Goal: Task Accomplishment & Management: Manage account settings

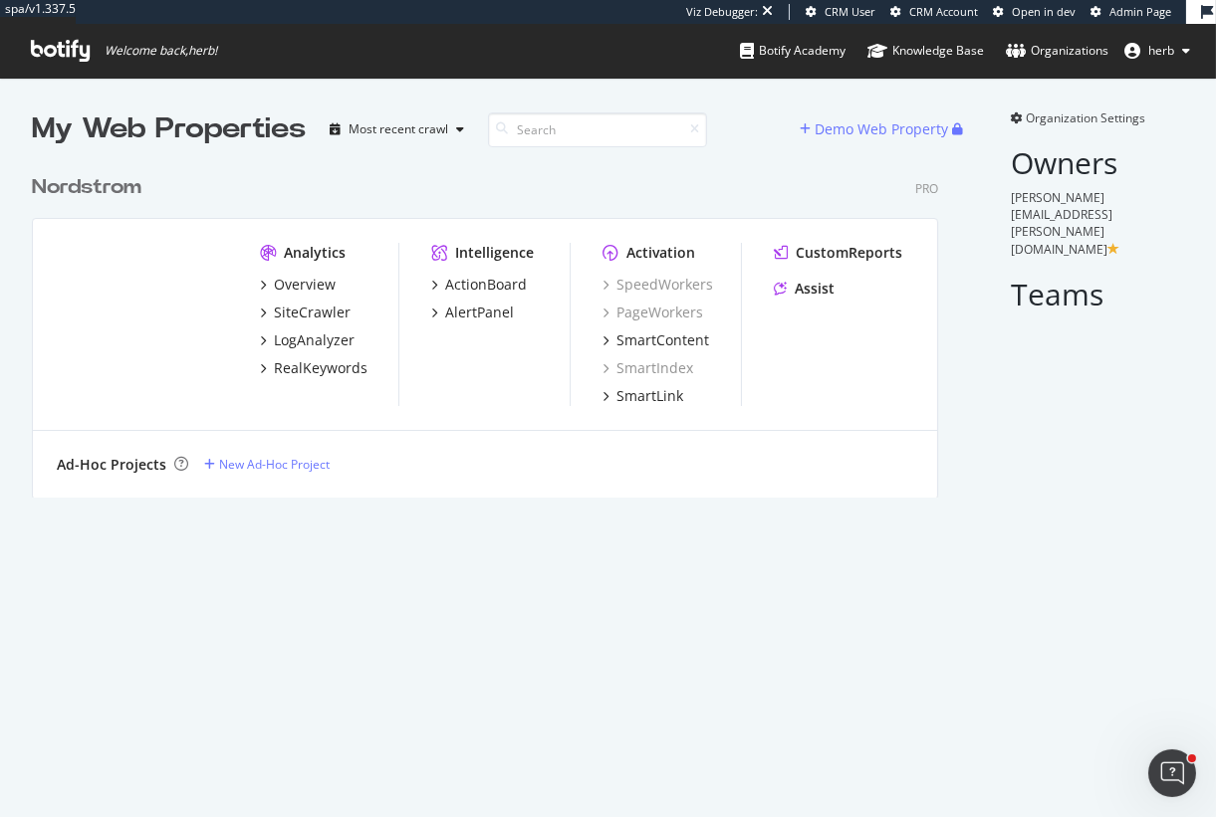
click at [131, 185] on div "Nordstrom" at bounding box center [87, 187] width 110 height 29
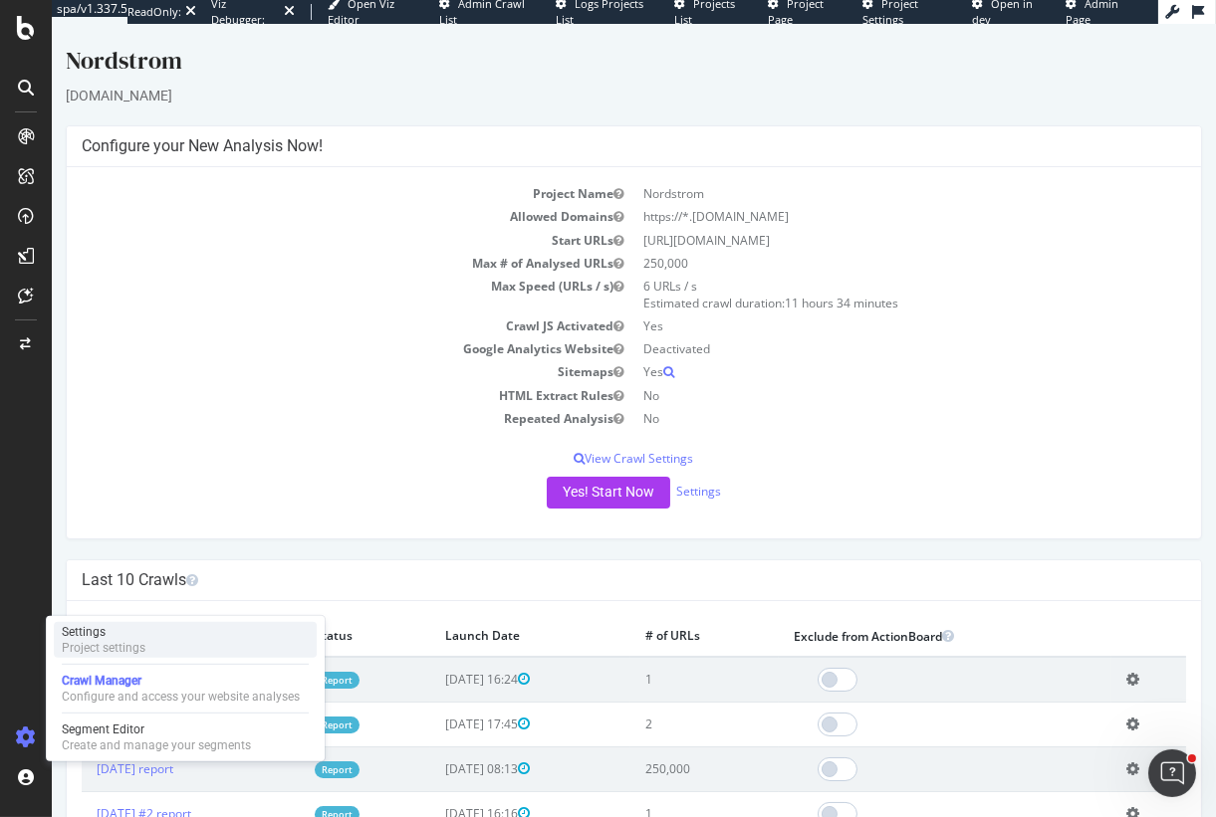
click at [107, 648] on div "Project settings" at bounding box center [104, 648] width 84 height 16
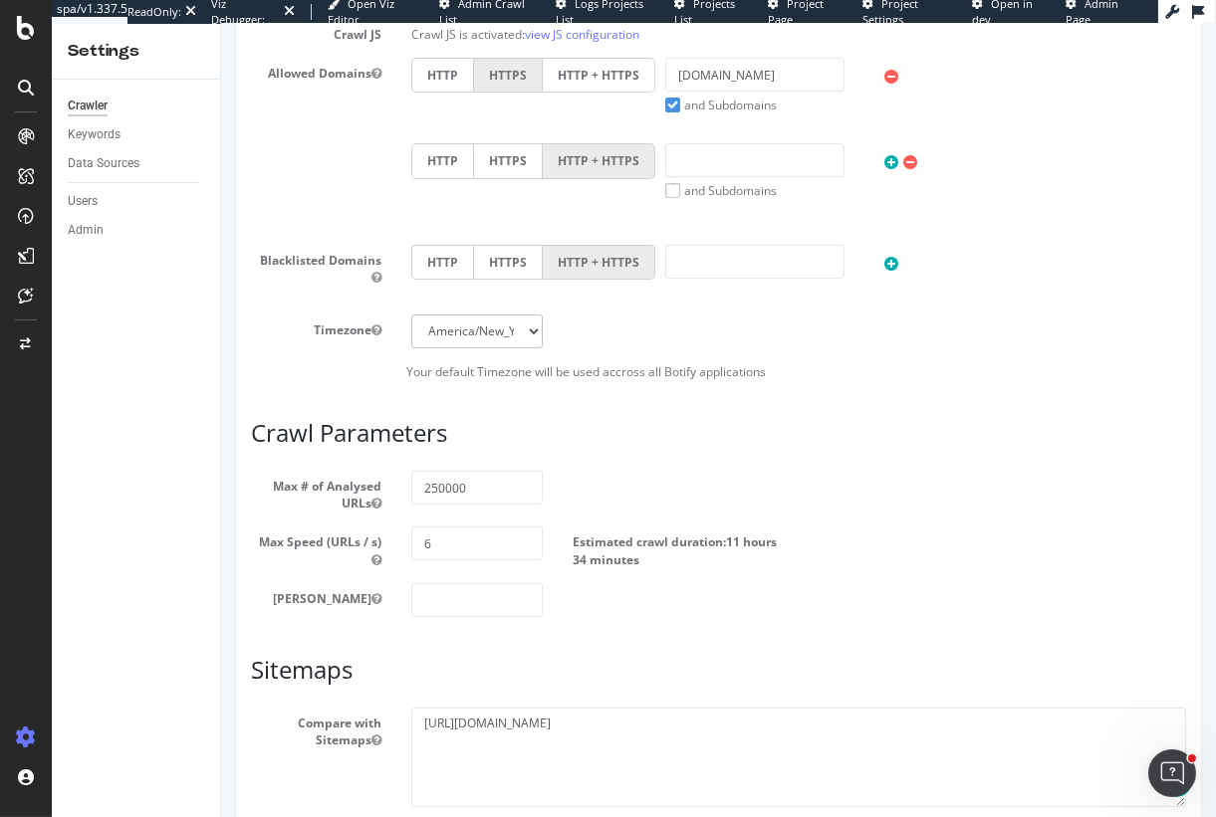
scroll to position [806, 0]
click at [460, 484] on input "250000" at bounding box center [475, 486] width 130 height 34
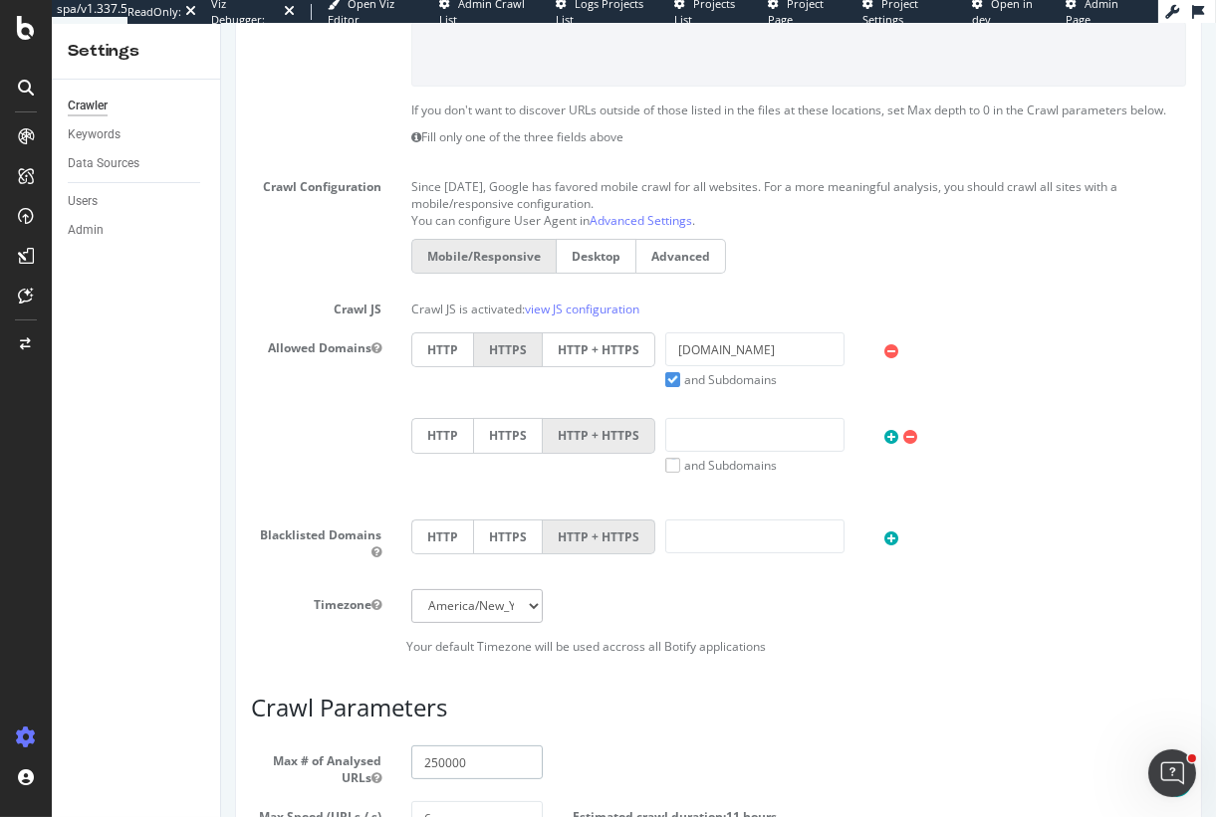
scroll to position [950, 0]
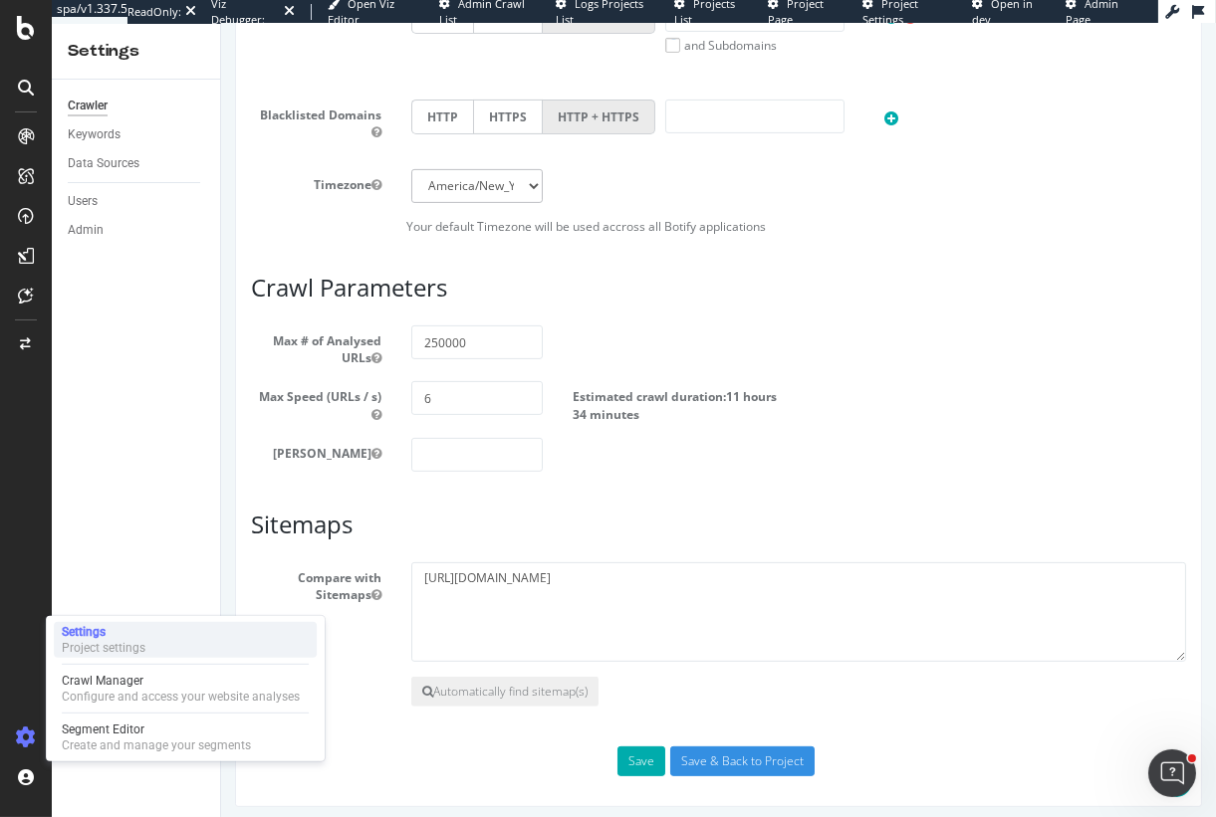
click at [105, 647] on div "Project settings" at bounding box center [104, 648] width 84 height 16
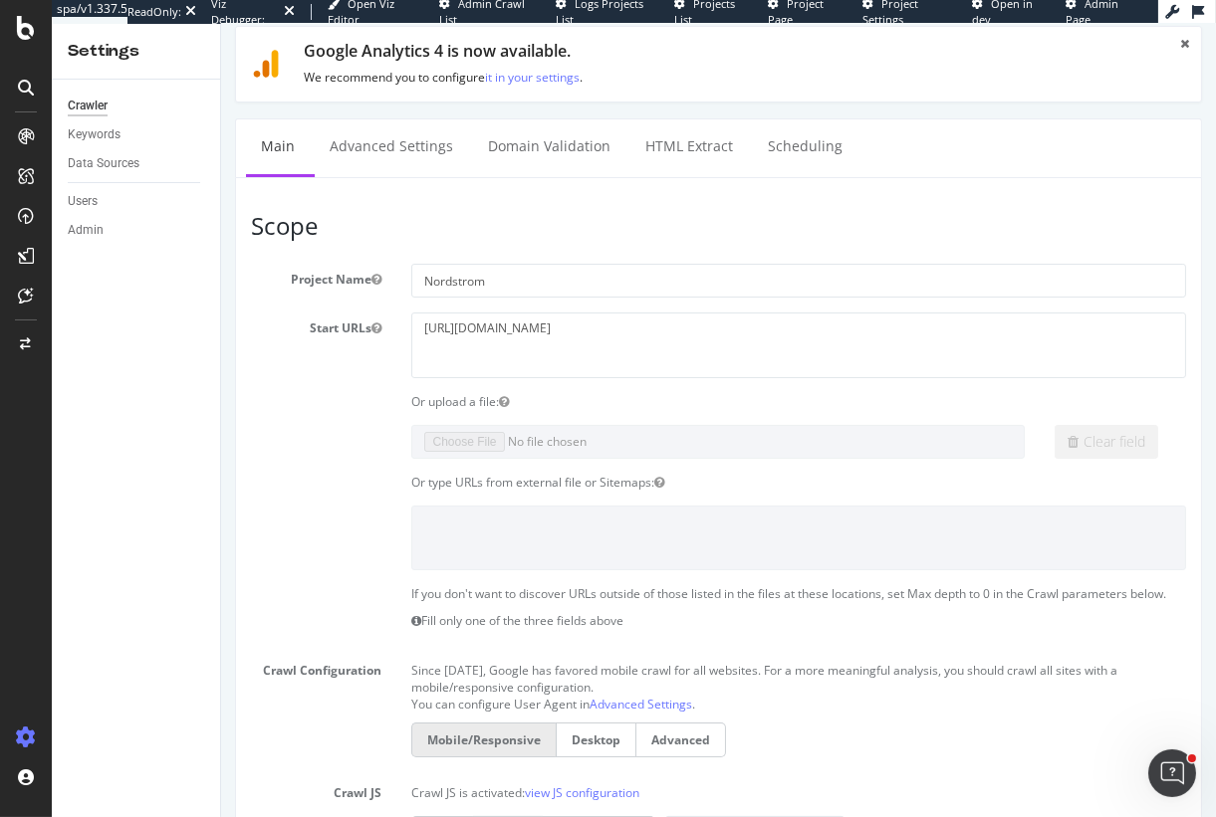
scroll to position [950, 0]
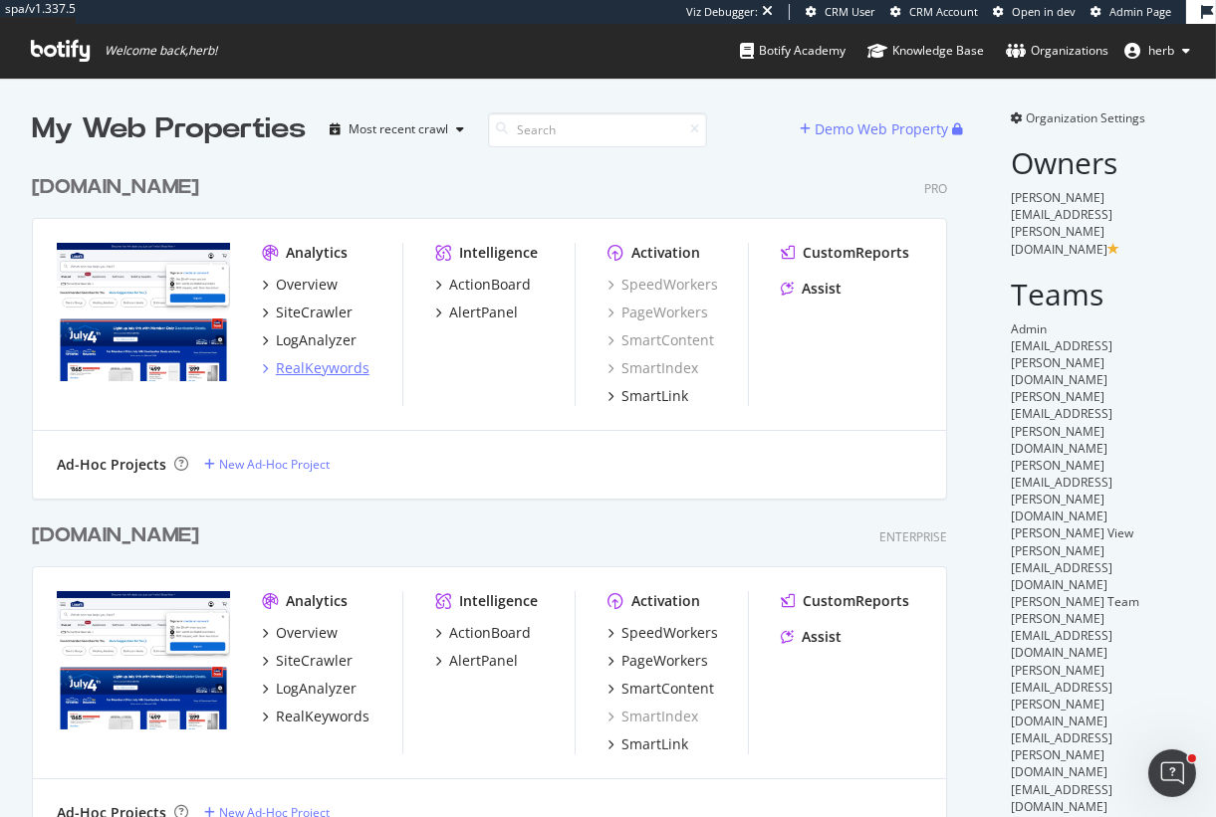
click at [310, 365] on div "RealKeywords" at bounding box center [323, 368] width 94 height 20
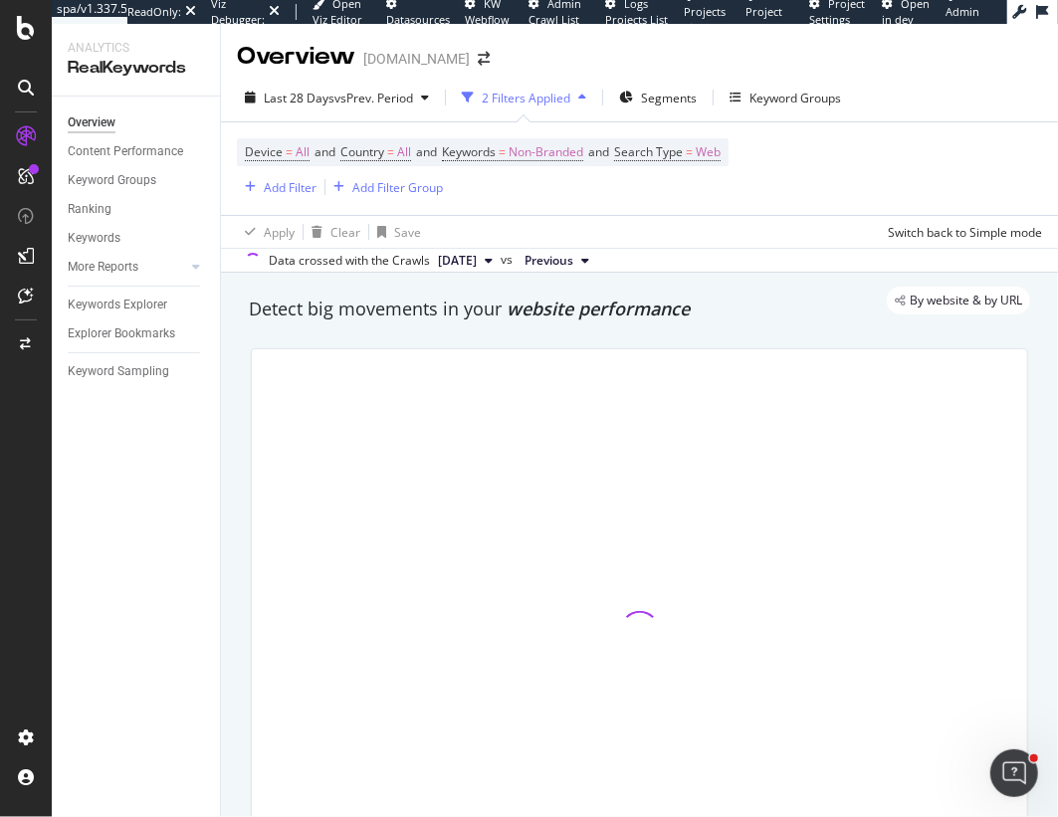
click at [512, 103] on div "2 Filters Applied" at bounding box center [526, 98] width 89 height 17
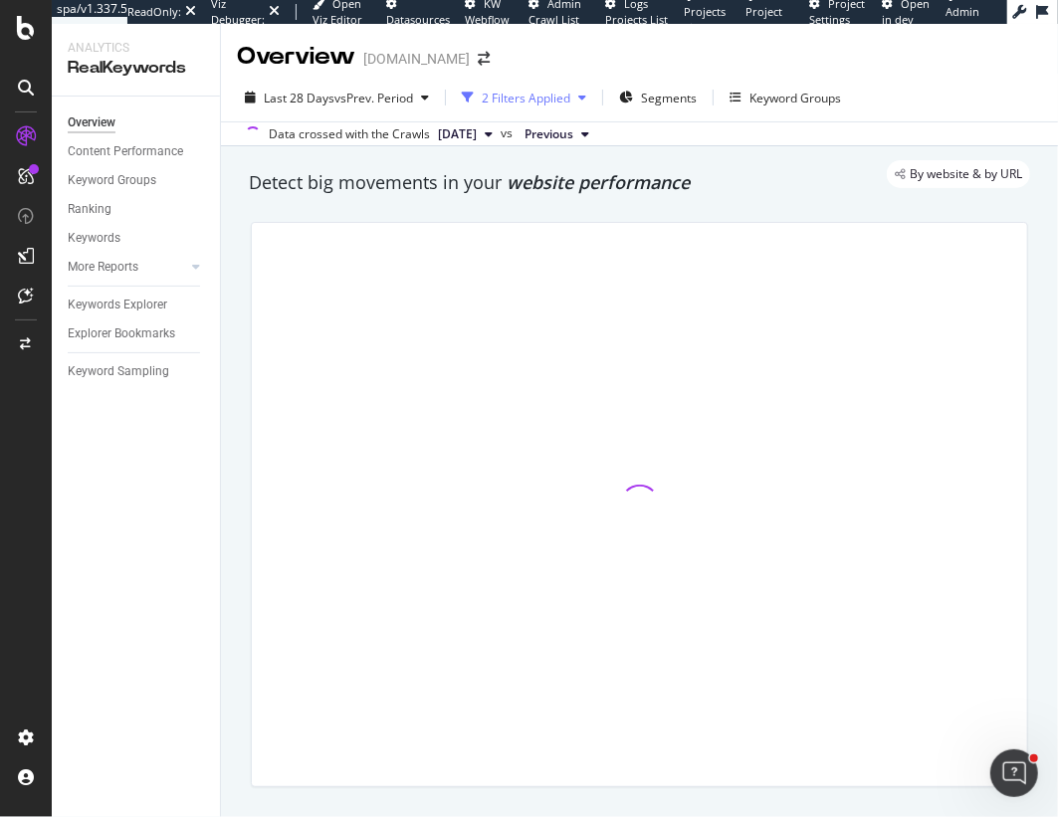
click at [512, 103] on div "2 Filters Applied" at bounding box center [526, 98] width 89 height 17
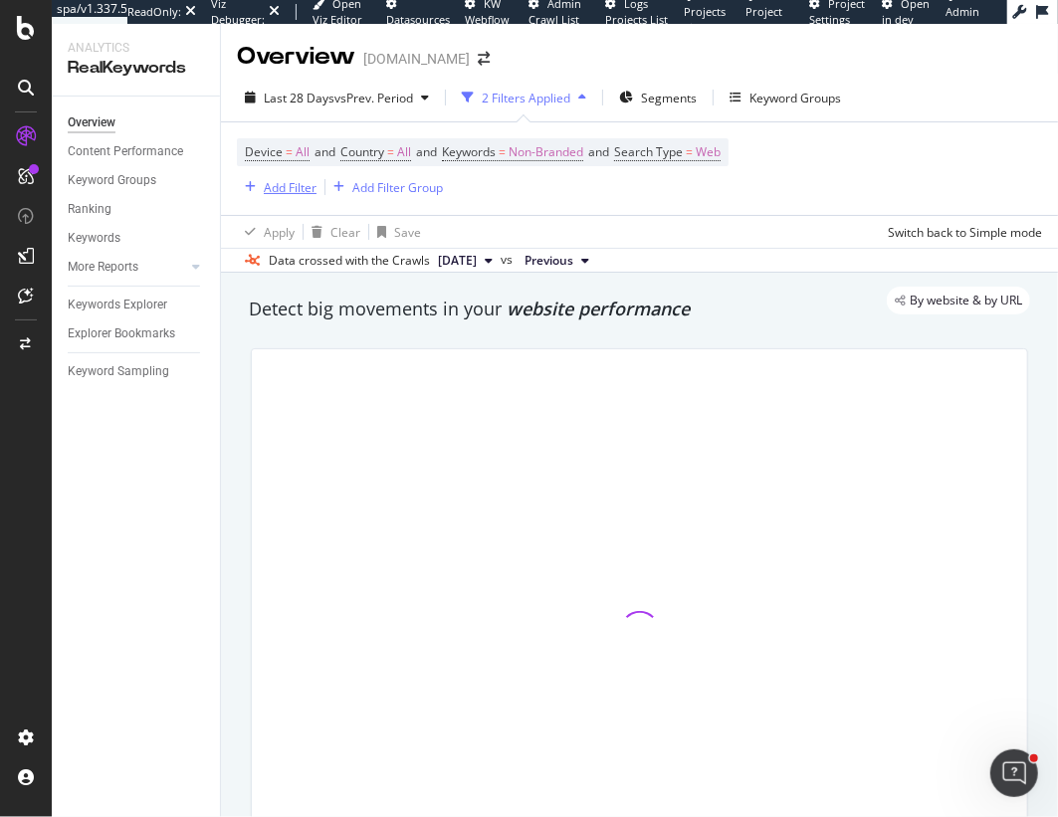
click at [297, 188] on div "Add Filter" at bounding box center [290, 187] width 53 height 17
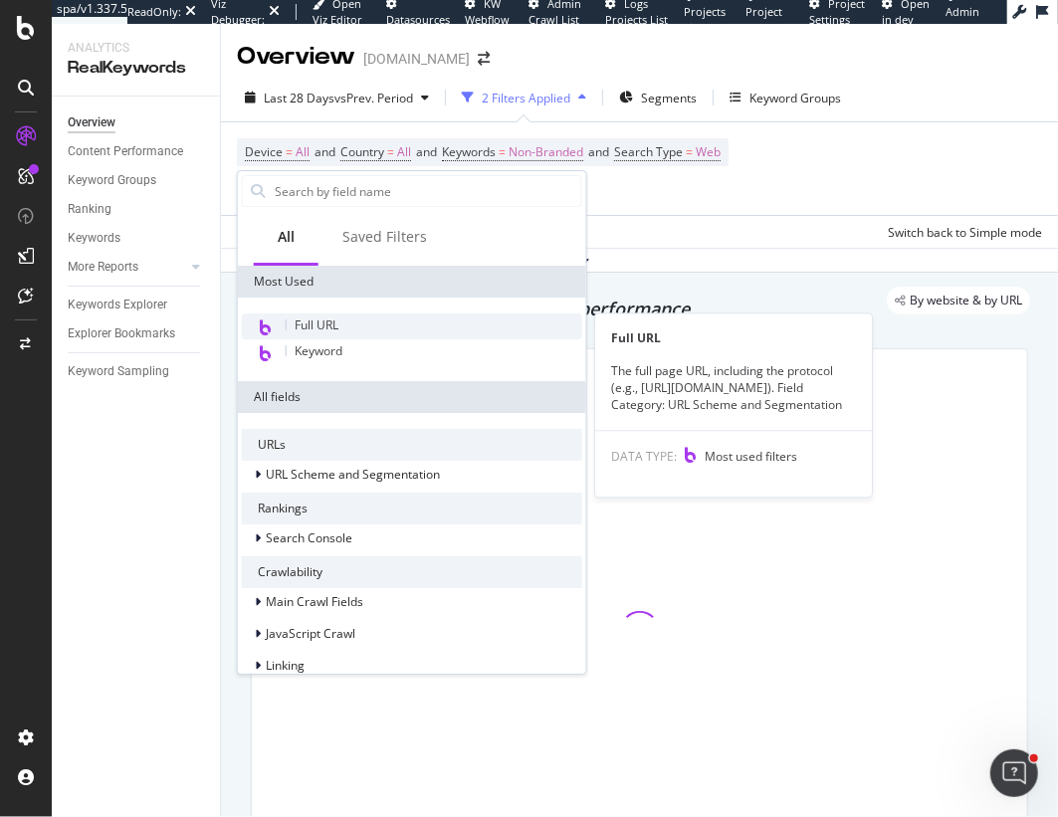
click at [337, 318] on span "Full URL" at bounding box center [317, 325] width 44 height 17
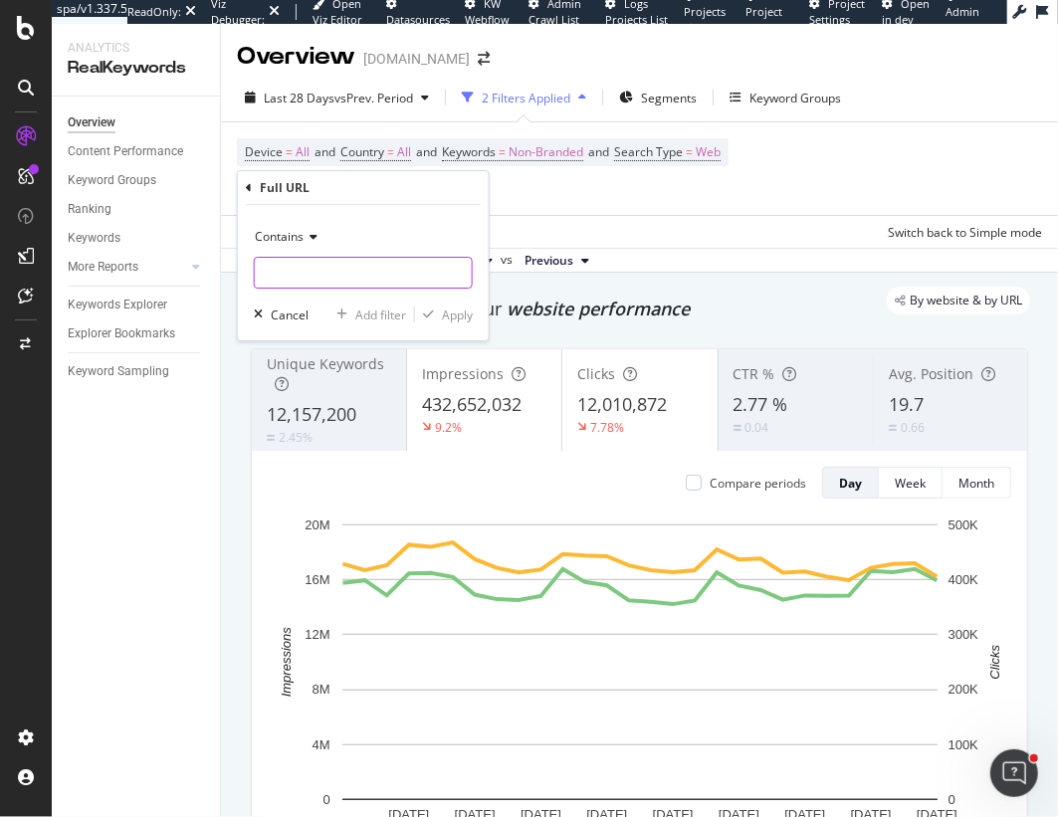
click at [348, 274] on input "text" at bounding box center [363, 273] width 217 height 32
paste input "5014669879"
type input "5014669879"
click at [443, 312] on div "Apply" at bounding box center [457, 315] width 31 height 17
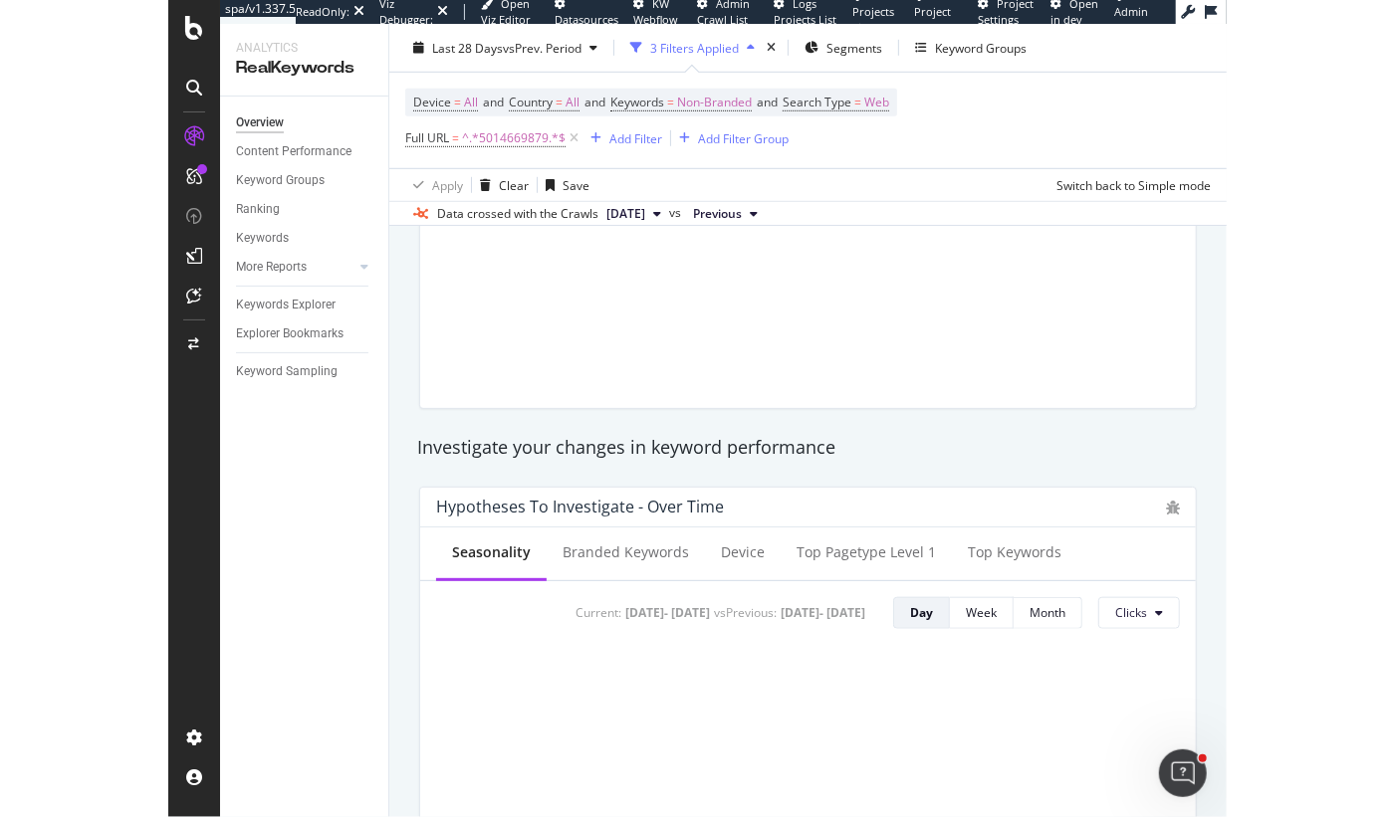
scroll to position [528, 0]
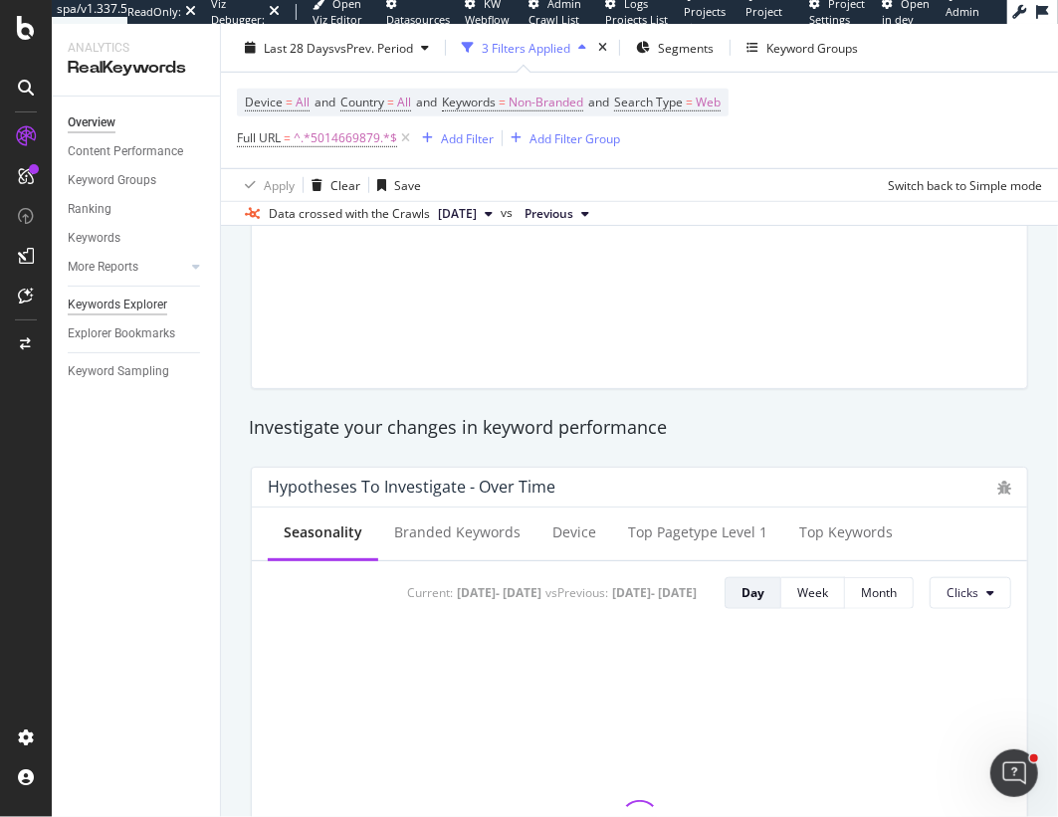
click at [135, 309] on div "Keywords Explorer" at bounding box center [118, 305] width 100 height 21
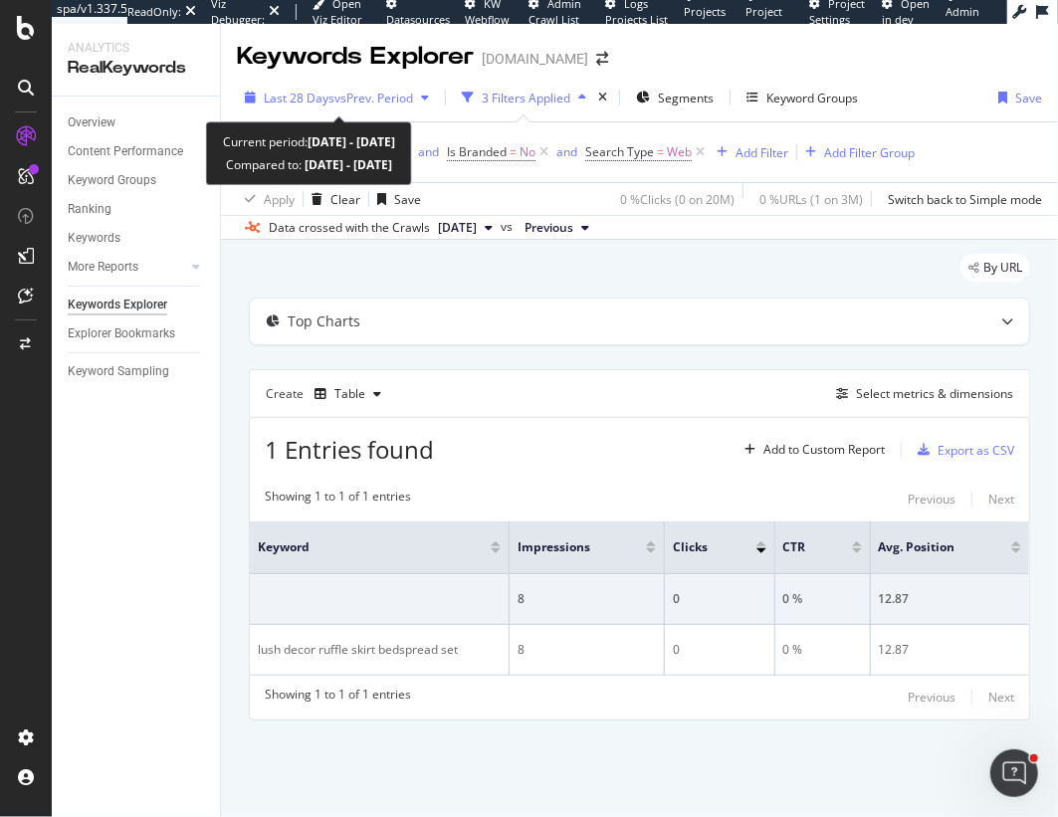
click at [402, 101] on span "vs Prev. Period" at bounding box center [374, 98] width 79 height 17
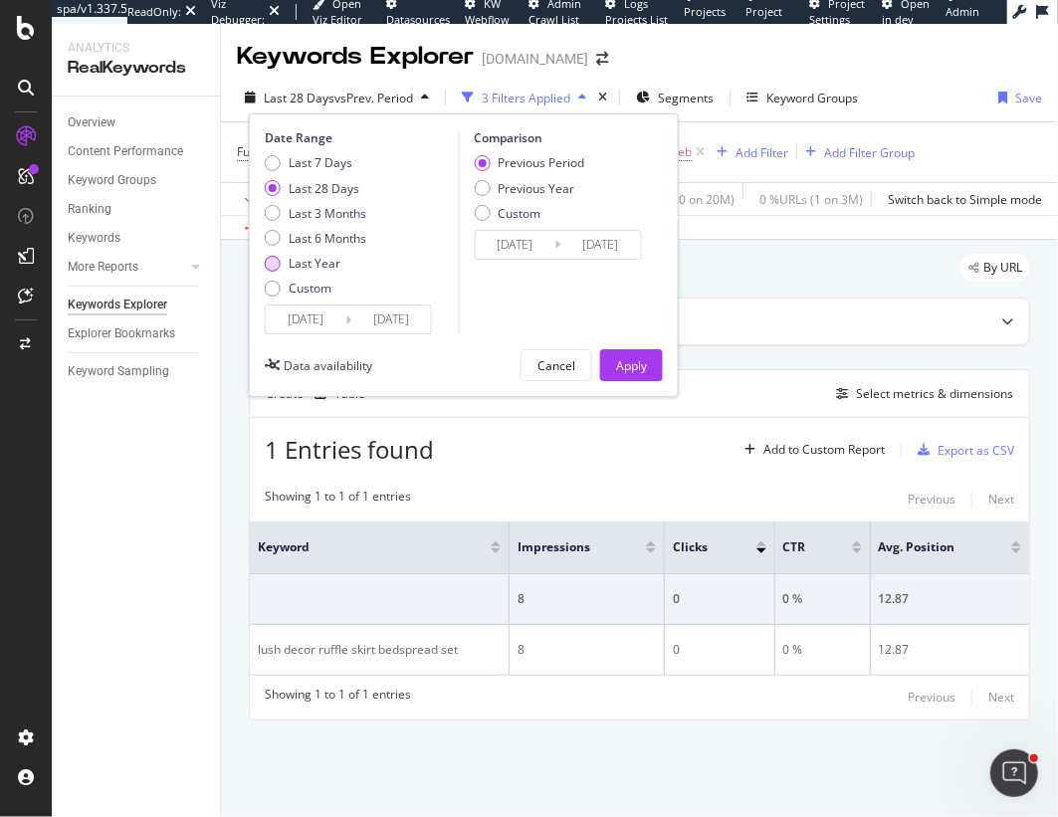
click at [323, 260] on div "Last Year" at bounding box center [315, 263] width 52 height 17
type input "2024/08/27"
type input "2023/08/28"
type input "2024/08/26"
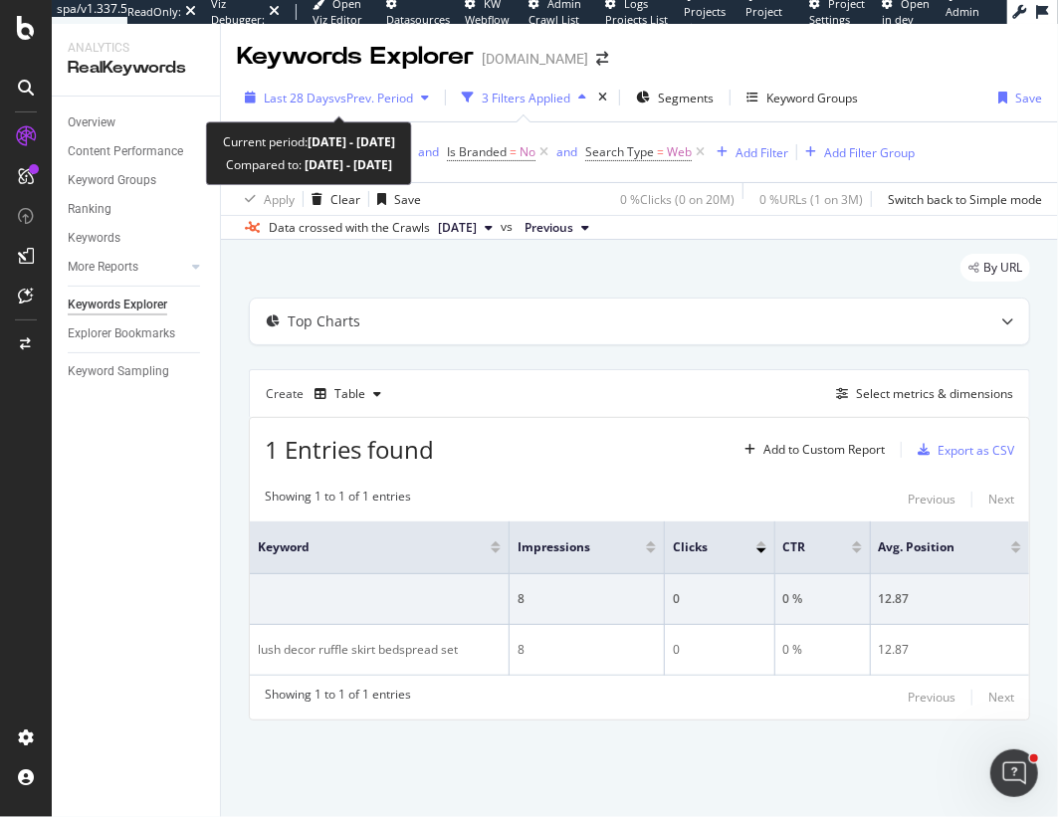
click at [375, 91] on span "vs Prev. Period" at bounding box center [374, 98] width 79 height 17
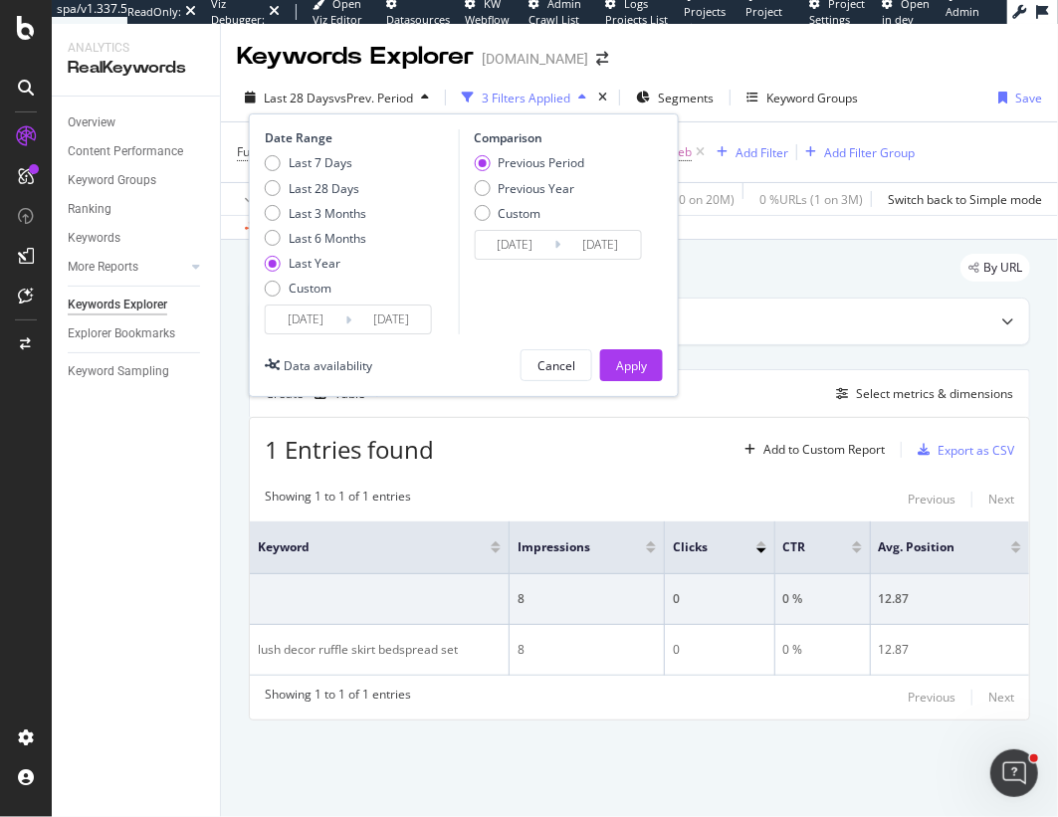
click at [412, 308] on input "2025/08/26" at bounding box center [391, 320] width 80 height 28
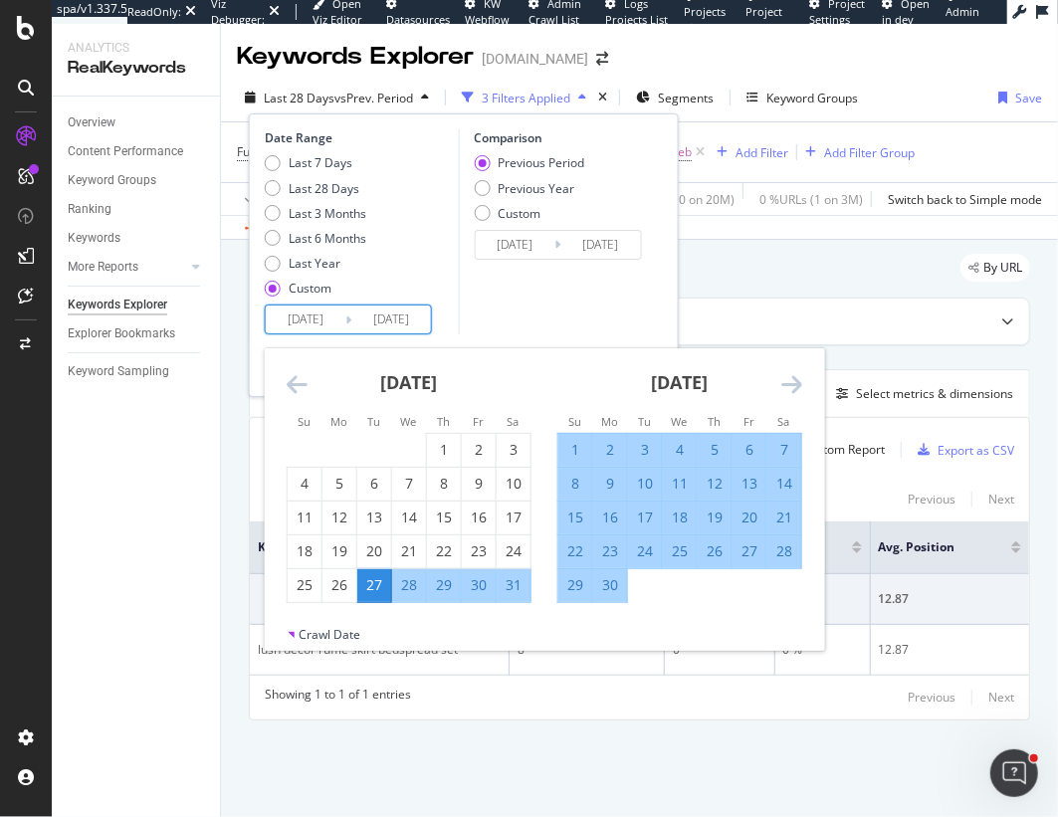
type input "2025/08/26"
type input "2023/08/29"
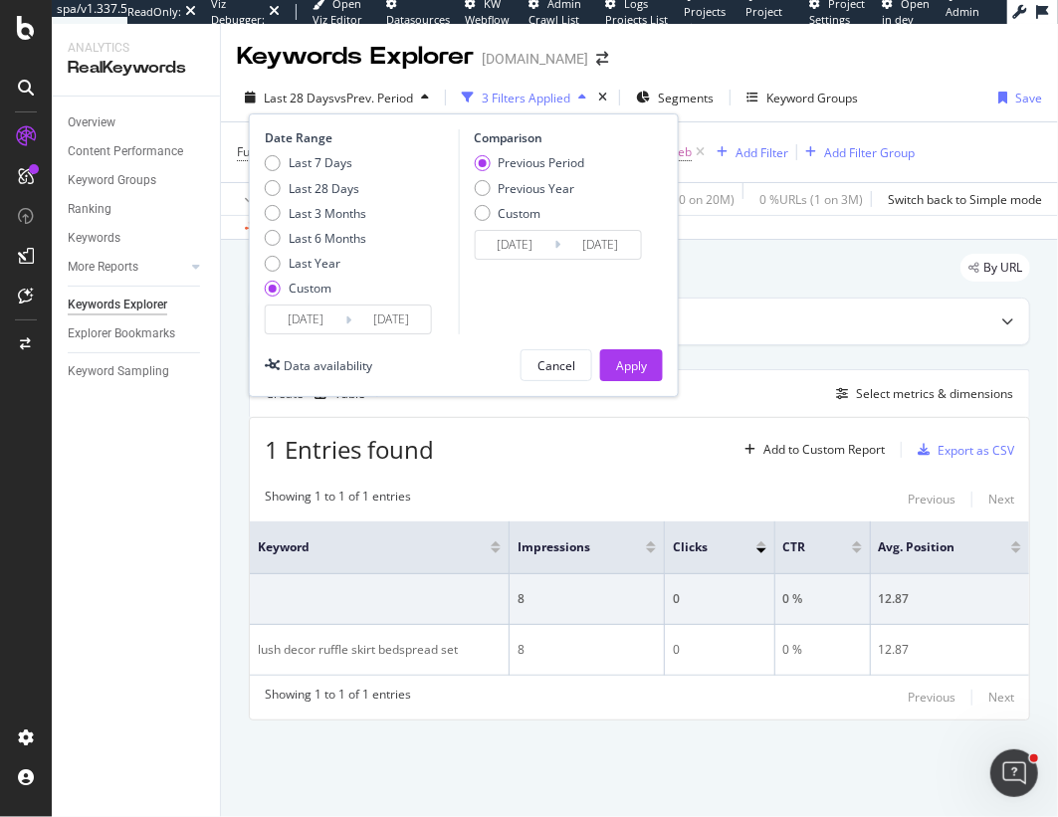
click at [488, 309] on div "Comparison Previous Period Previous Year Custom 2023/08/29 Navigate forward to …" at bounding box center [552, 231] width 189 height 205
drag, startPoint x: 421, startPoint y: 320, endPoint x: 435, endPoint y: 317, distance: 14.3
click at [421, 320] on input "2025/08/25" at bounding box center [391, 320] width 80 height 28
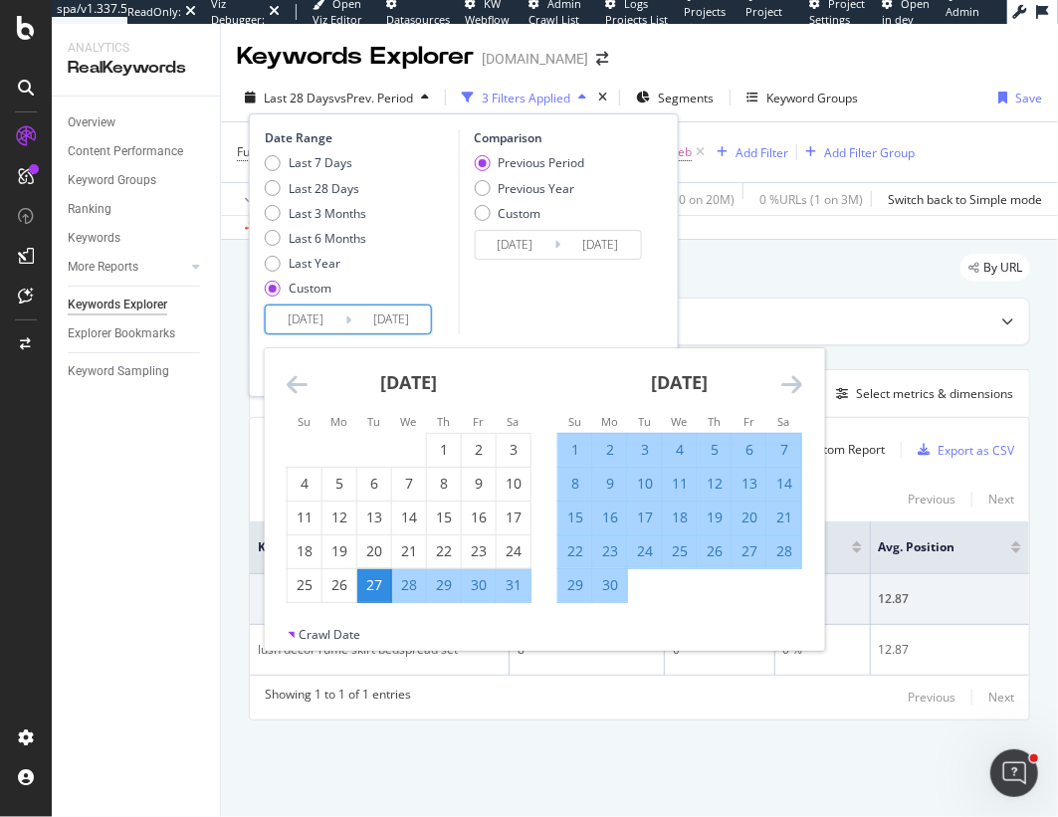
click at [497, 296] on div "Comparison Previous Period Previous Year Custom 2023/08/29 Navigate forward to …" at bounding box center [552, 231] width 189 height 205
type input "2025/08/25"
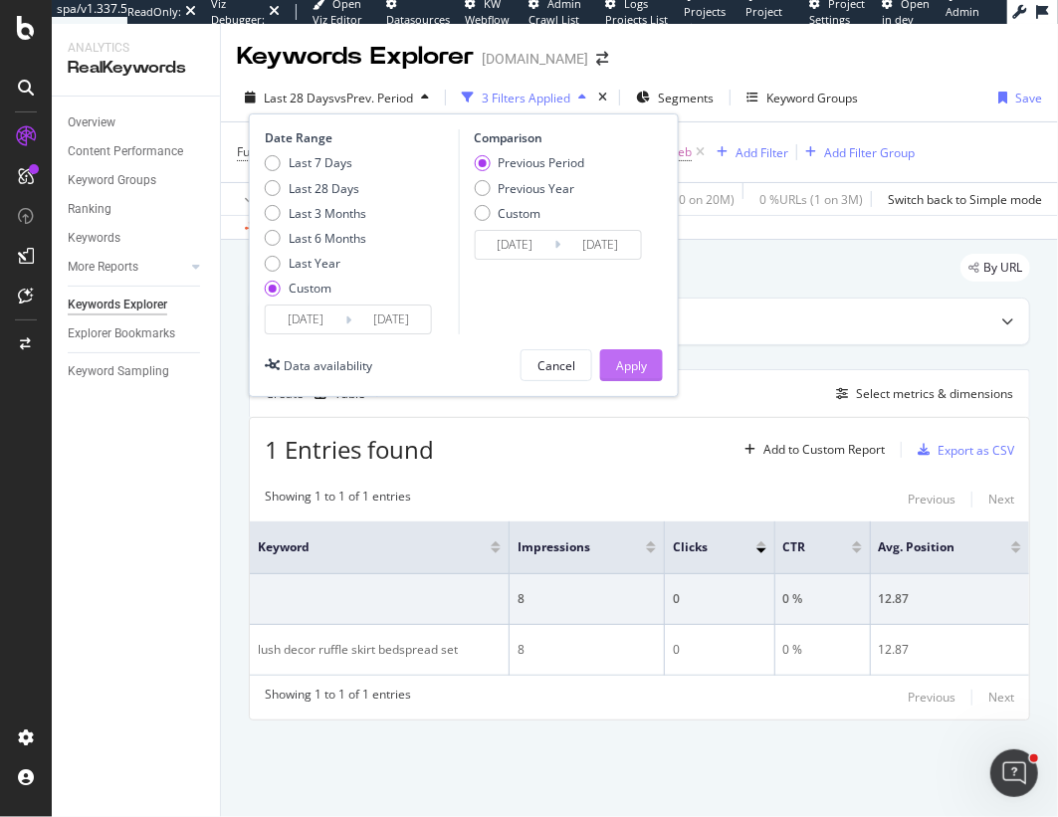
click at [634, 371] on div "Apply" at bounding box center [631, 365] width 31 height 17
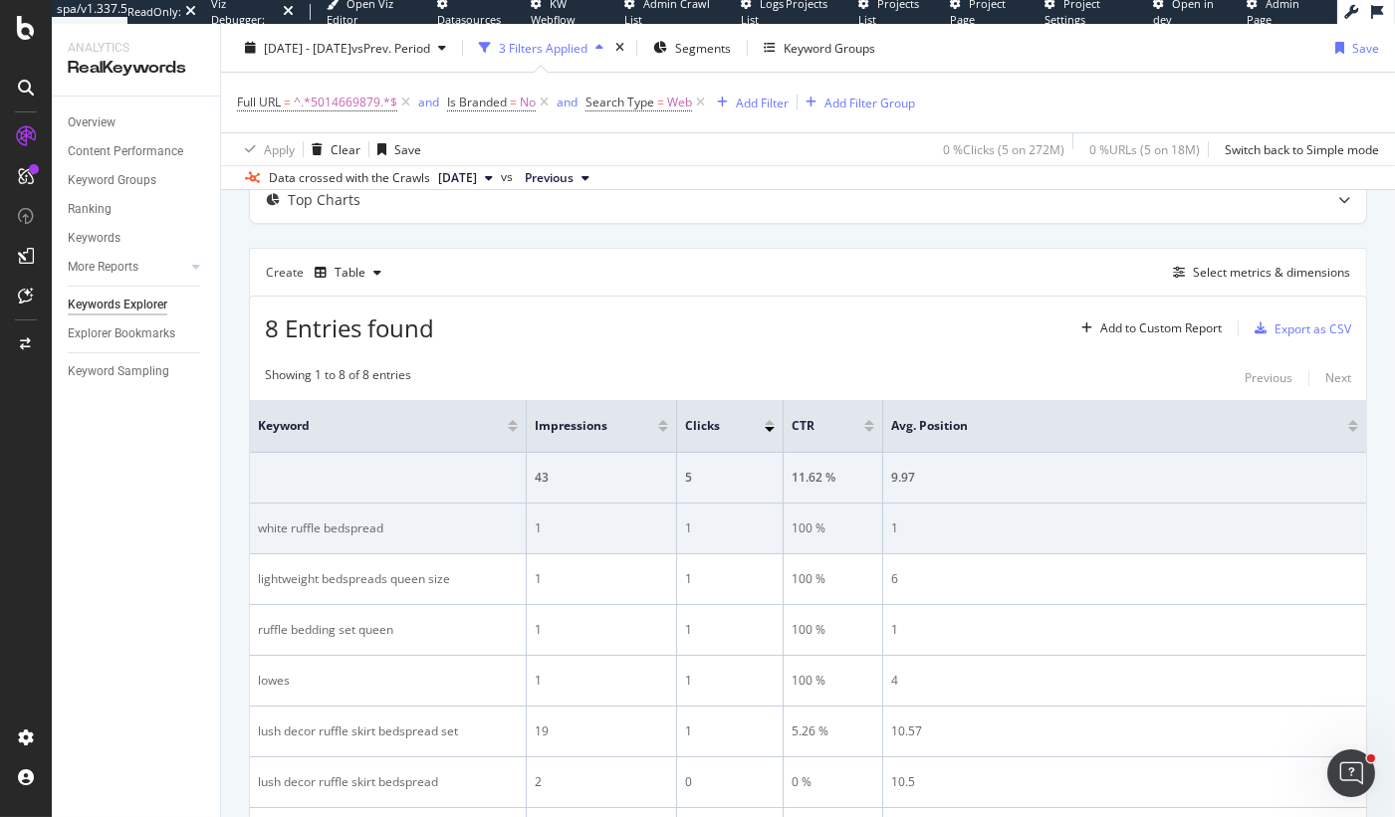
scroll to position [137, 0]
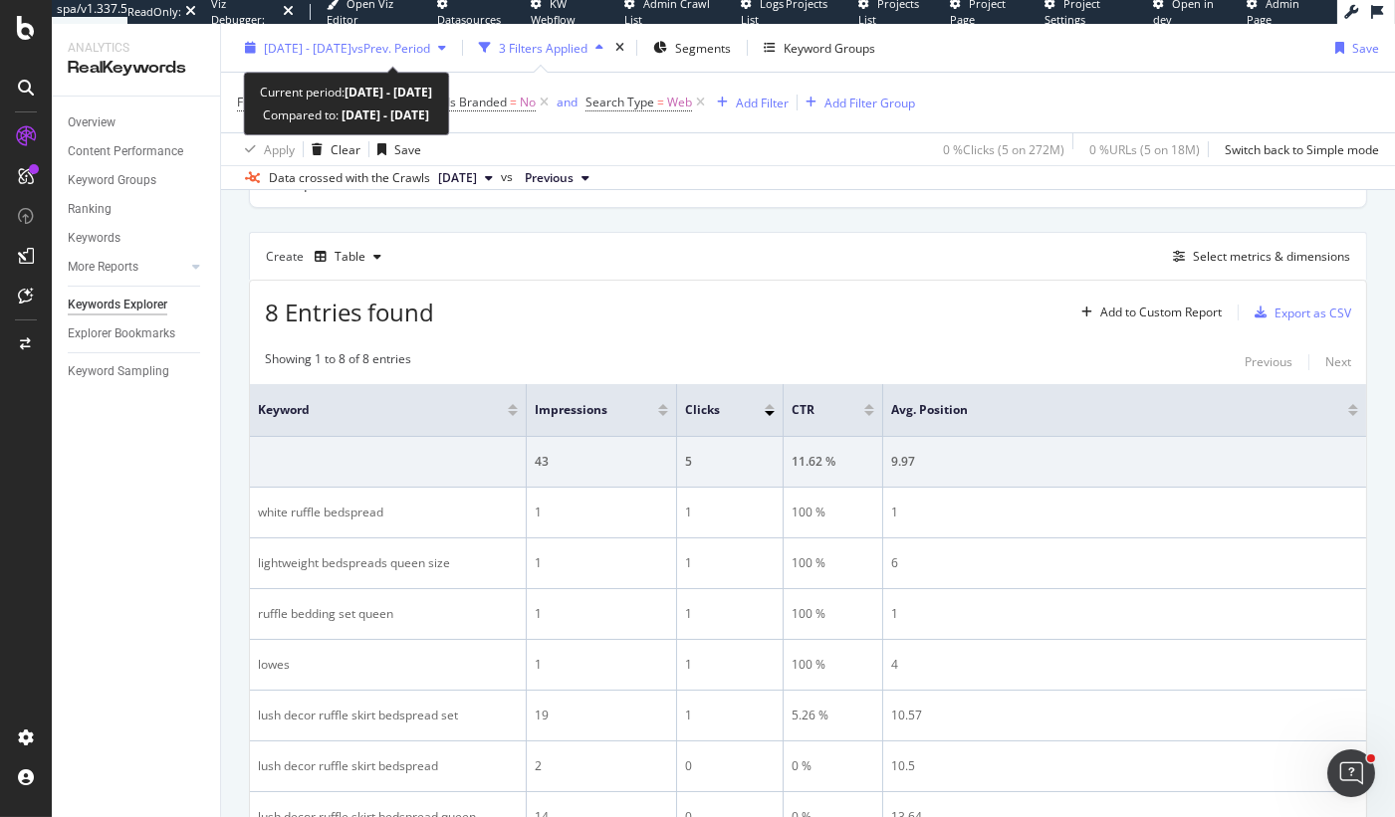
click at [325, 51] on span "2024 Aug. 27th - 2025 Aug. 25th" at bounding box center [308, 47] width 88 height 17
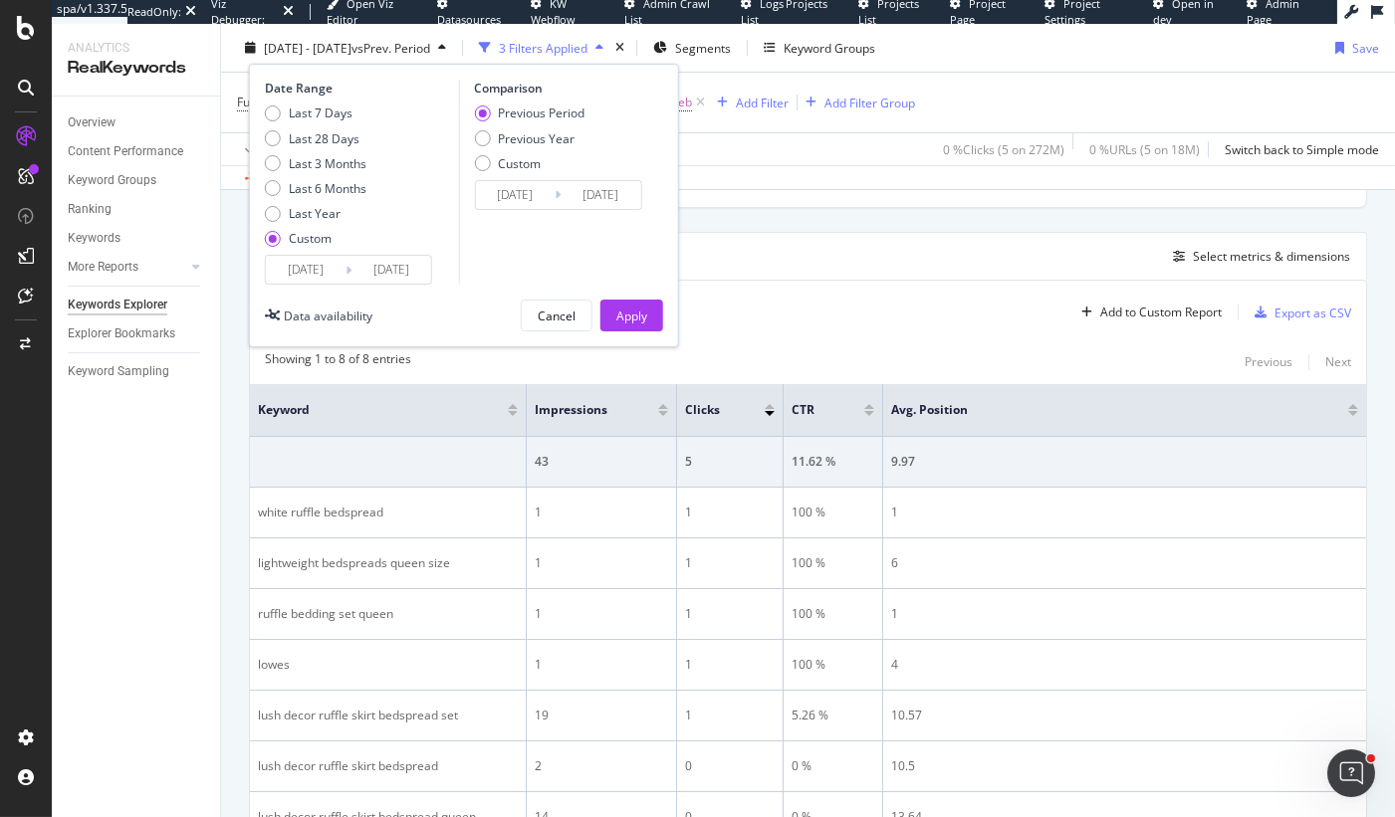
click at [409, 272] on input "2025/08/25" at bounding box center [391, 270] width 80 height 28
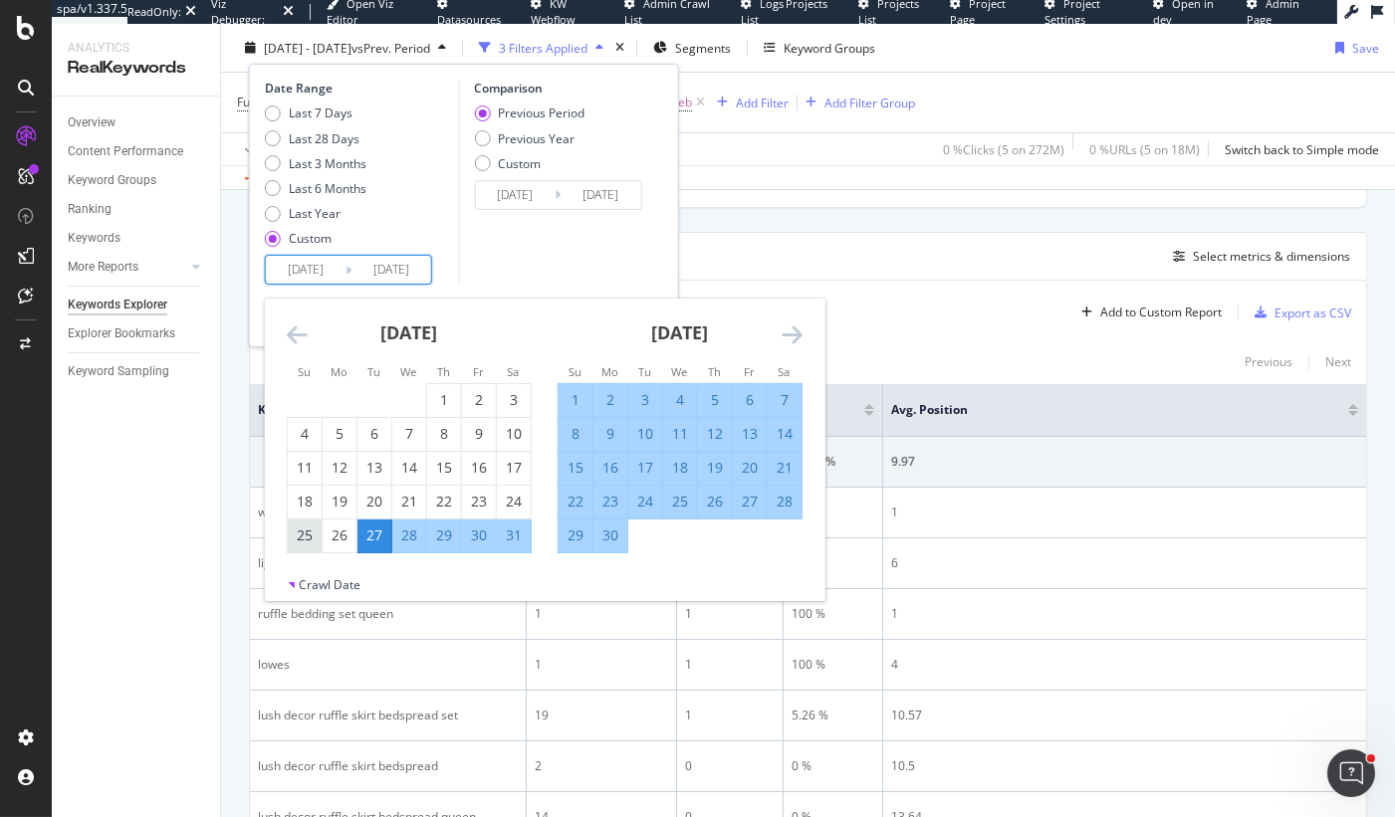
click at [312, 544] on div "25" at bounding box center [305, 536] width 34 height 20
type input "2024/08/25"
type input "2023/08/25"
type input "2024/08/24"
click at [525, 271] on div "Comparison Previous Period Previous Year Custom 2023/08/25 Navigate forward to …" at bounding box center [552, 182] width 189 height 205
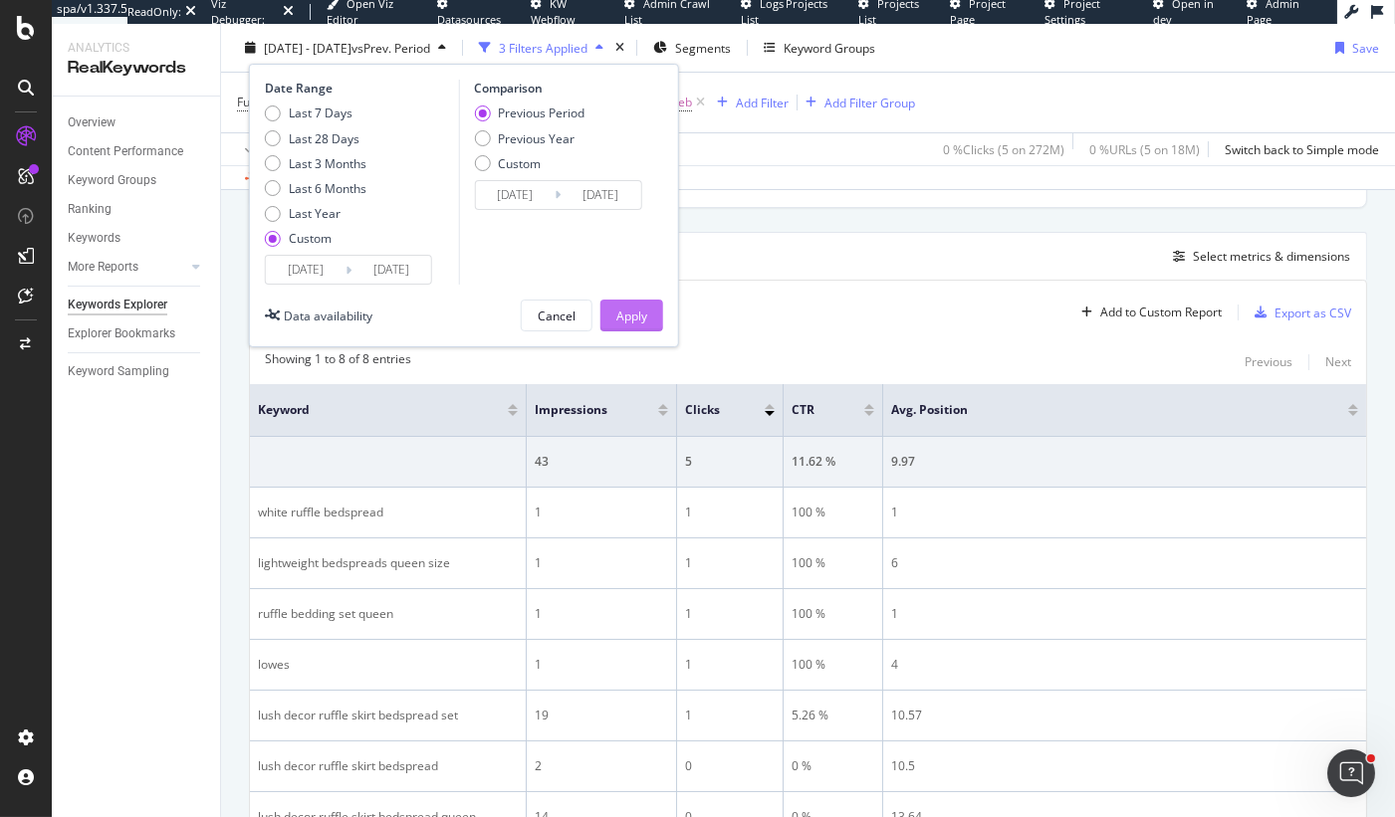
click at [659, 313] on button "Apply" at bounding box center [631, 316] width 63 height 32
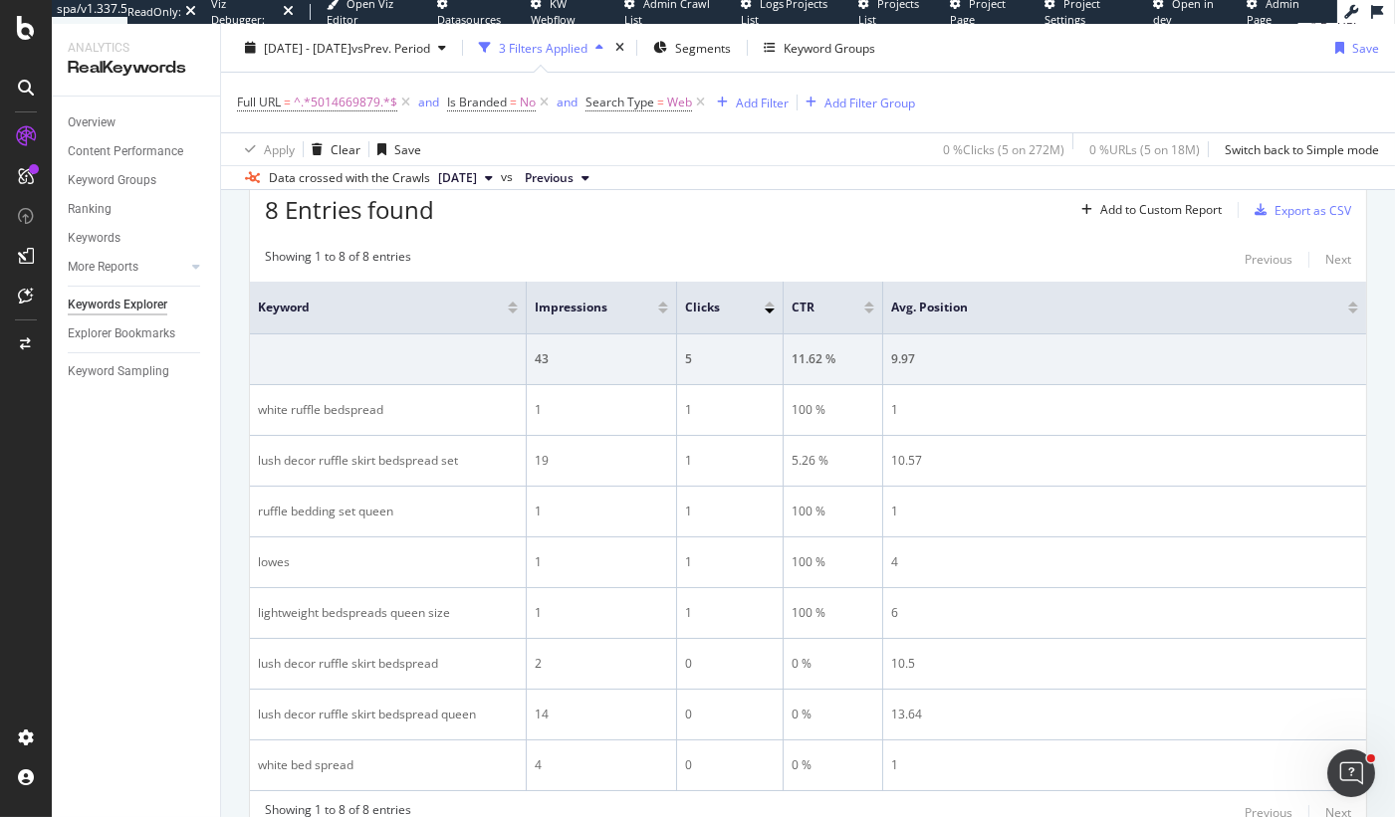
scroll to position [261, 0]
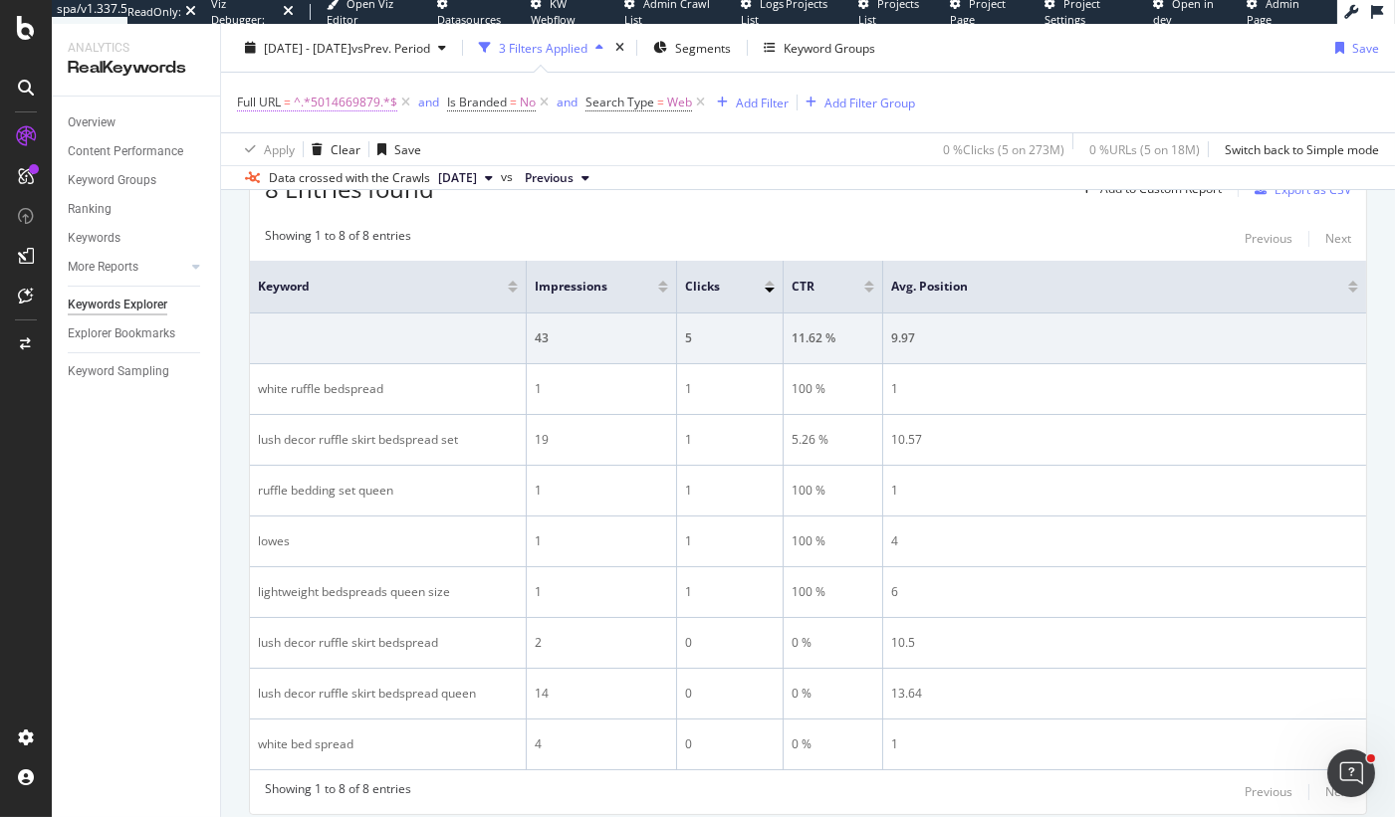
click at [364, 104] on span "^.*5014669879.*$" at bounding box center [346, 103] width 104 height 28
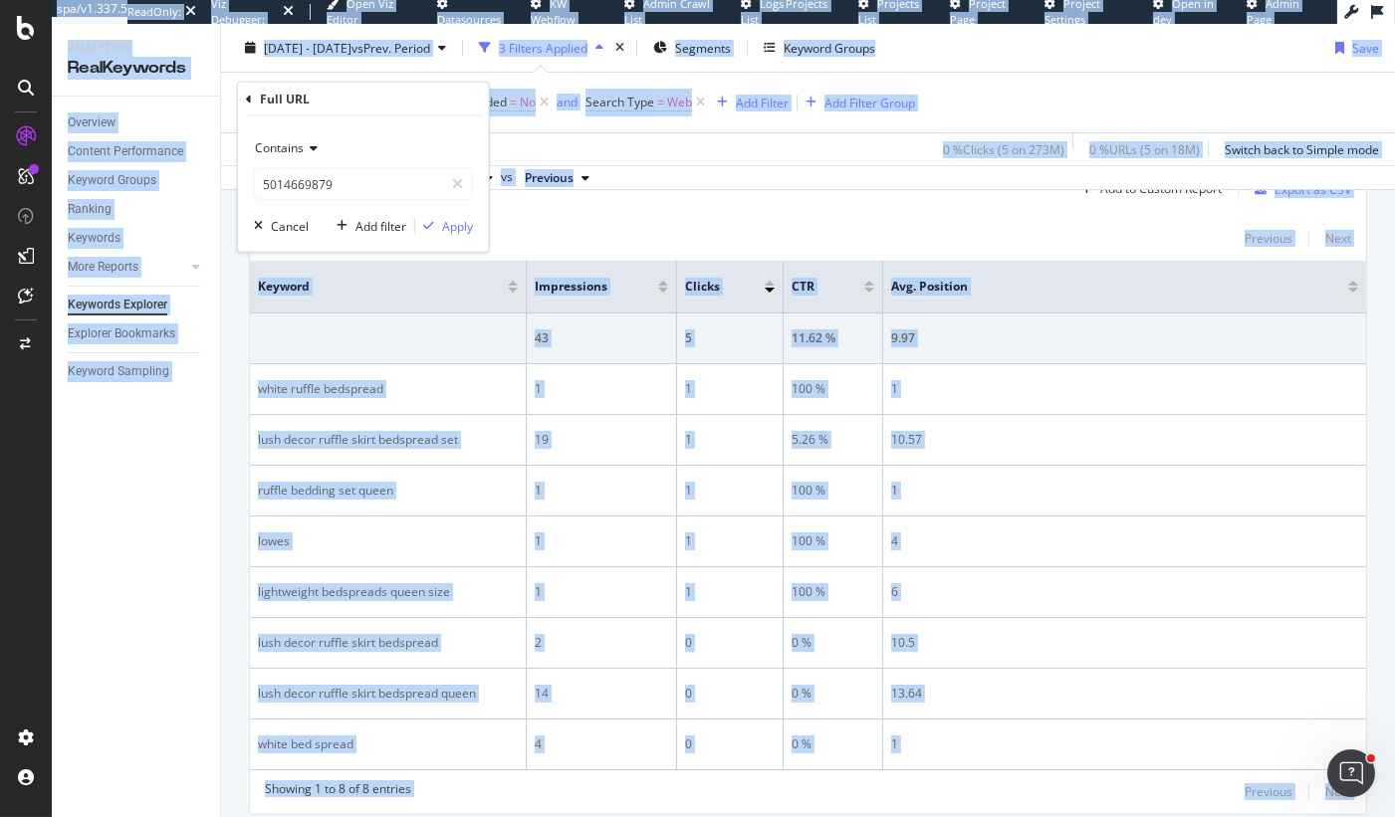
click at [364, 104] on div "Full URL" at bounding box center [363, 100] width 235 height 34
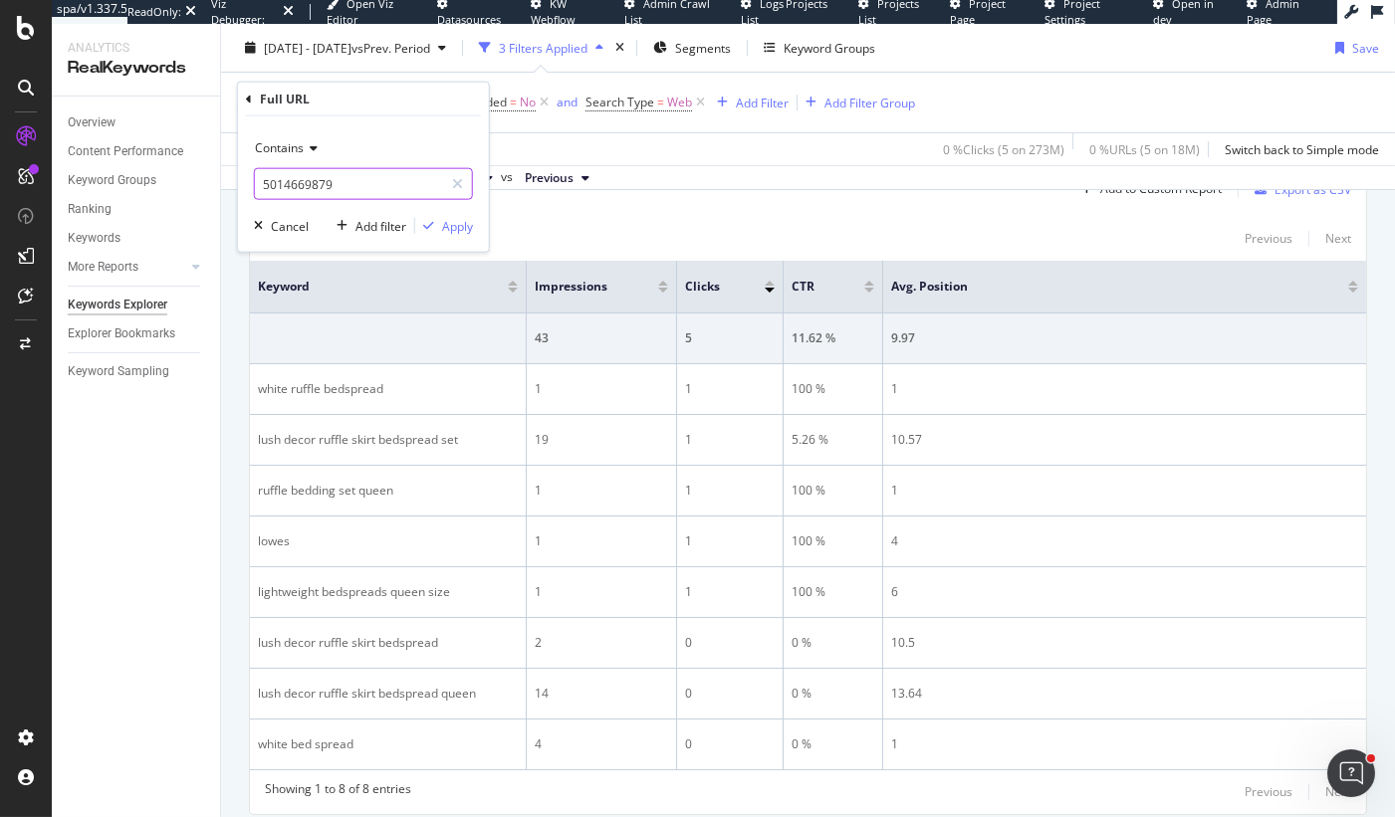
click at [303, 179] on input "5014669879" at bounding box center [349, 184] width 188 height 32
paste input "5014669671"
type input "5014669671"
click at [444, 225] on div "Apply" at bounding box center [457, 225] width 31 height 17
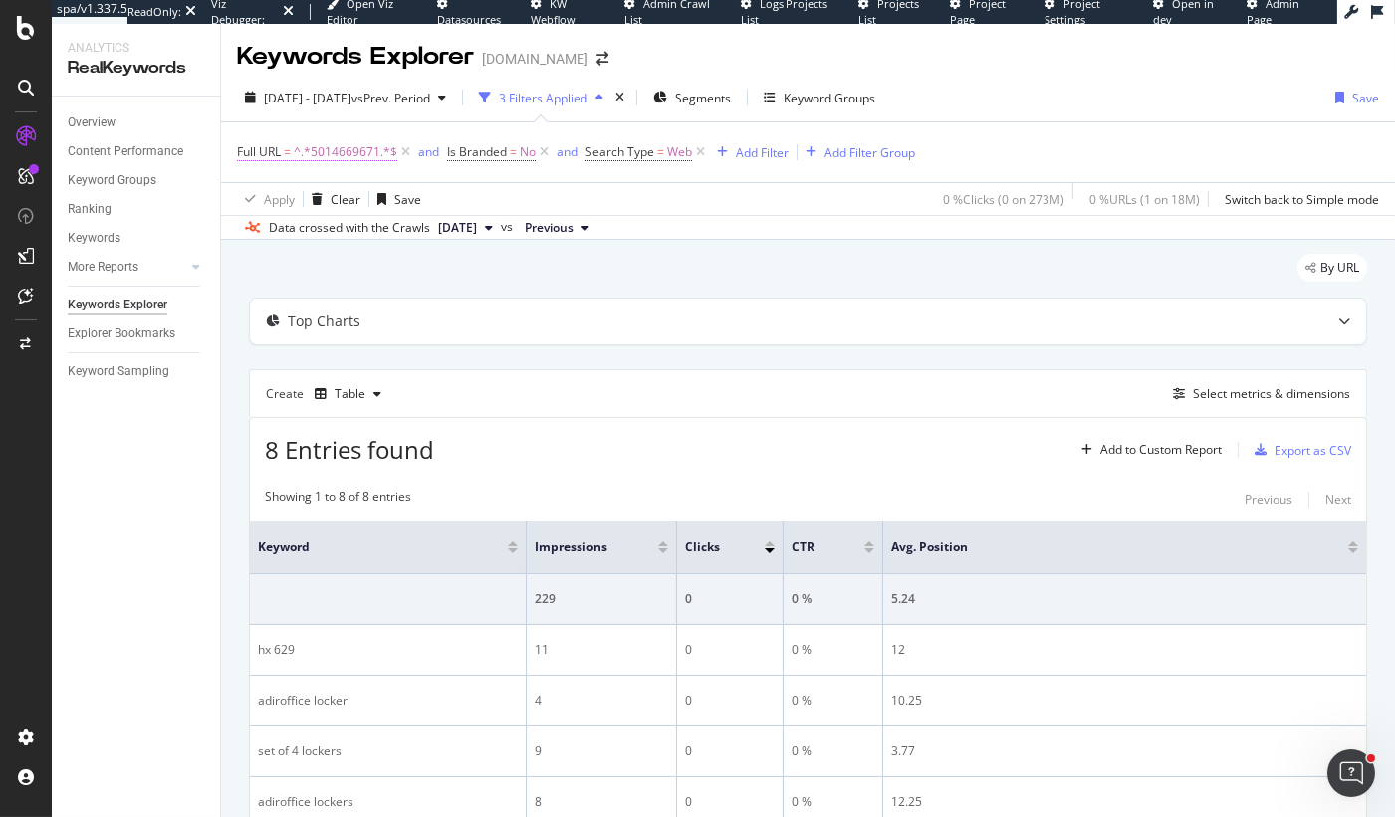
click at [338, 147] on span "^.*5014669671.*$" at bounding box center [346, 152] width 104 height 28
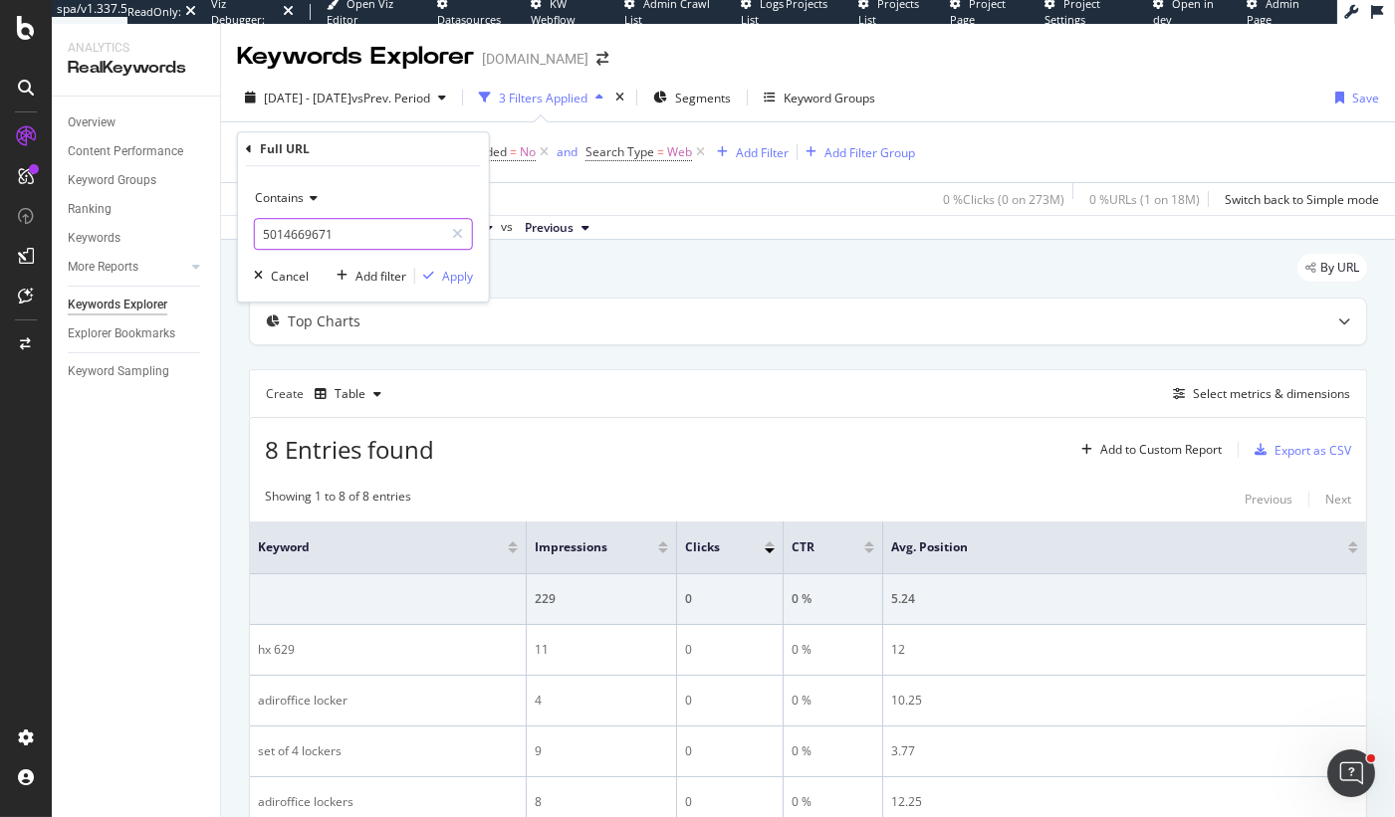
click at [307, 225] on input "5014669671" at bounding box center [349, 234] width 188 height 32
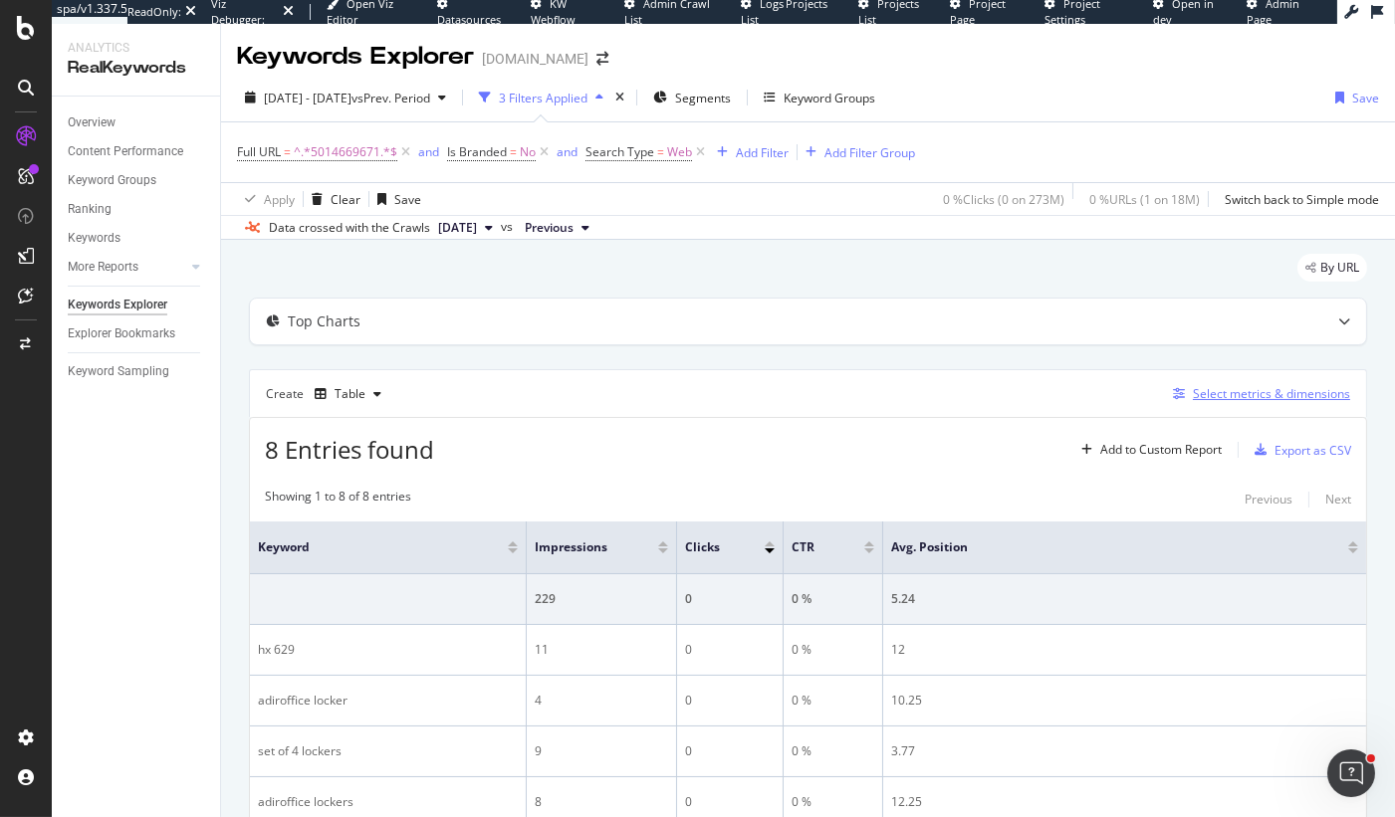
click at [1215, 385] on div "Select metrics & dimensions" at bounding box center [1271, 393] width 157 height 17
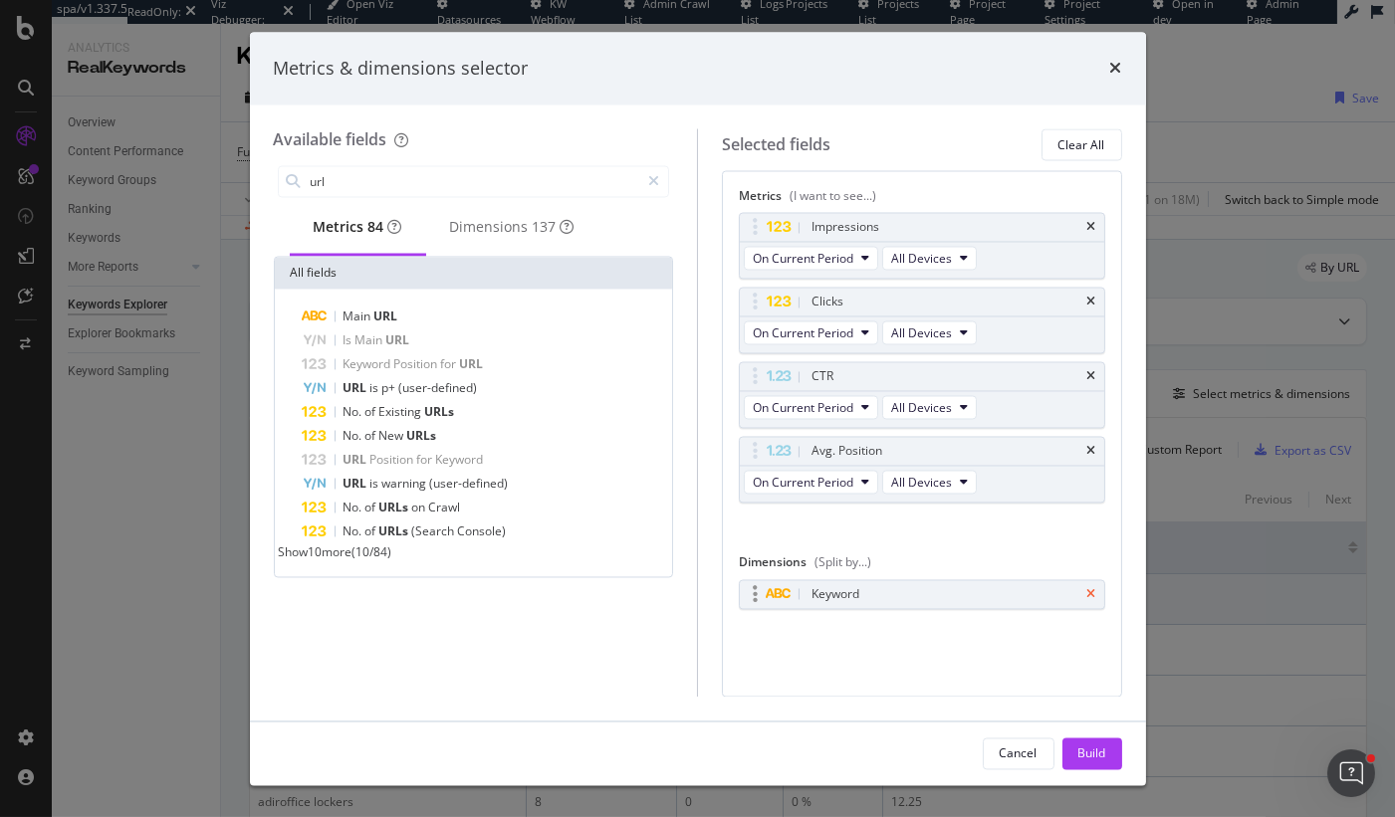
type input "url"
click at [1094, 589] on icon "times" at bounding box center [1091, 594] width 9 height 12
click at [507, 246] on div "Dimensions 137" at bounding box center [512, 229] width 172 height 55
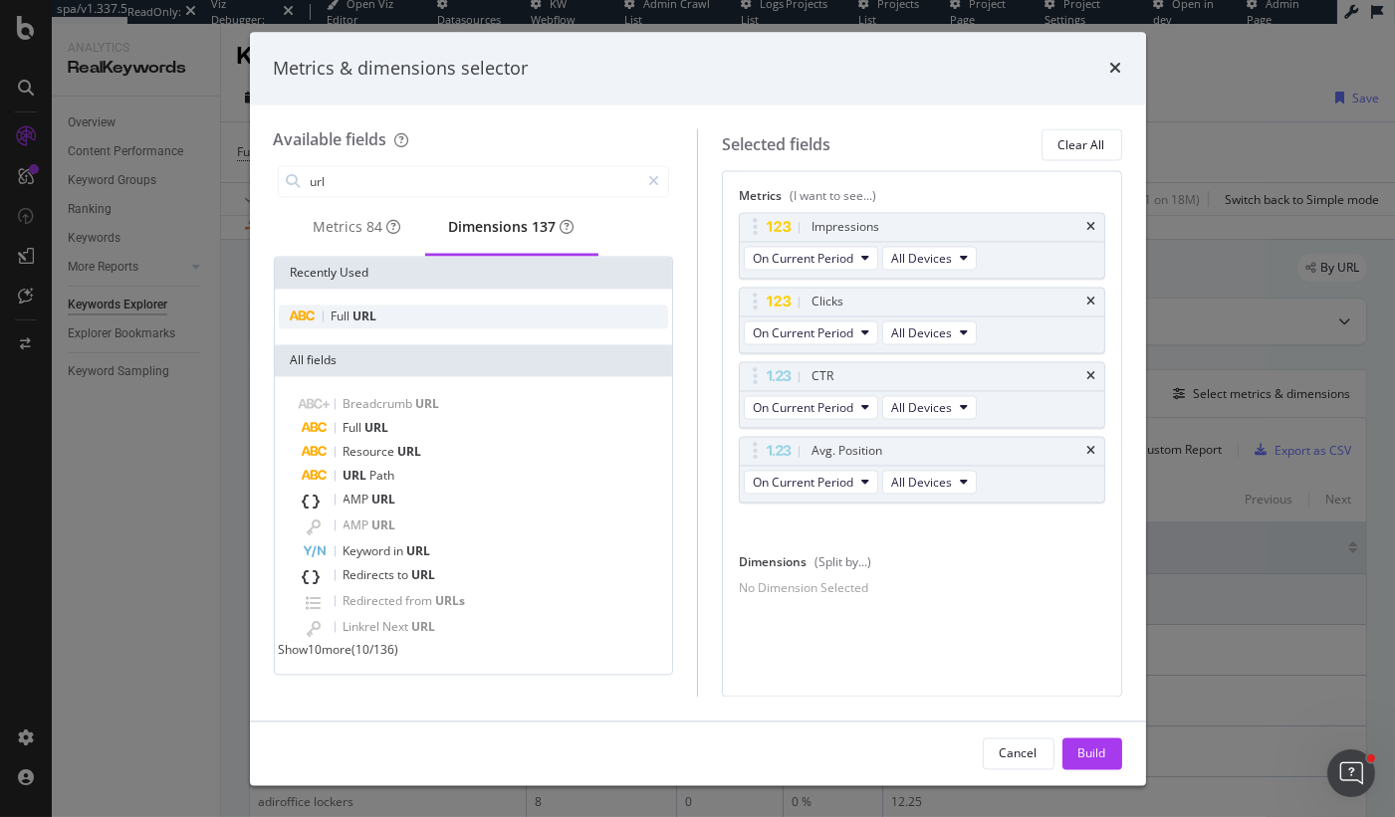
click at [360, 315] on div "Full URL" at bounding box center [474, 318] width 390 height 24
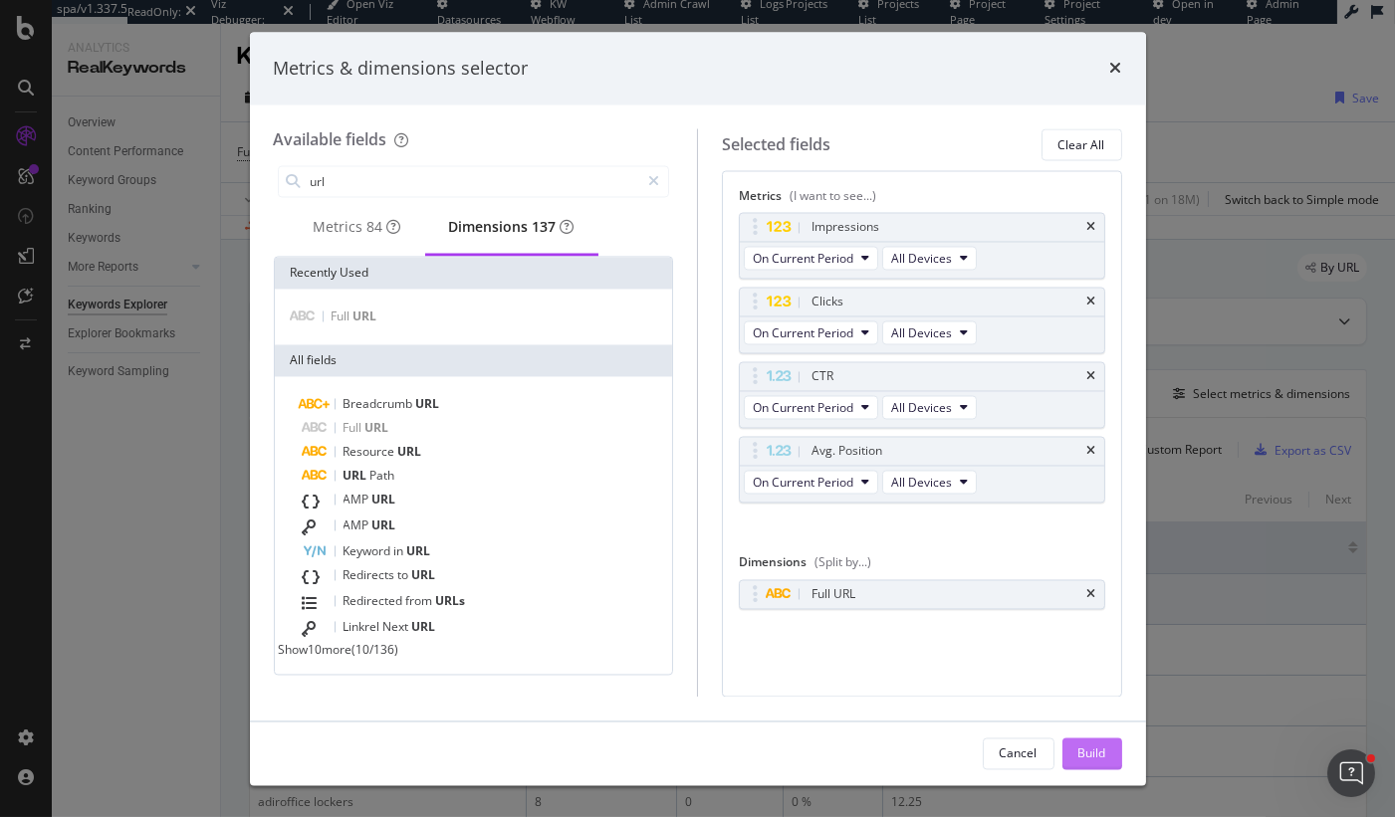
click at [1080, 758] on div "Build" at bounding box center [1092, 753] width 28 height 17
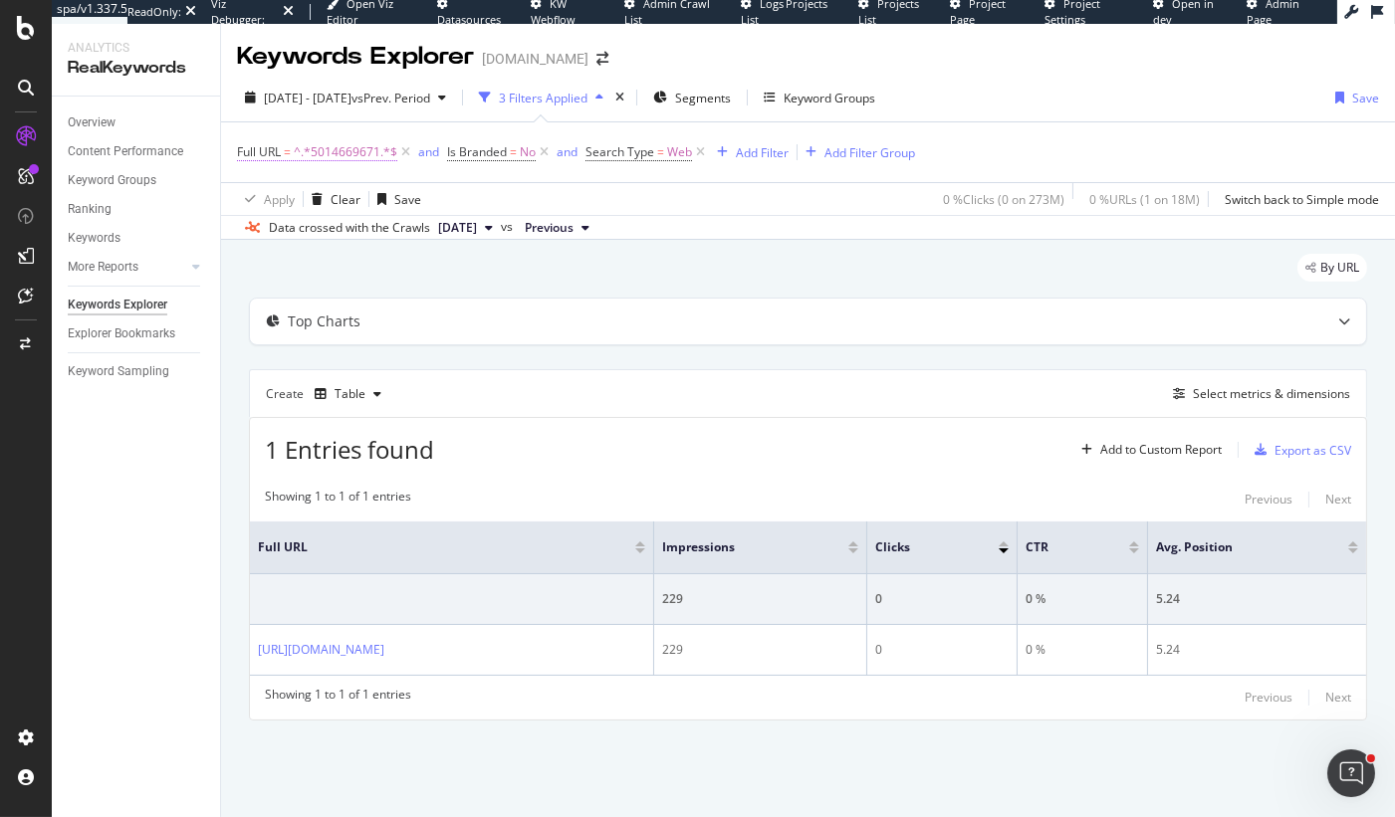
click at [327, 155] on span "^.*5014669671.*$" at bounding box center [346, 152] width 104 height 28
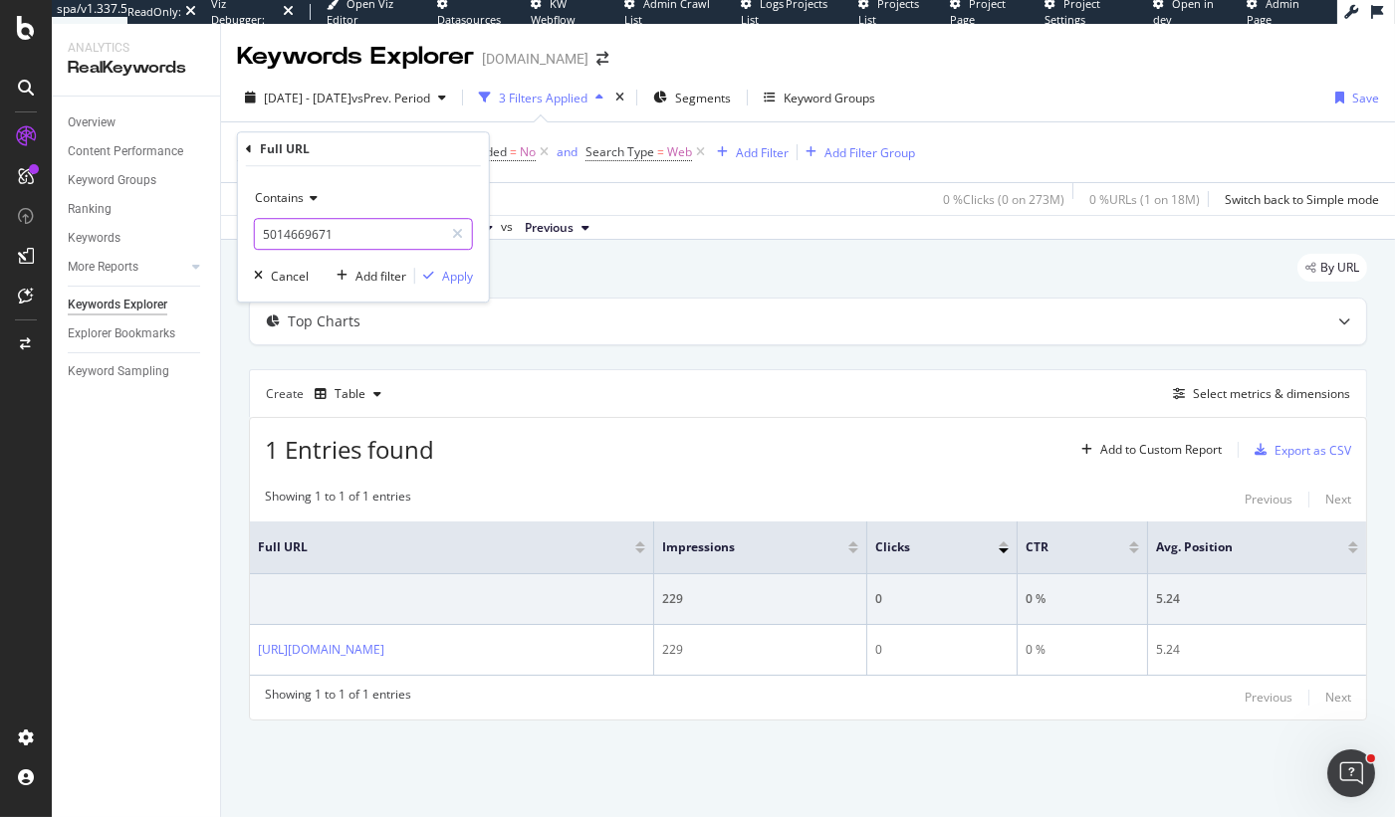
click at [313, 240] on input "5014669671" at bounding box center [349, 234] width 188 height 32
paste input "5014668099"
type input "5014668099"
click at [455, 270] on div "Apply" at bounding box center [457, 276] width 31 height 17
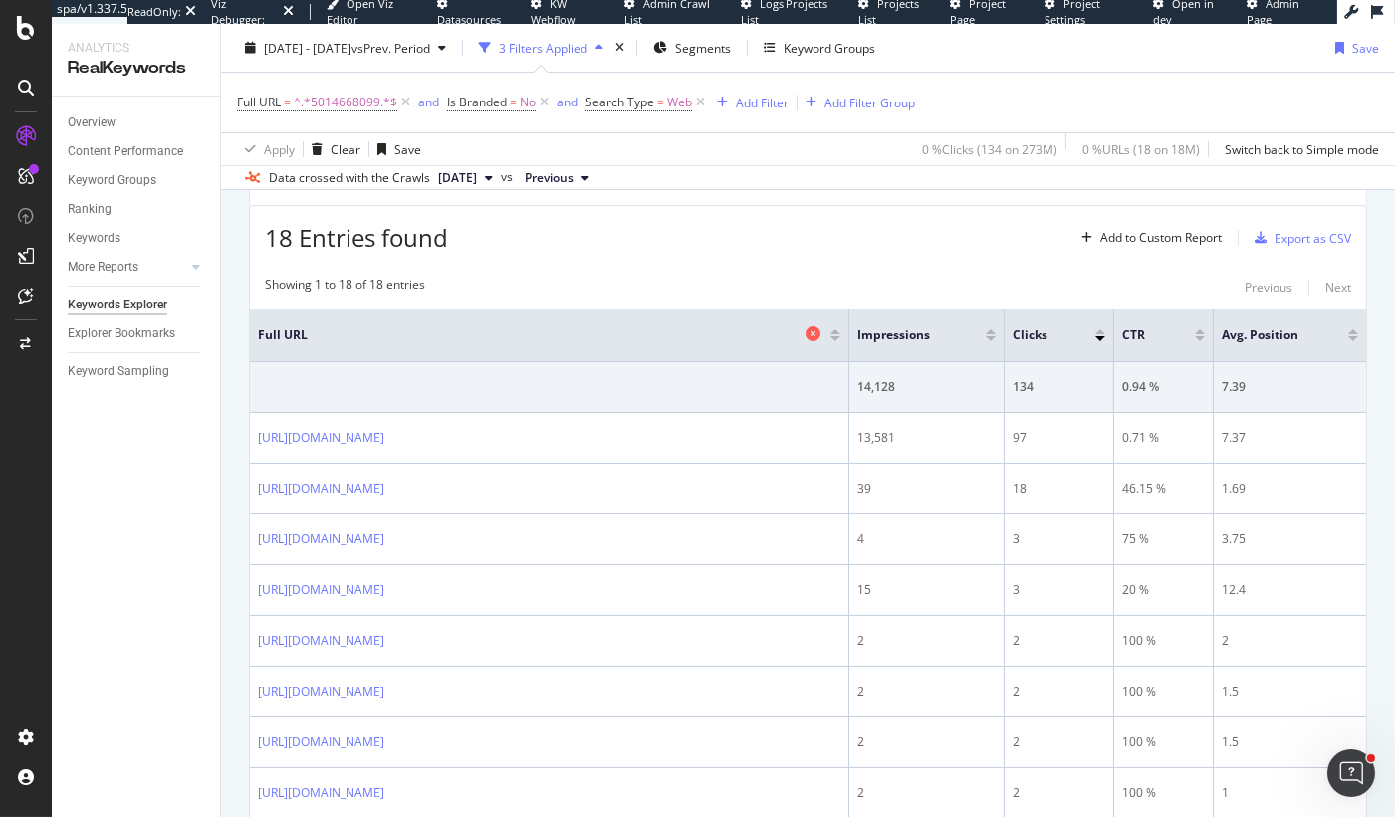
scroll to position [240, 0]
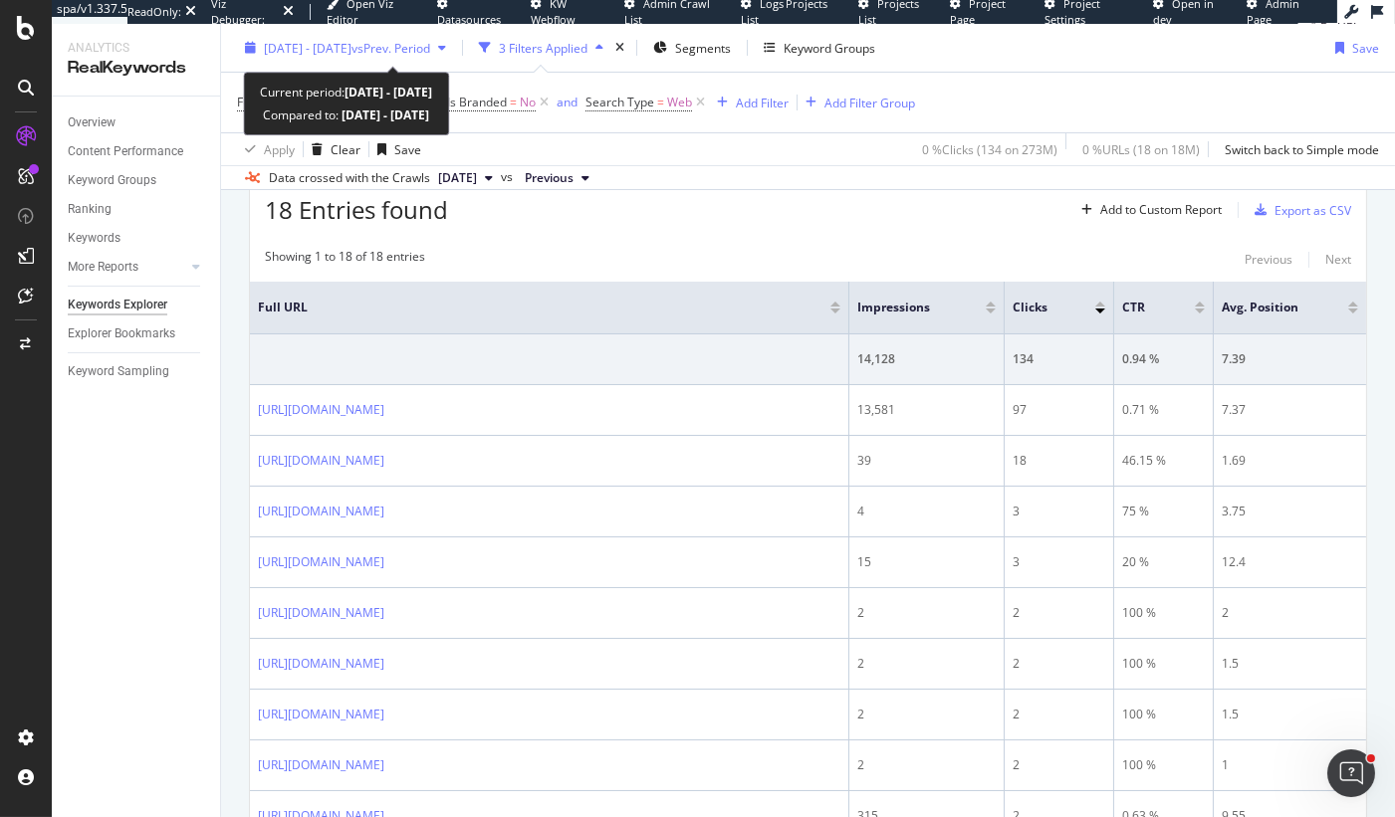
click at [350, 51] on span "2024 Aug. 25th - 2025 Aug. 25th" at bounding box center [308, 47] width 88 height 17
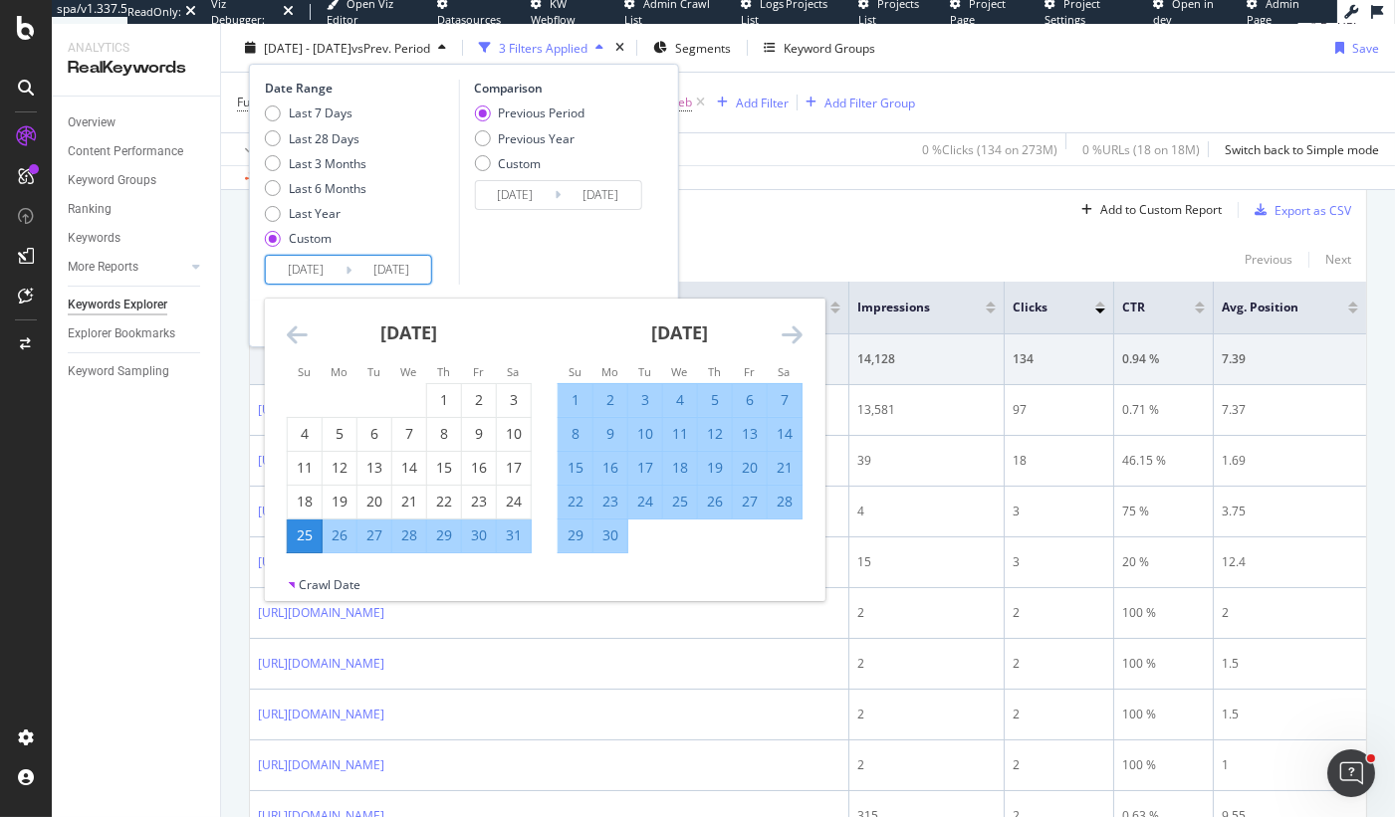
click at [329, 271] on input "2024/08/25" at bounding box center [306, 270] width 80 height 28
click at [794, 326] on icon "Move forward to switch to the next month." at bounding box center [792, 335] width 21 height 24
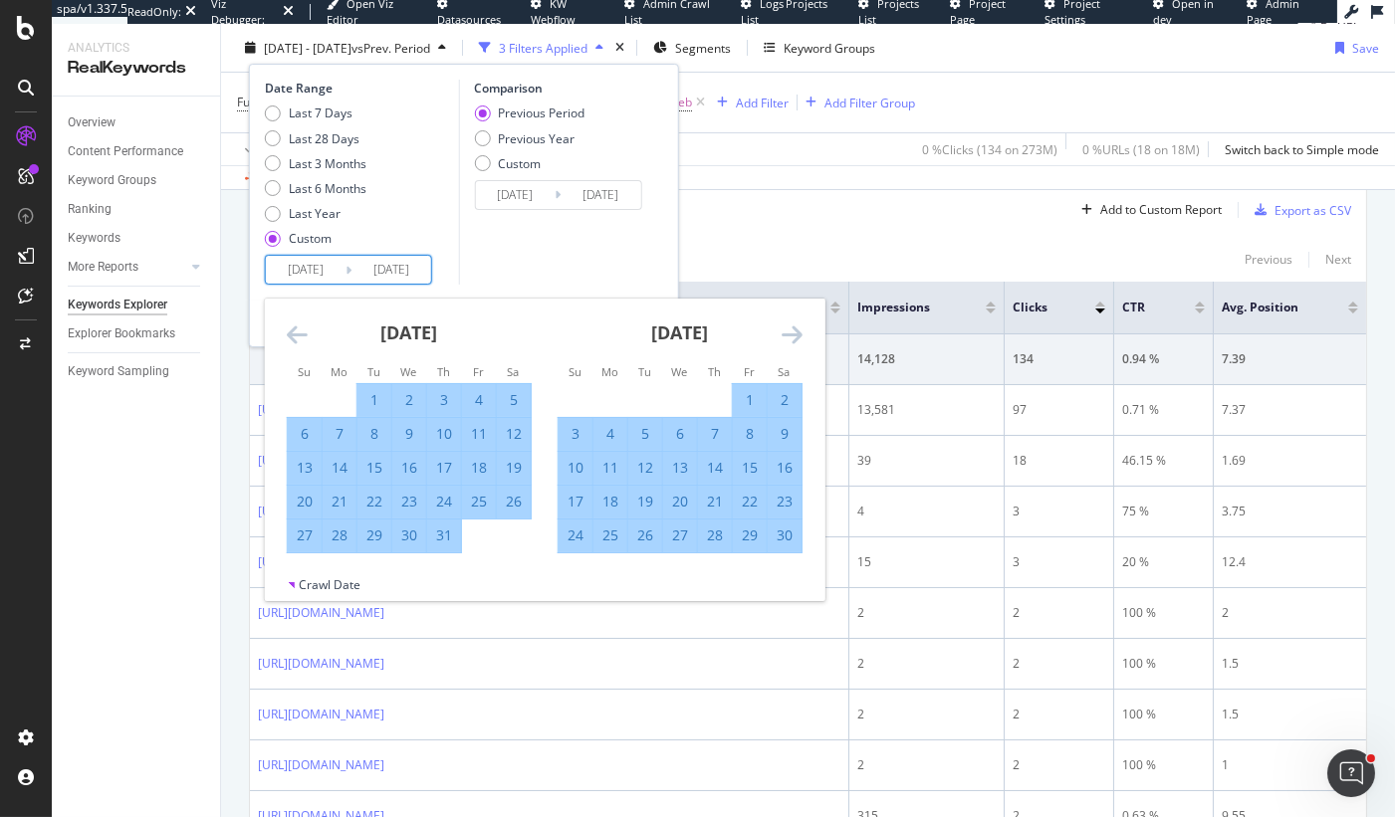
click at [428, 273] on input "2025/08/25" at bounding box center [391, 270] width 80 height 28
type input "2025/08/25"
type input "2023/08/26"
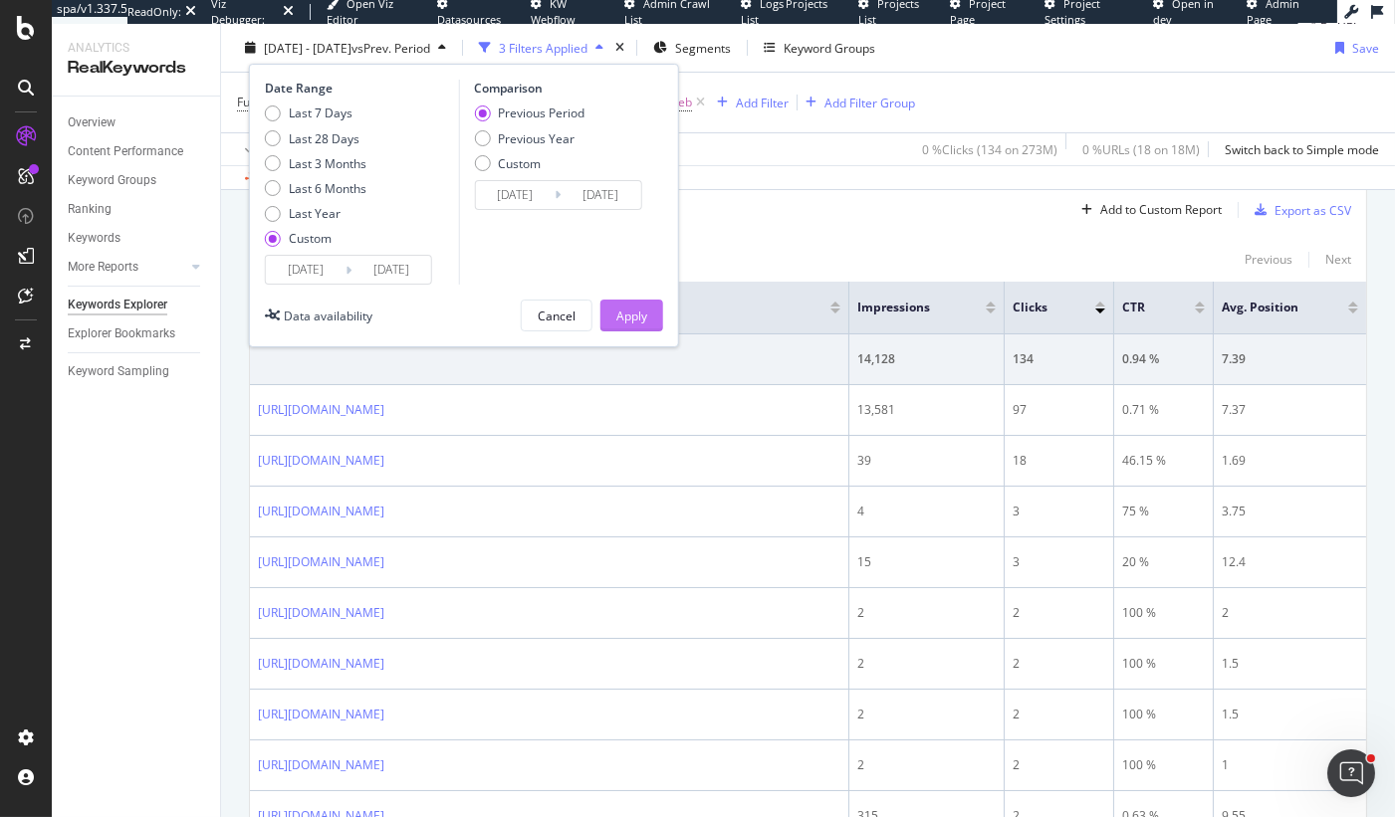
type input "2025/08/24"
click at [646, 307] on button "Apply" at bounding box center [631, 316] width 63 height 32
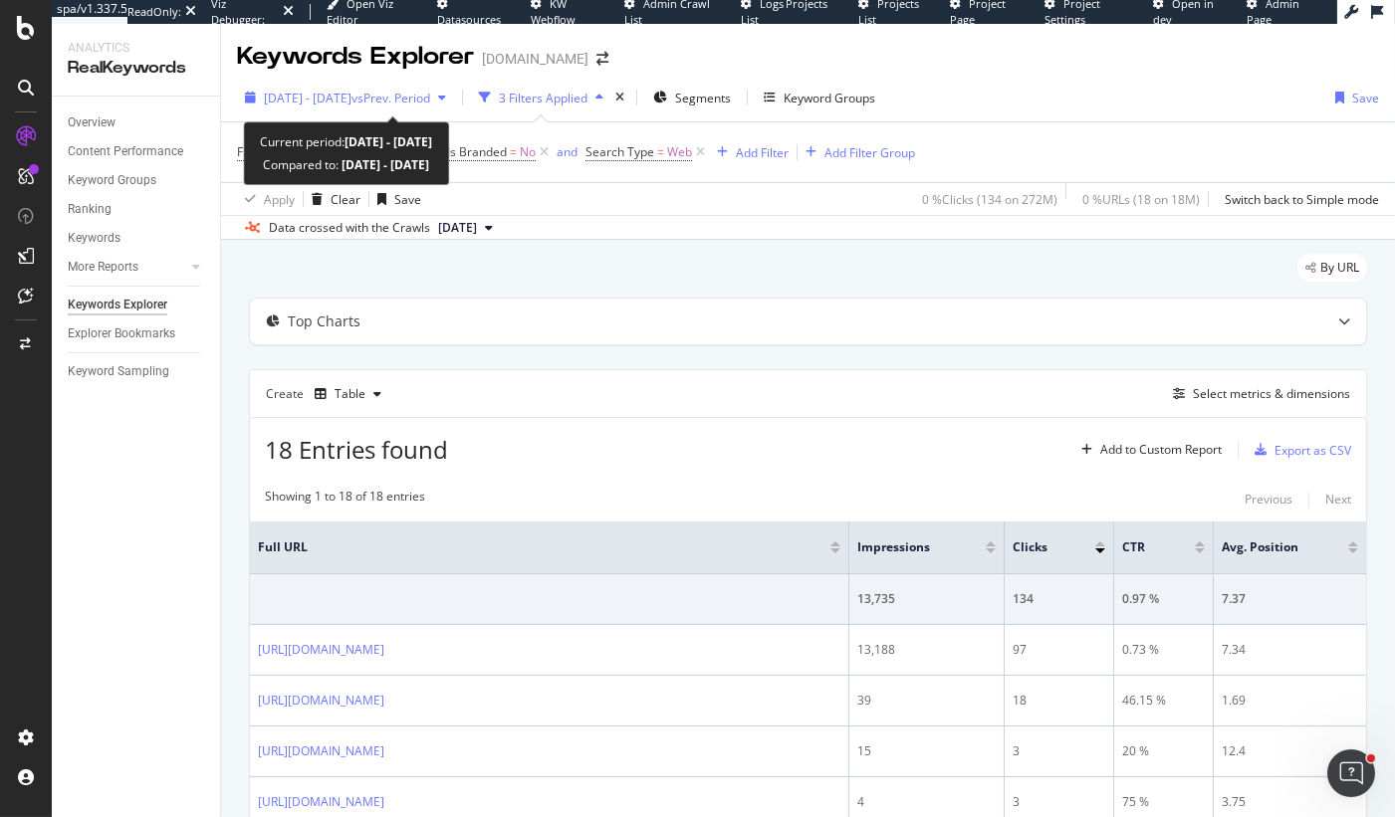
click at [345, 96] on span "2024 Aug. 25th - 2025 Aug. 24th" at bounding box center [308, 98] width 88 height 17
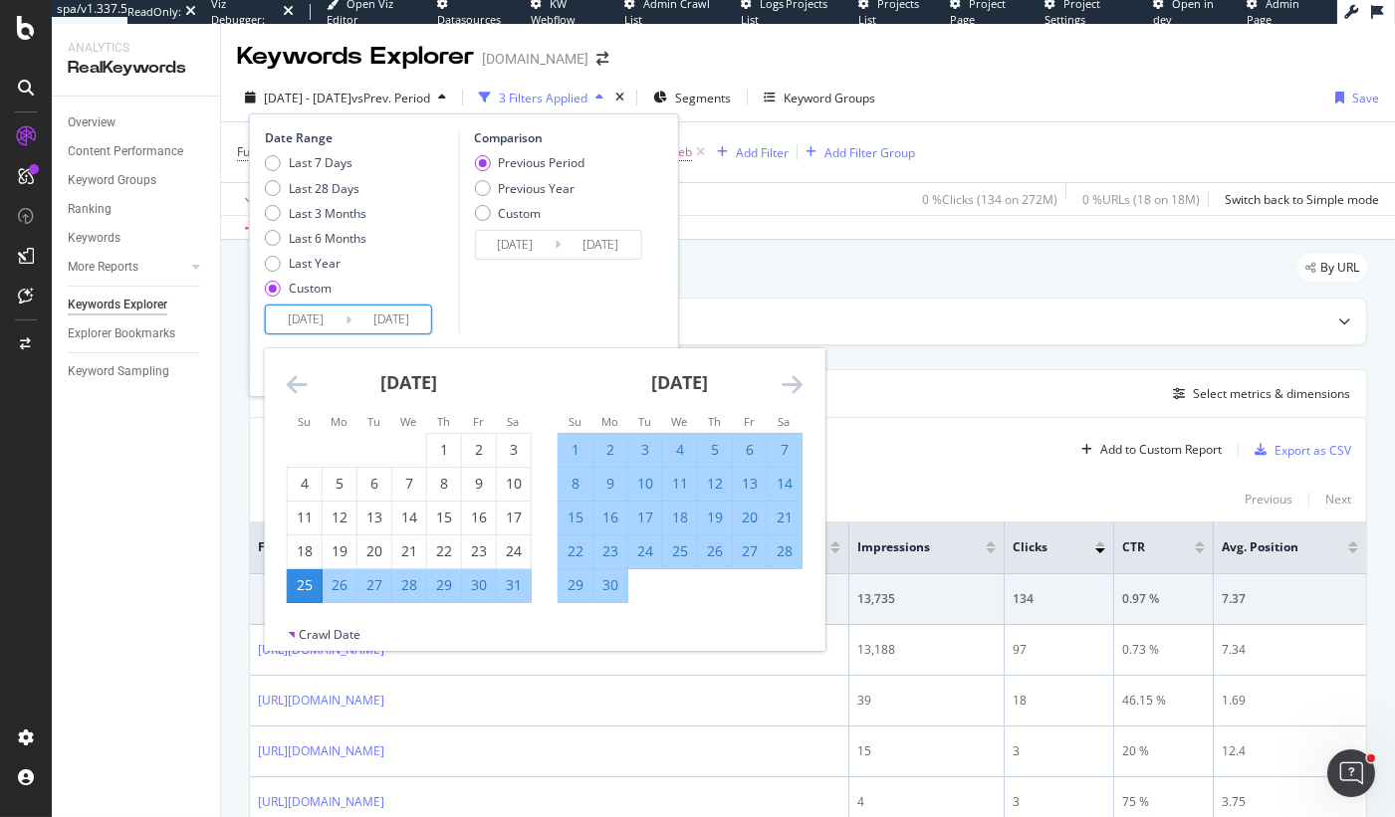
click at [304, 323] on input "2024/08/25" at bounding box center [306, 320] width 80 height 28
click at [401, 589] on div "28" at bounding box center [409, 585] width 34 height 20
type input "2024/08/28"
type input "2023/09/01"
type input "2024/08/27"
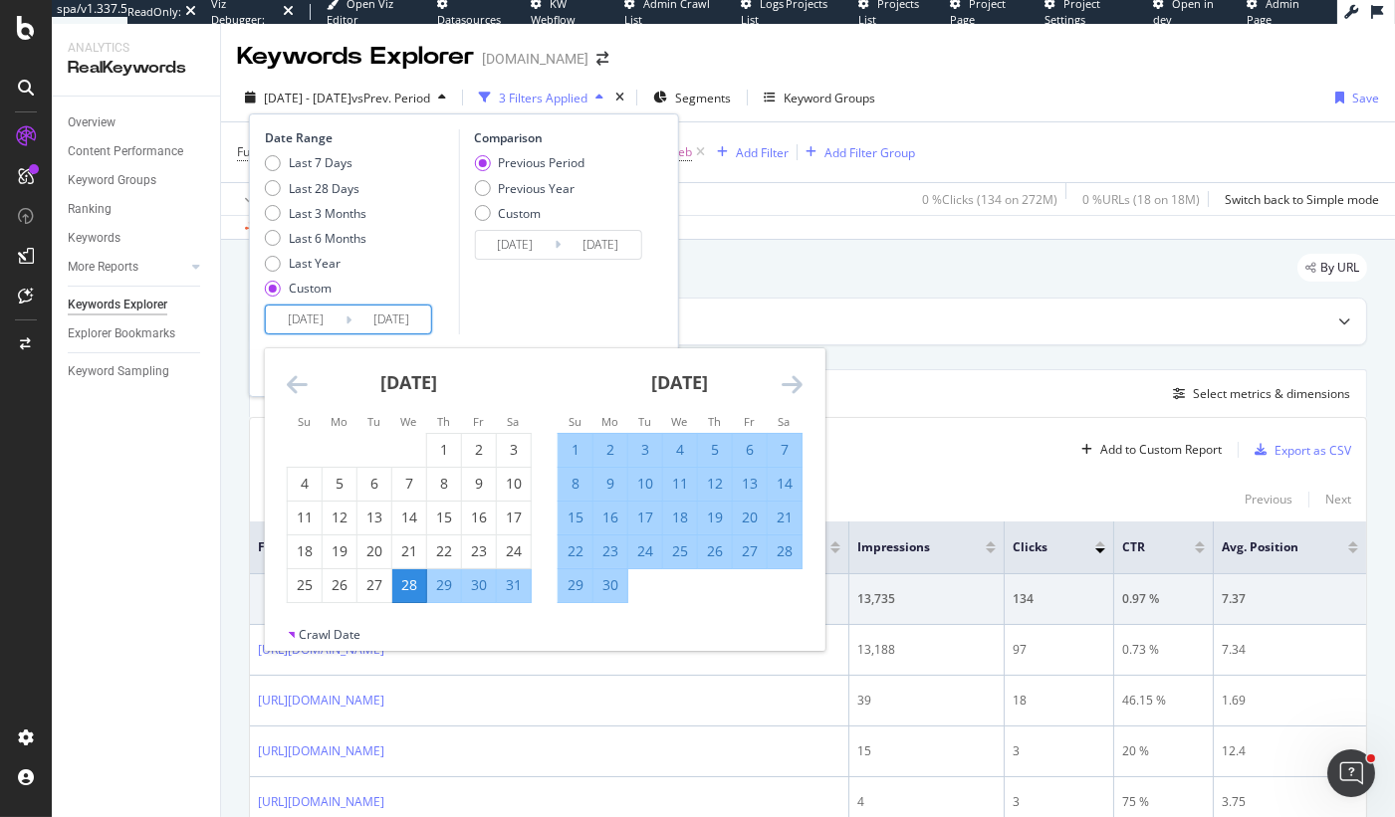
click at [534, 297] on div "Comparison Previous Period Previous Year Custom 2023/09/01 Navigate forward to …" at bounding box center [552, 231] width 189 height 205
type input "2025/08/24"
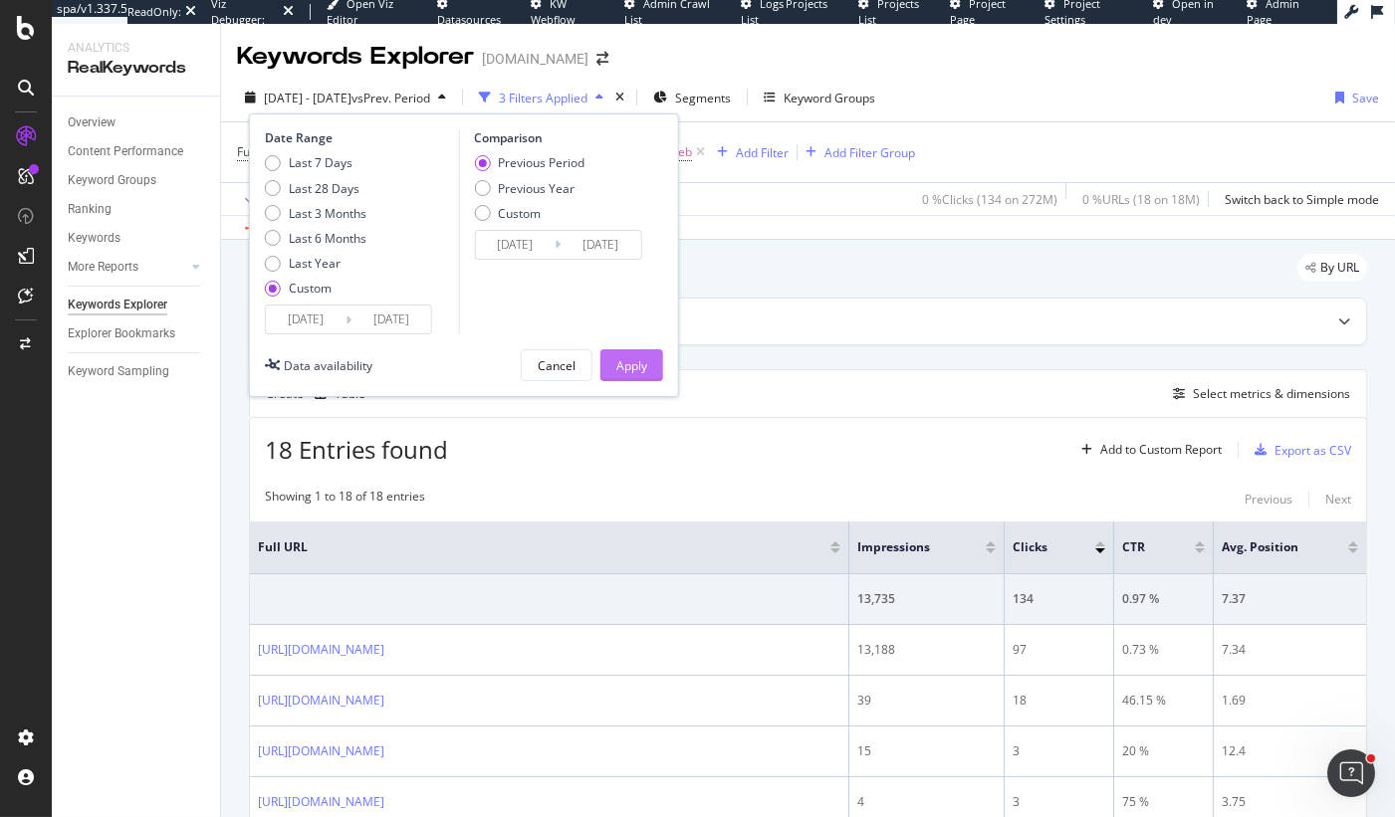
click at [630, 368] on div "Apply" at bounding box center [631, 365] width 31 height 17
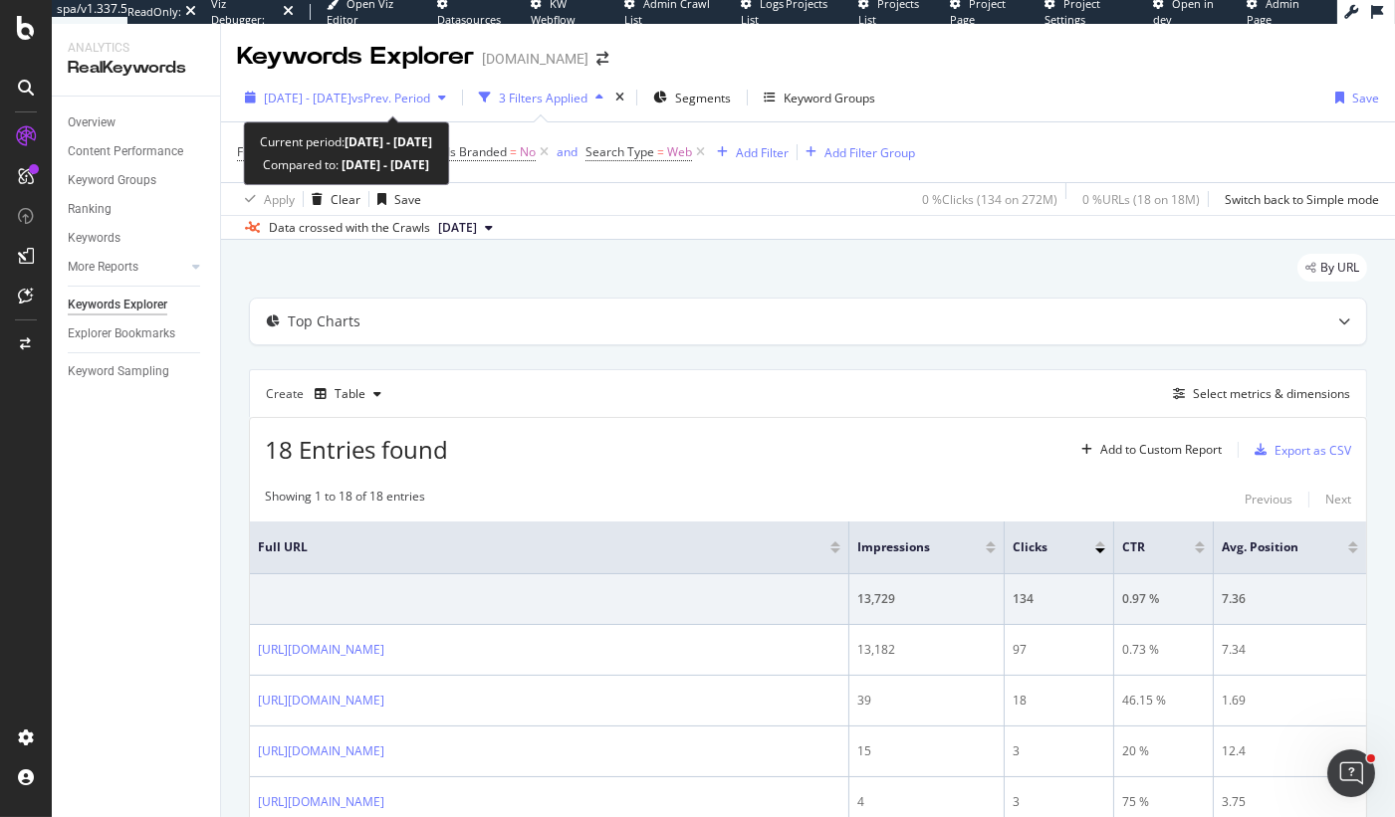
click at [351, 101] on span "2024 Aug. 28th - 2025 Aug. 24th" at bounding box center [308, 98] width 88 height 17
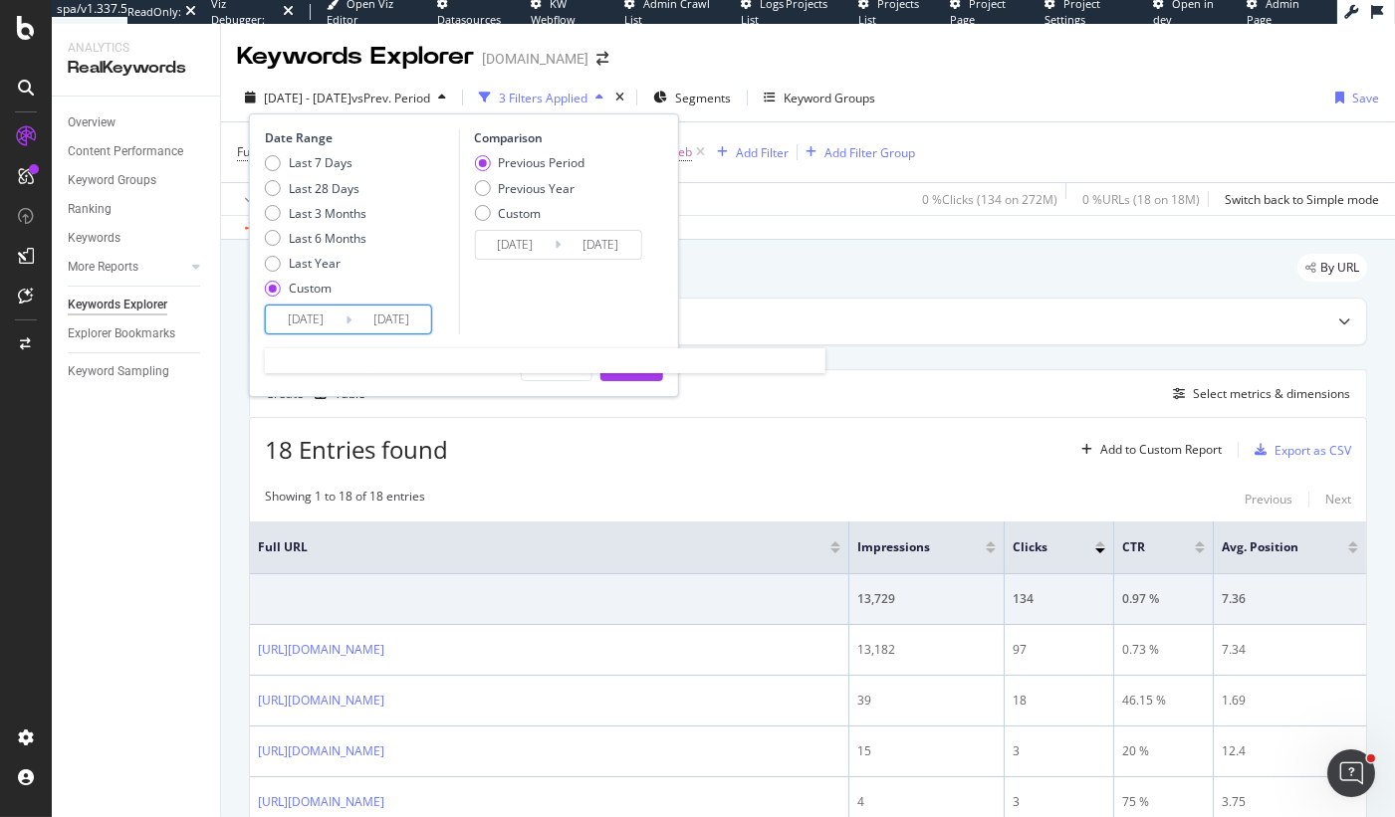
click at [331, 323] on input "2024/08/28" at bounding box center [306, 320] width 80 height 28
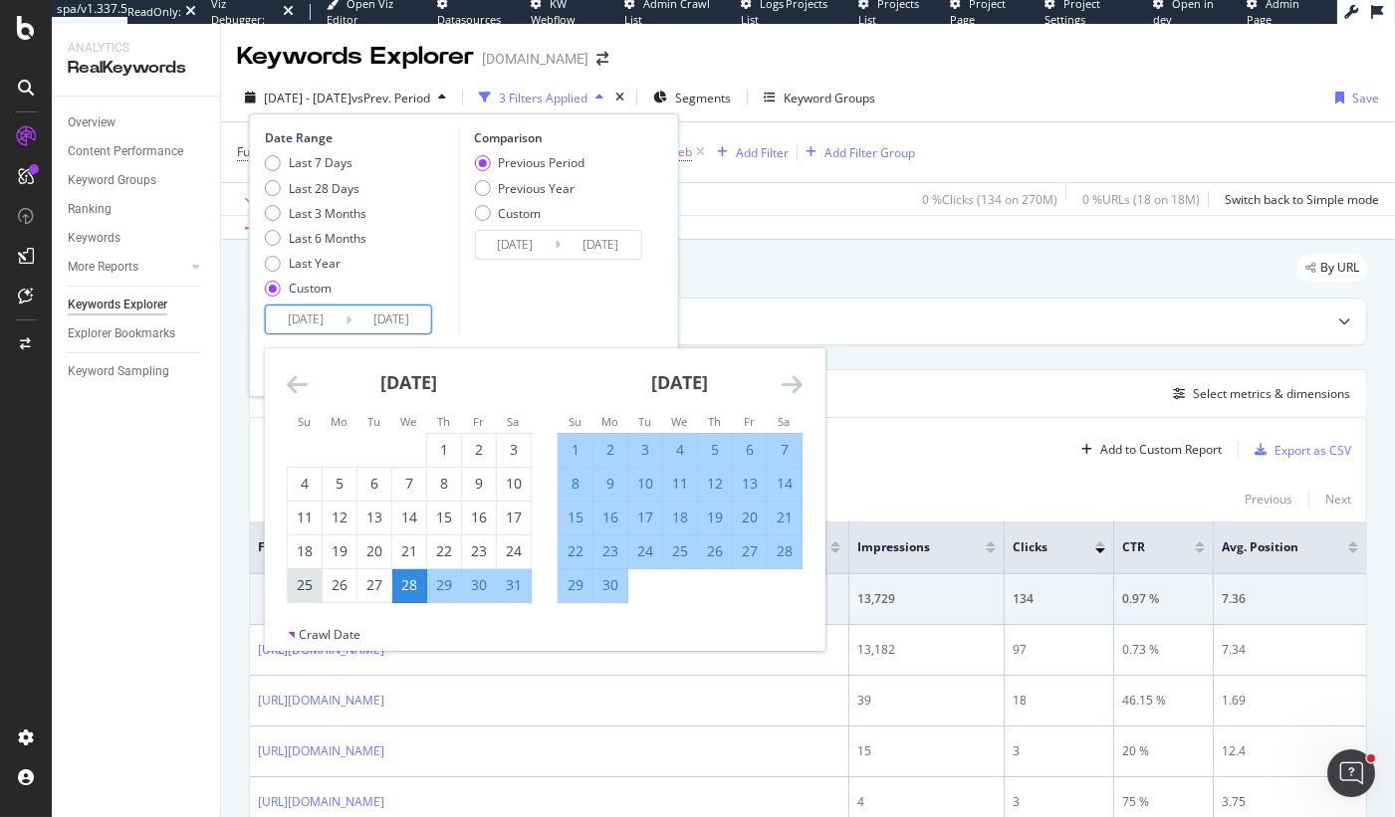
click at [310, 584] on div "25" at bounding box center [305, 585] width 34 height 20
type input "2024/08/25"
type input "2023/08/26"
type input "2024/08/24"
click at [486, 311] on div "Comparison Previous Period Previous Year Custom 2023/08/26 Navigate forward to …" at bounding box center [552, 231] width 189 height 205
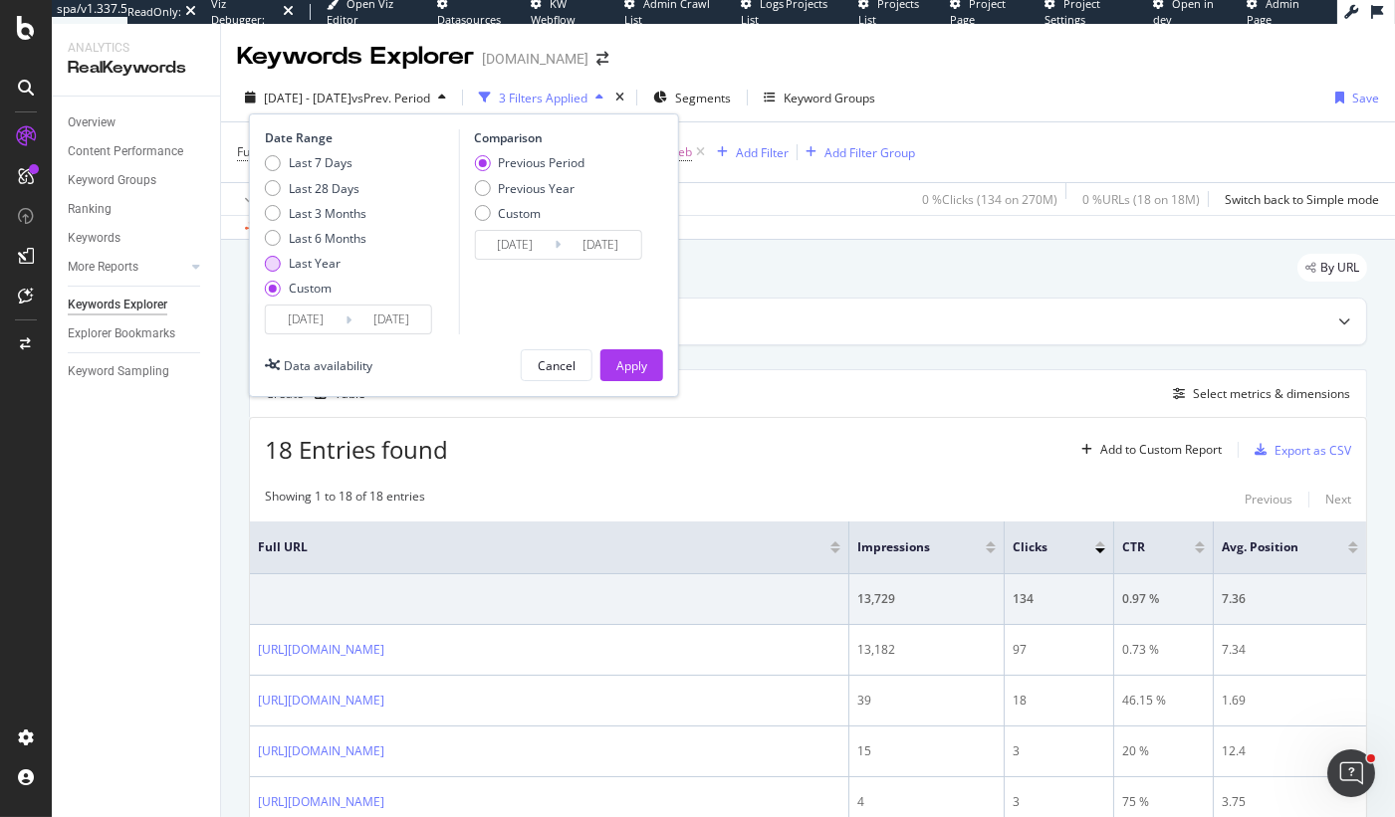
click at [311, 263] on div "Last Year" at bounding box center [315, 263] width 52 height 17
type input "2024/08/27"
type input "2025/08/26"
type input "2023/08/28"
type input "2024/08/26"
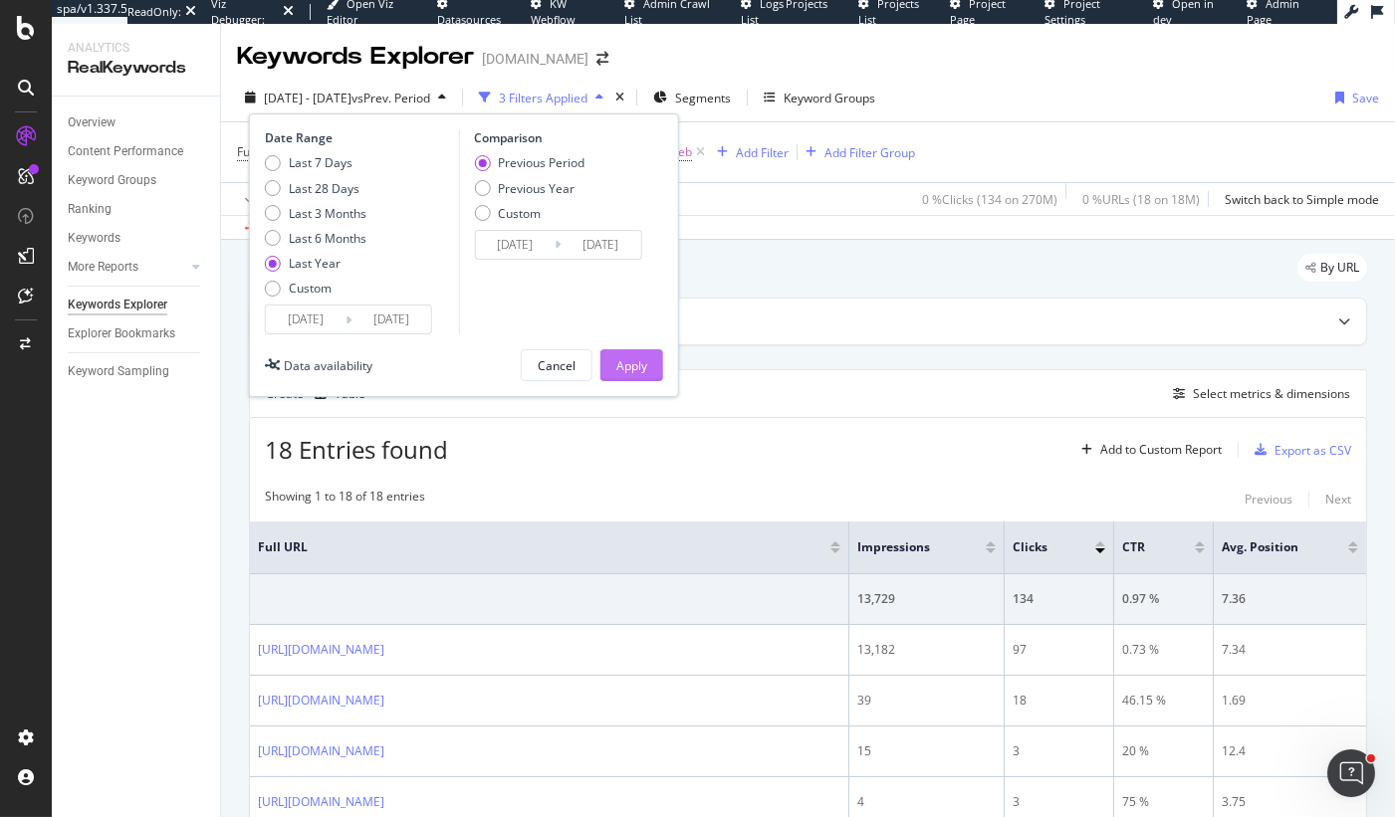
click at [644, 360] on div "Apply" at bounding box center [631, 365] width 31 height 17
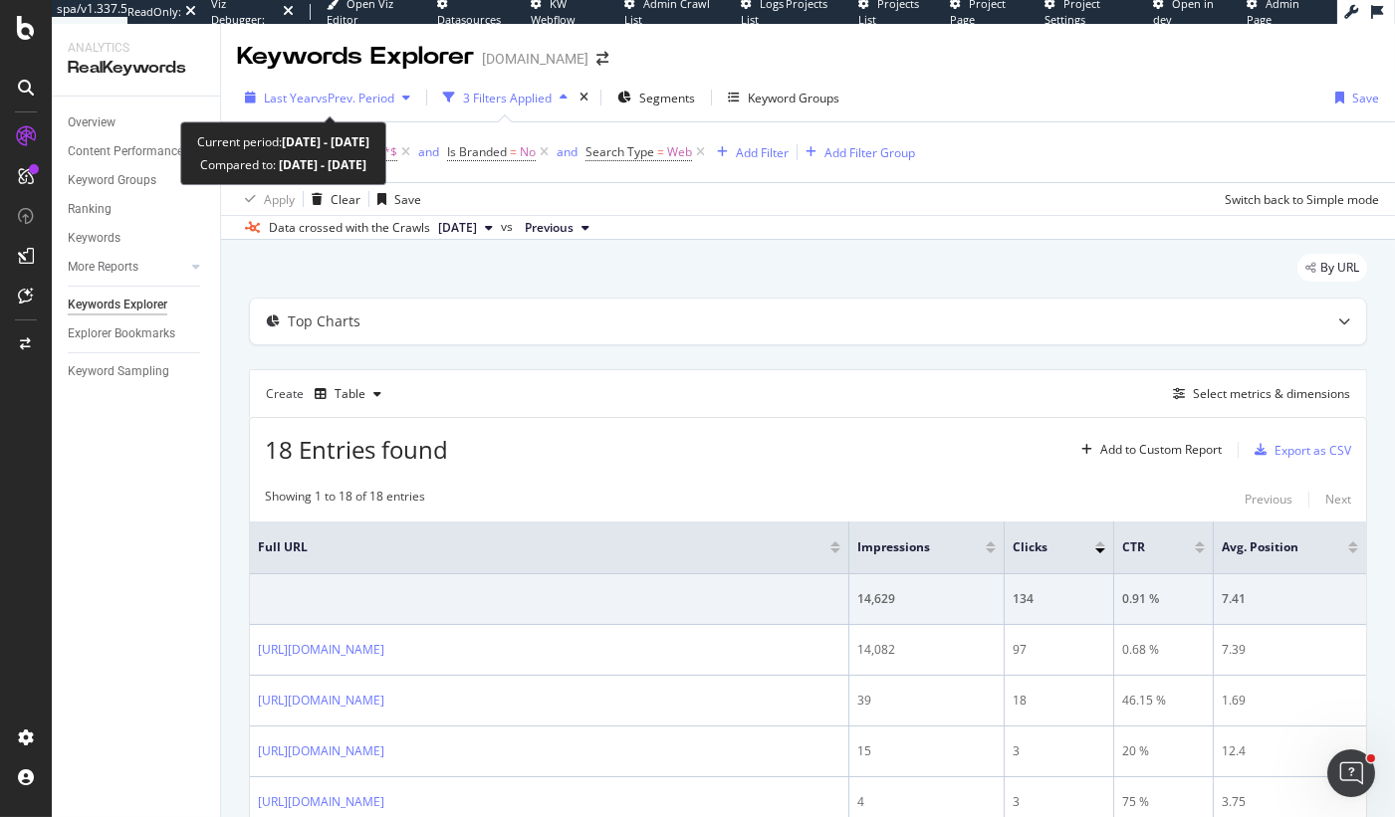
click at [353, 96] on span "vs Prev. Period" at bounding box center [355, 98] width 79 height 17
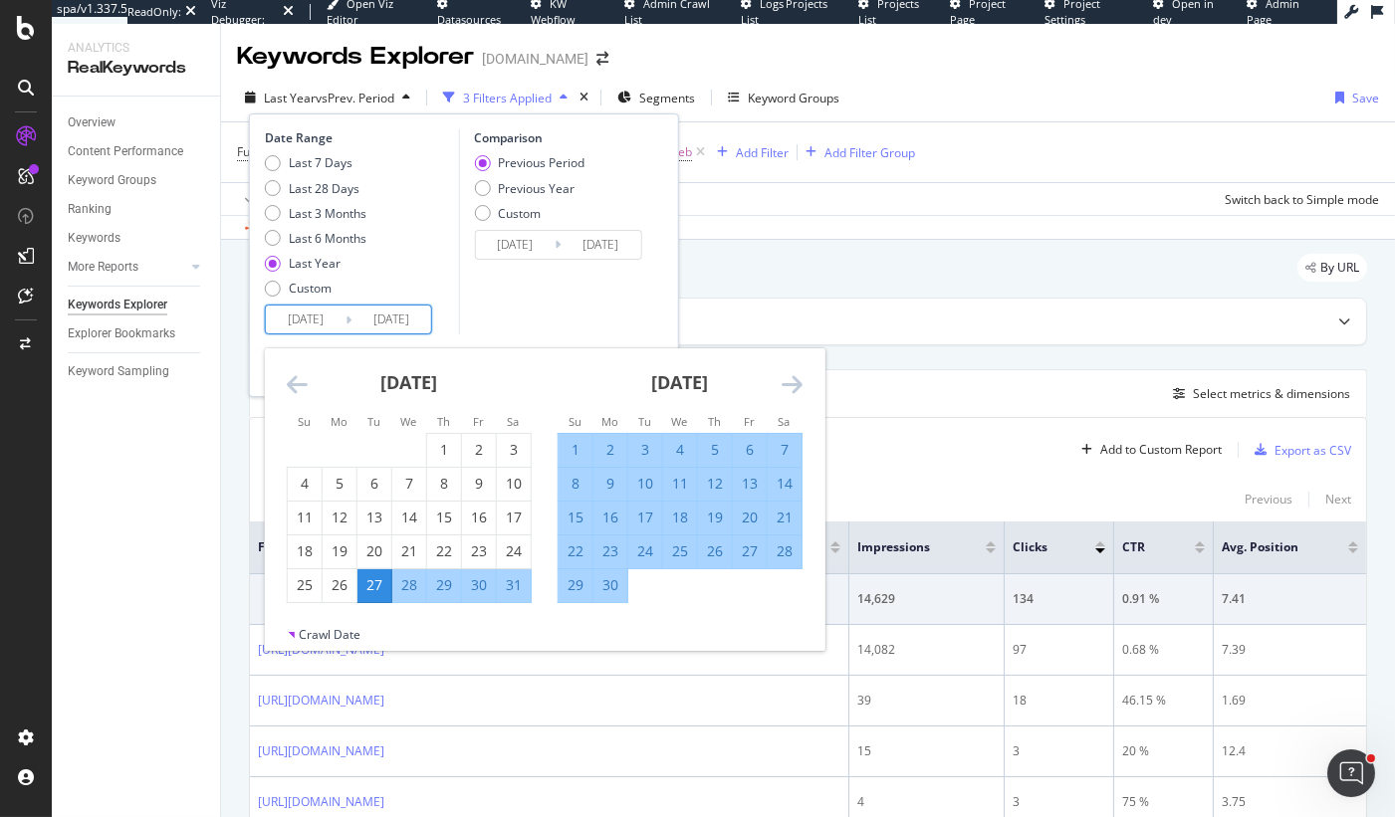
click at [335, 322] on input "2024/08/27" at bounding box center [306, 320] width 80 height 28
type input "2024/08/27"
type input "2023/08/26"
type input "2024/08/25"
type input "2024/08/26"
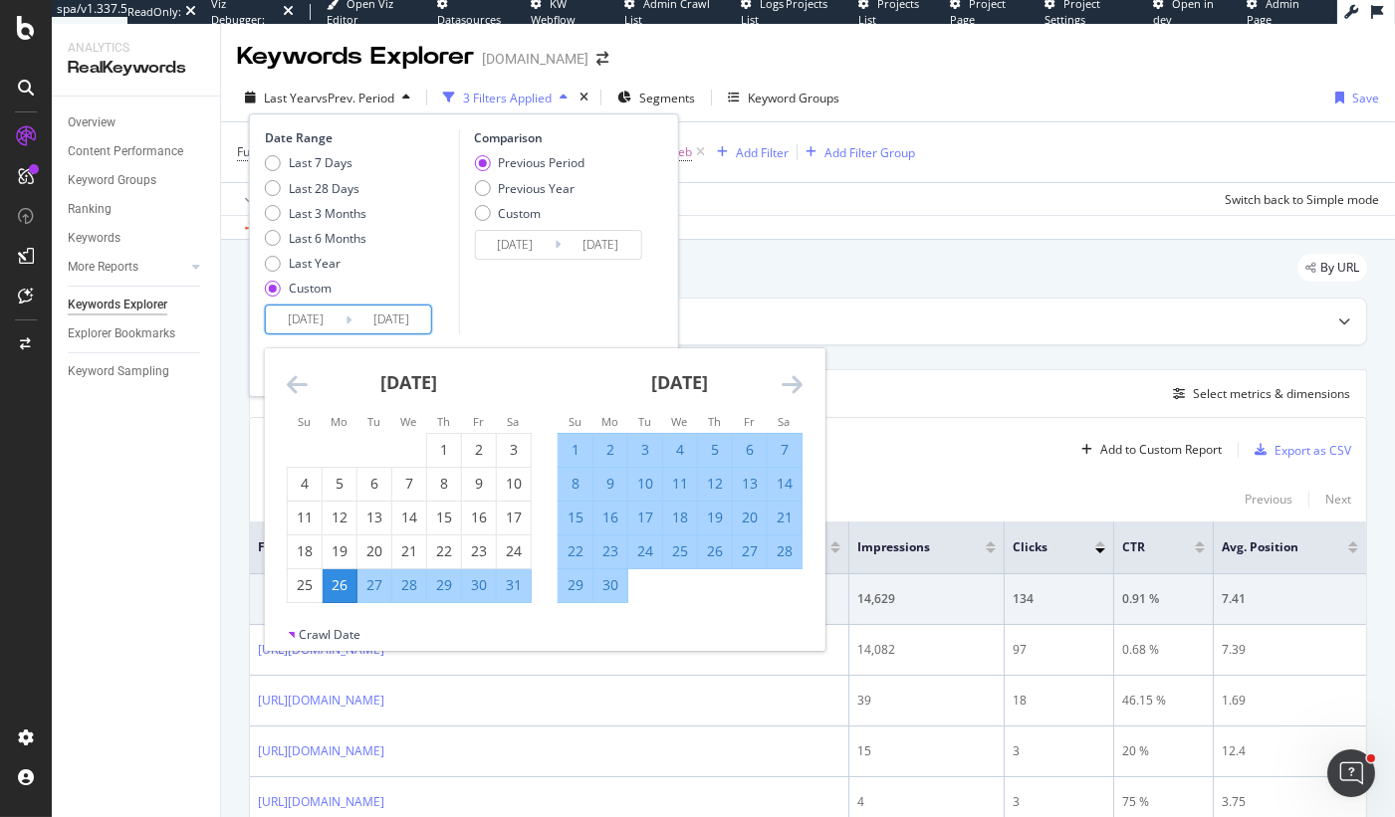
click at [424, 315] on input "2025/08/26" at bounding box center [391, 320] width 80 height 28
type input "2025/08/26"
type input "2023/08/27"
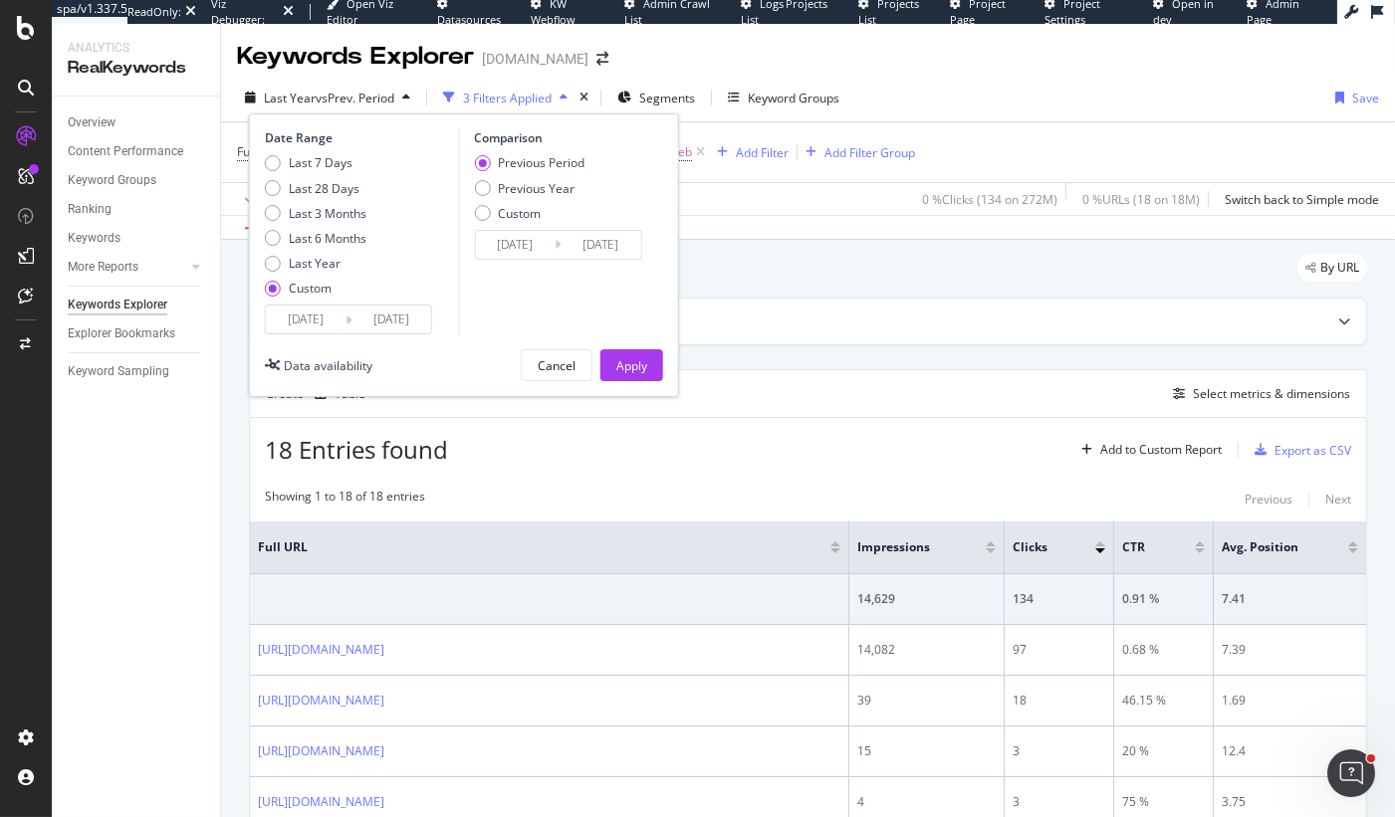
type input "2025/08/25"
click at [500, 332] on div "Comparison Previous Period Previous Year Custom 2023/08/27 Navigate forward to …" at bounding box center [552, 231] width 189 height 205
click at [616, 357] on div "Apply" at bounding box center [631, 365] width 31 height 17
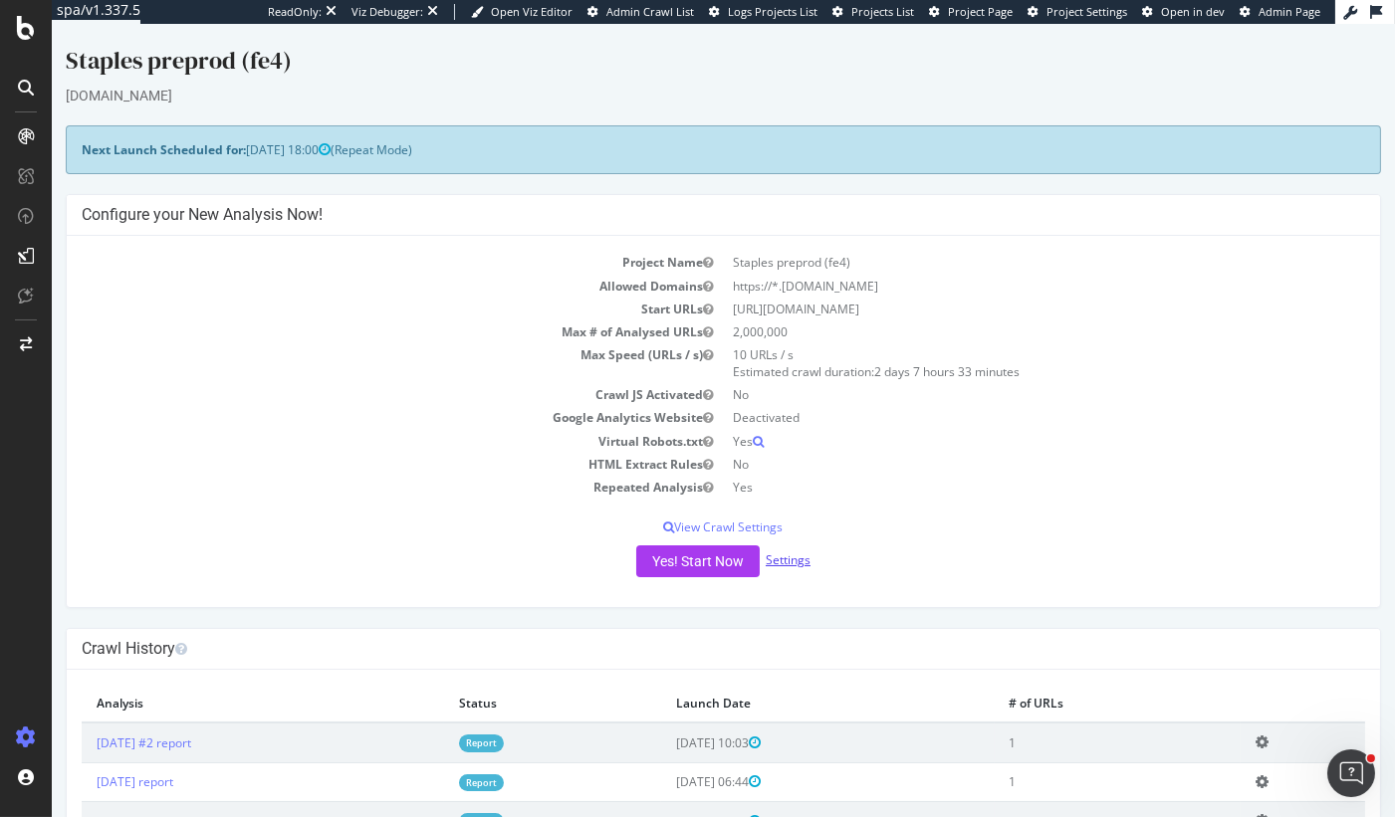
click at [788, 557] on link "Settings" at bounding box center [788, 560] width 45 height 17
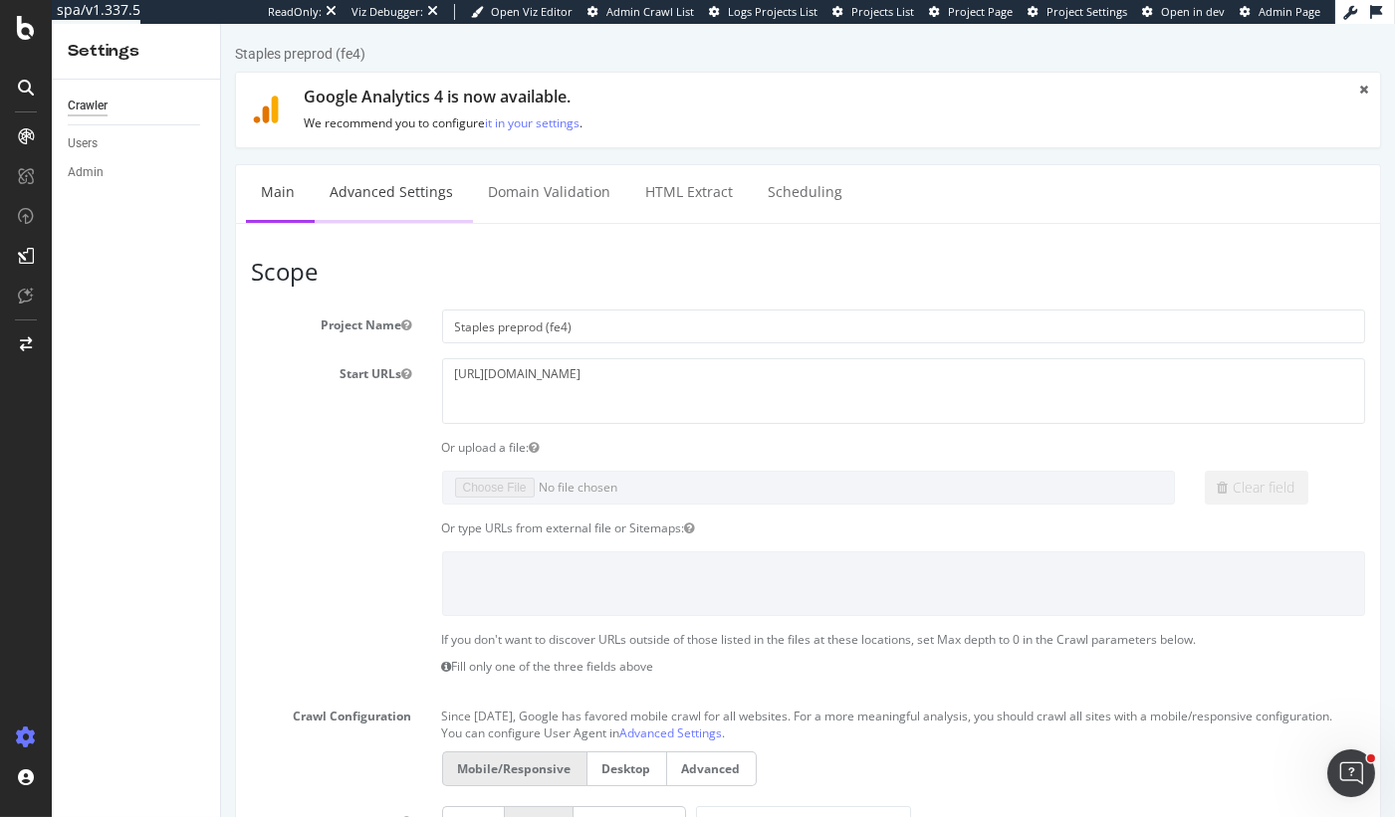
click at [361, 186] on link "Advanced Settings" at bounding box center [390, 192] width 153 height 55
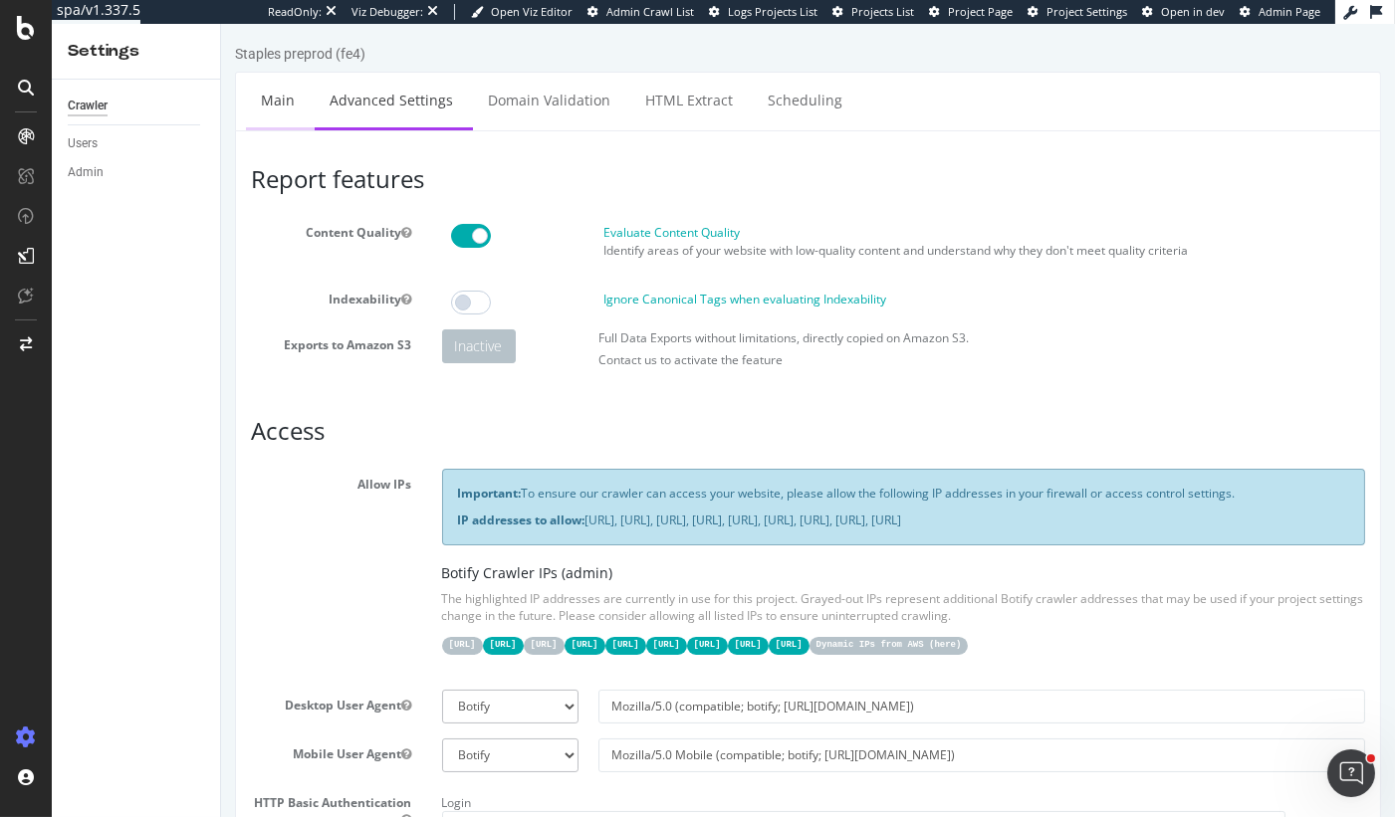
click at [258, 88] on link "Main" at bounding box center [277, 100] width 64 height 55
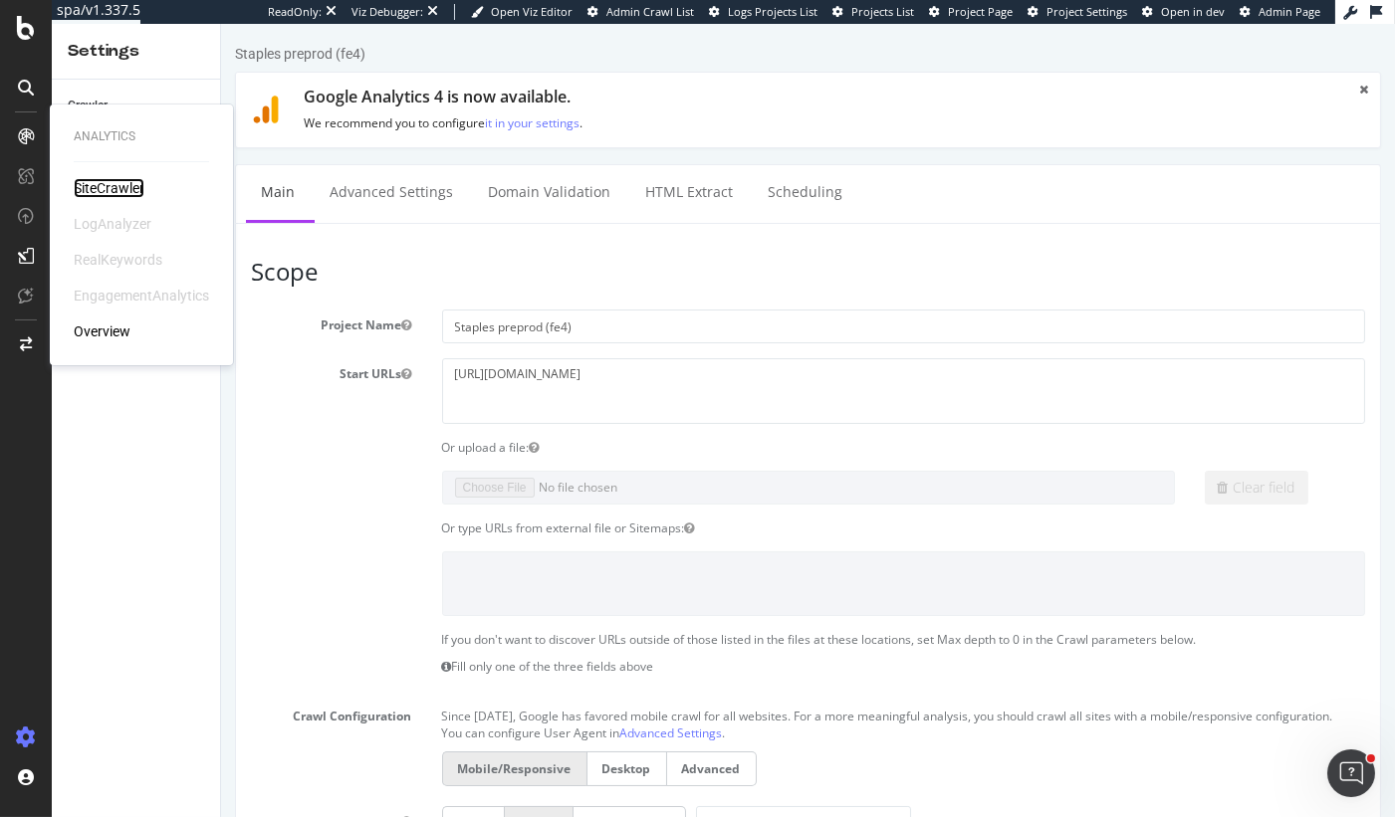
click at [114, 182] on div "SiteCrawler" at bounding box center [109, 188] width 71 height 20
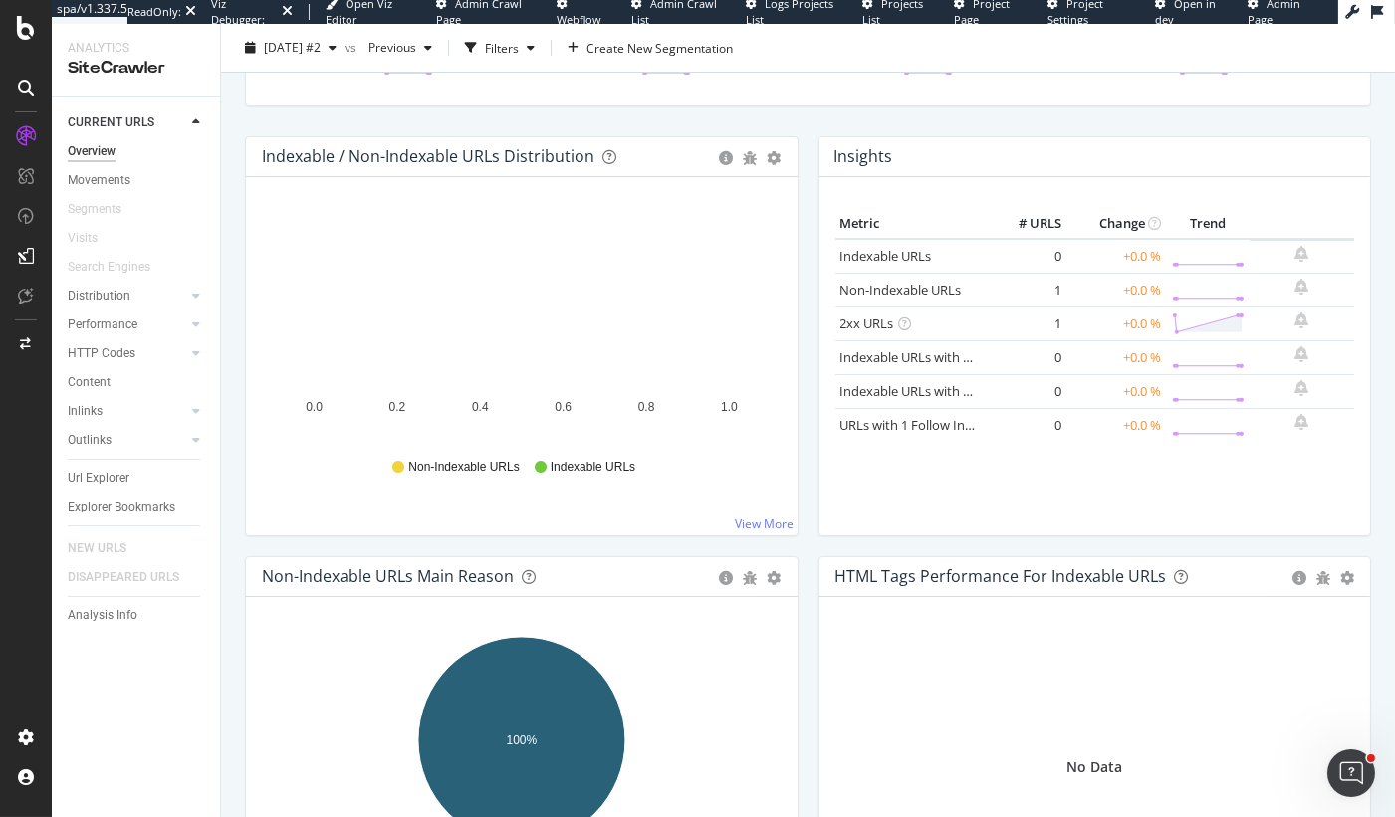
scroll to position [174, 0]
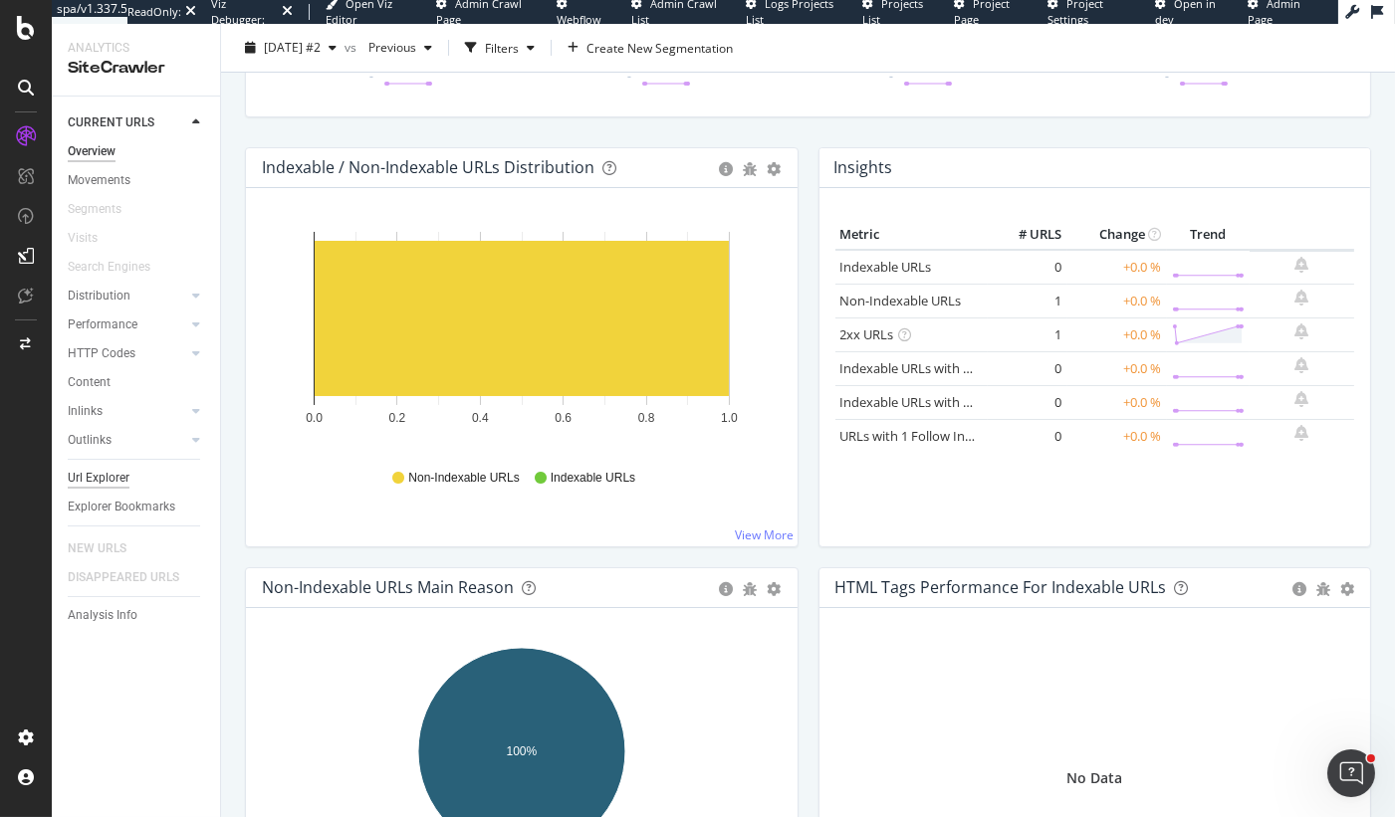
click at [112, 486] on div "Url Explorer" at bounding box center [99, 478] width 62 height 21
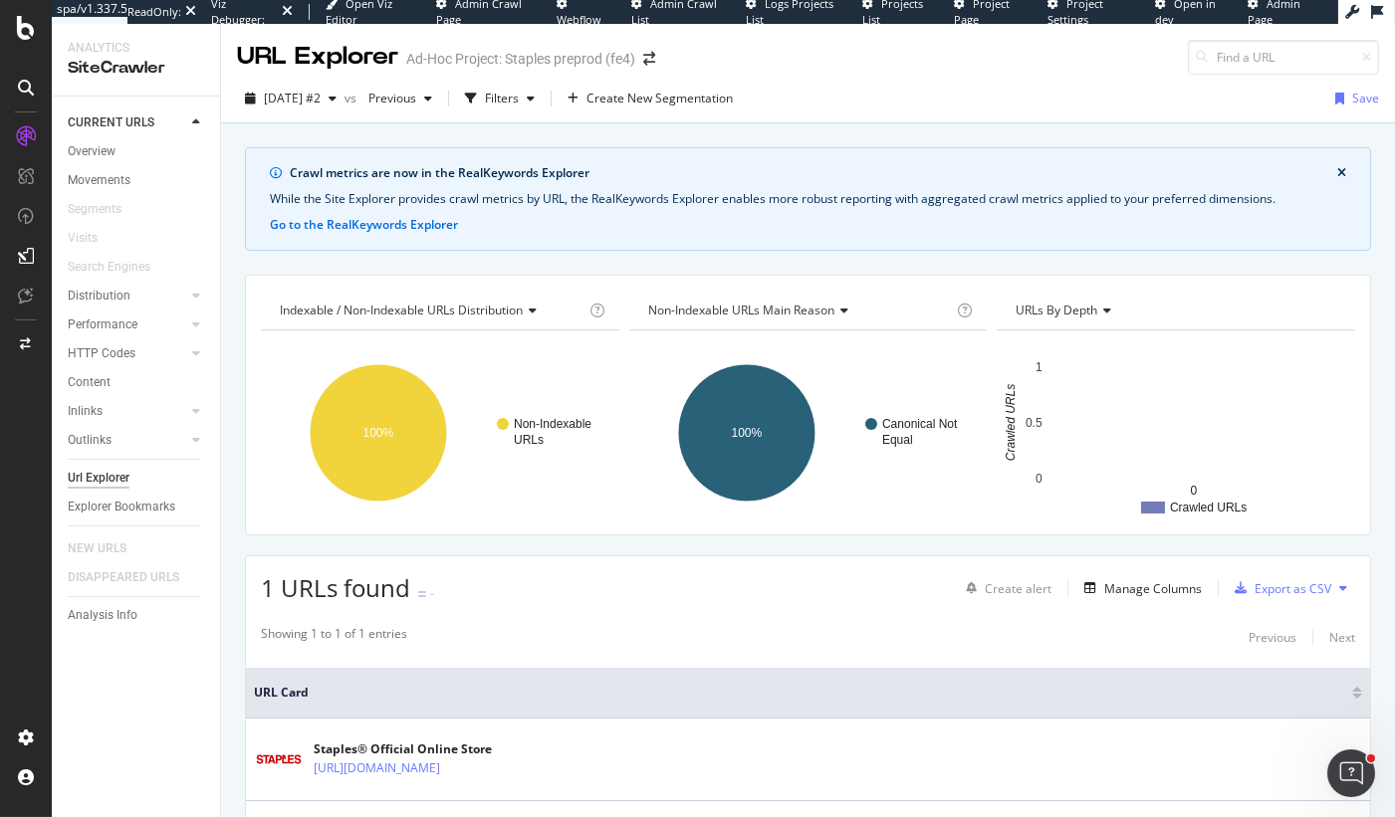
scroll to position [103, 0]
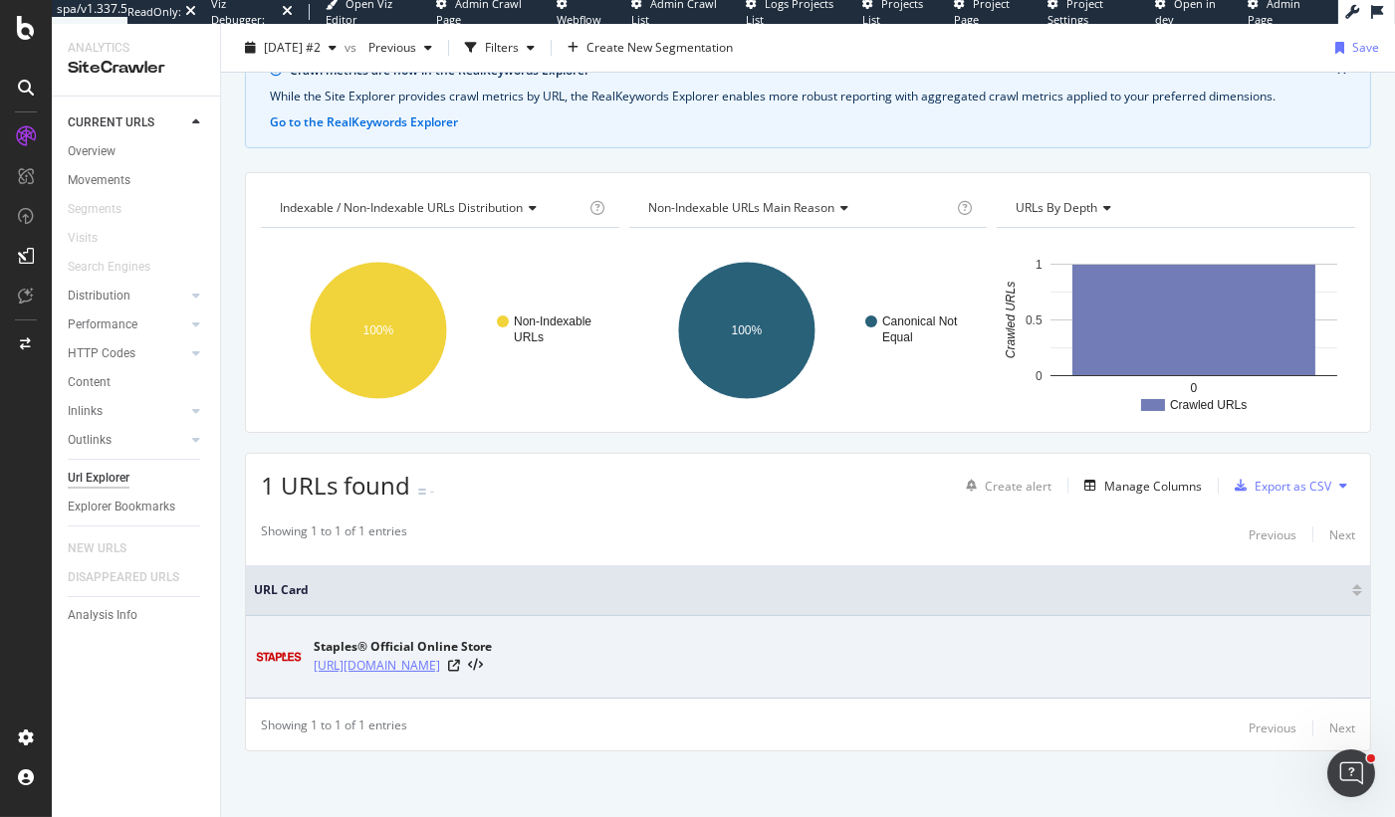
click at [416, 663] on link "[URL][DOMAIN_NAME]" at bounding box center [377, 666] width 126 height 20
click at [405, 660] on link "[URL][DOMAIN_NAME]" at bounding box center [377, 666] width 126 height 20
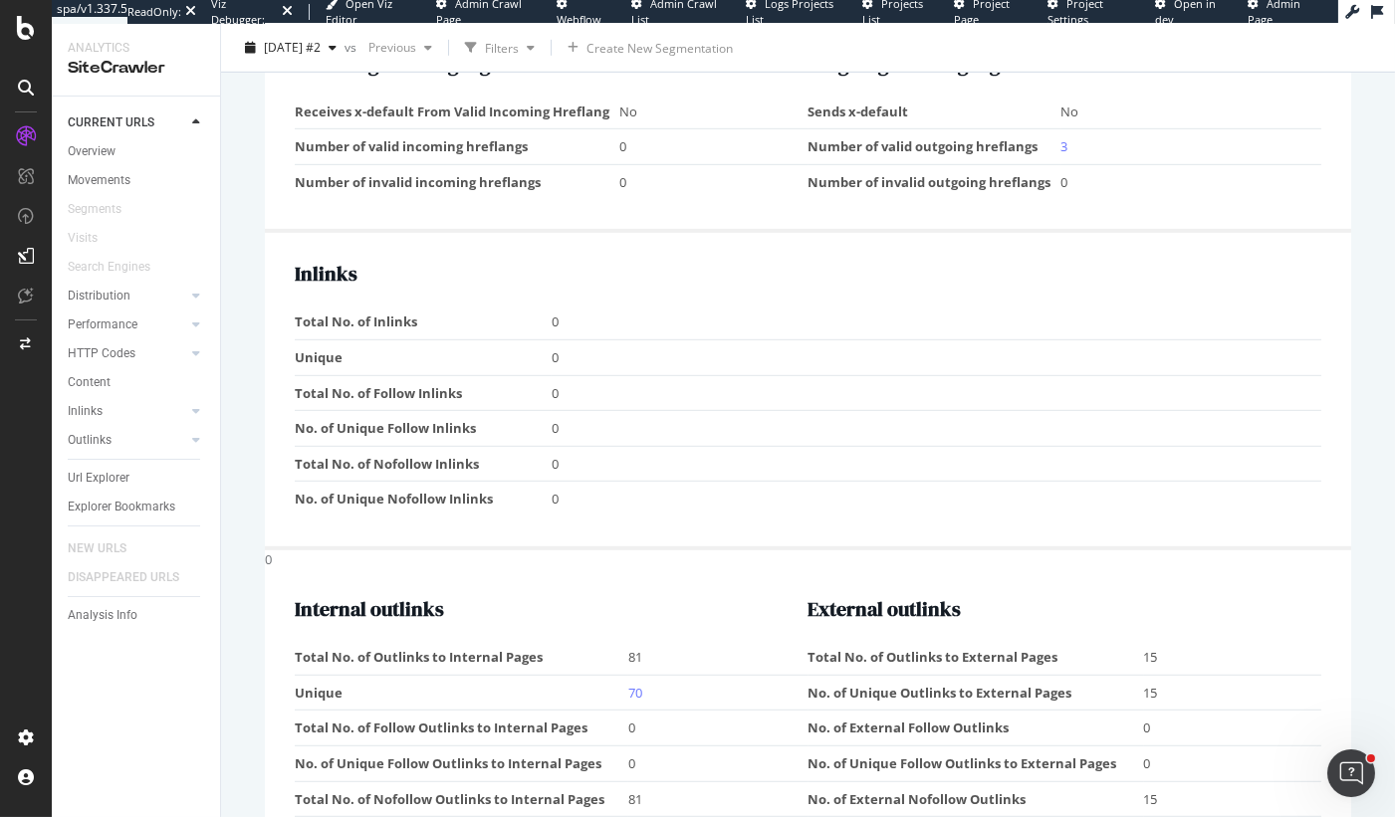
scroll to position [2213, 0]
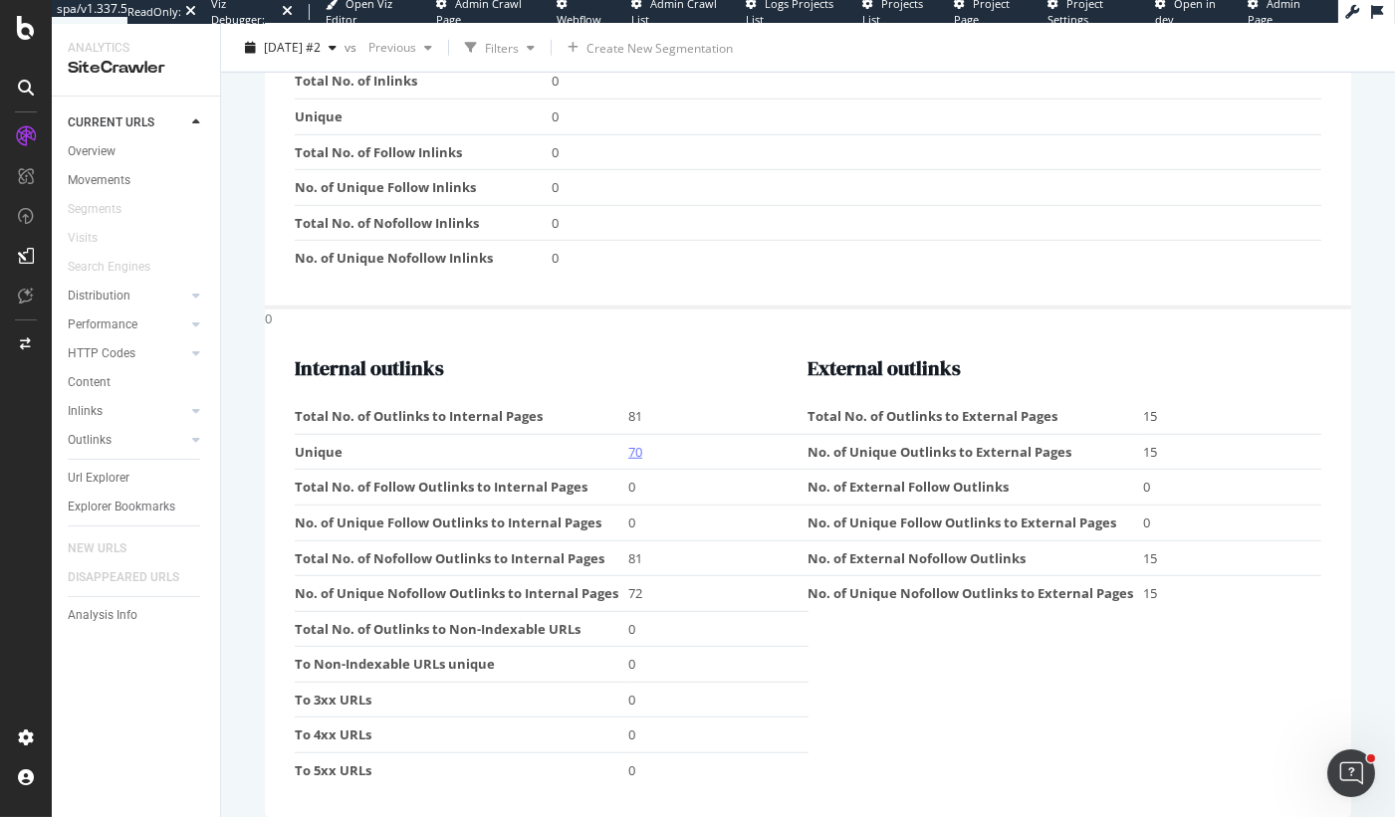
click at [636, 443] on link "70" at bounding box center [635, 452] width 14 height 18
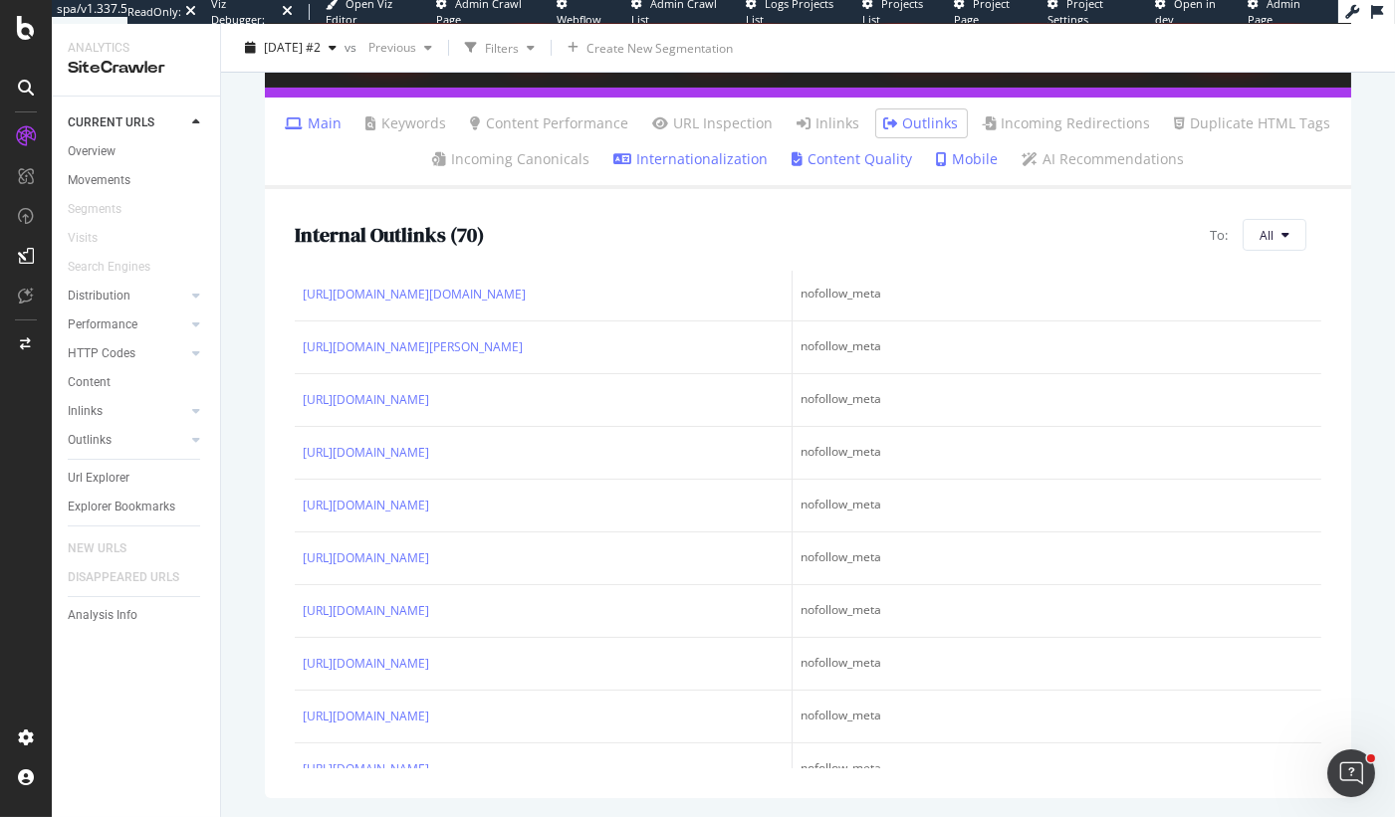
scroll to position [3917, 0]
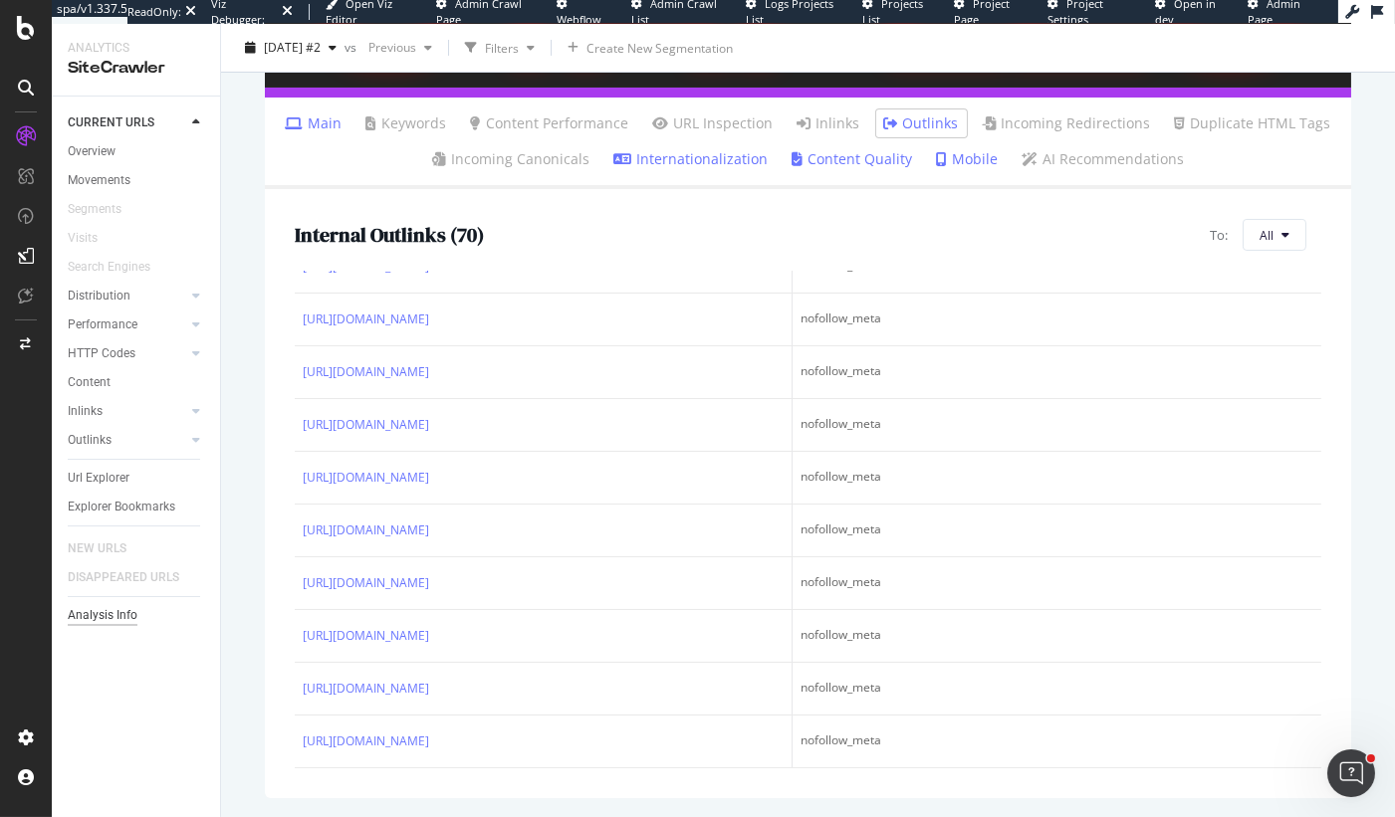
click at [95, 617] on div "Analysis Info" at bounding box center [103, 615] width 70 height 21
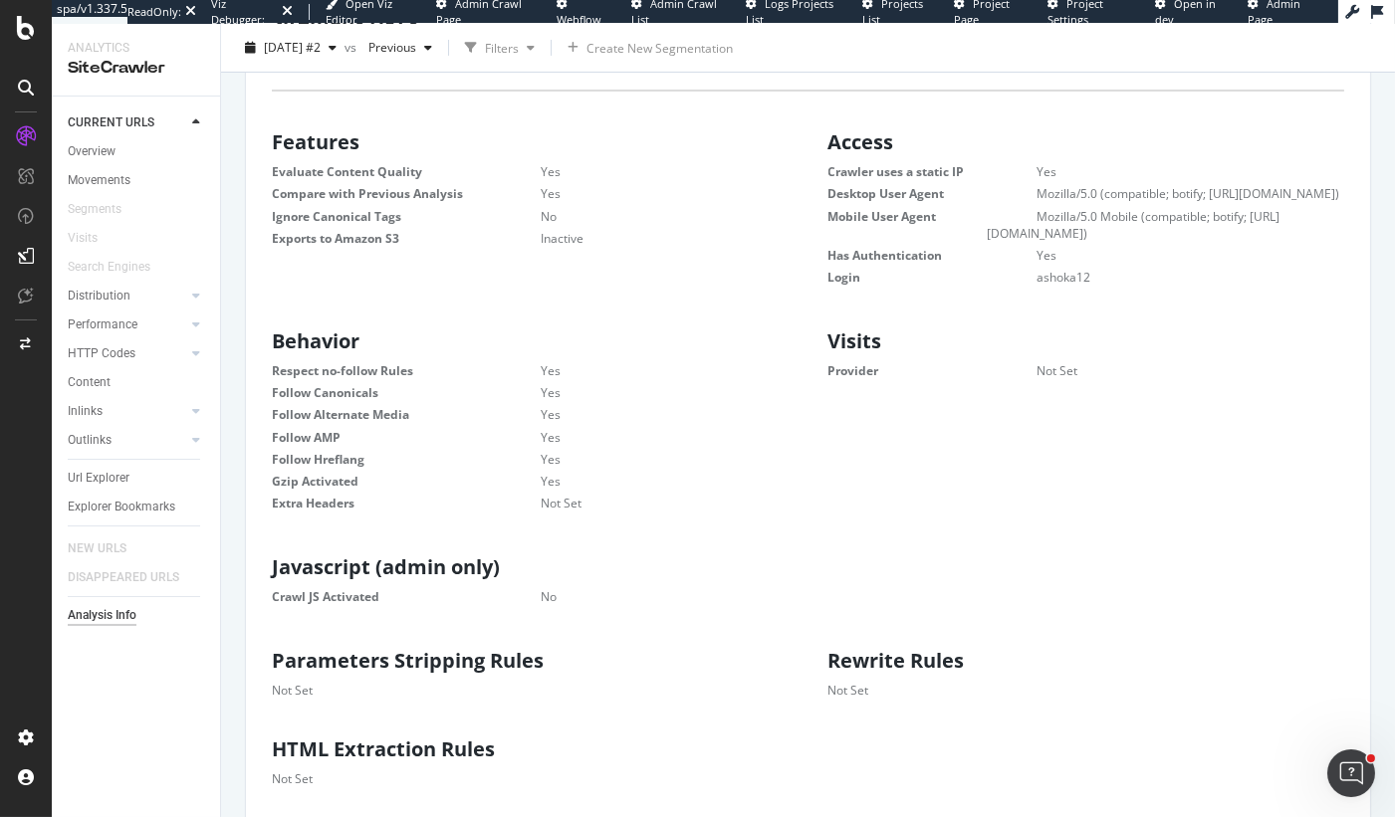
scroll to position [568, 0]
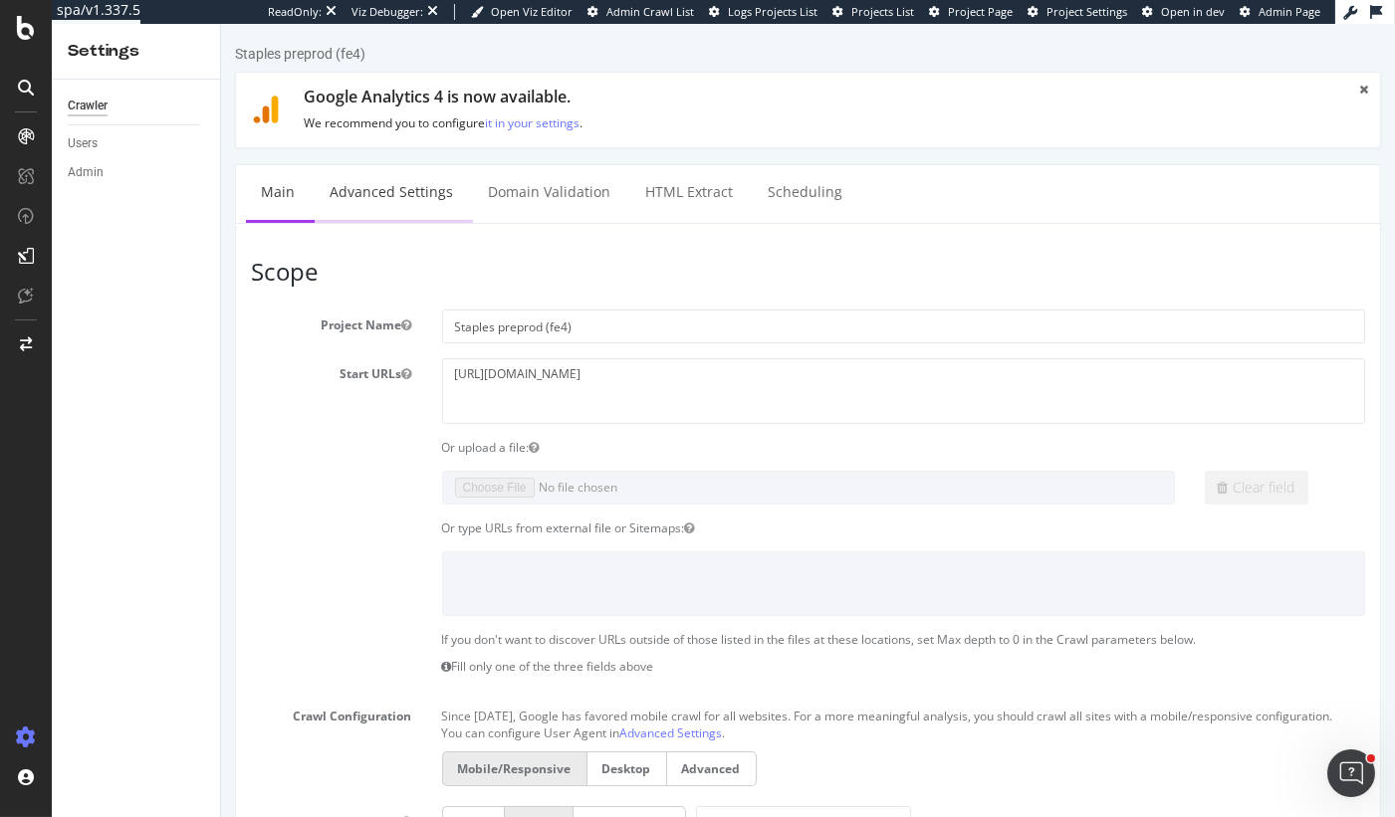
click at [418, 195] on link "Advanced Settings" at bounding box center [390, 192] width 153 height 55
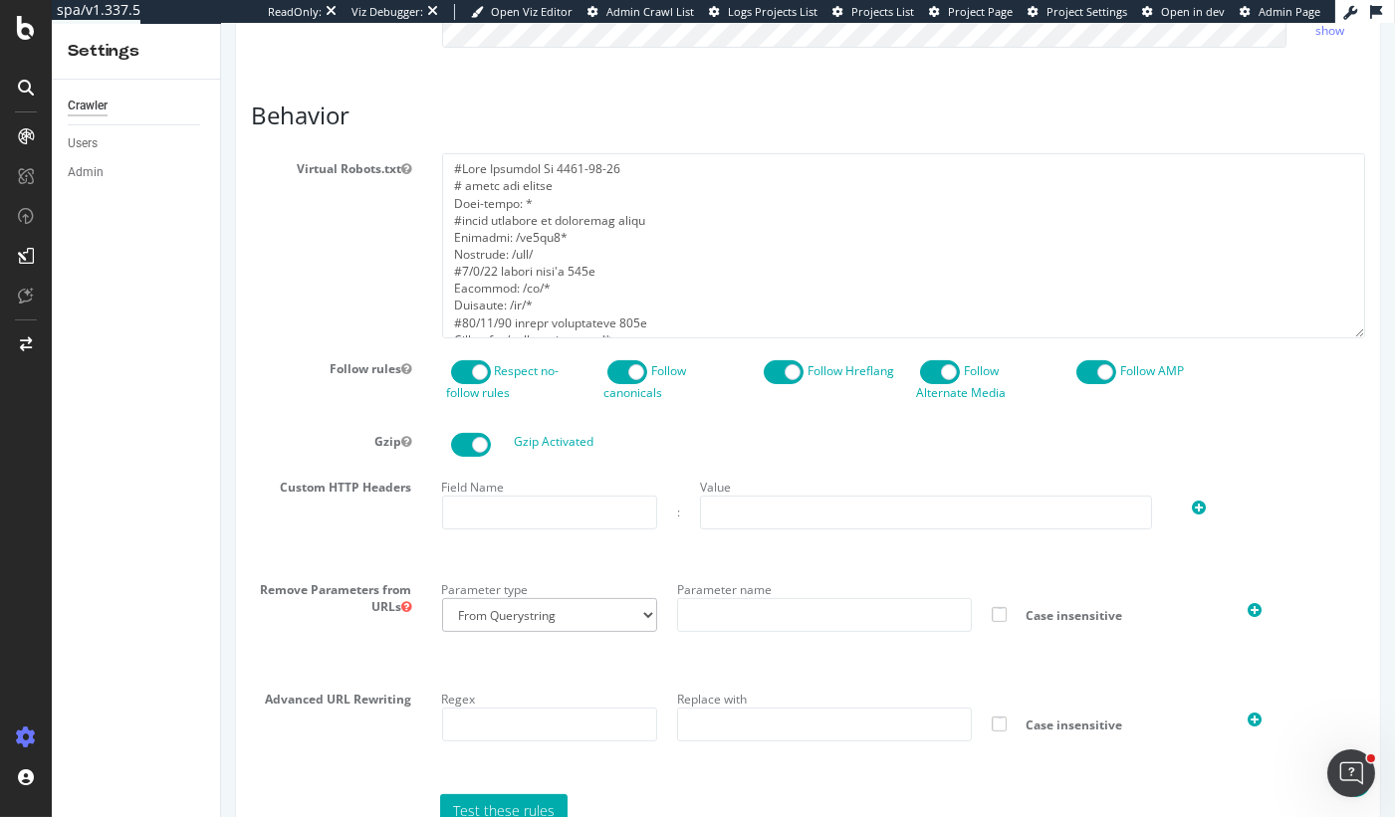
scroll to position [1009, 0]
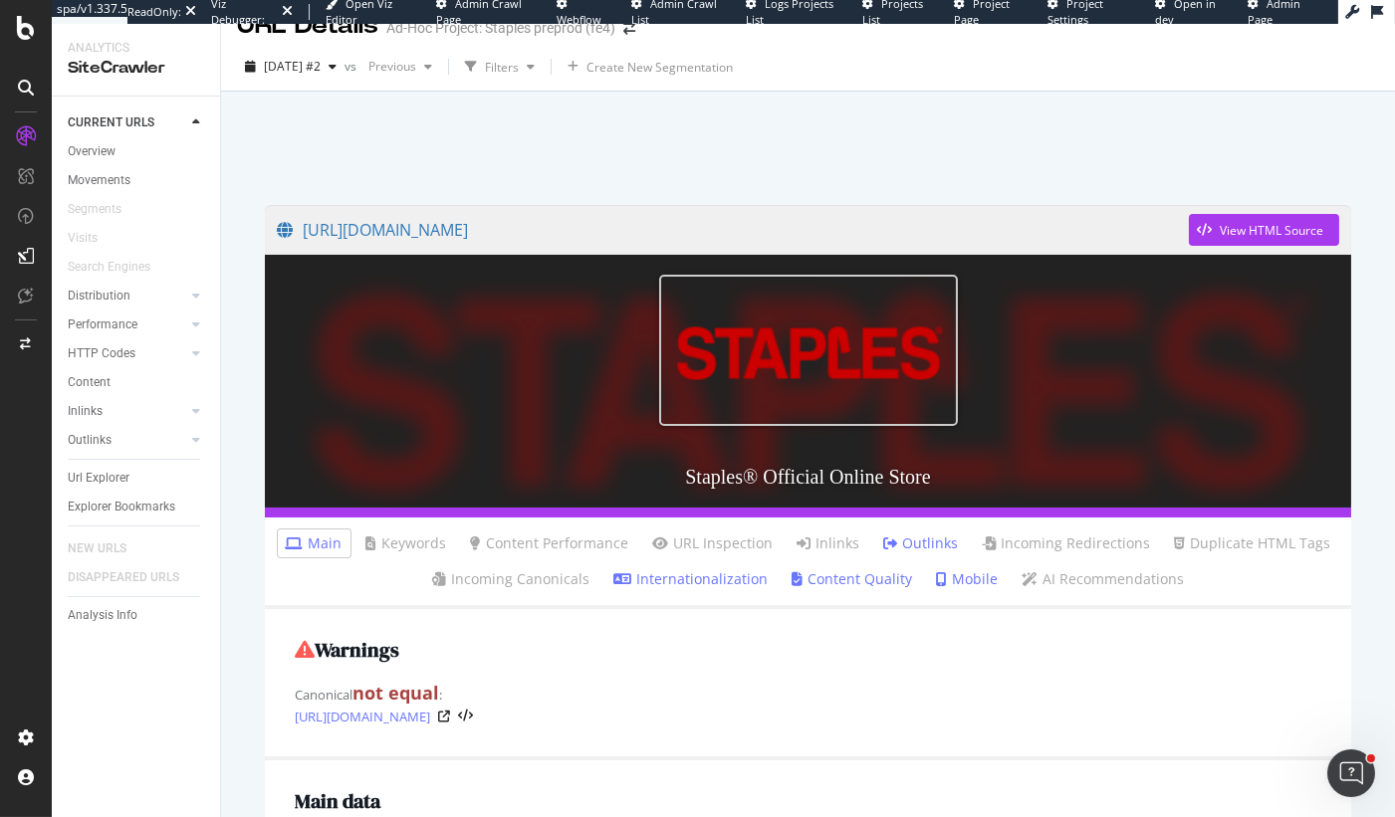
scroll to position [34, 0]
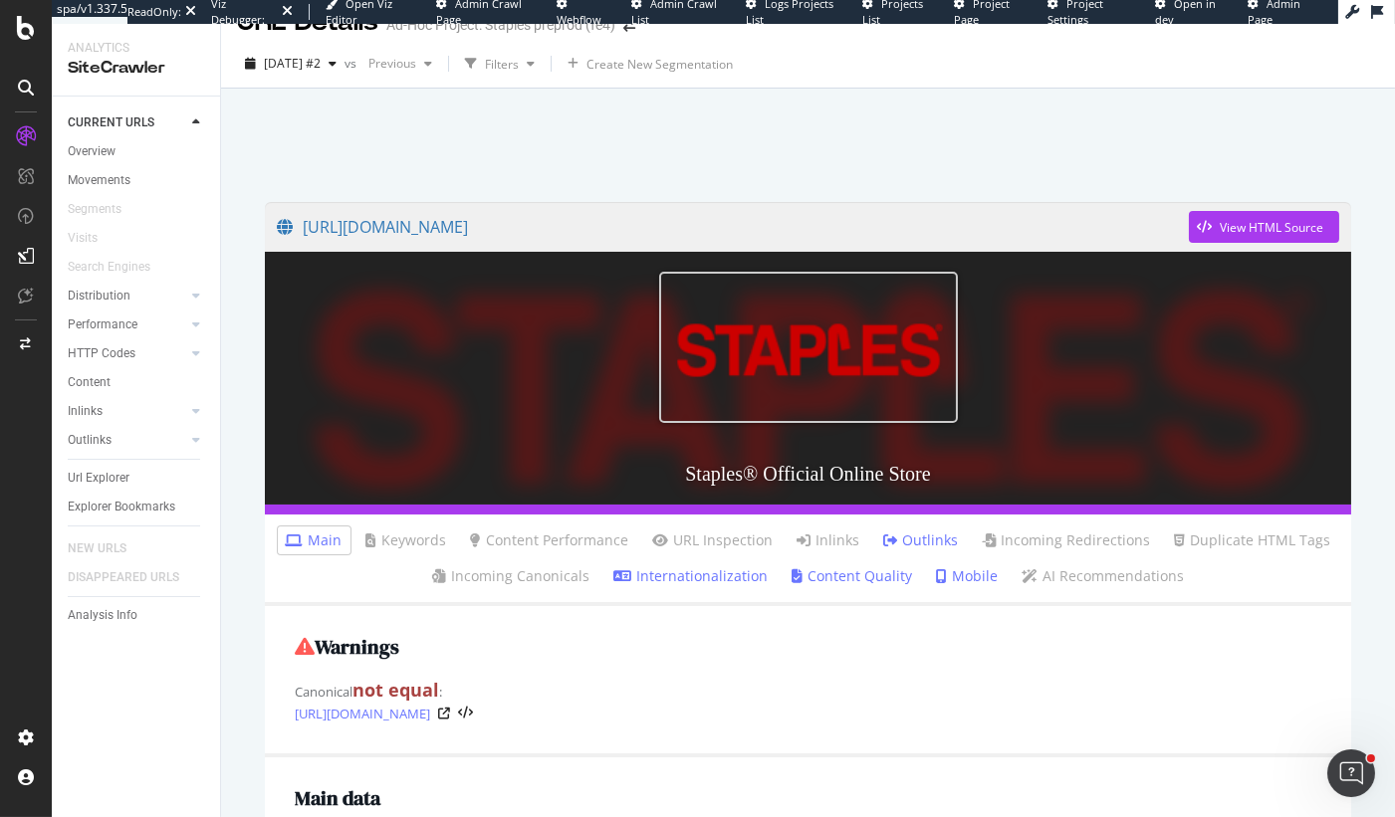
click at [897, 537] on icon at bounding box center [891, 541] width 14 height 14
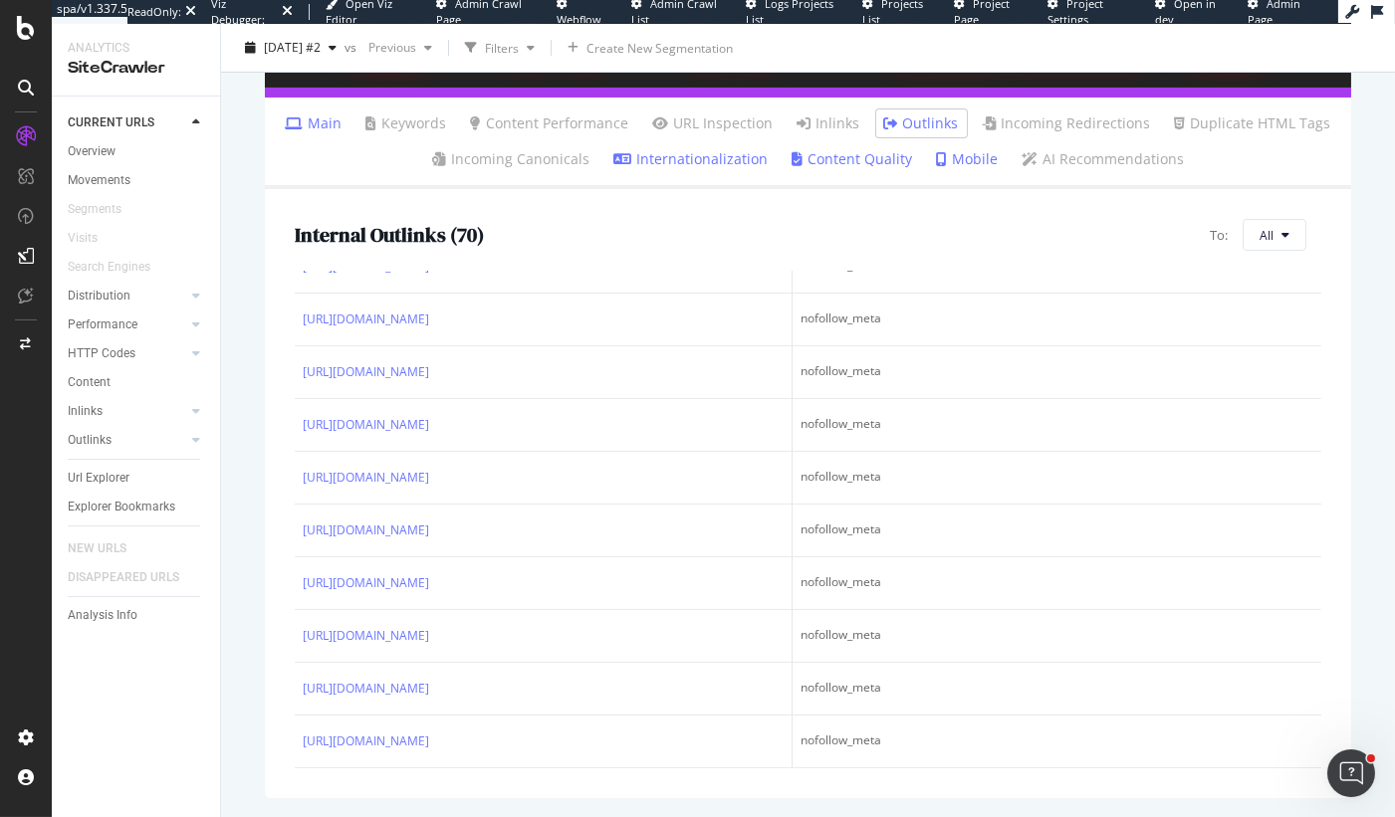
scroll to position [3917, 0]
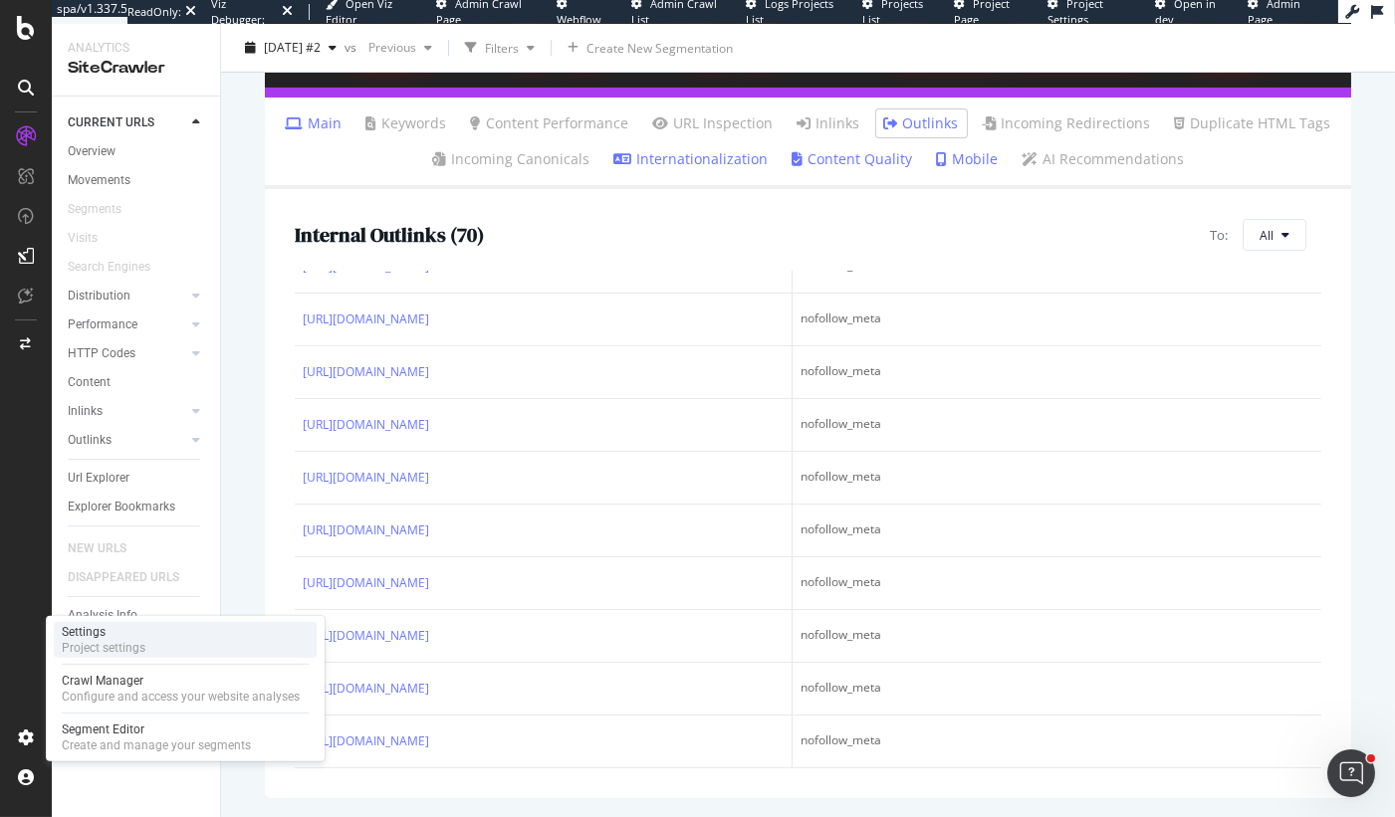
click at [87, 641] on div "Project settings" at bounding box center [104, 648] width 84 height 16
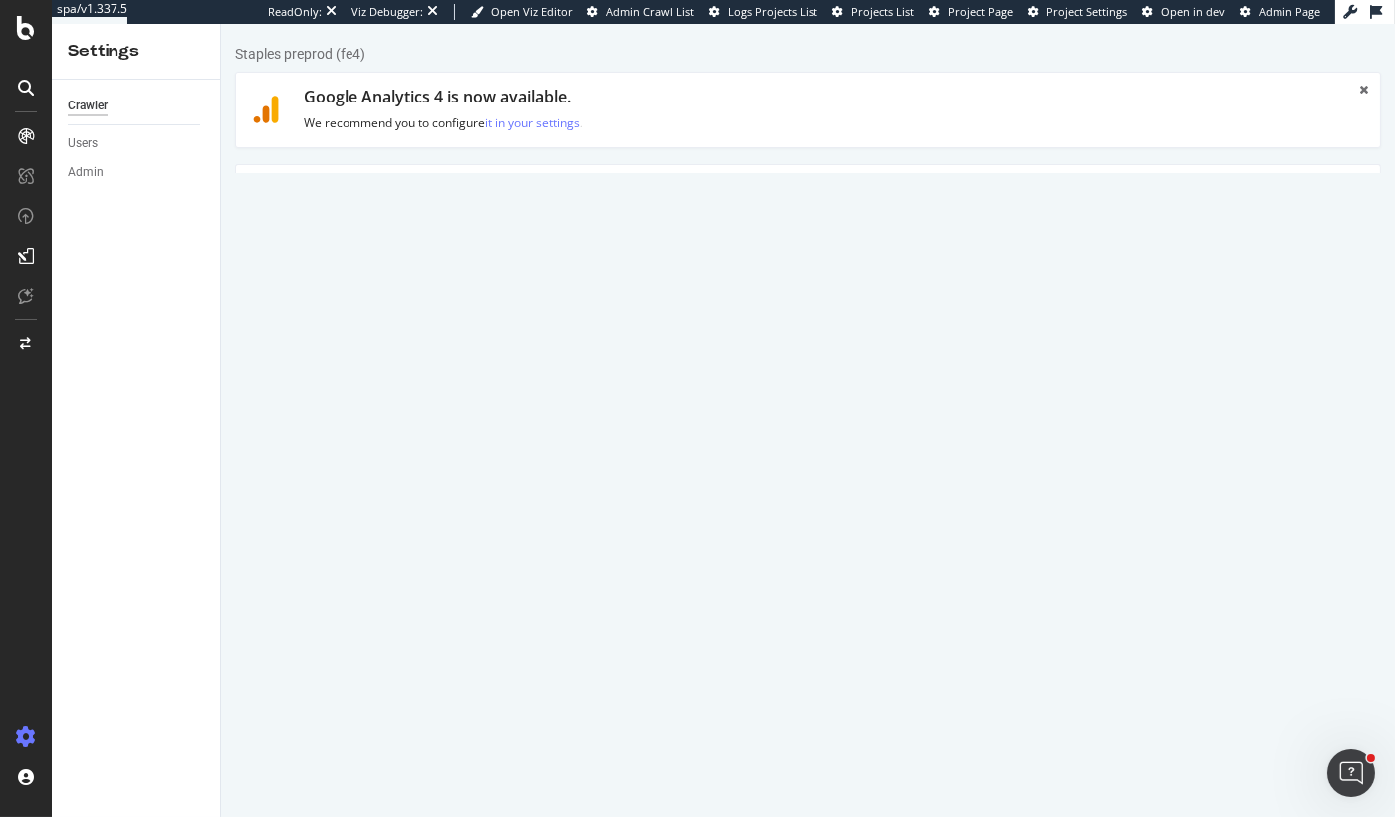
click at [387, 189] on link "Advanced Settings" at bounding box center [390, 192] width 153 height 55
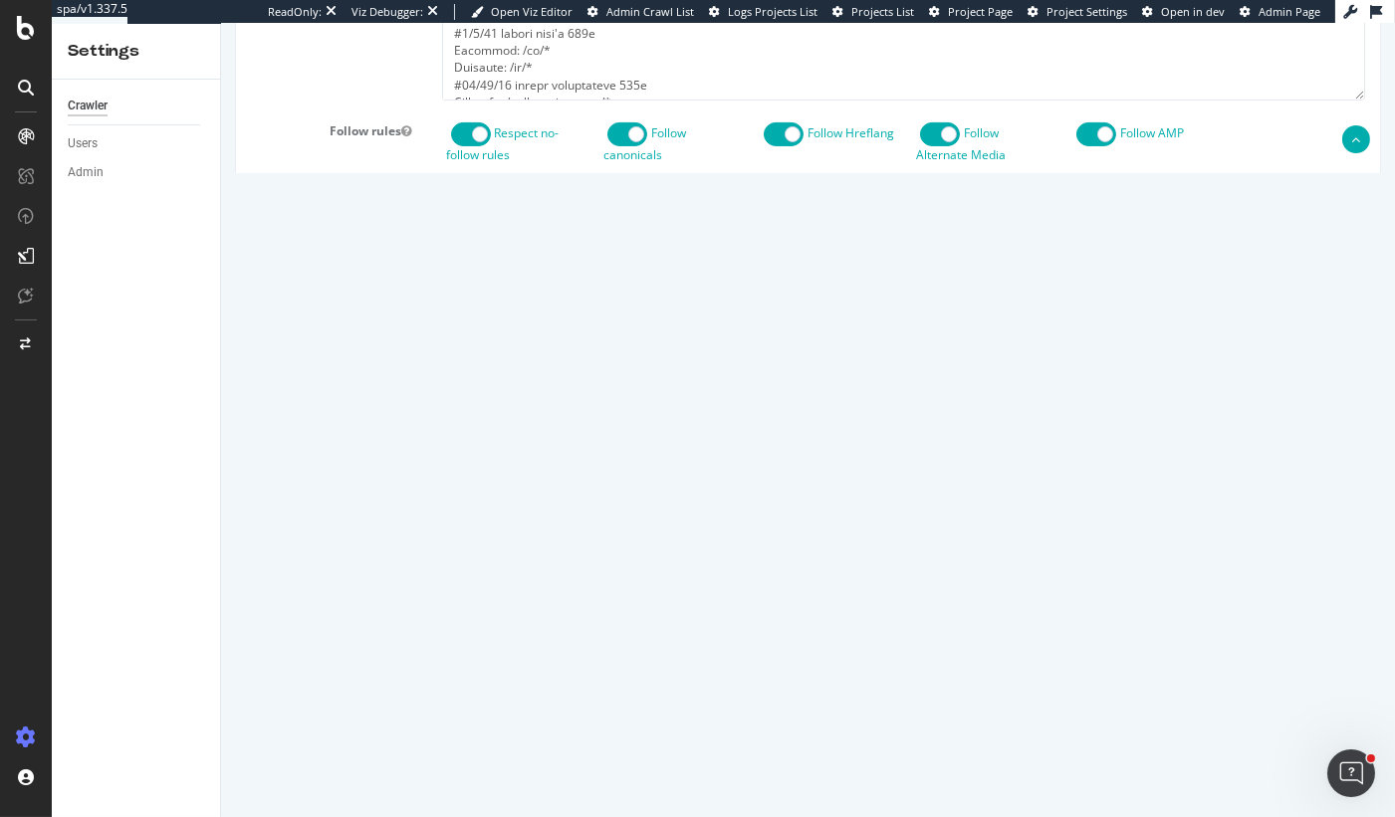
scroll to position [1171, 0]
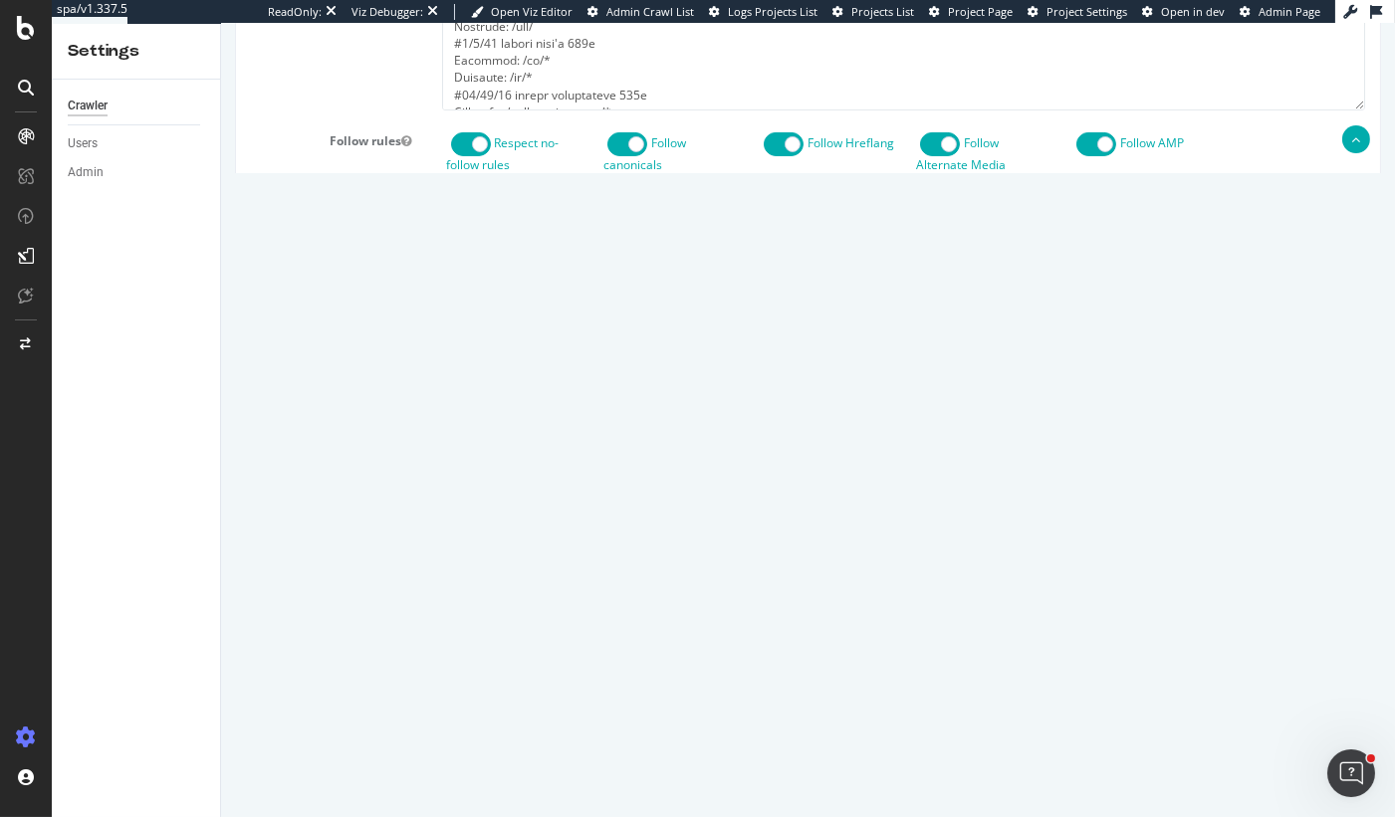
click at [474, 156] on span at bounding box center [470, 144] width 40 height 24
click at [634, 156] on span at bounding box center [626, 144] width 40 height 24
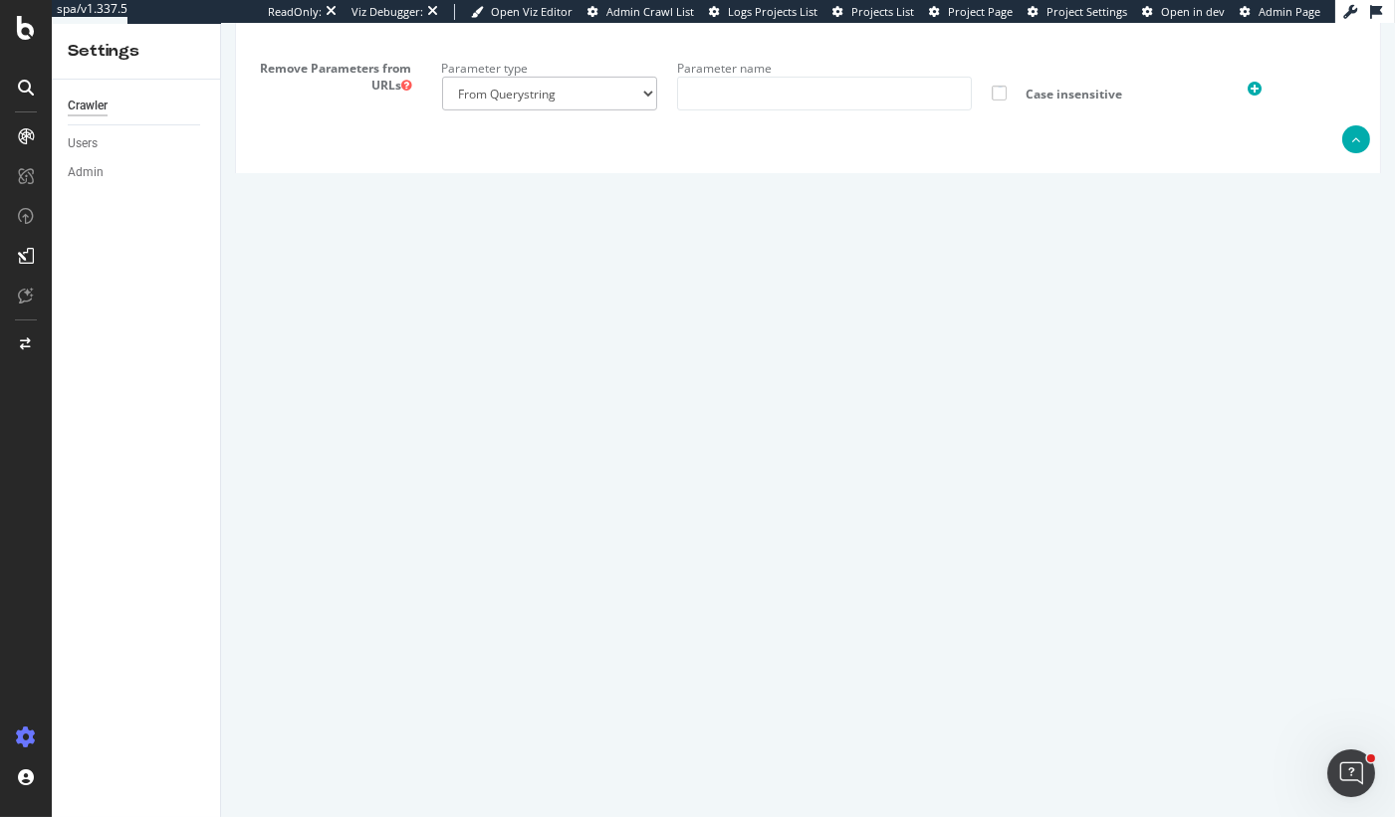
click at [768, 740] on input "Save & Back to Project" at bounding box center [831, 725] width 144 height 30
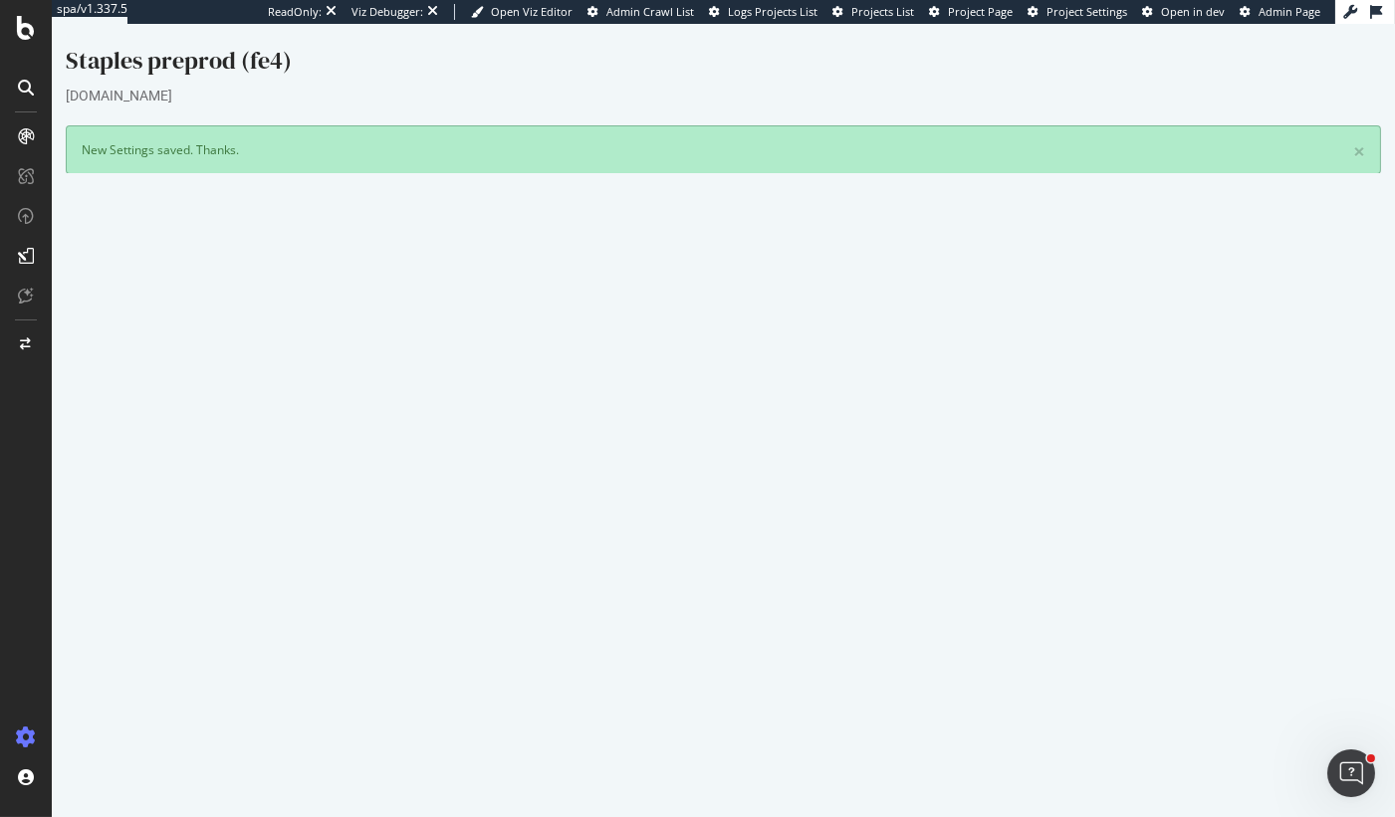
click at [683, 618] on button "Yes! Start Now" at bounding box center [697, 630] width 123 height 32
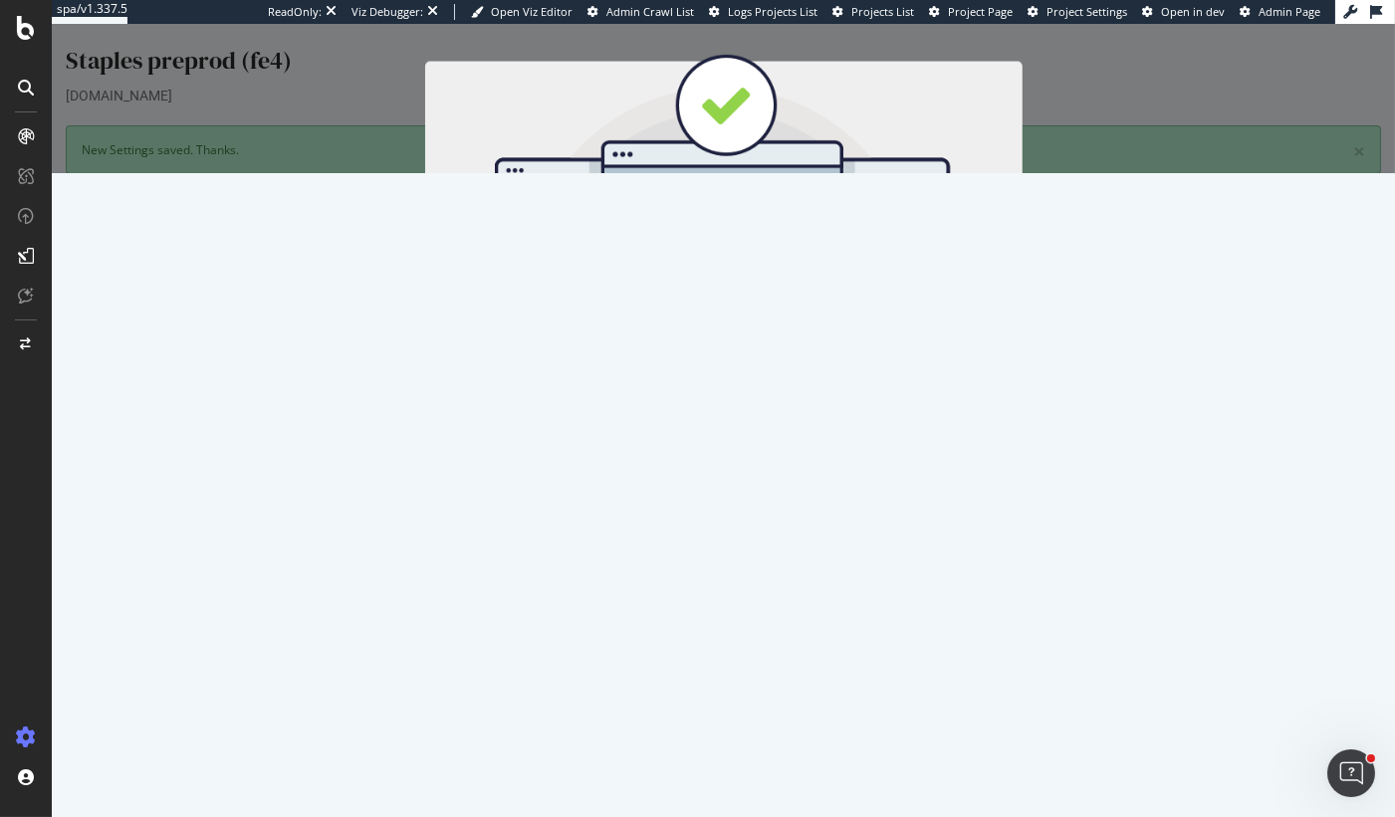
click at [749, 357] on button "Start Now" at bounding box center [760, 355] width 88 height 34
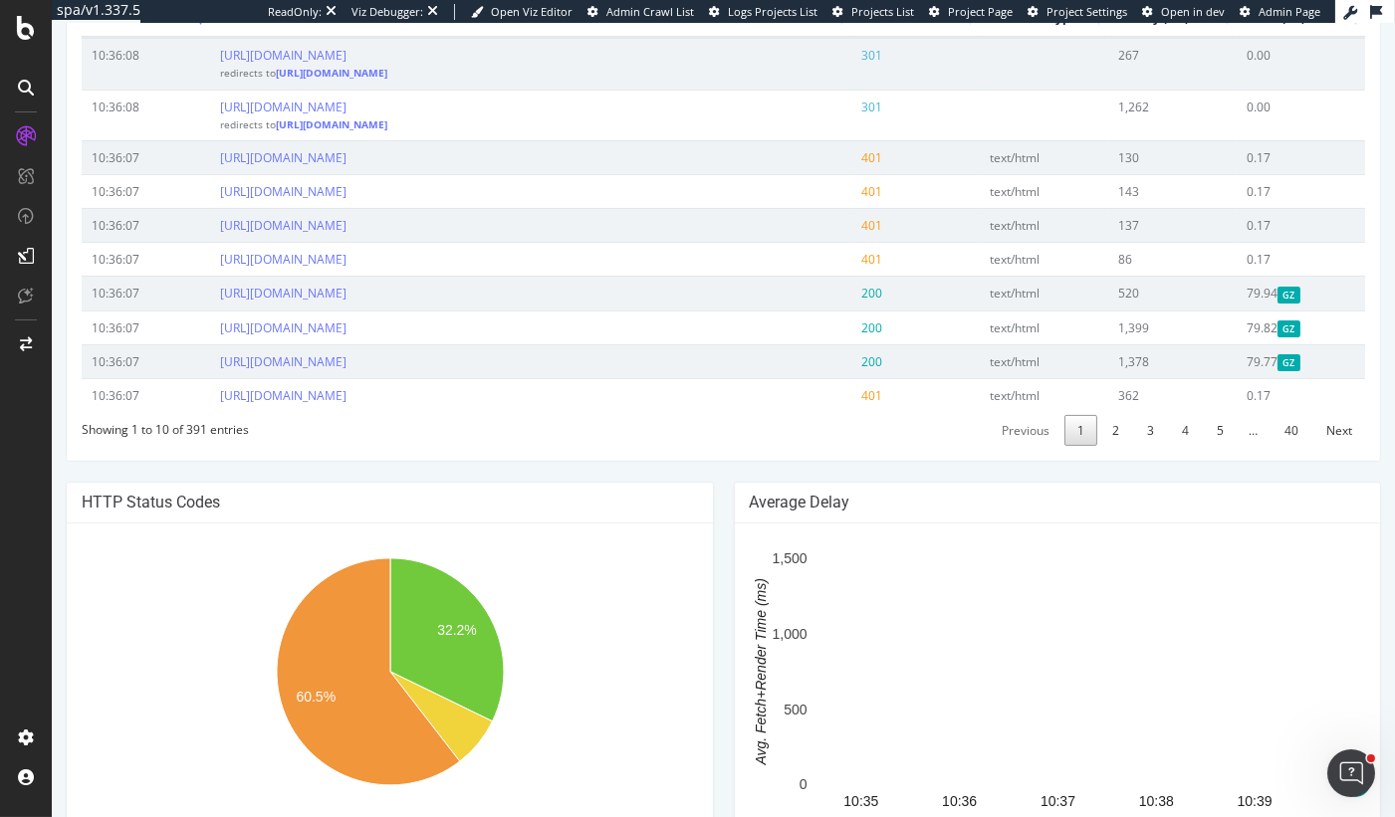
scroll to position [662, 0]
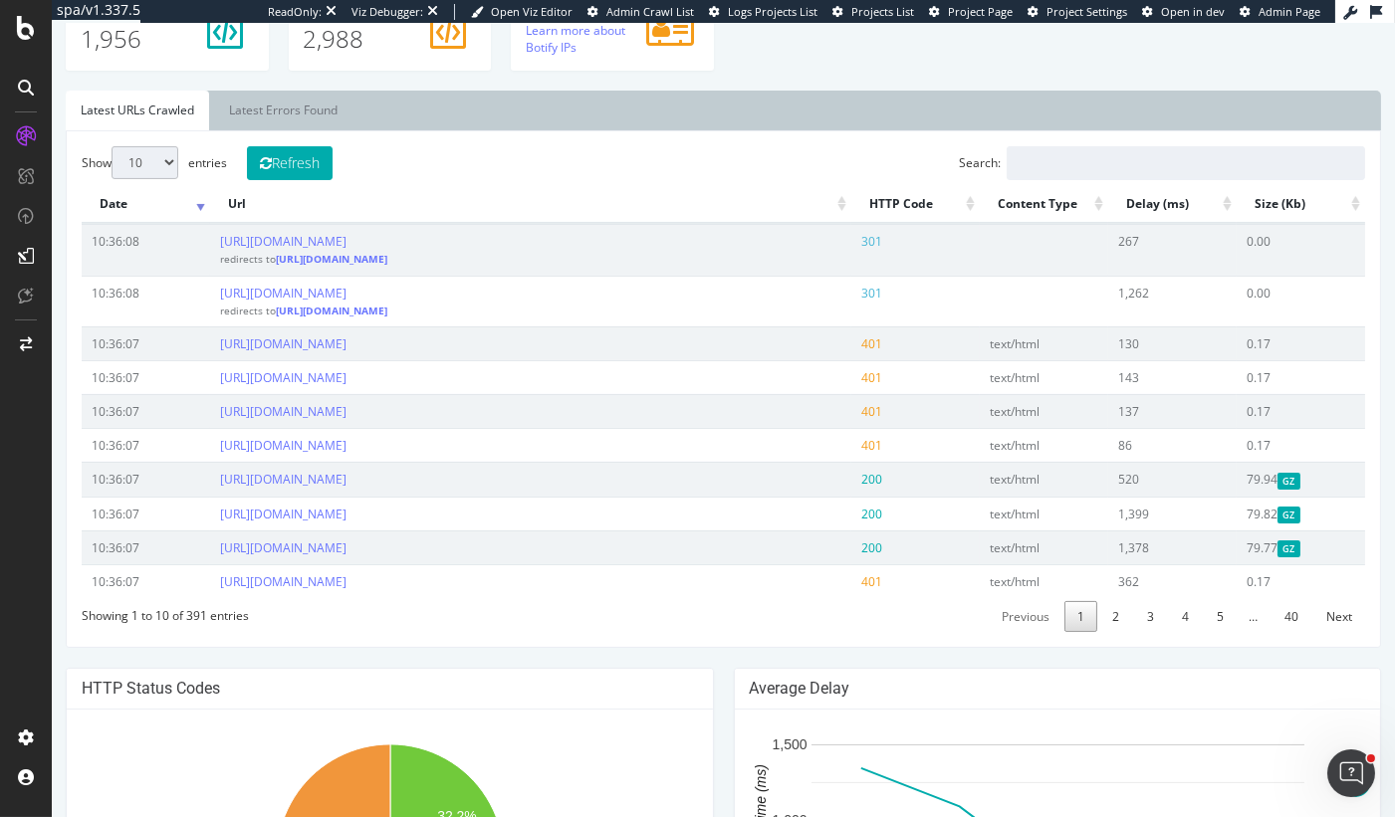
click at [870, 404] on span "401" at bounding box center [871, 411] width 21 height 17
click at [868, 404] on span "401" at bounding box center [871, 411] width 21 height 17
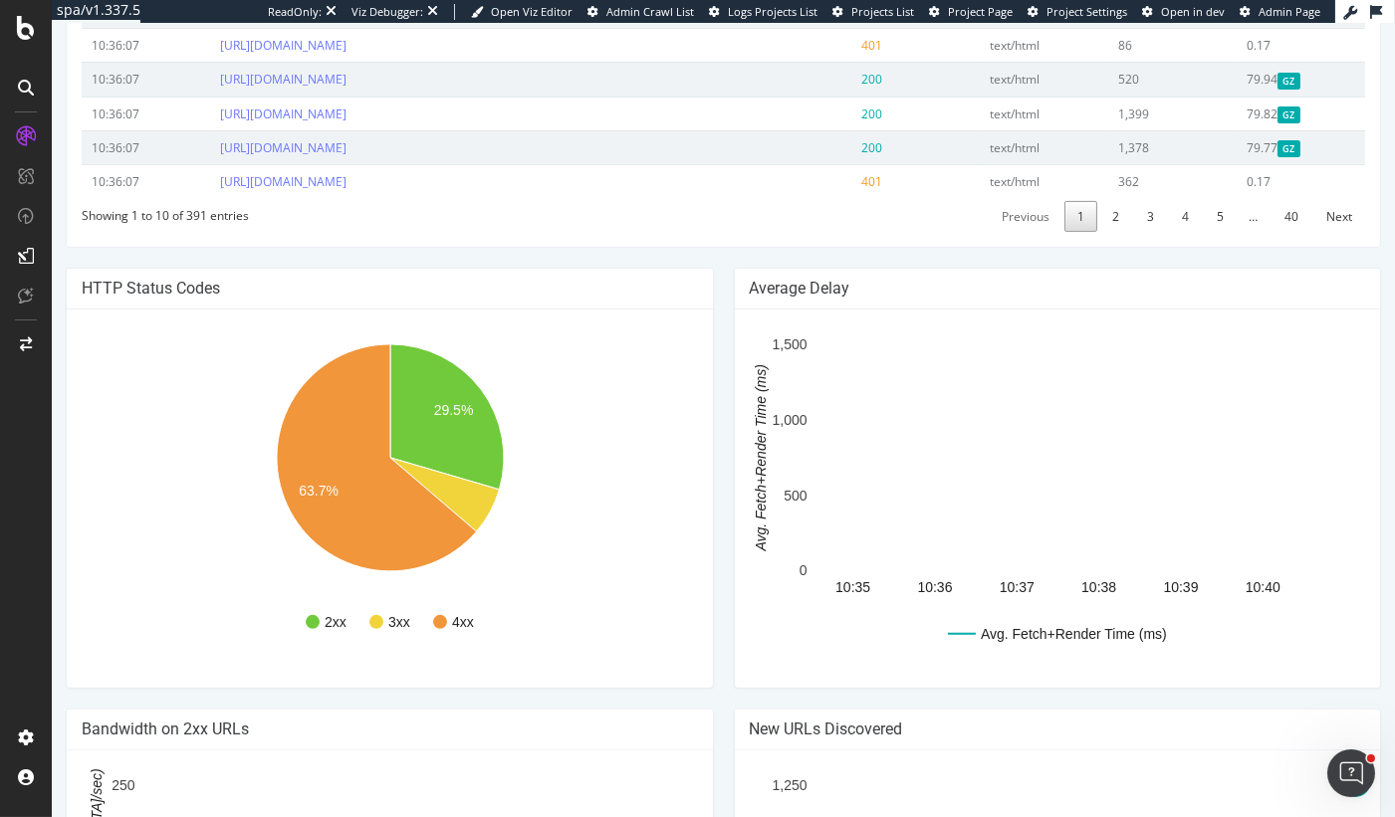
scroll to position [1100, 0]
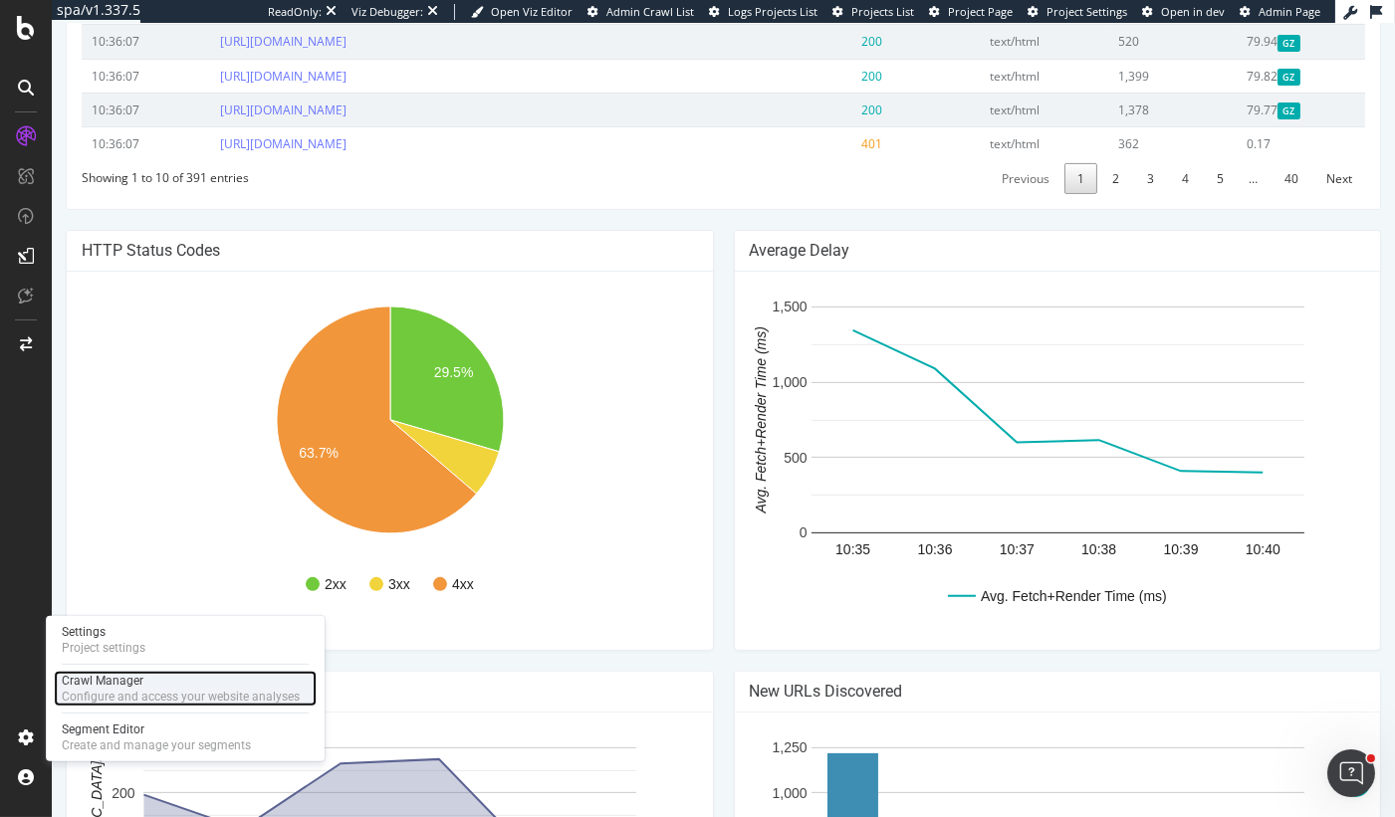
click at [92, 675] on div "Crawl Manager" at bounding box center [181, 681] width 238 height 16
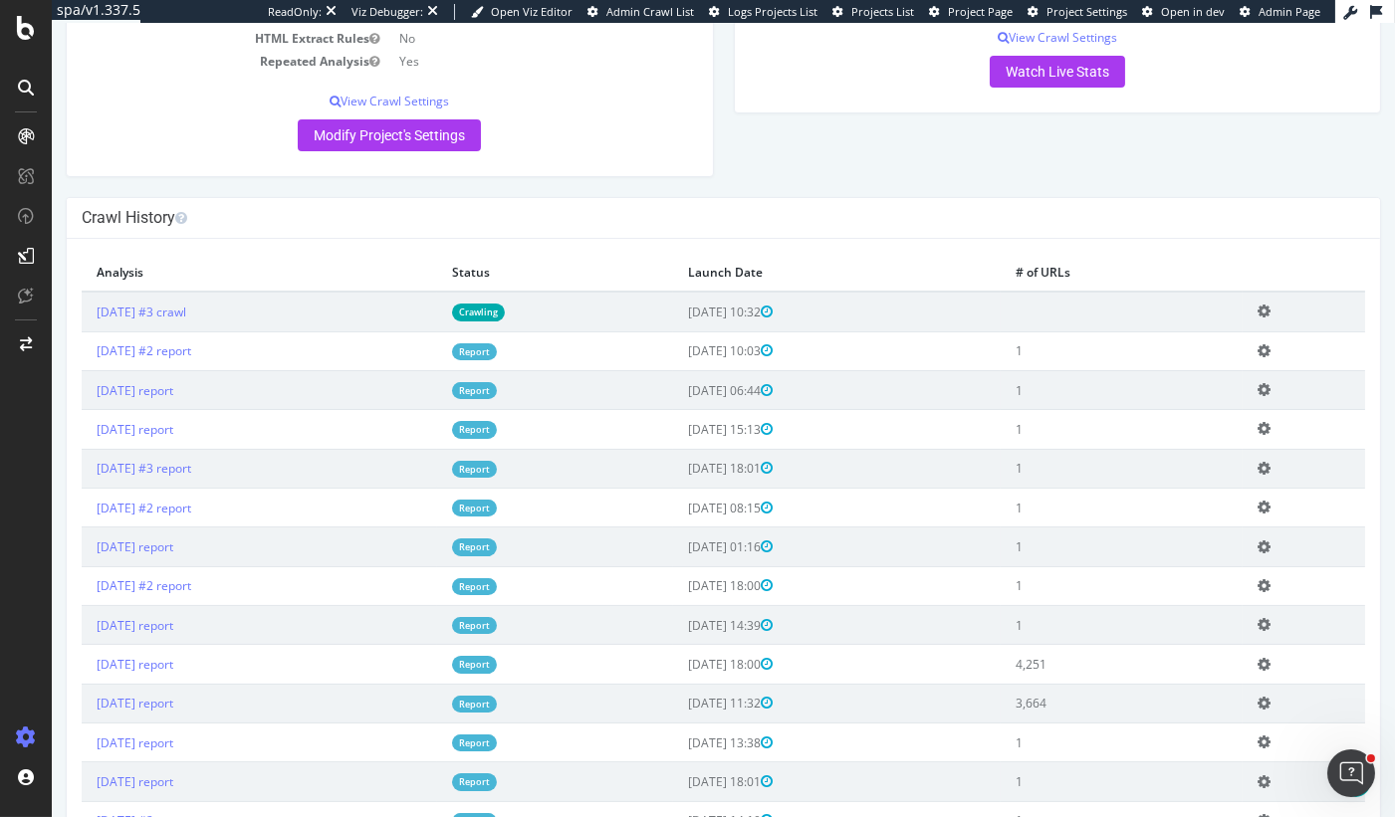
scroll to position [613, 0]
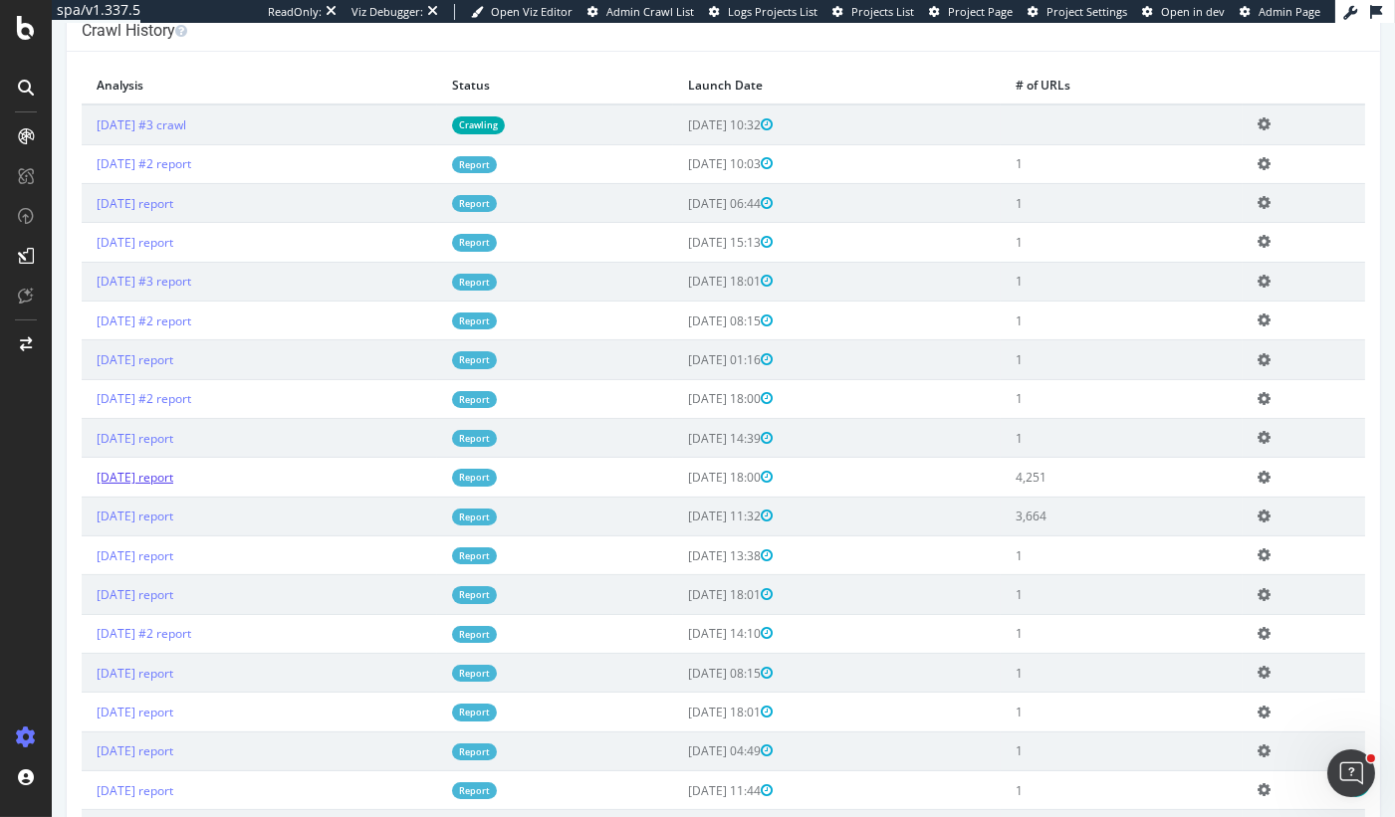
click at [173, 486] on link "2025 Jul. 18th report" at bounding box center [135, 477] width 77 height 17
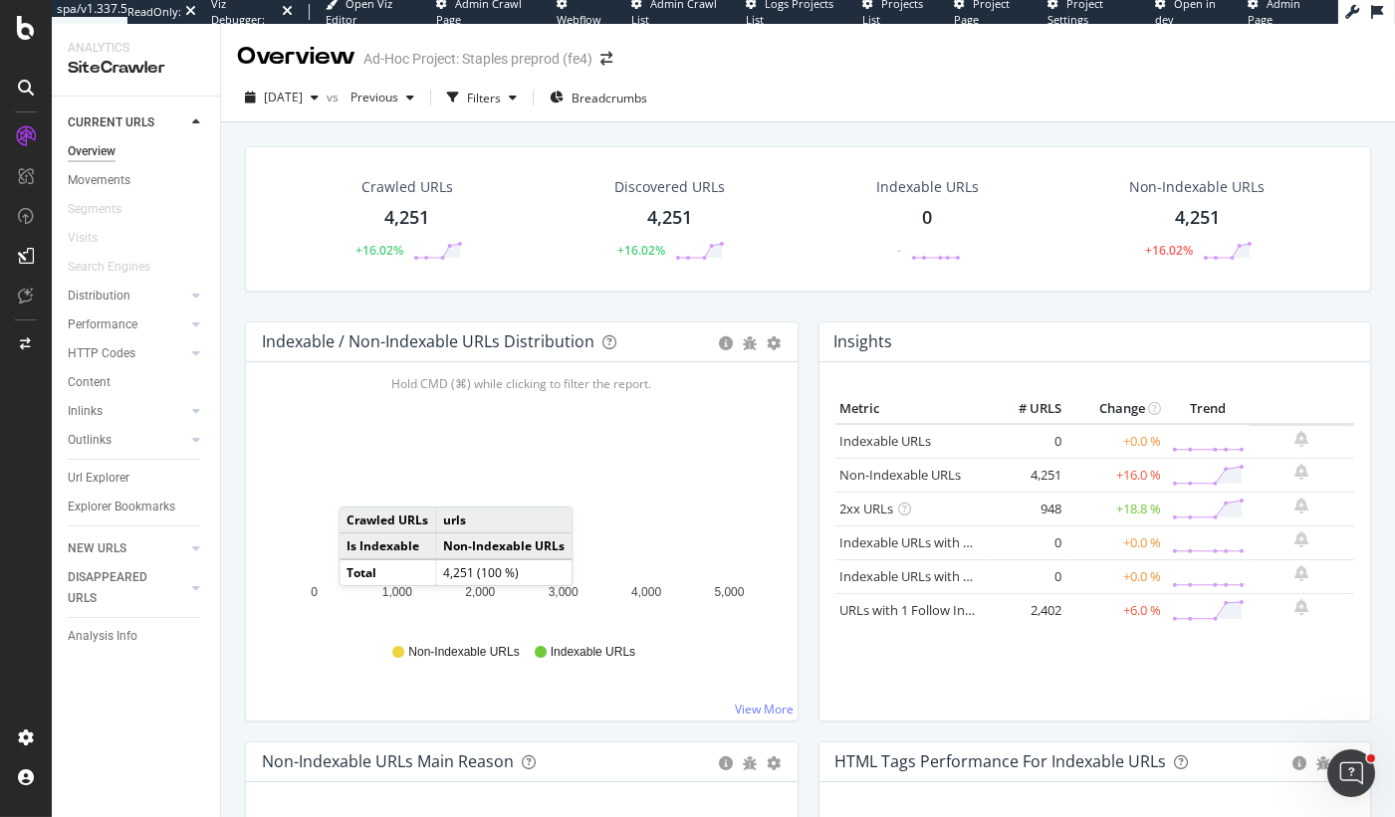
scroll to position [759, 0]
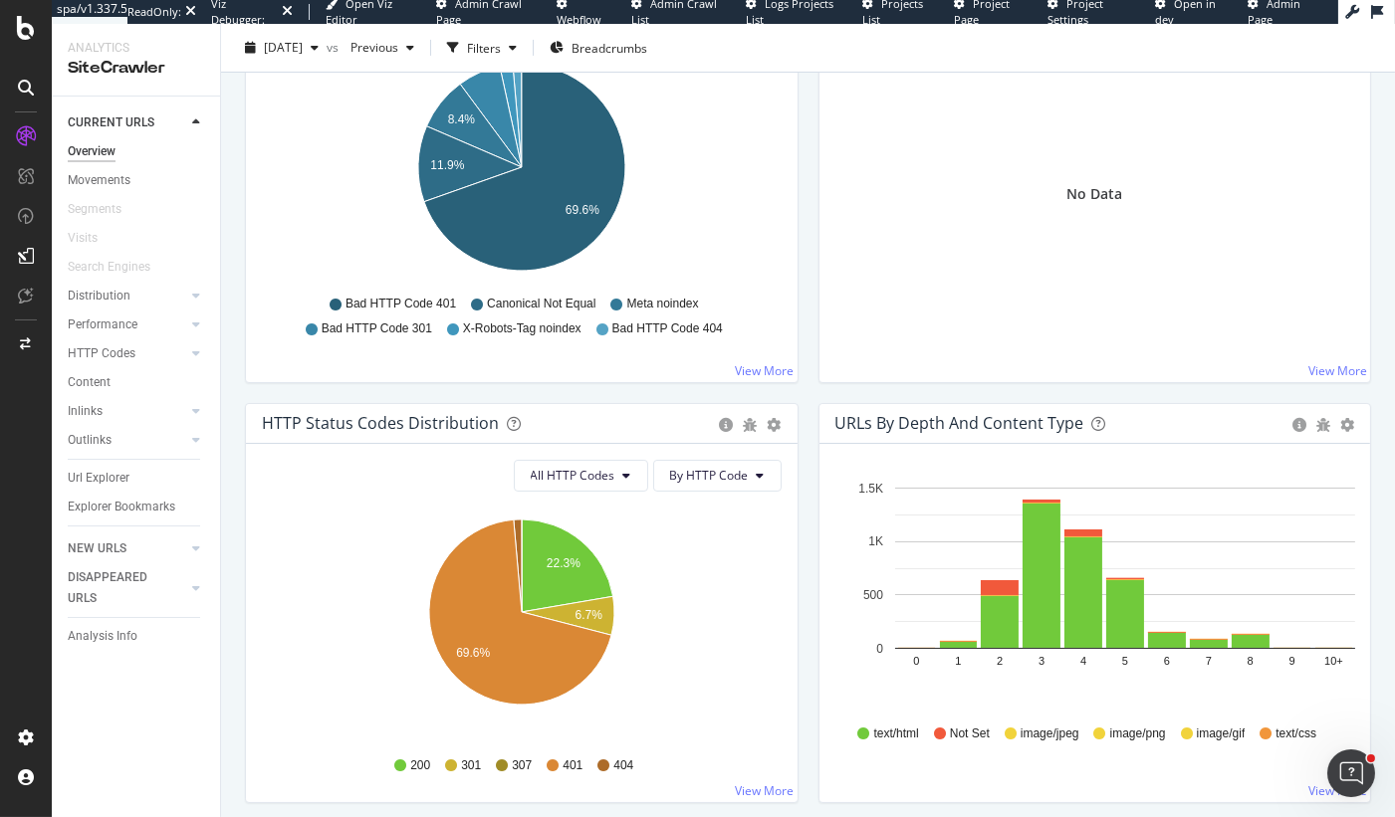
click at [25, 126] on icon at bounding box center [26, 136] width 20 height 20
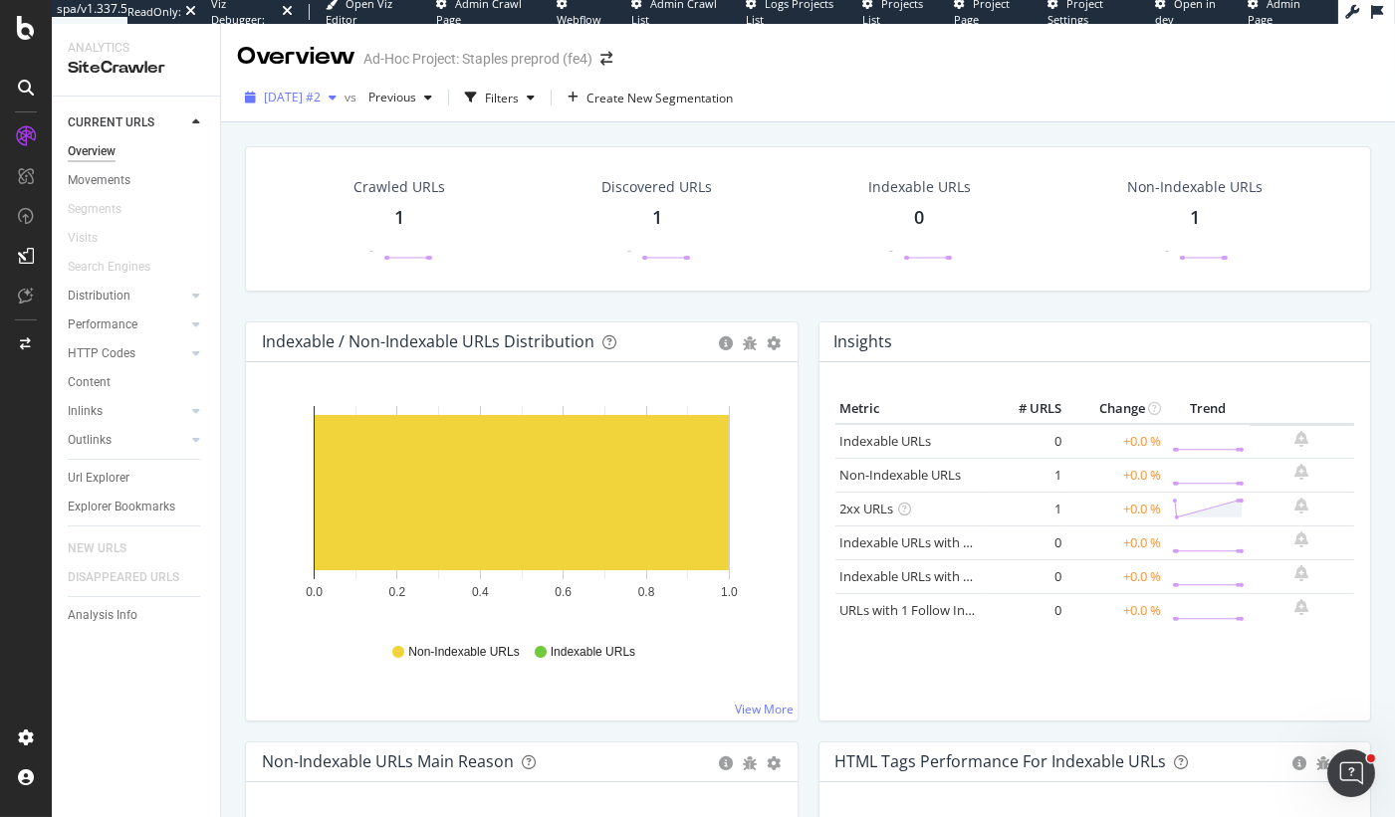
click at [300, 88] on div "2025 Aug. 29th #2" at bounding box center [291, 98] width 108 height 30
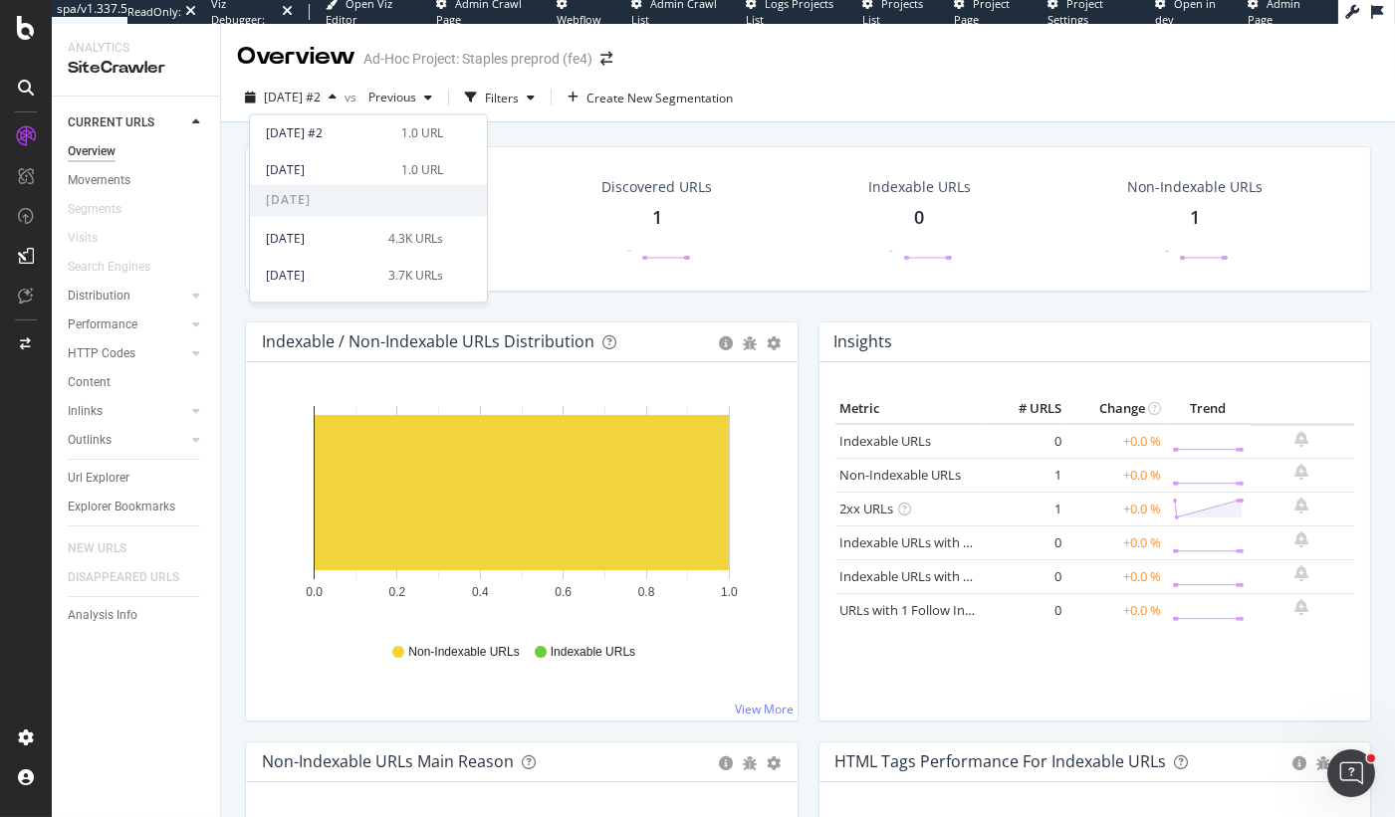
scroll to position [237, 0]
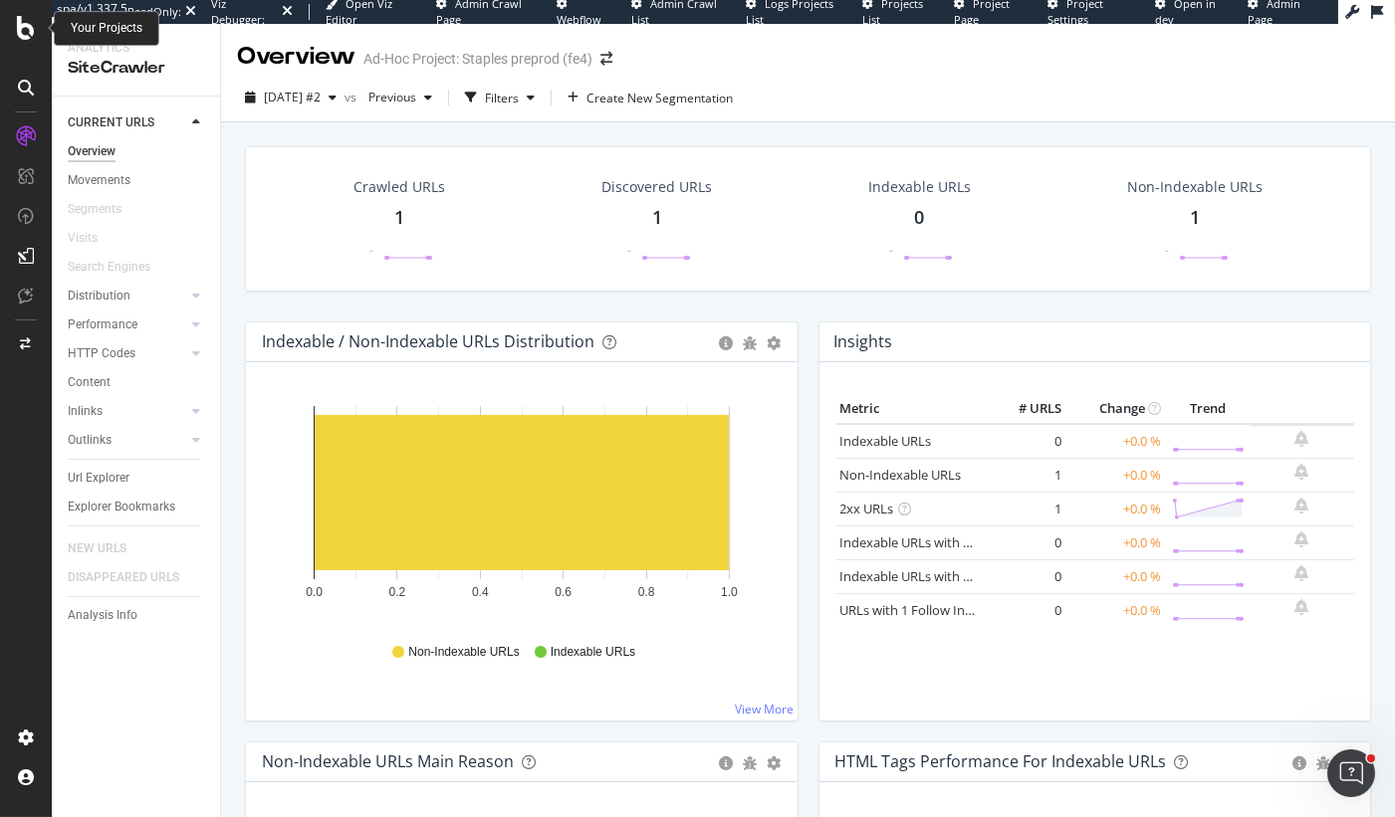
click at [30, 34] on icon at bounding box center [26, 28] width 18 height 24
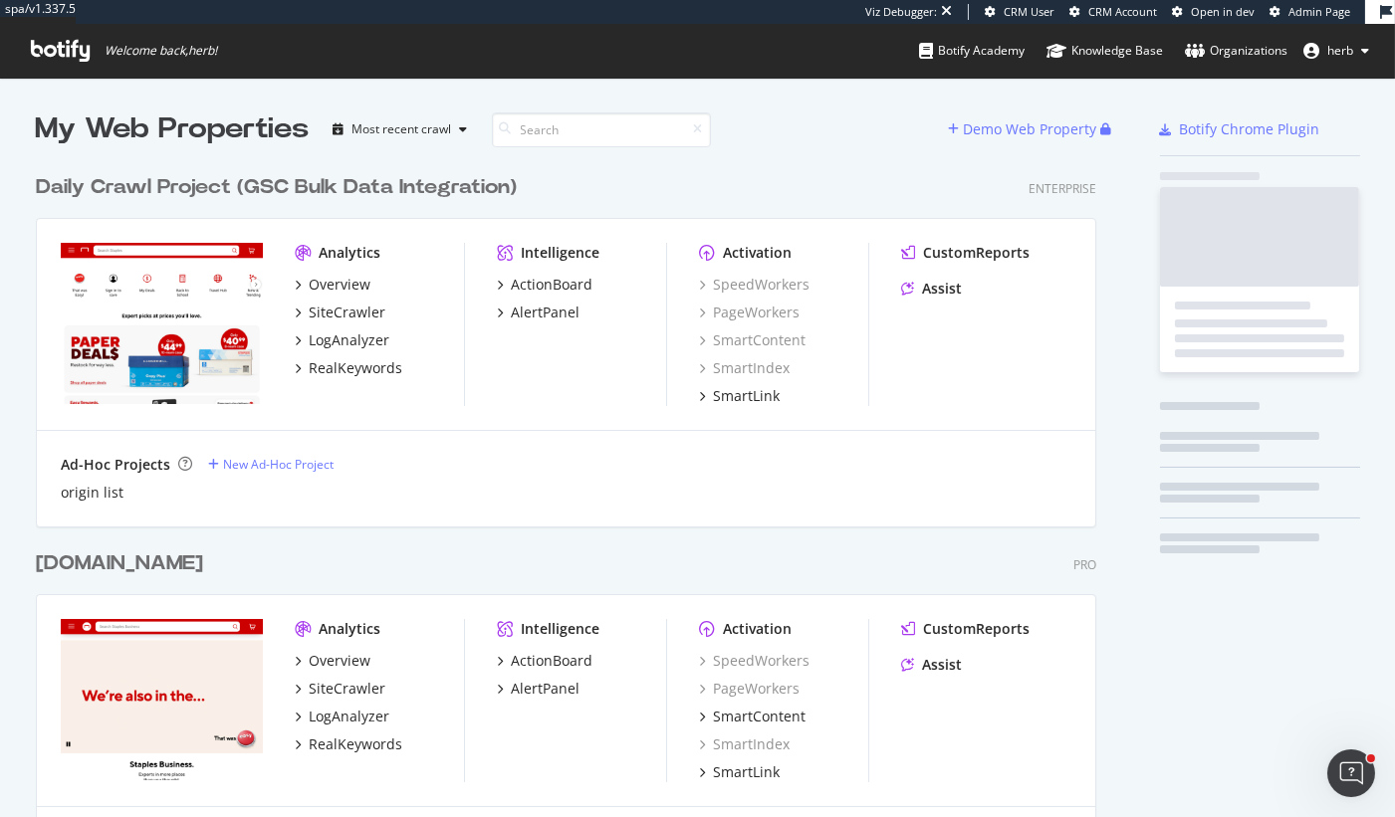
scroll to position [1918, 1076]
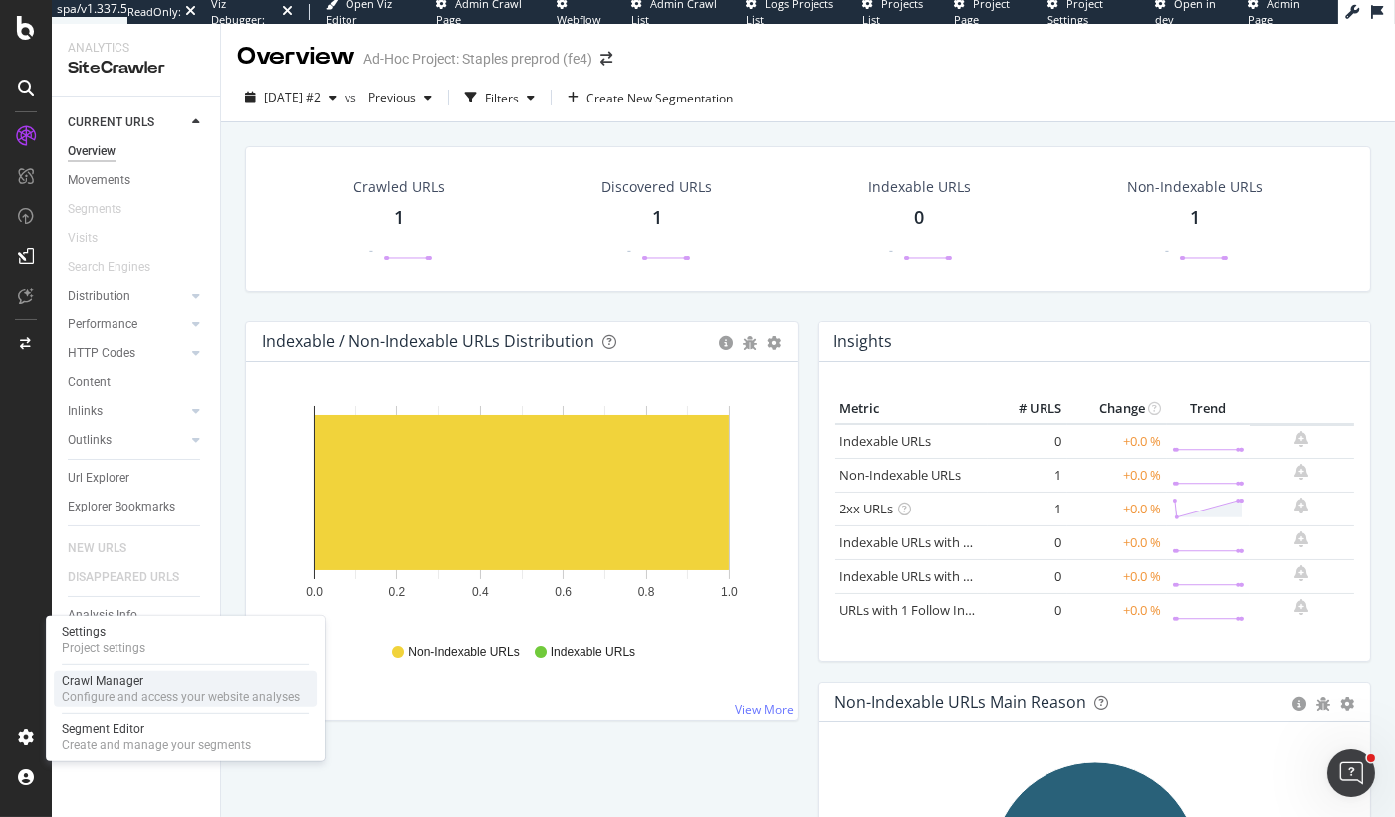
click at [82, 688] on div "Crawl Manager" at bounding box center [181, 681] width 238 height 16
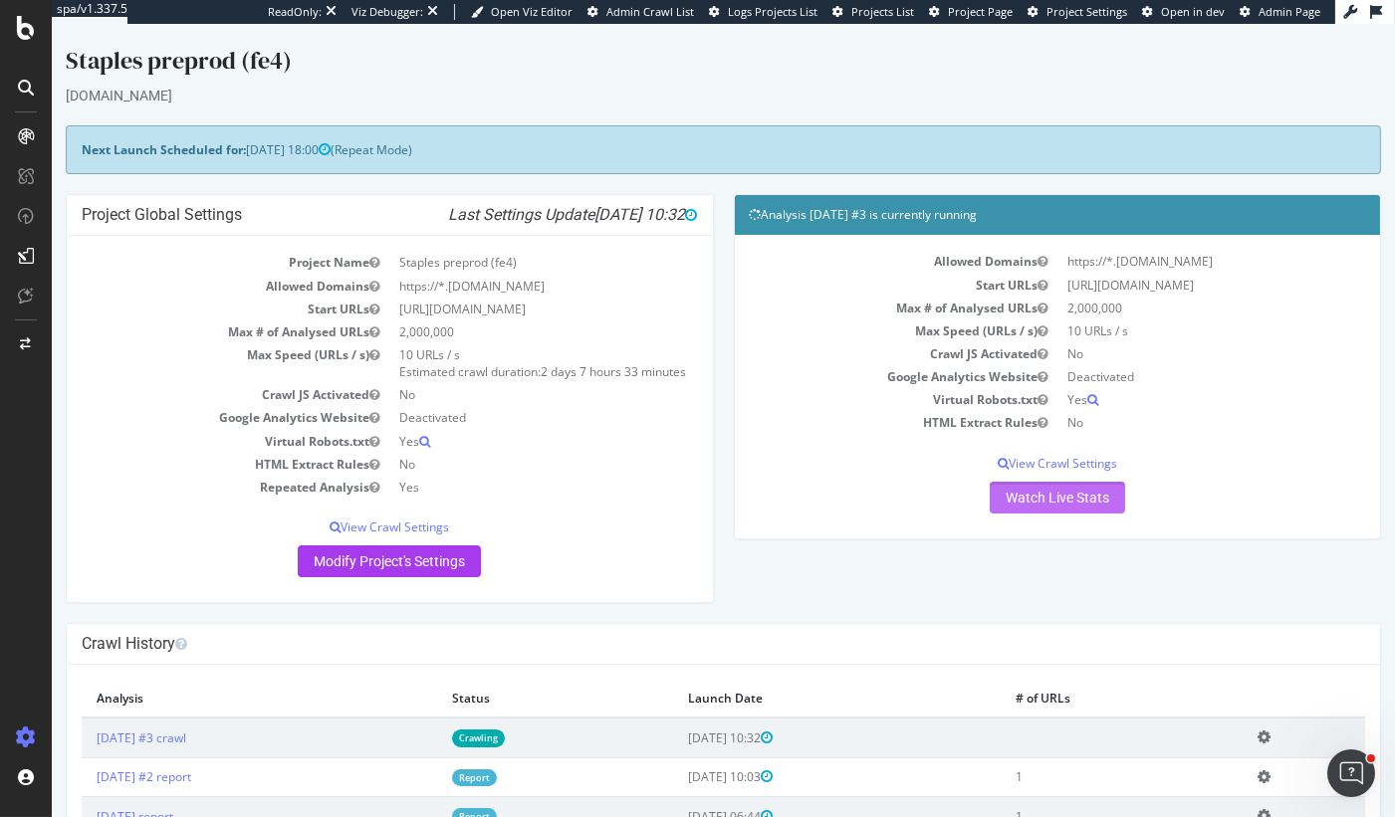
click at [1088, 495] on link "Watch Live Stats" at bounding box center [1057, 498] width 135 height 32
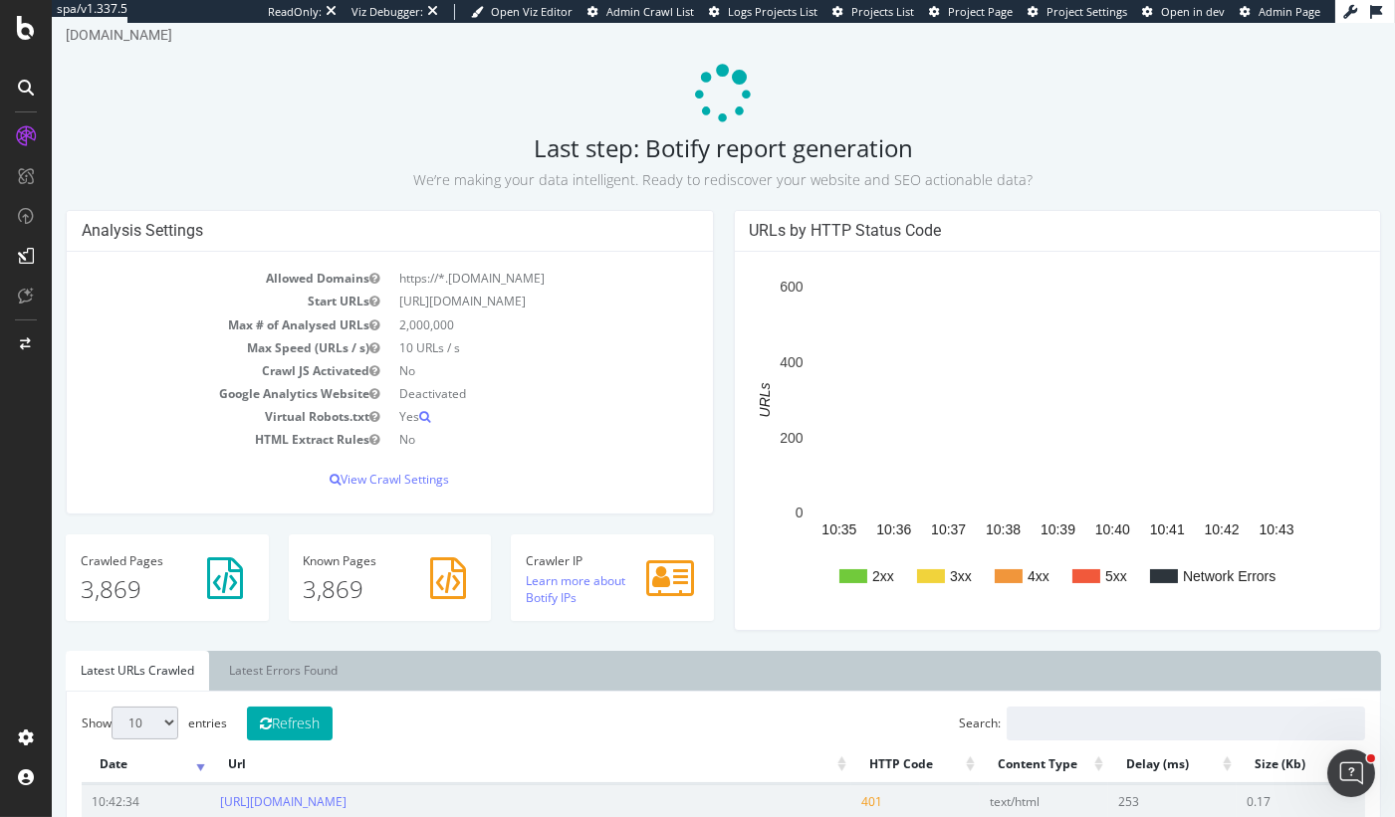
scroll to position [68, 0]
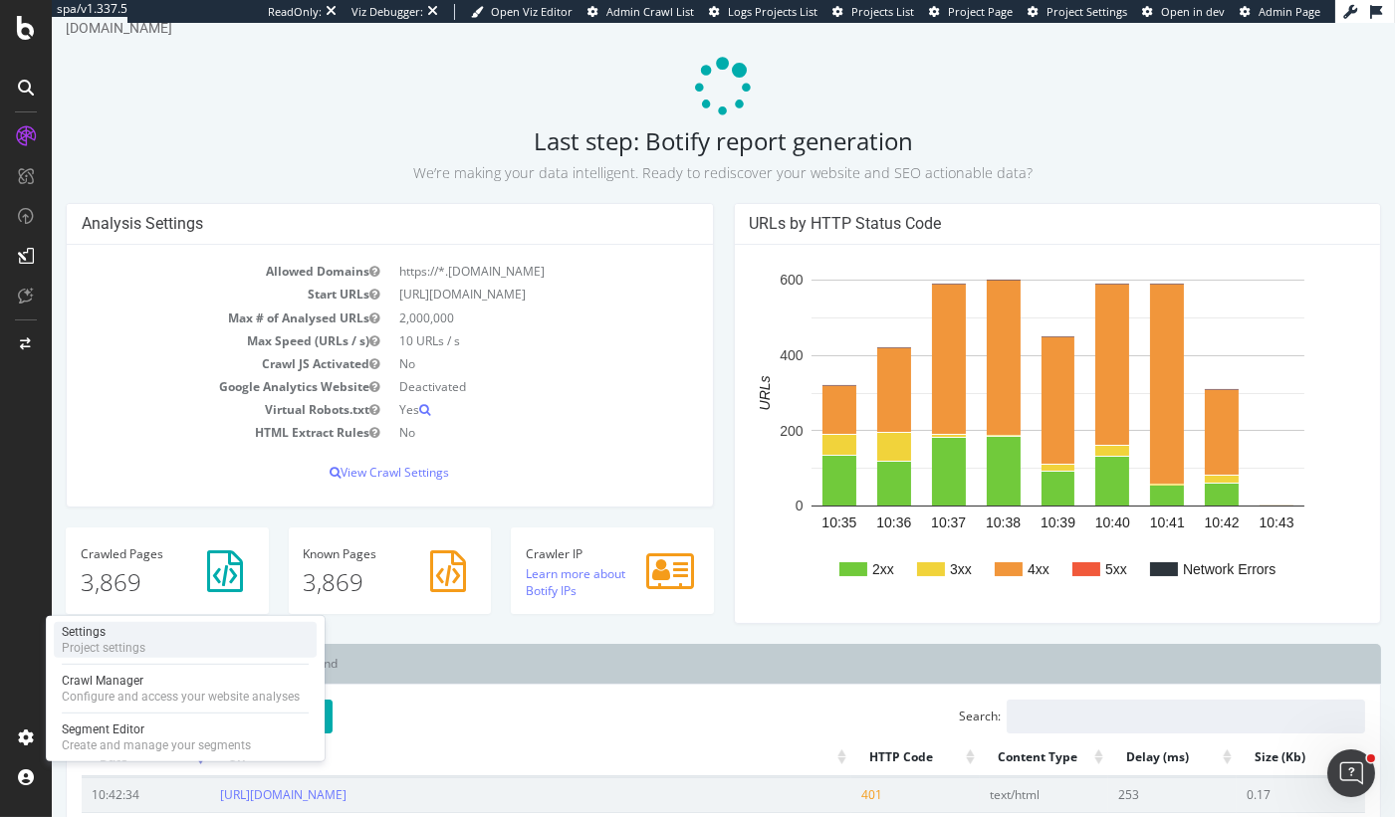
click at [135, 632] on div "Settings" at bounding box center [104, 632] width 84 height 16
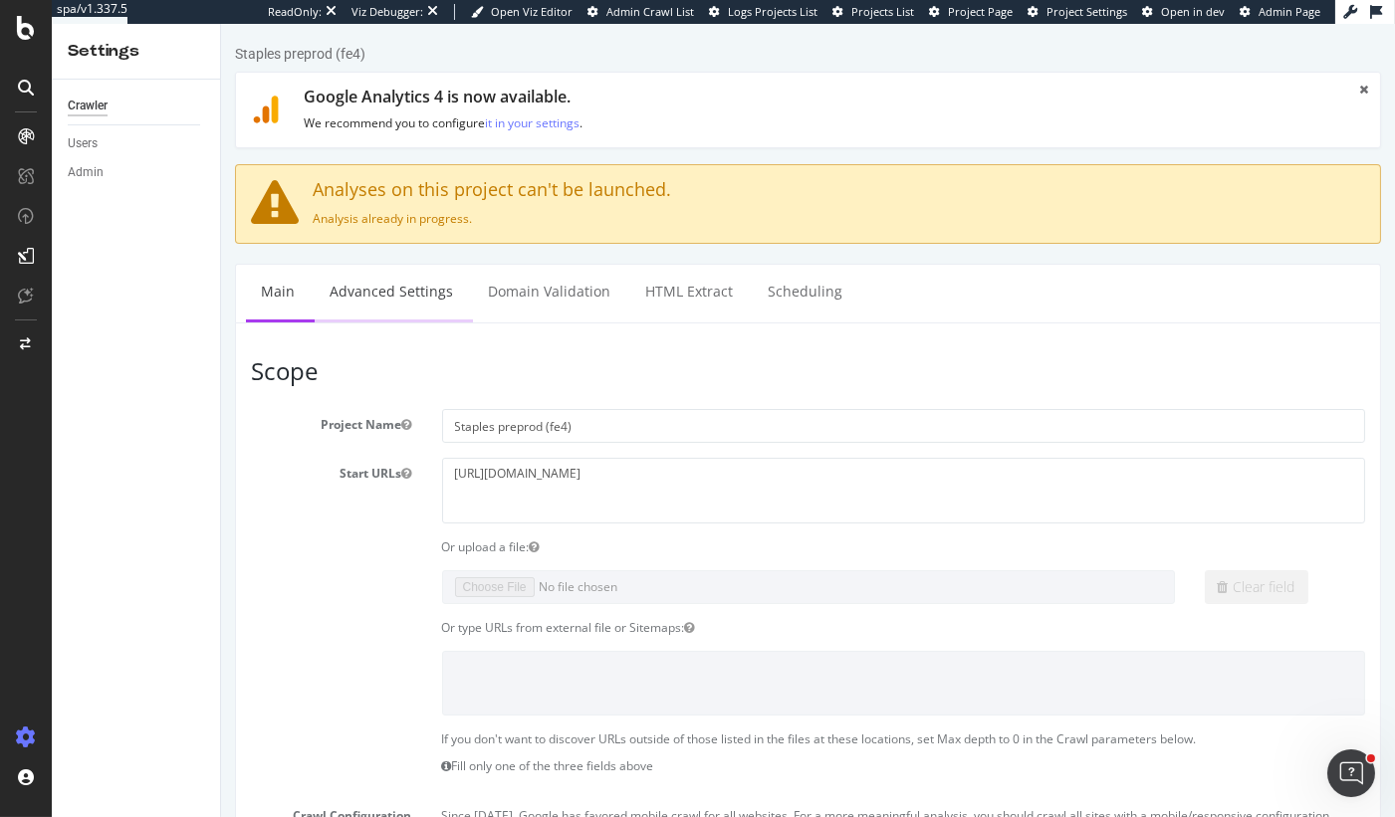
click at [385, 303] on link "Advanced Settings" at bounding box center [390, 292] width 153 height 55
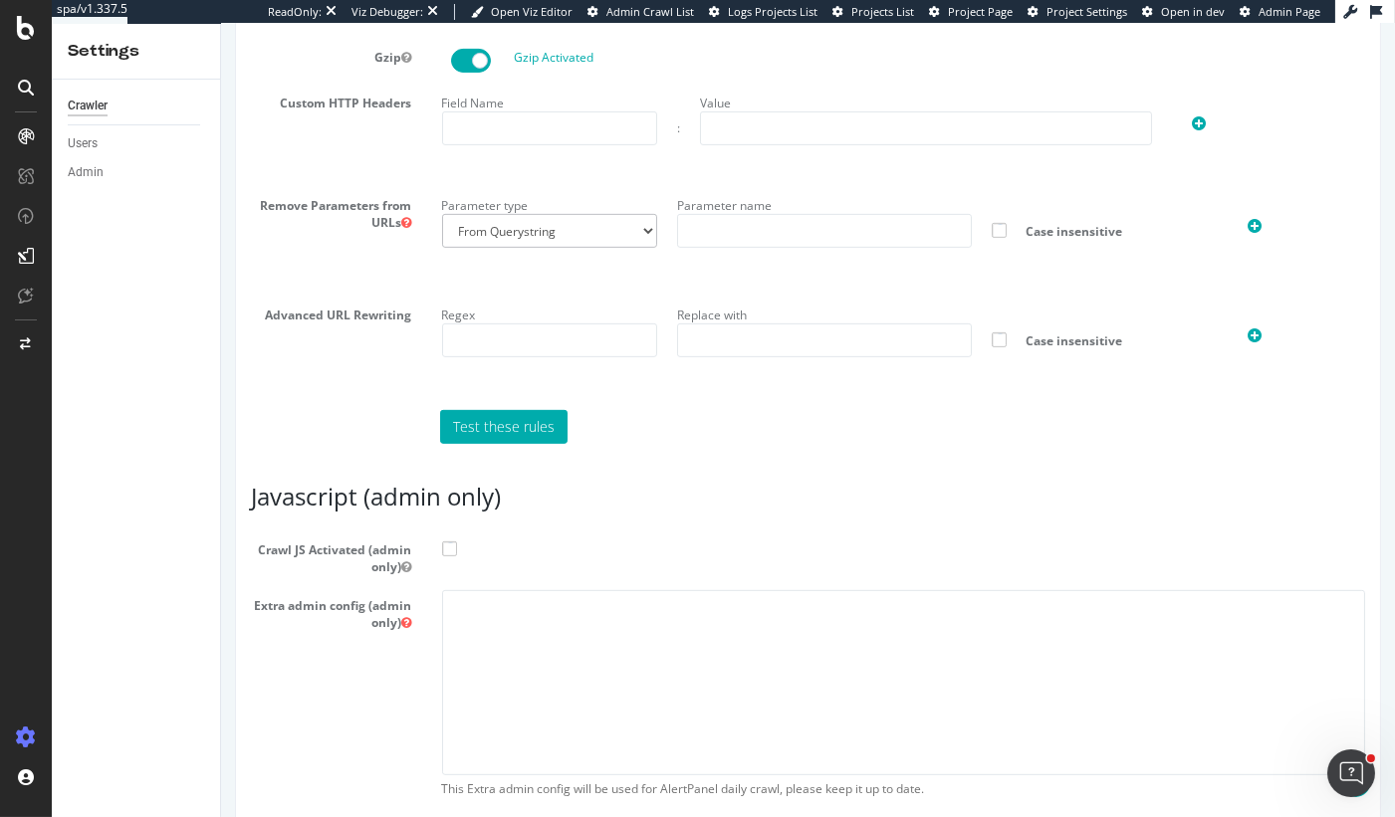
scroll to position [1428, 0]
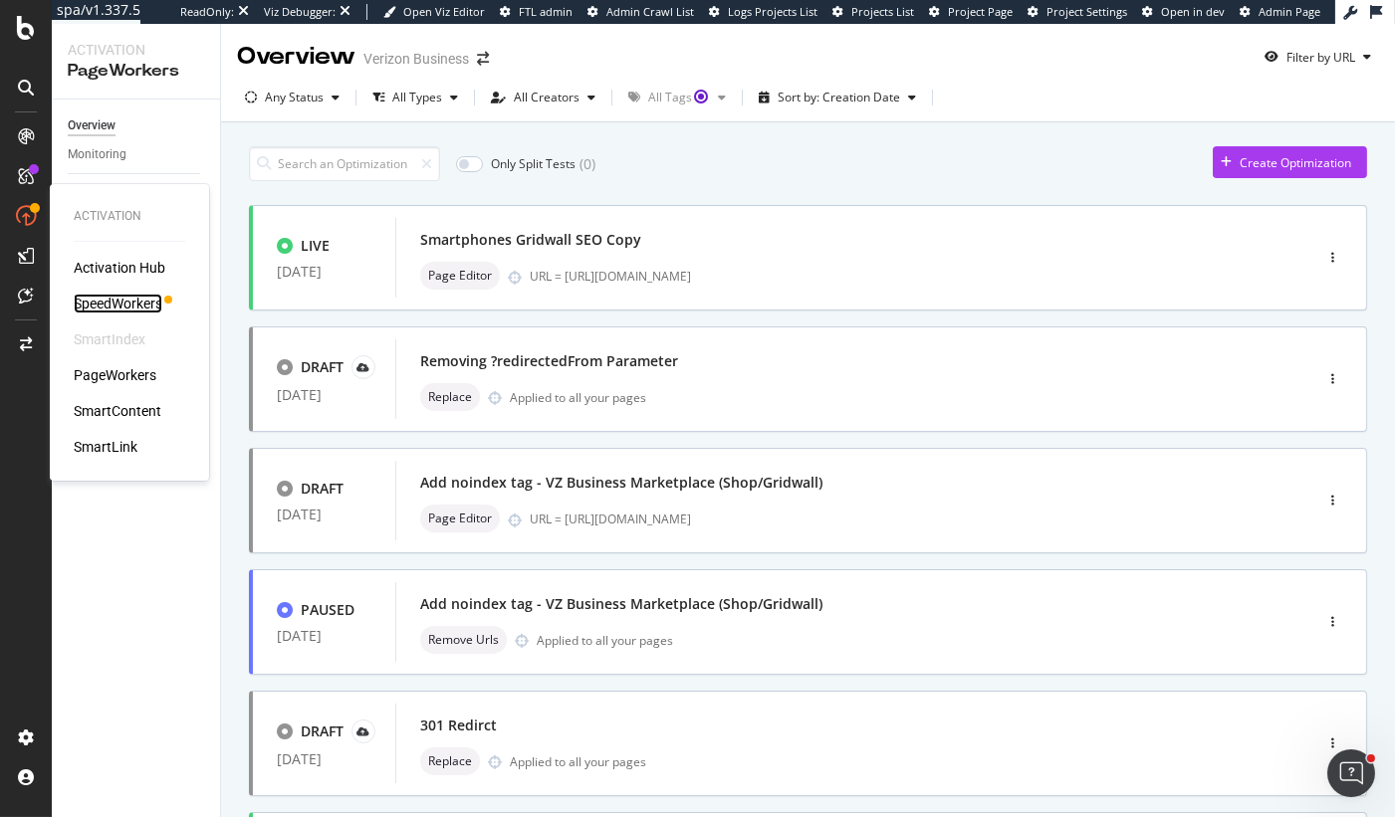
click at [101, 299] on div "SpeedWorkers" at bounding box center [118, 304] width 89 height 20
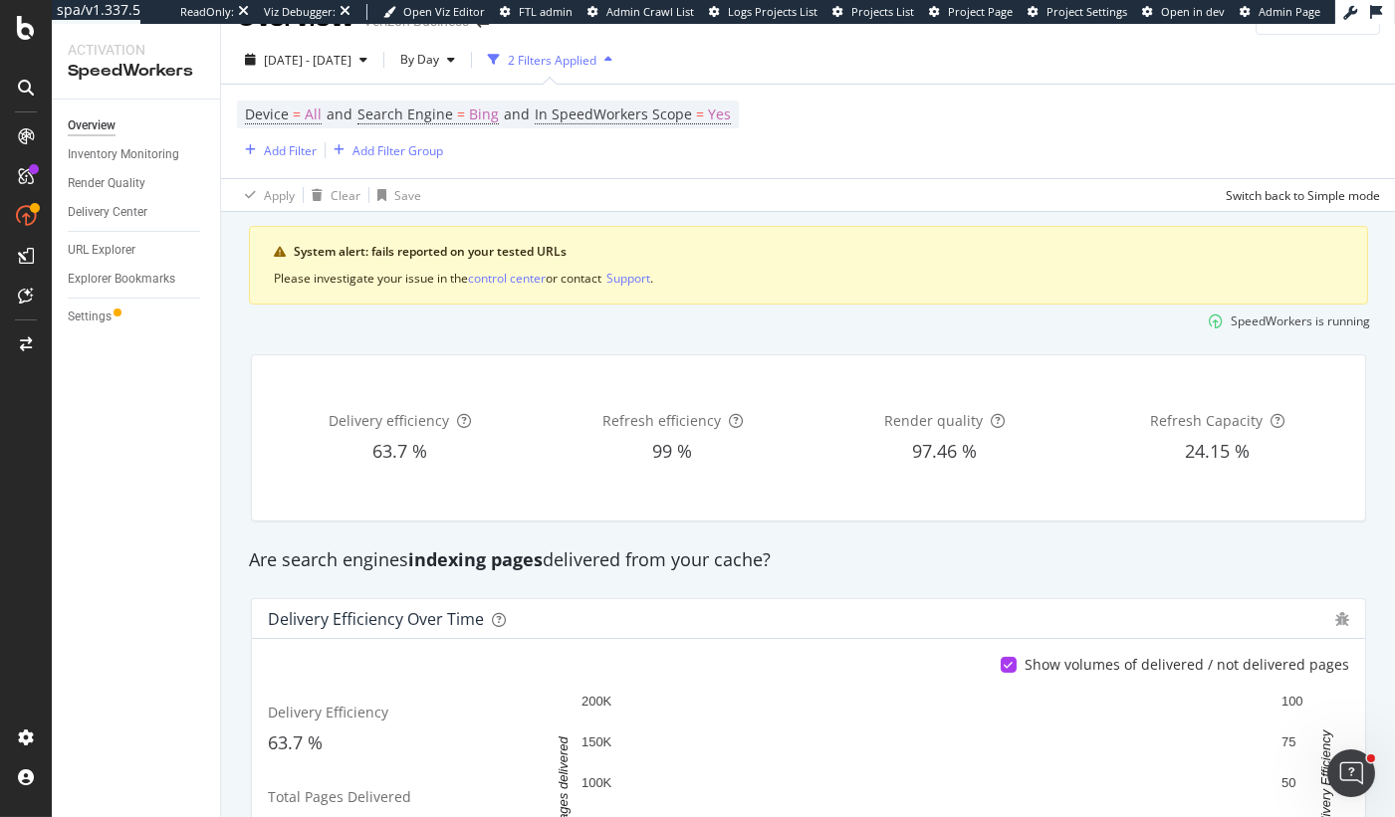
scroll to position [58, 0]
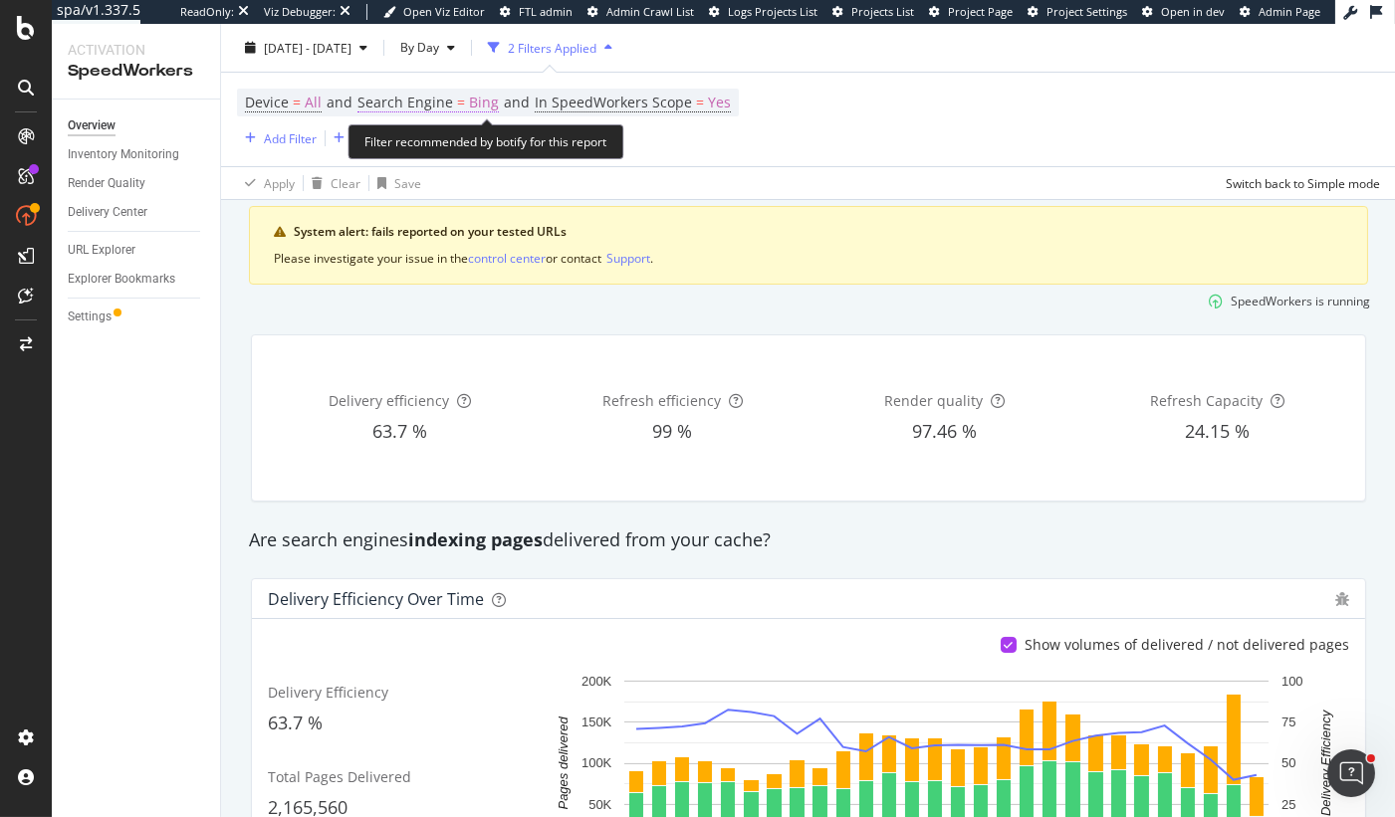
click at [471, 101] on span "Bing" at bounding box center [484, 103] width 30 height 28
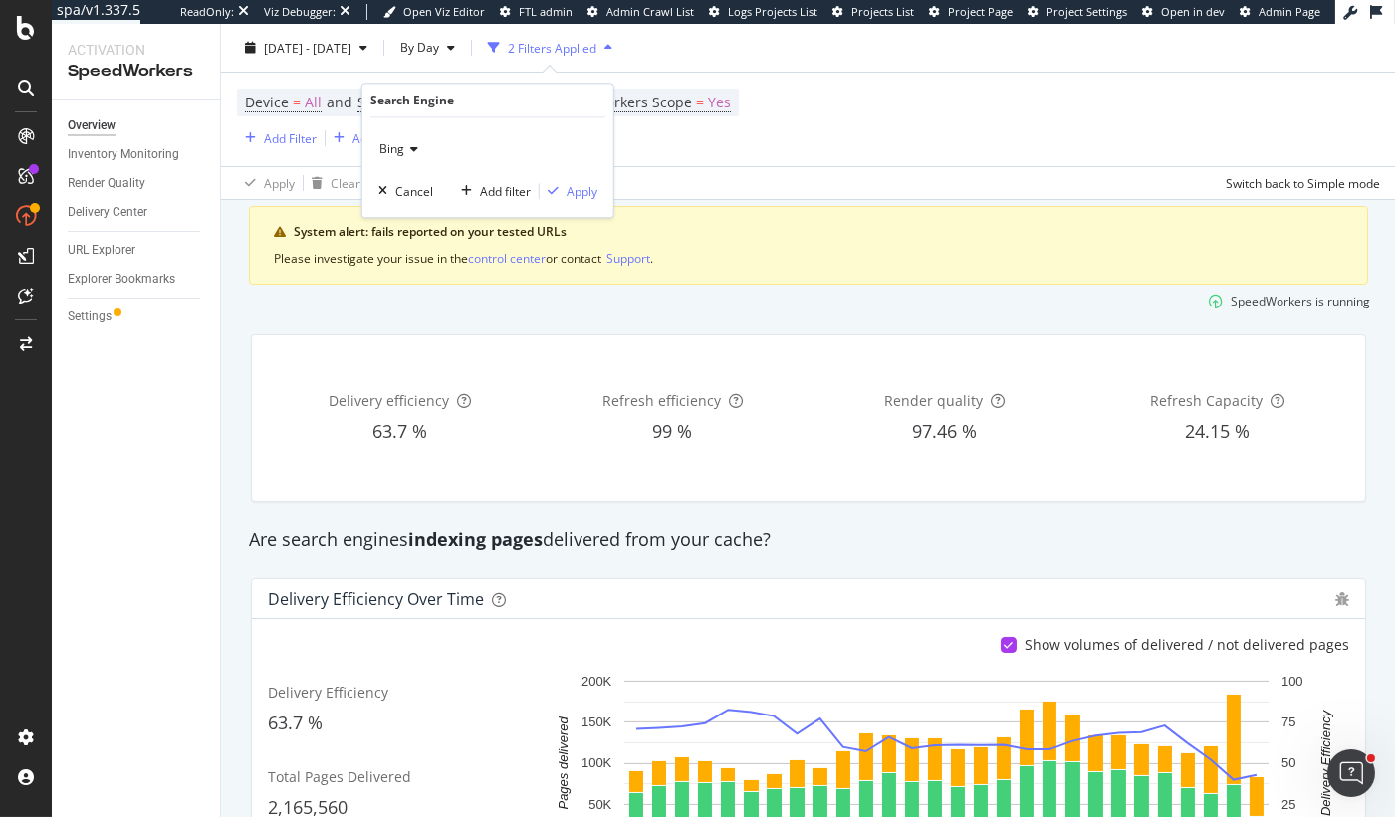
click at [400, 150] on span "Bing" at bounding box center [391, 148] width 25 height 17
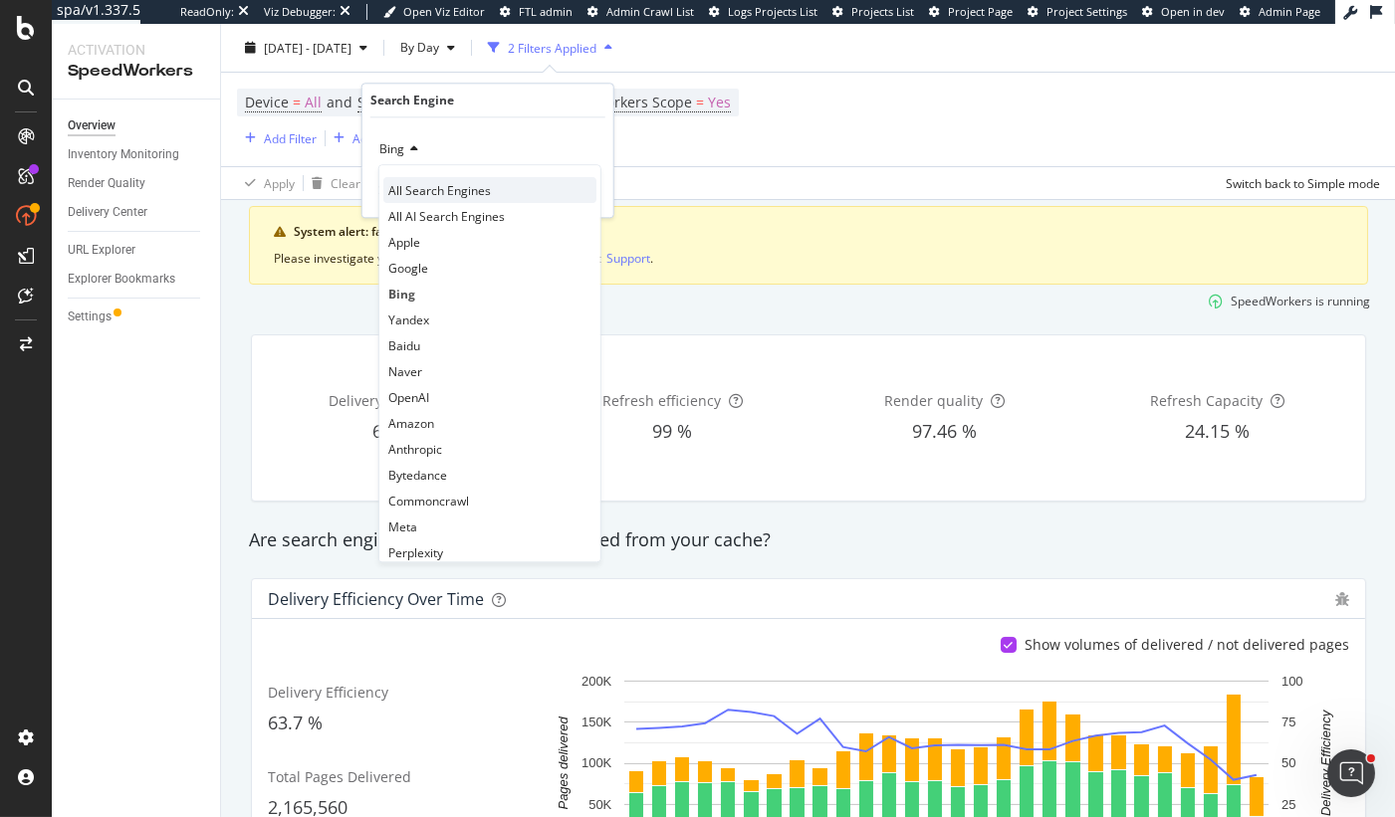
click at [424, 182] on span "All Search Engines" at bounding box center [439, 190] width 103 height 17
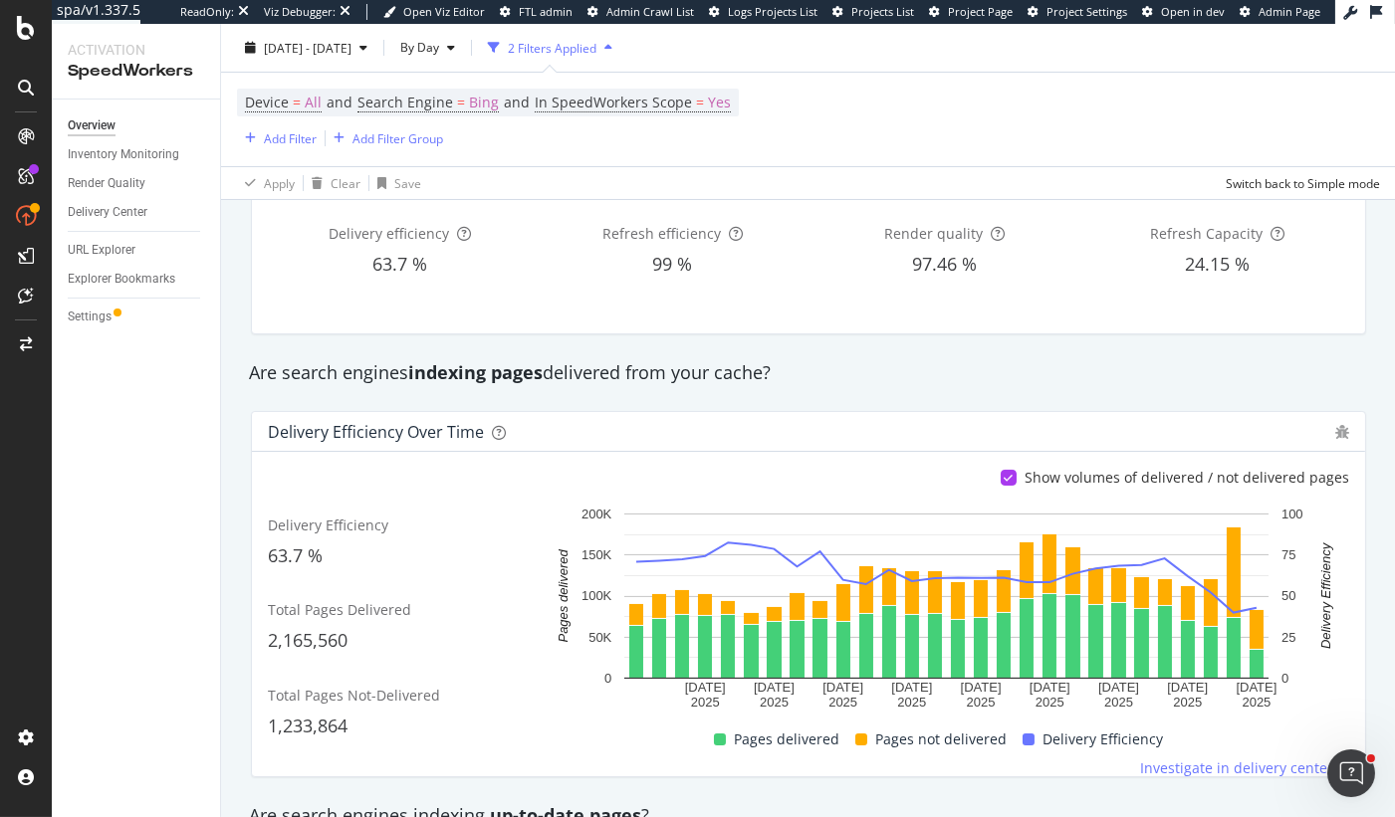
scroll to position [150, 0]
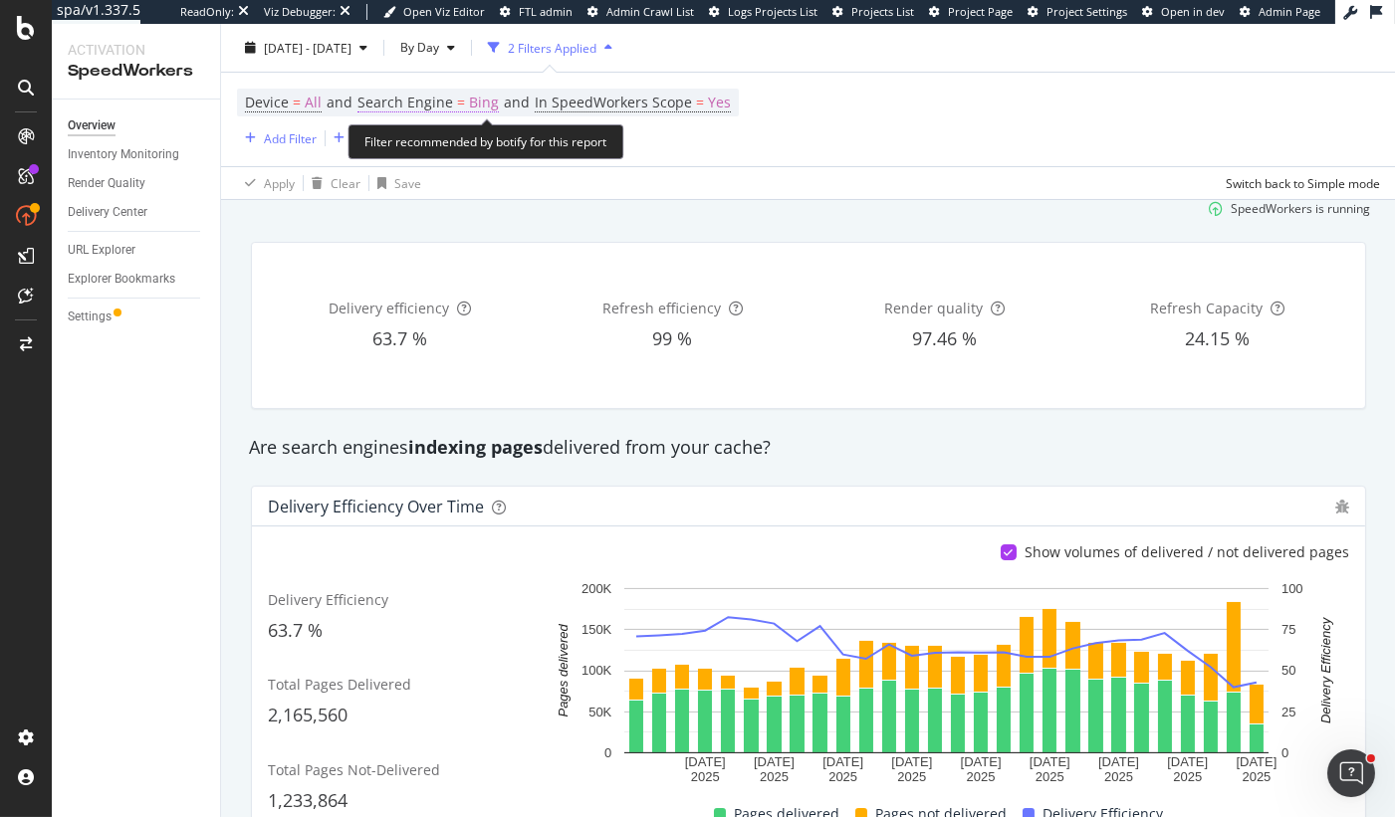
click at [471, 100] on span "Bing" at bounding box center [484, 103] width 30 height 28
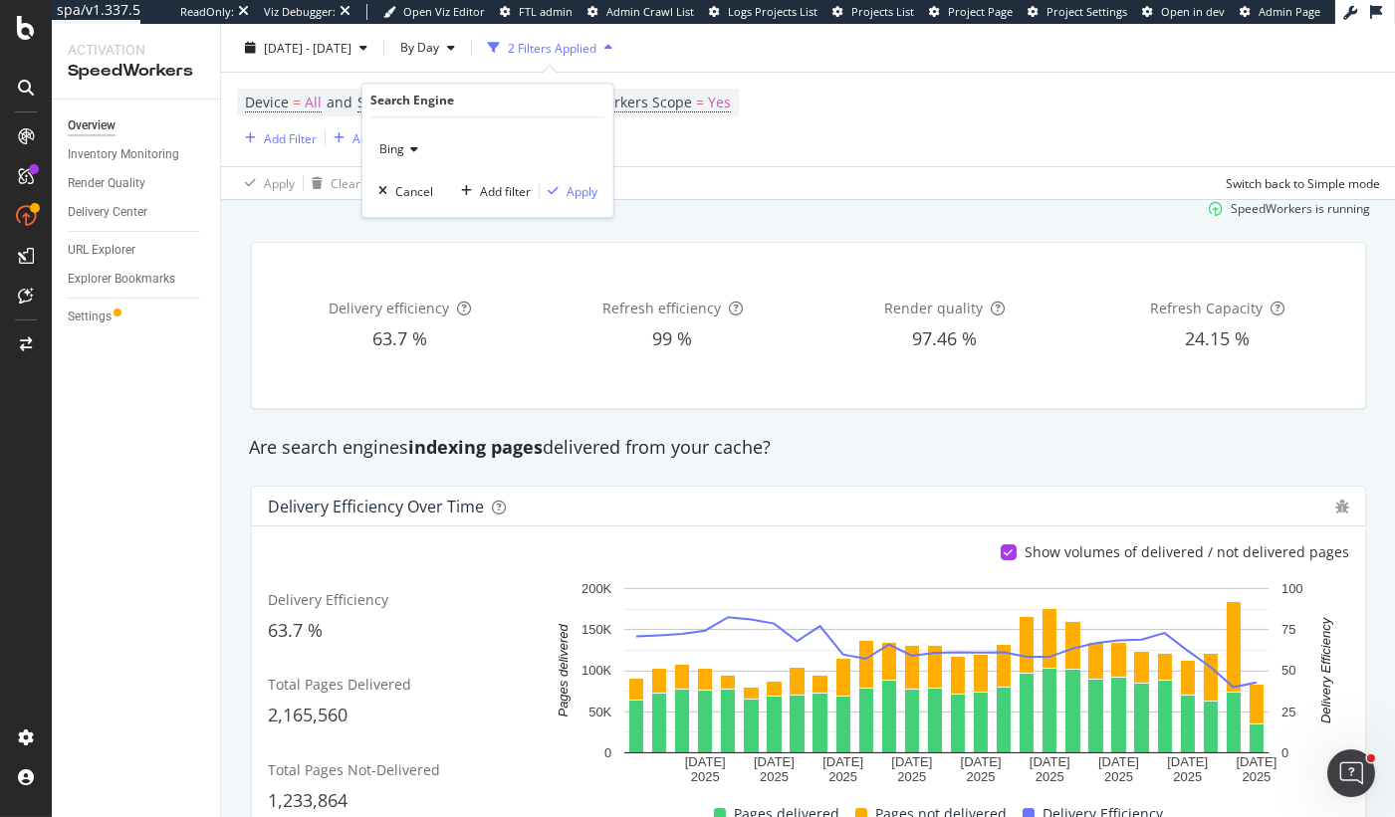
click at [390, 146] on span "Bing" at bounding box center [391, 148] width 25 height 17
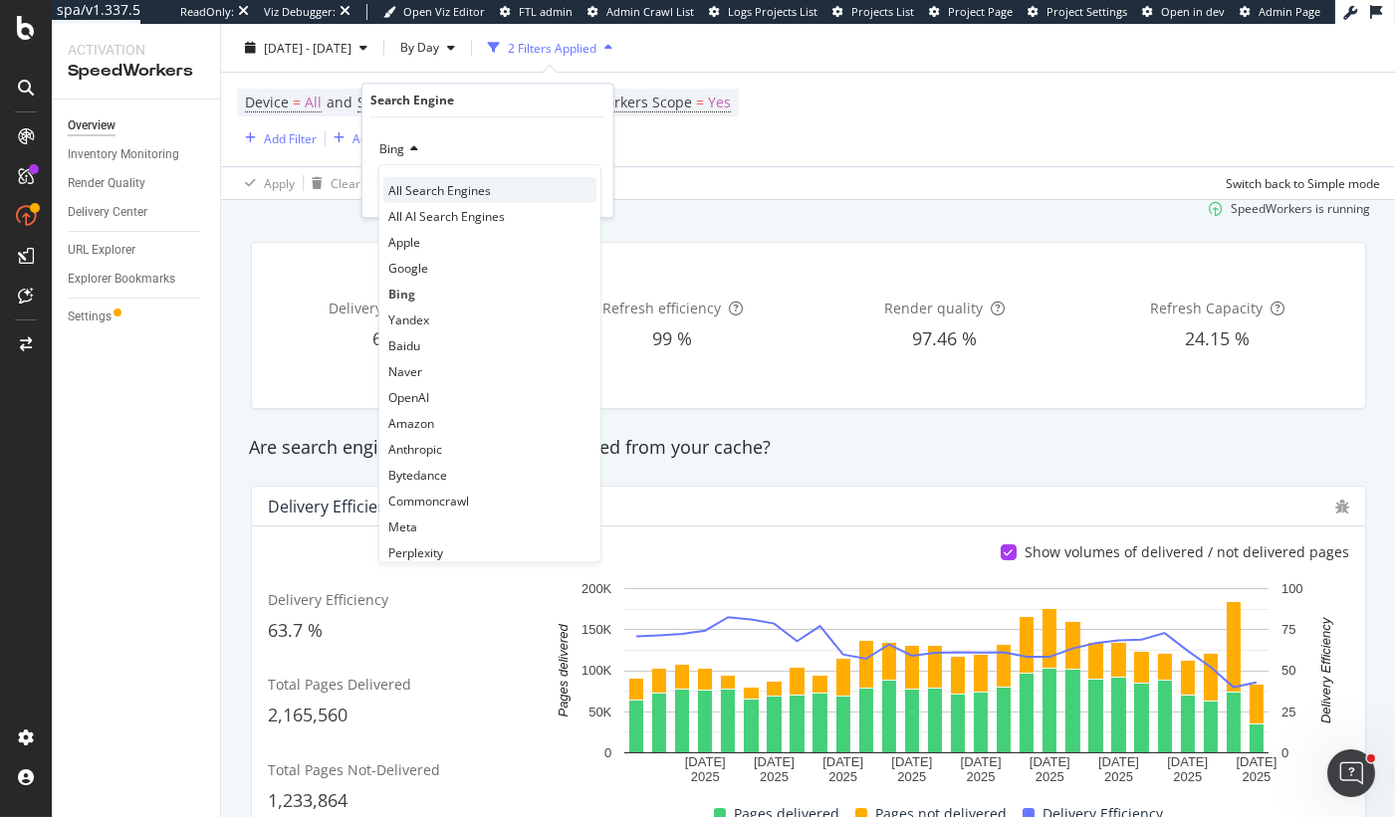
click at [409, 184] on span "All Search Engines" at bounding box center [439, 190] width 103 height 17
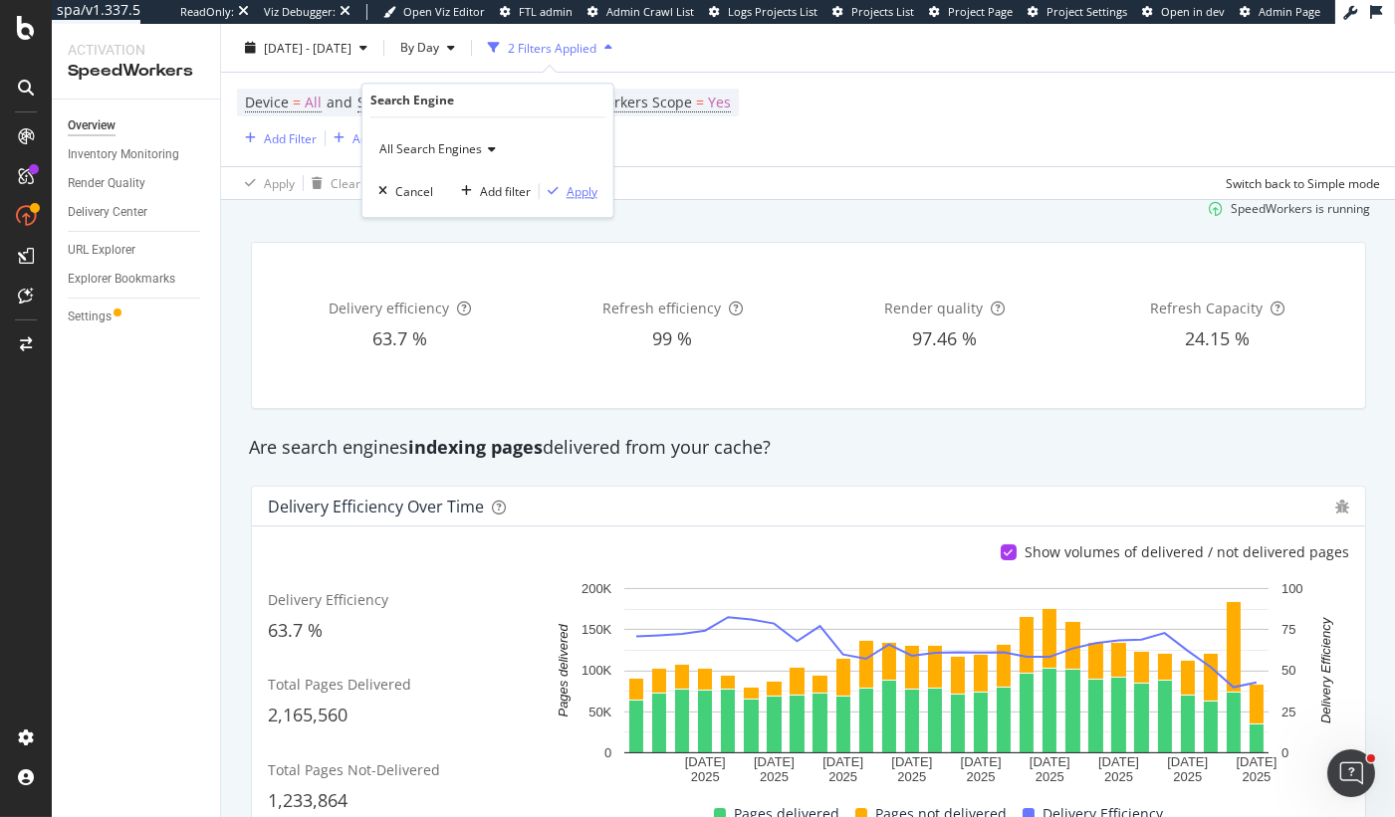
click at [583, 184] on div "Apply" at bounding box center [582, 191] width 31 height 17
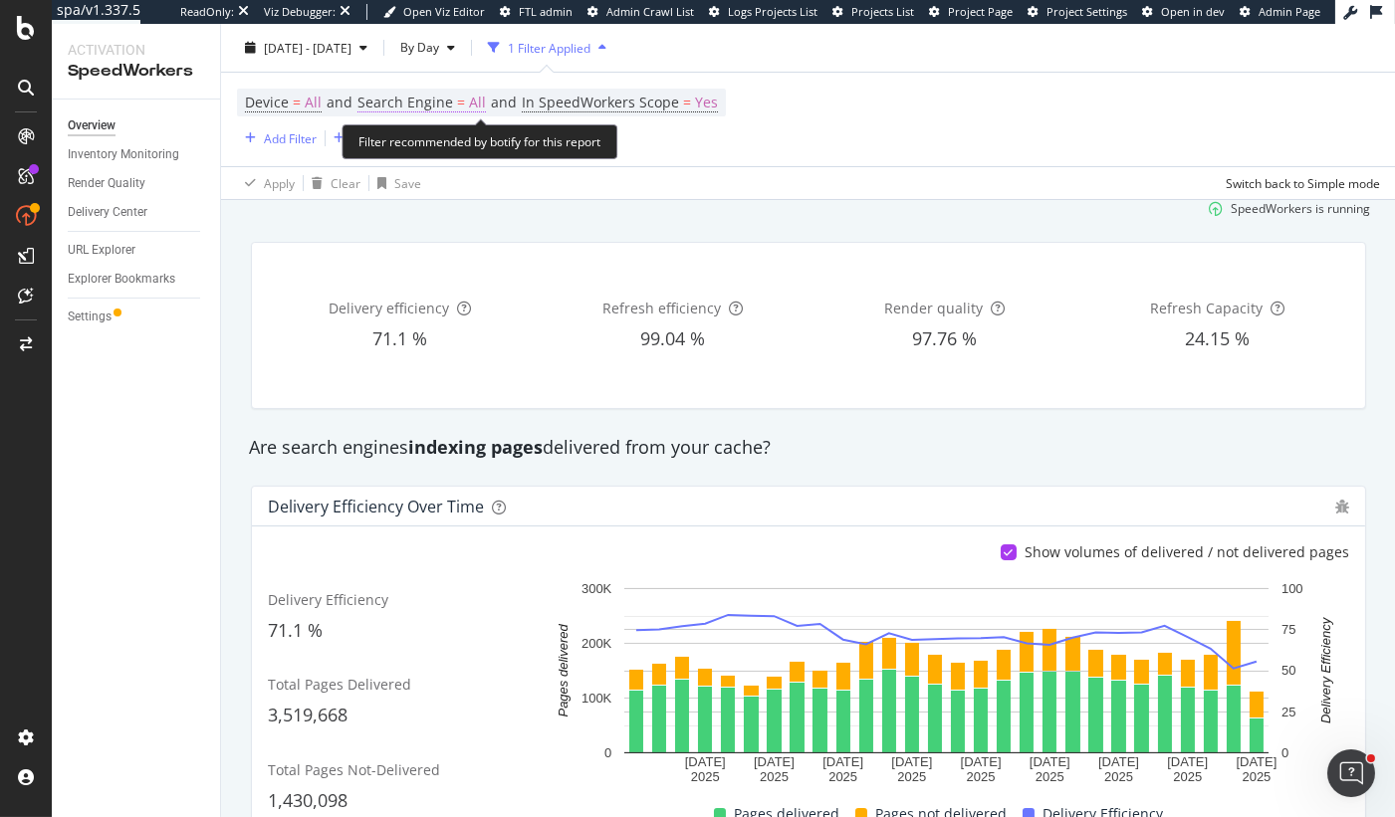
click at [416, 100] on span "Search Engine" at bounding box center [405, 102] width 96 height 19
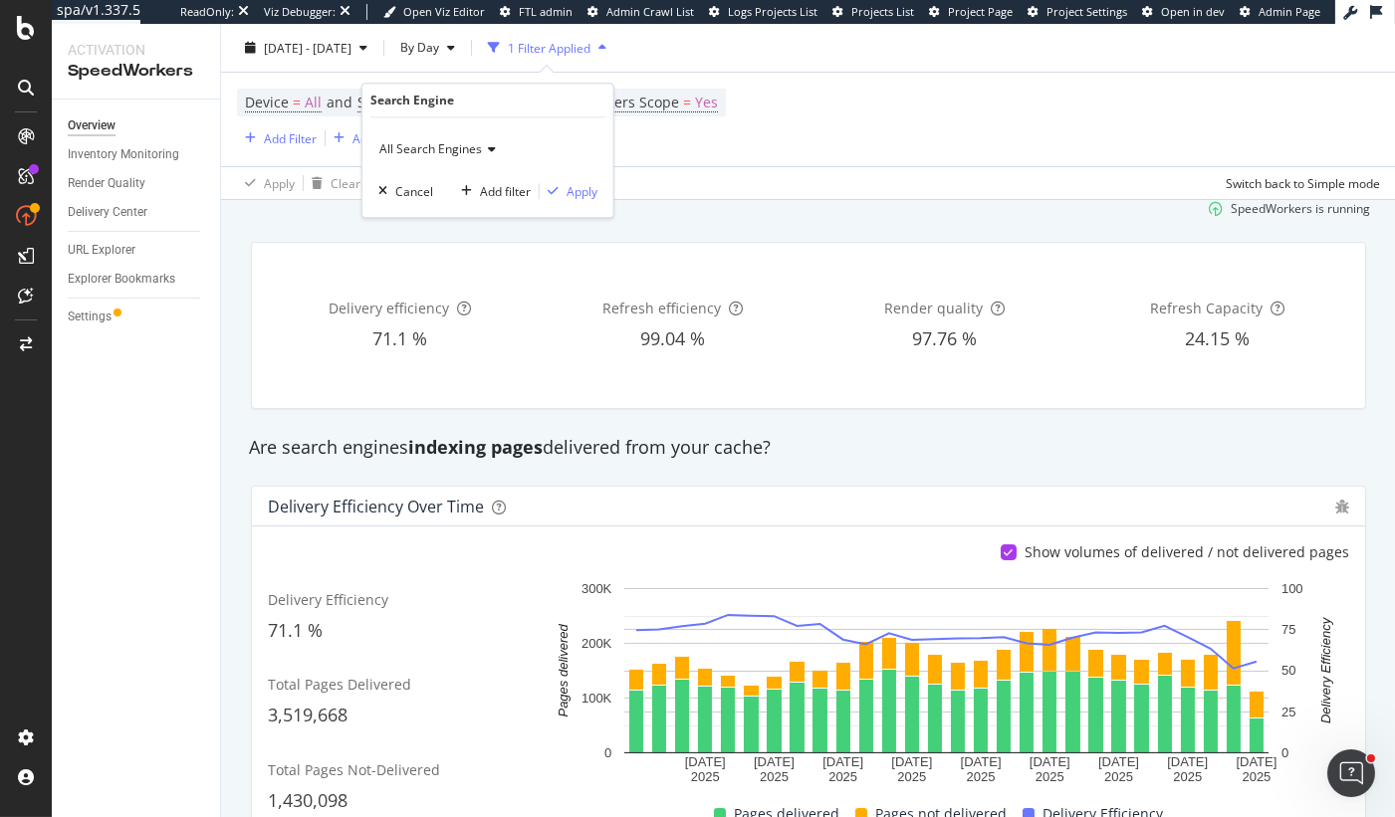
click at [412, 137] on div "All Search Engines" at bounding box center [487, 149] width 219 height 32
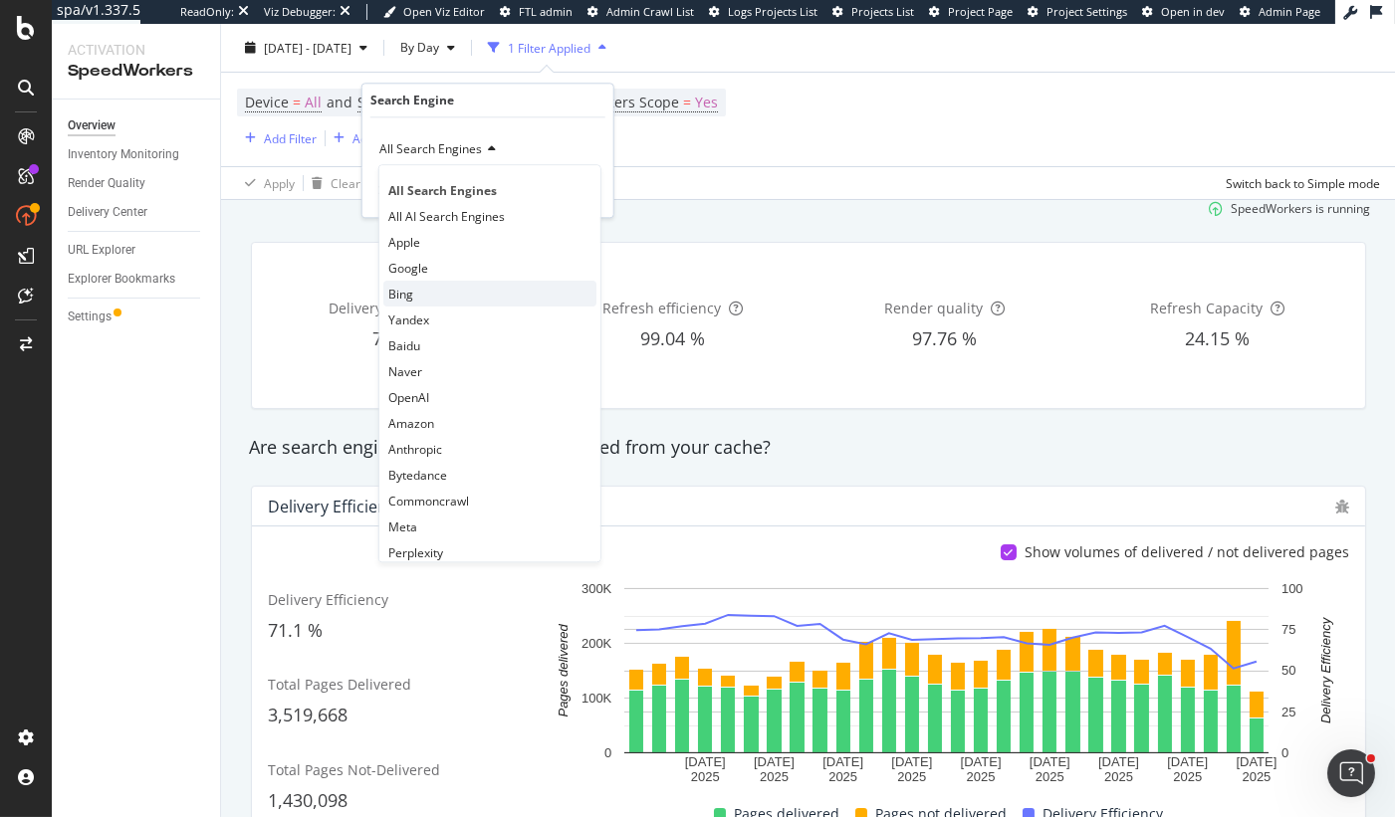
click at [418, 281] on div "Bing" at bounding box center [489, 294] width 213 height 26
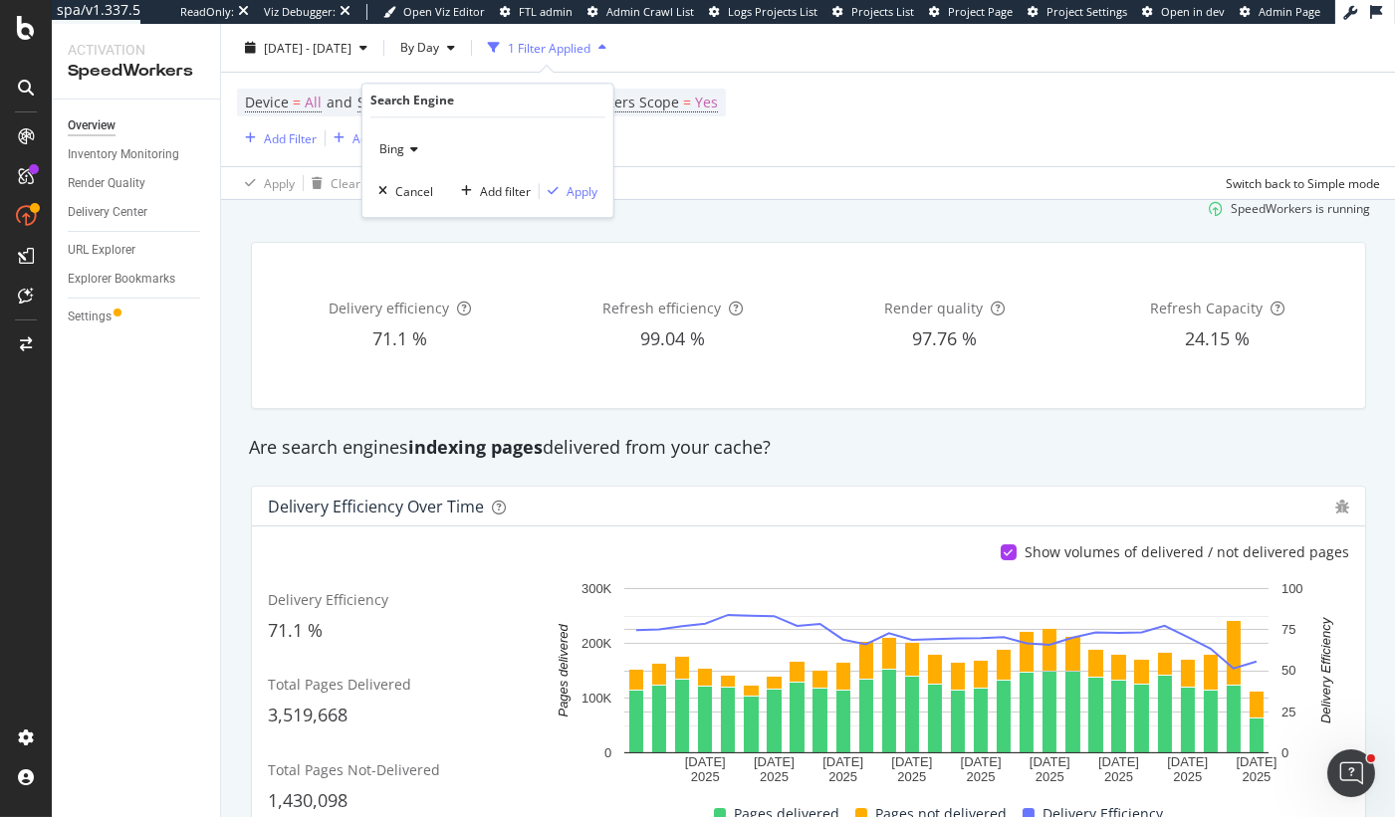
click at [389, 140] on span "Bing" at bounding box center [391, 148] width 25 height 17
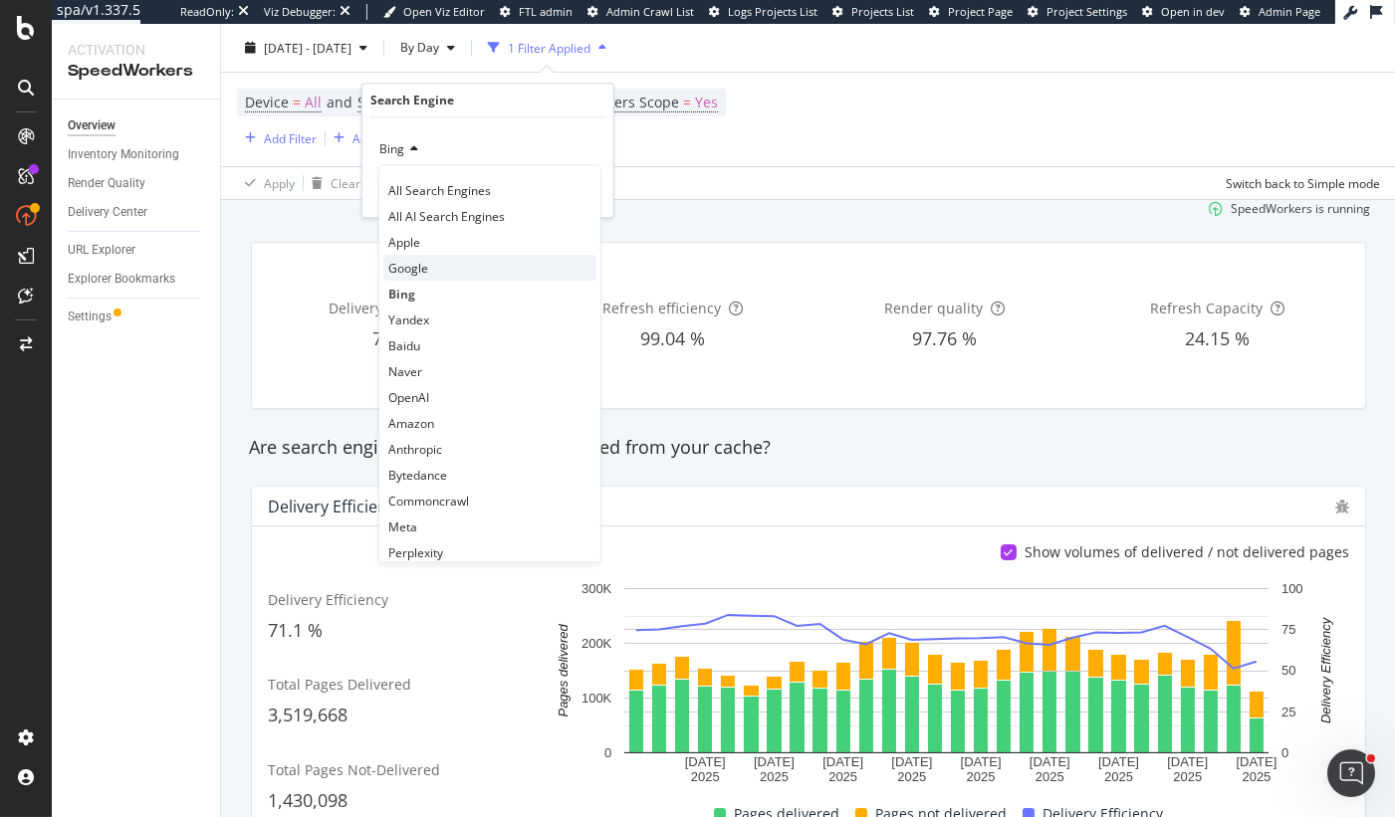
click at [420, 267] on span "Google" at bounding box center [408, 268] width 40 height 17
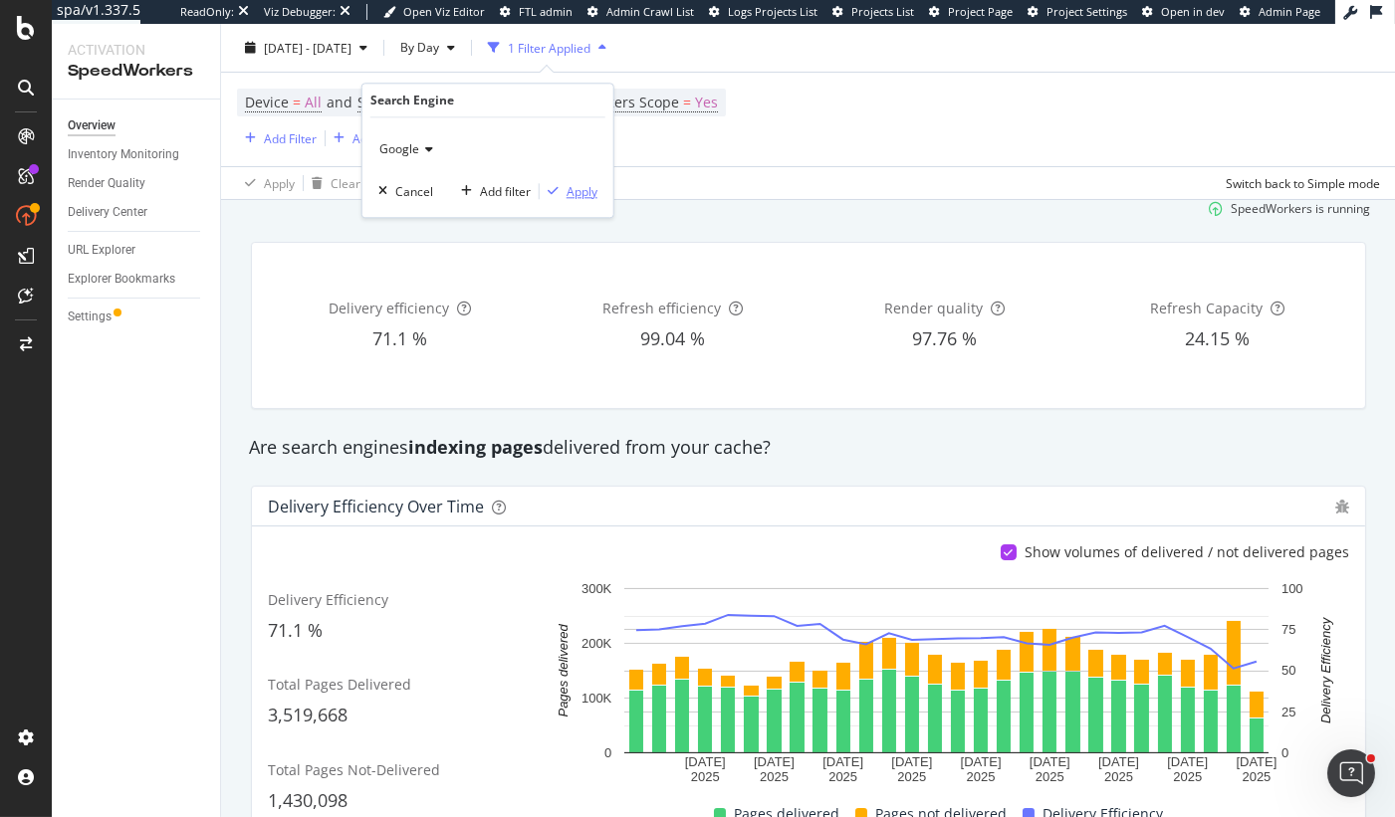
click at [562, 194] on div "button" at bounding box center [553, 191] width 27 height 12
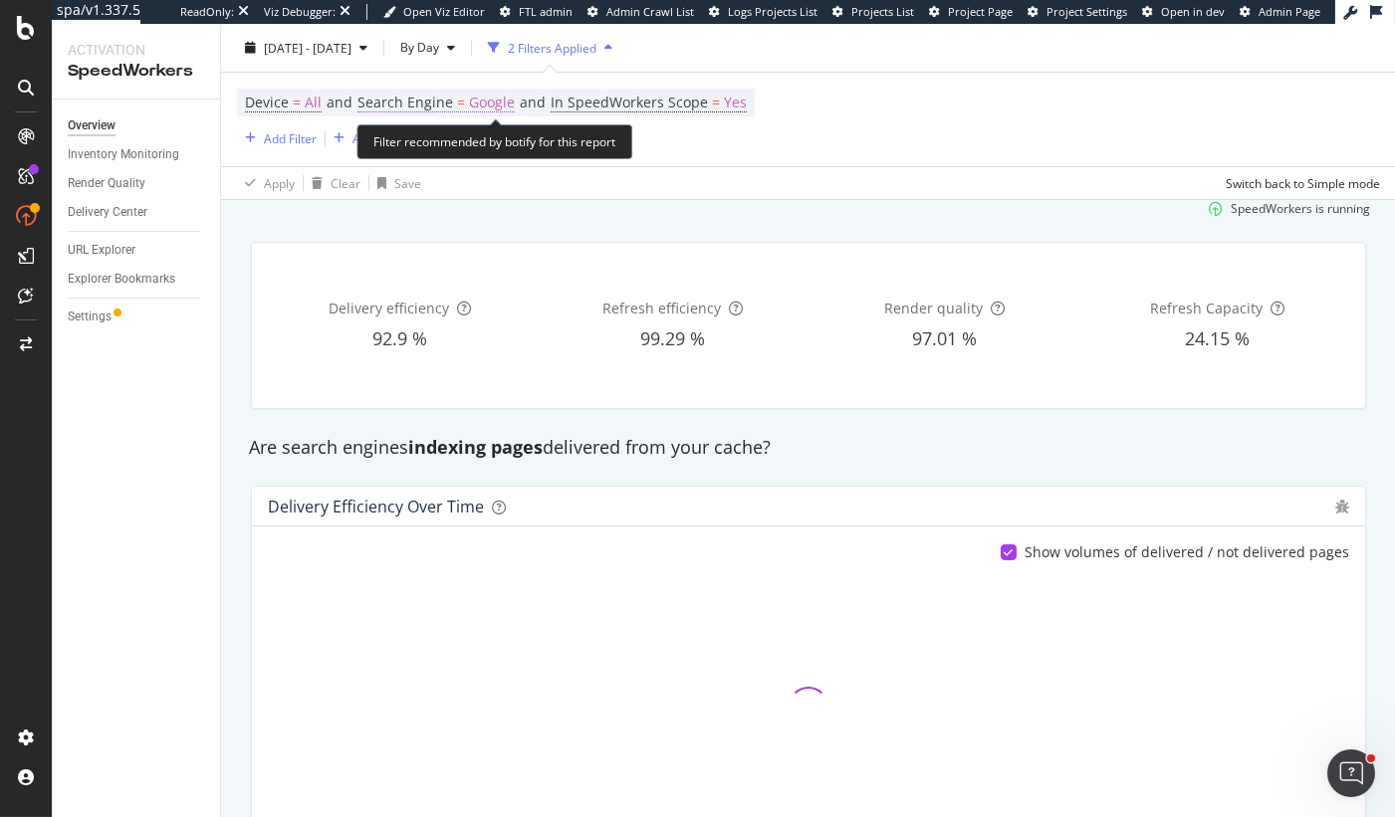
click at [464, 99] on span "Search Engine = Google" at bounding box center [435, 103] width 157 height 20
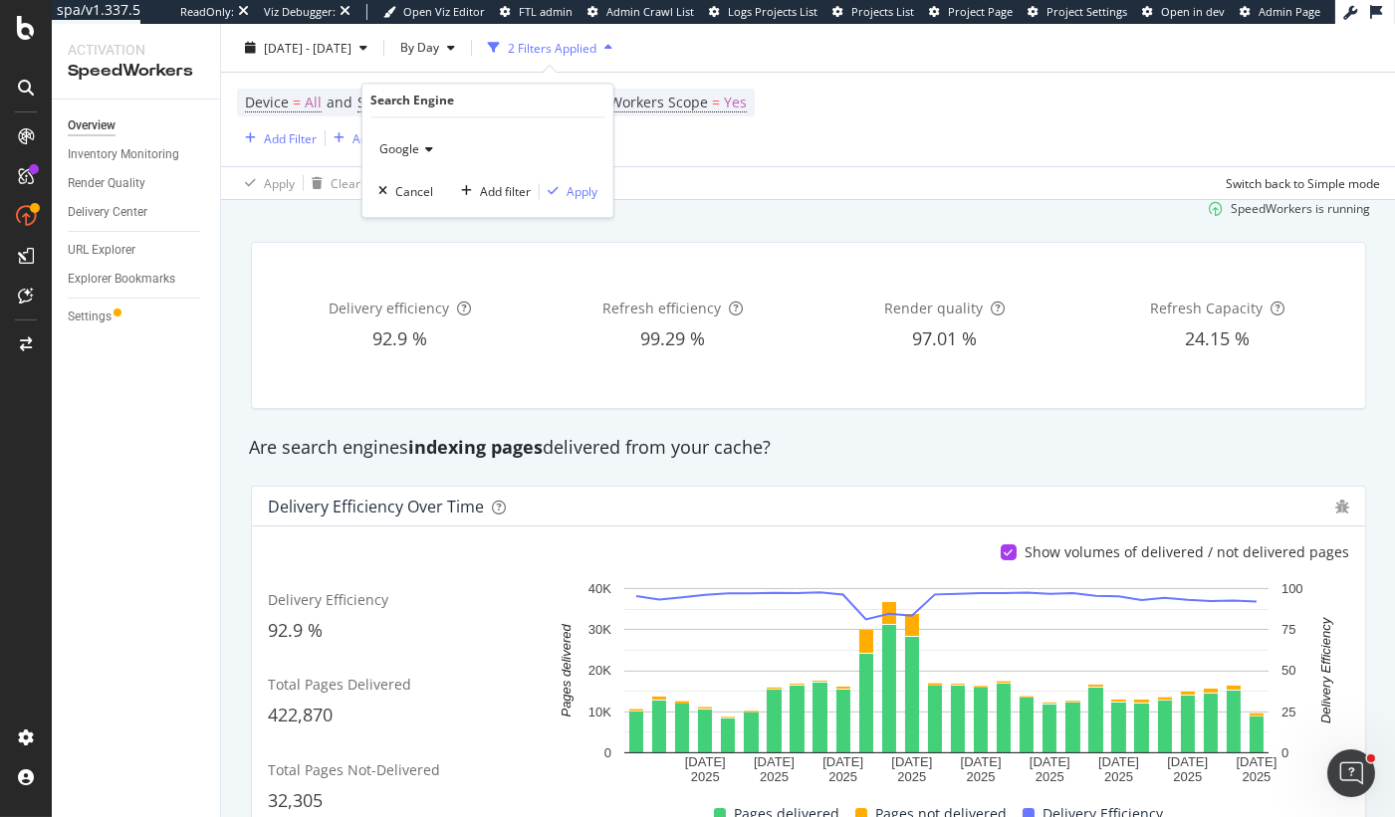
click at [423, 141] on div "Google" at bounding box center [487, 149] width 219 height 32
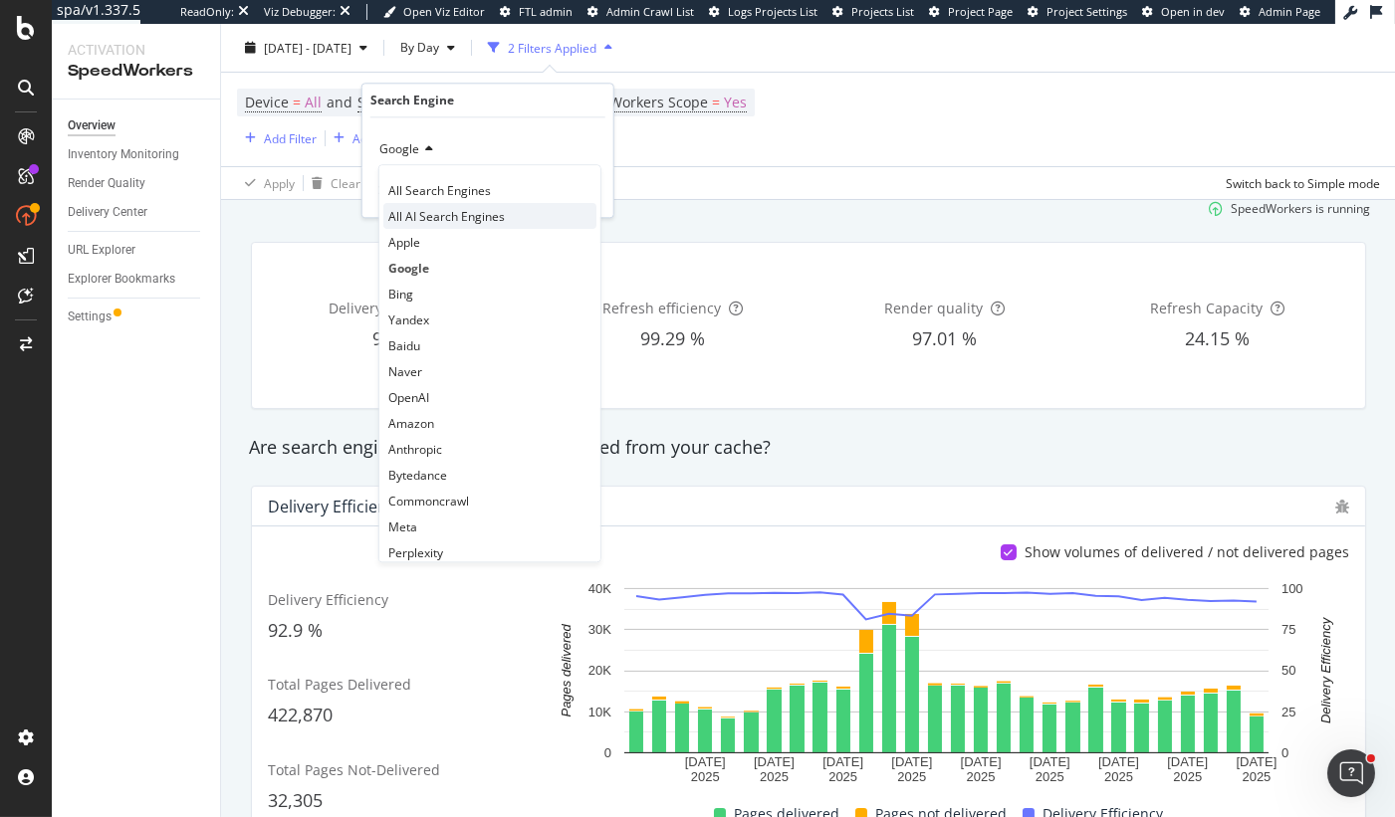
click at [451, 209] on span "All AI Search Engines" at bounding box center [446, 216] width 116 height 17
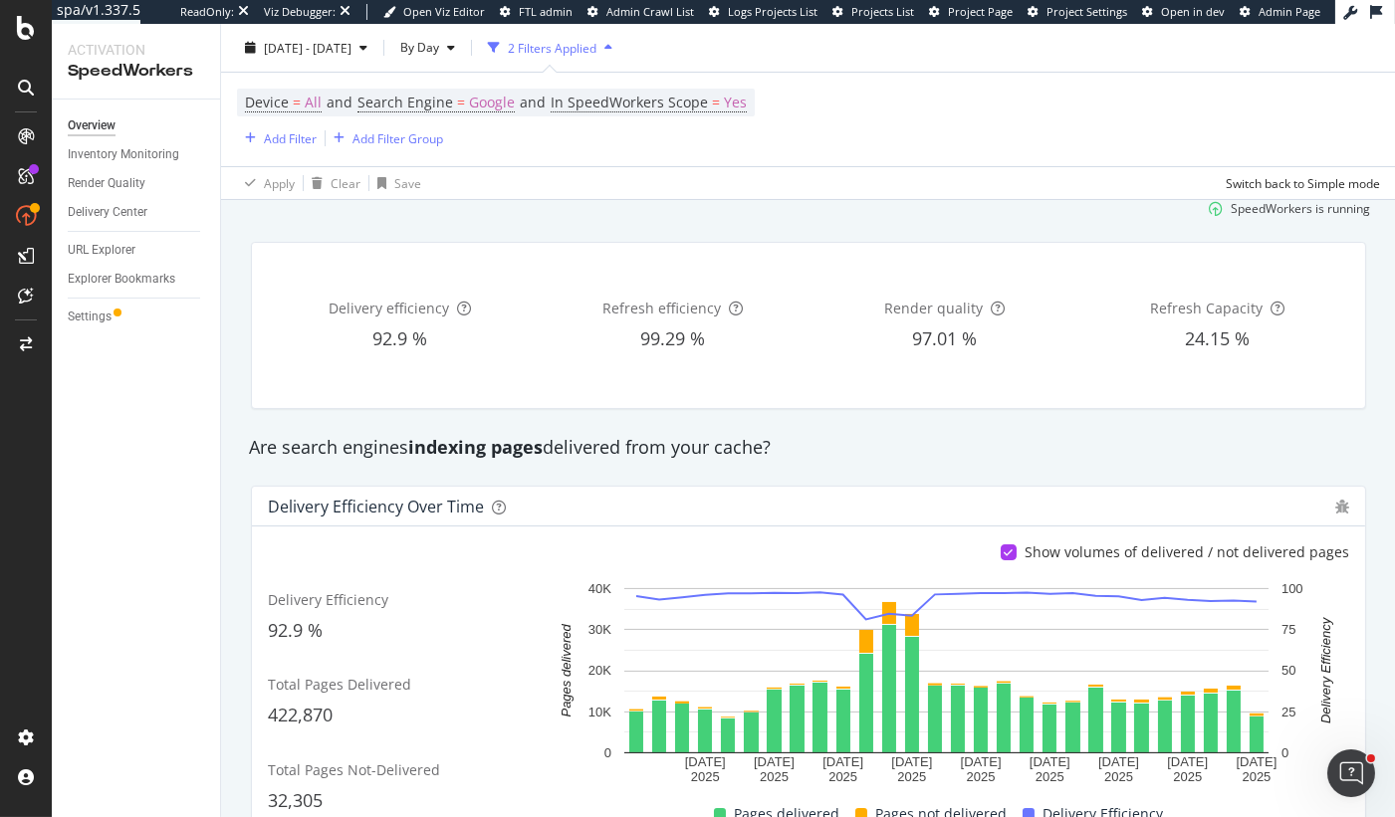
click at [563, 435] on div "Are search engines indexing pages delivered from your cache?" at bounding box center [808, 448] width 1139 height 26
click at [472, 110] on span "Google" at bounding box center [492, 103] width 46 height 28
click at [411, 150] on span "Google" at bounding box center [399, 148] width 40 height 17
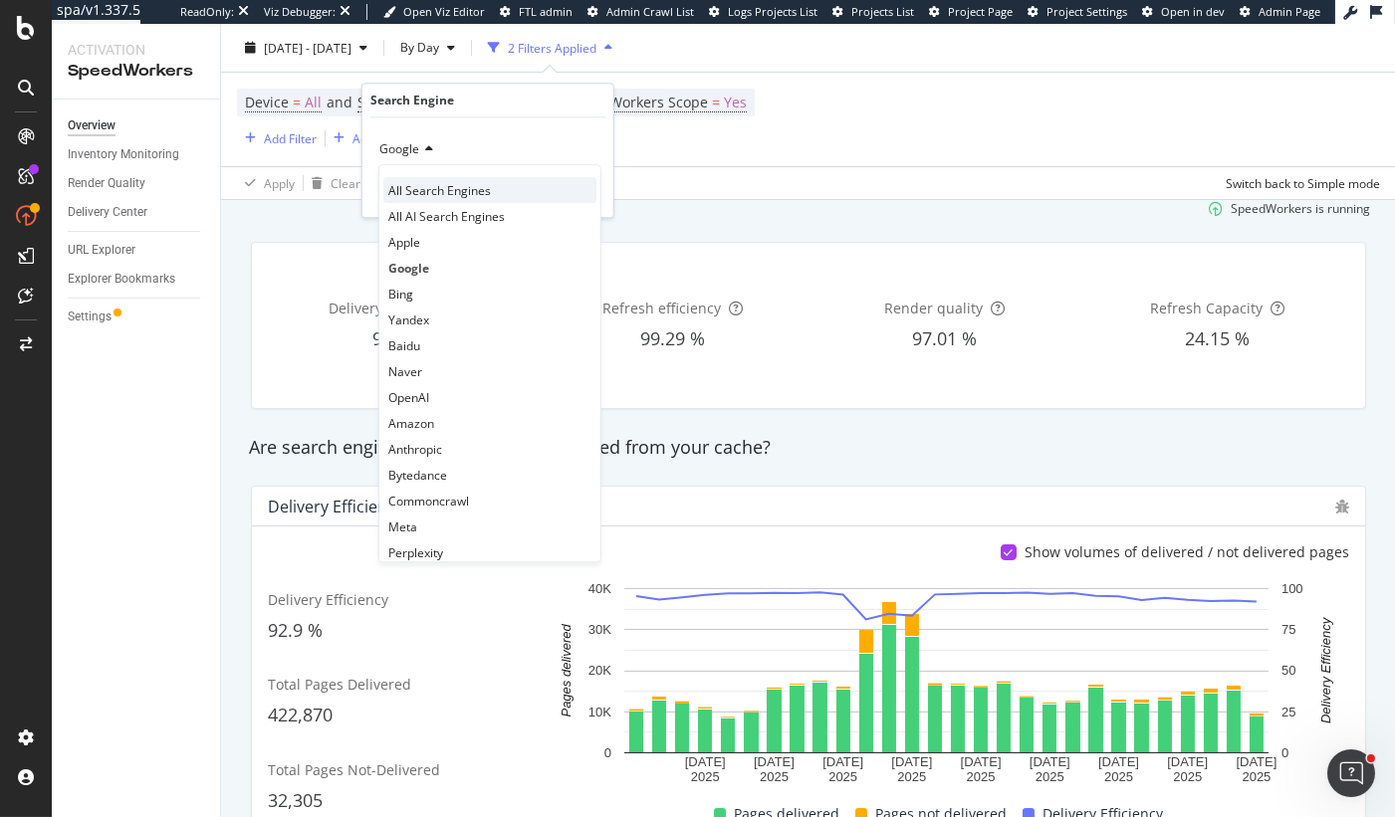
click at [413, 182] on span "All Search Engines" at bounding box center [439, 190] width 103 height 17
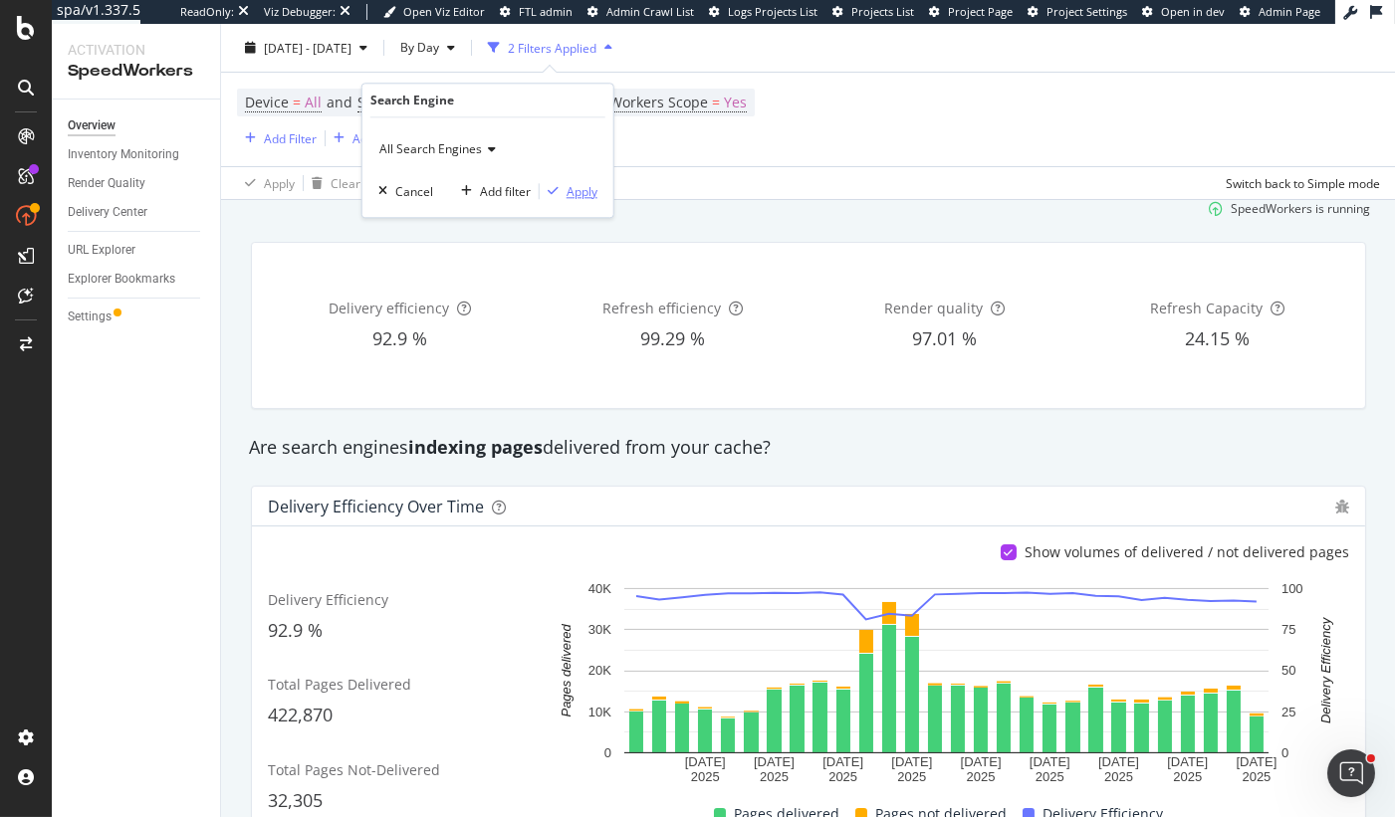
click at [585, 183] on div "Apply" at bounding box center [582, 191] width 31 height 17
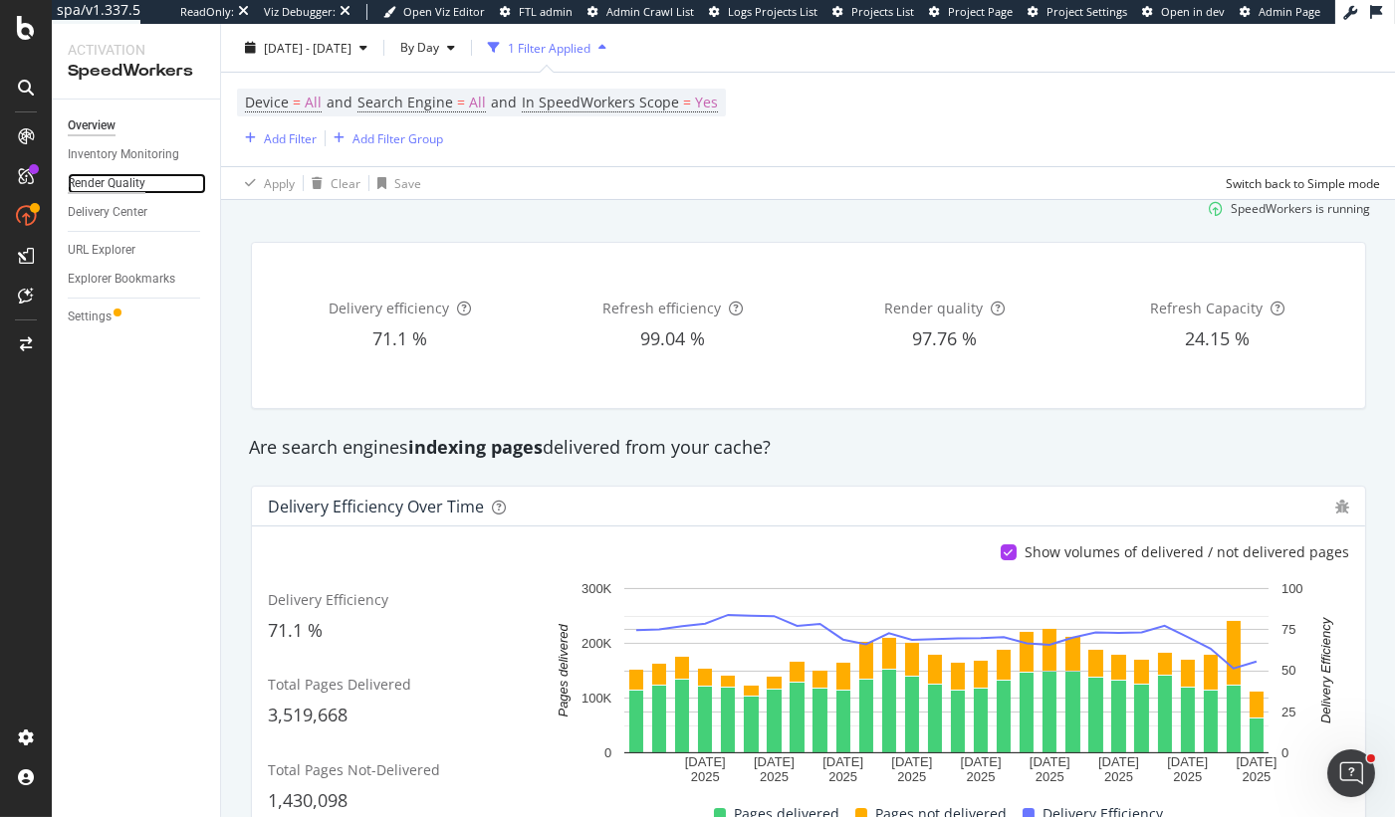
click at [113, 184] on div "Render Quality" at bounding box center [107, 183] width 78 height 21
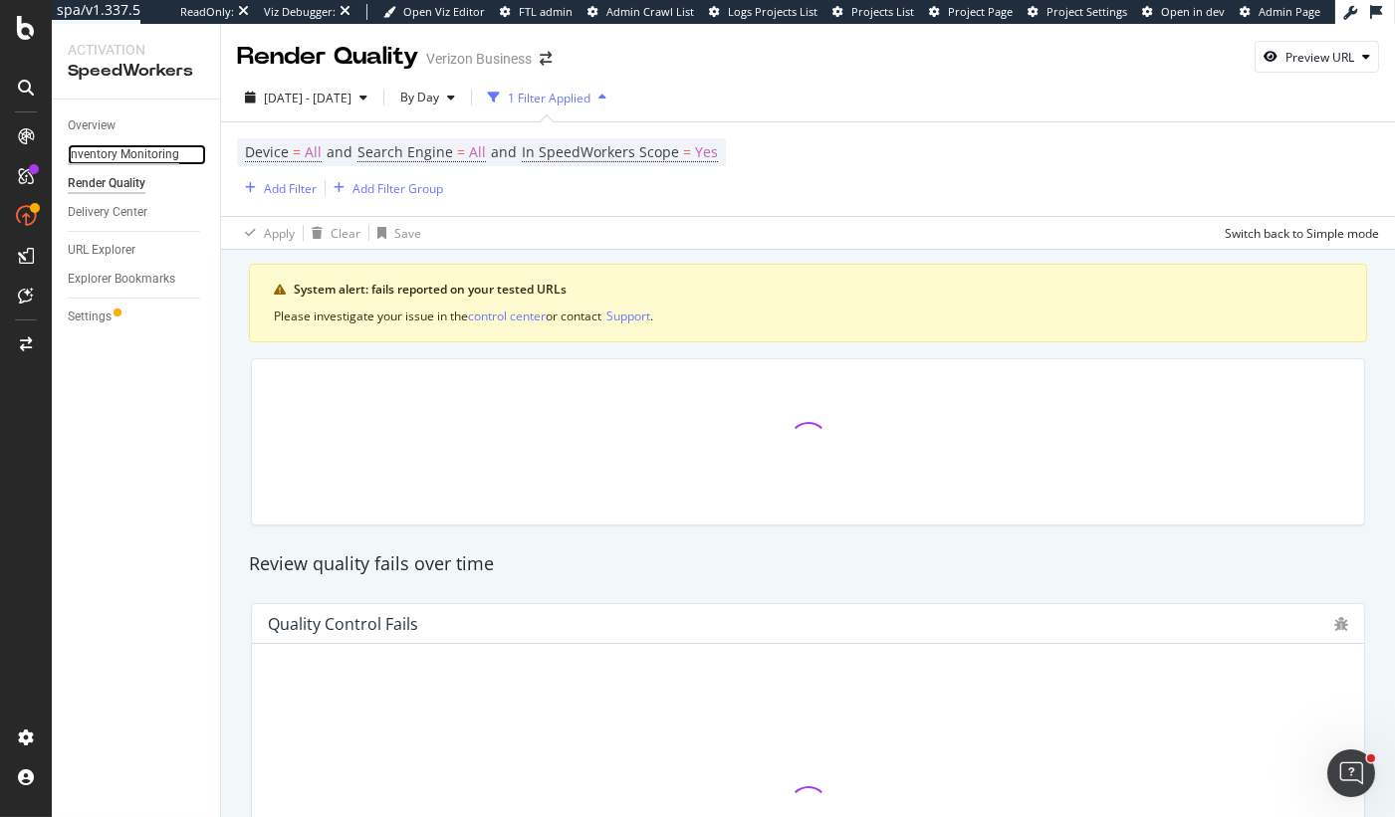
click at [107, 153] on div "Inventory Monitoring" at bounding box center [124, 154] width 112 height 21
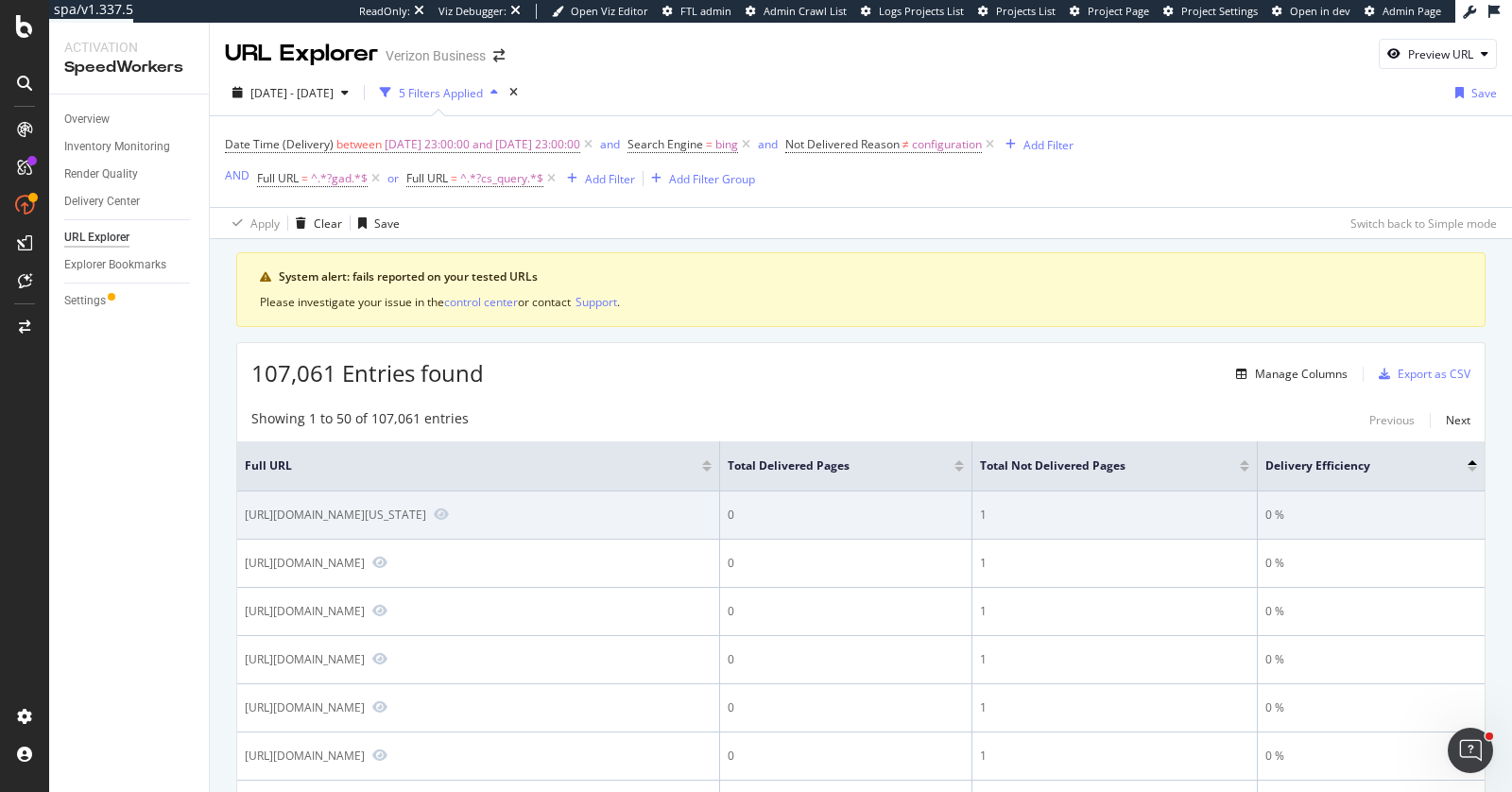
scroll to position [4, 0]
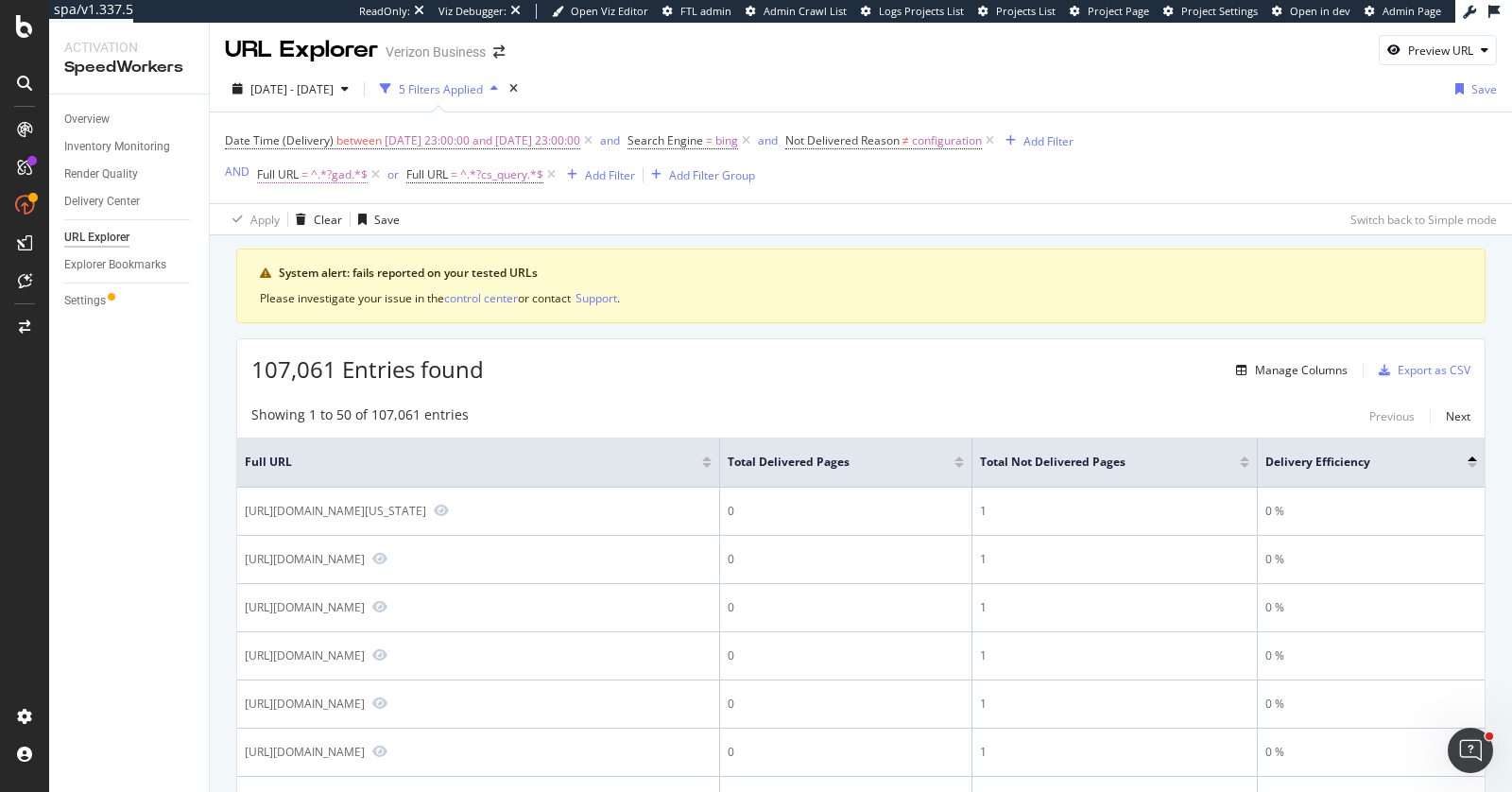
click at [313, 172] on span "^.*?gad.*$" at bounding box center [340, 175] width 57 height 27
click at [643, 227] on div "Apply Clear Save Switch back to Simple mode" at bounding box center [861, 218] width 1302 height 31
click at [494, 178] on span "^.*?cs_query.*$" at bounding box center [502, 175] width 84 height 27
click at [669, 265] on div "System alert: fails reported on your tested URLs" at bounding box center [870, 273] width 1184 height 17
click at [27, 125] on icon at bounding box center [25, 129] width 15 height 15
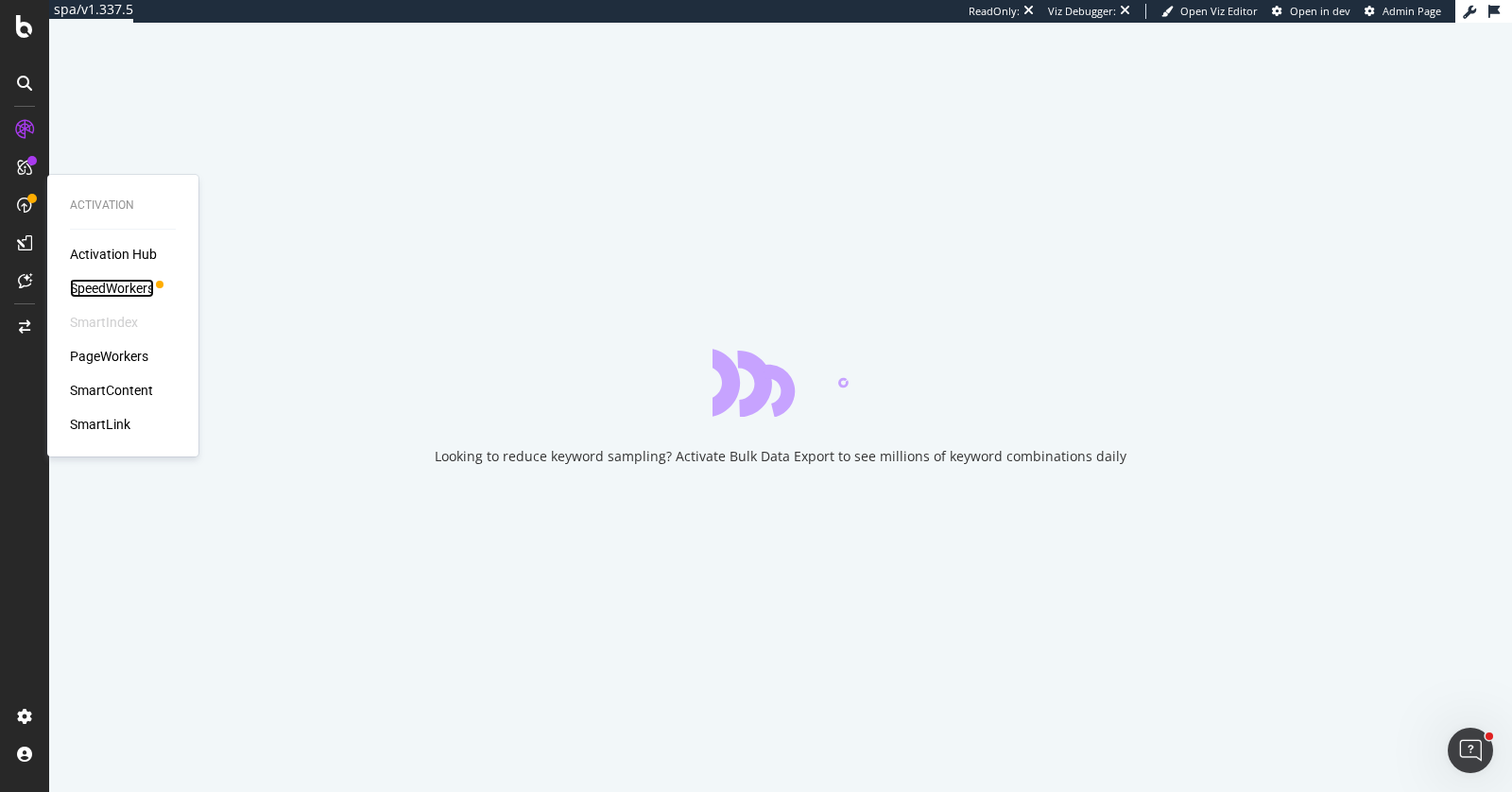
click at [118, 284] on div "SpeedWorkers" at bounding box center [112, 289] width 84 height 19
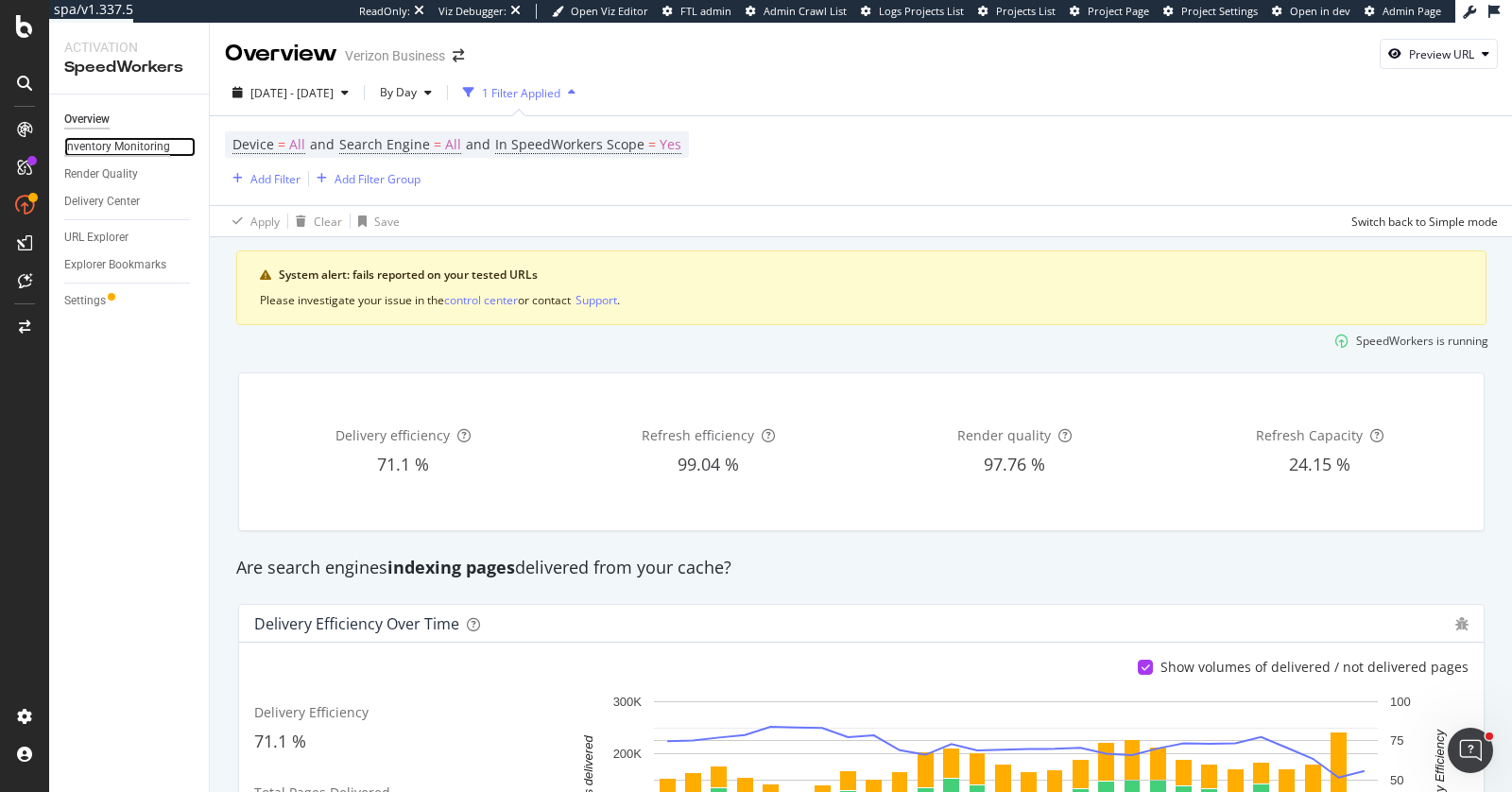
click at [118, 142] on div "Inventory Monitoring" at bounding box center [118, 146] width 106 height 20
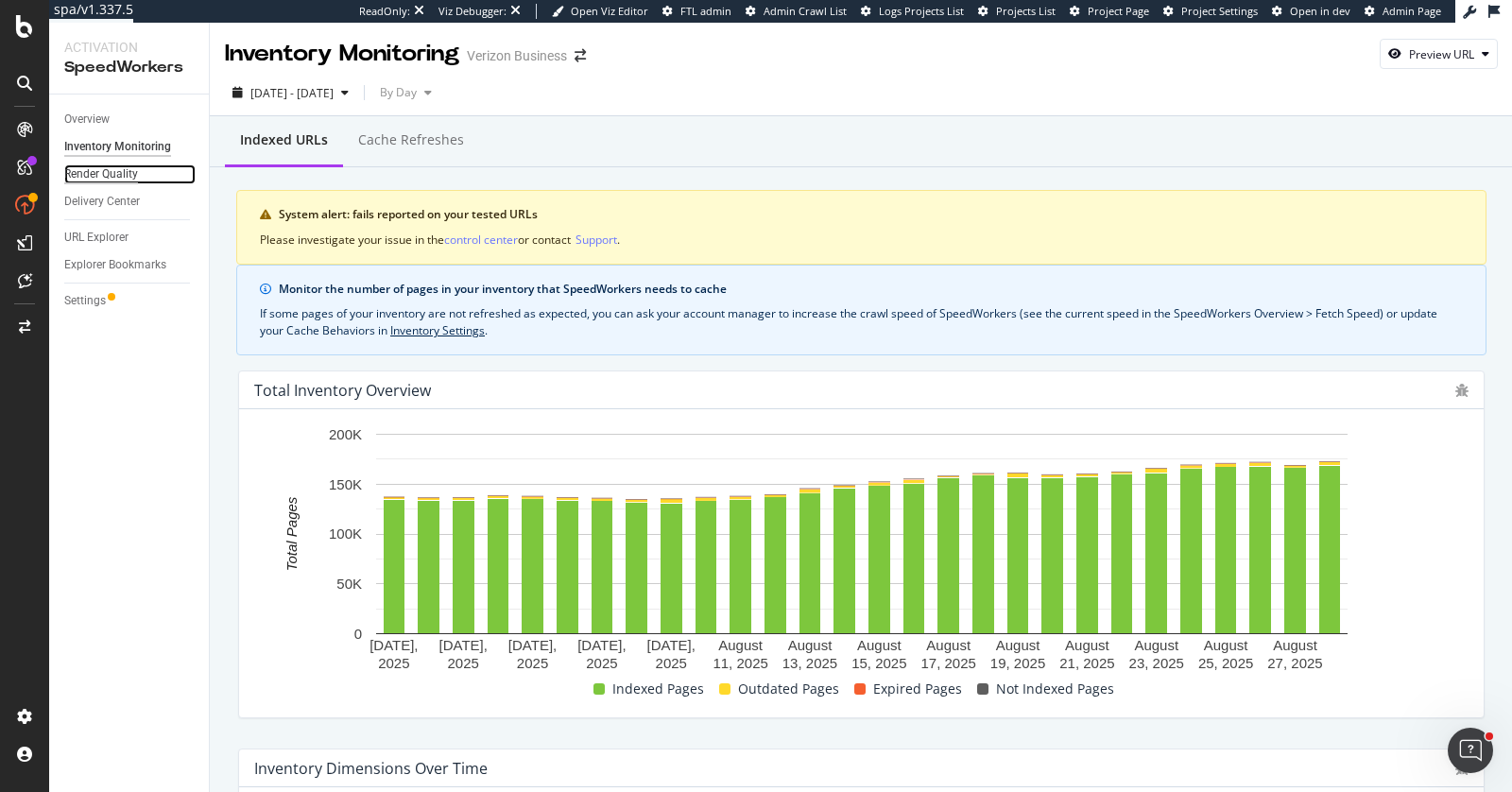
click at [108, 169] on div "Render Quality" at bounding box center [102, 174] width 74 height 20
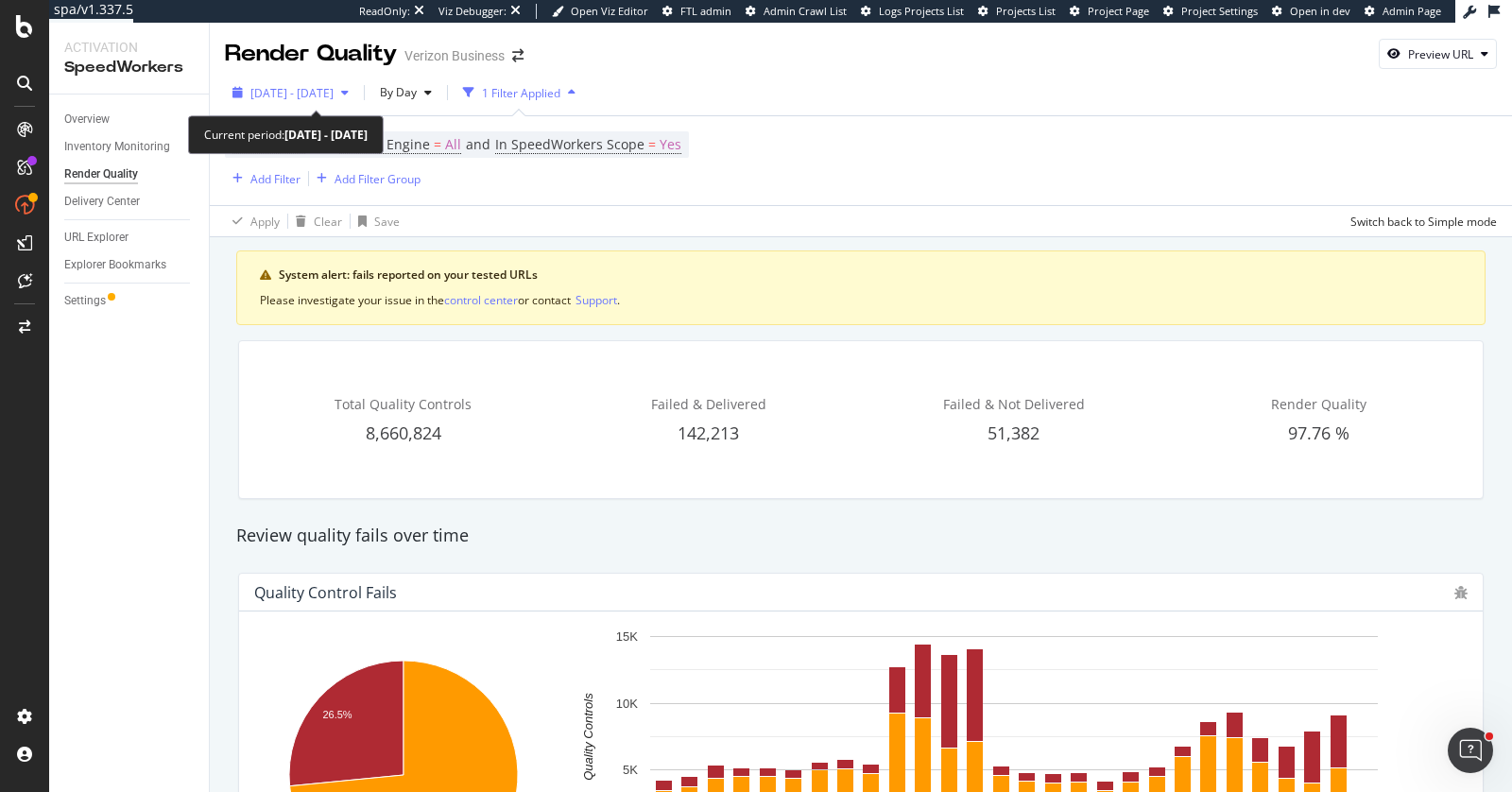
click at [288, 92] on span "[DATE] - [DATE]" at bounding box center [292, 93] width 84 height 16
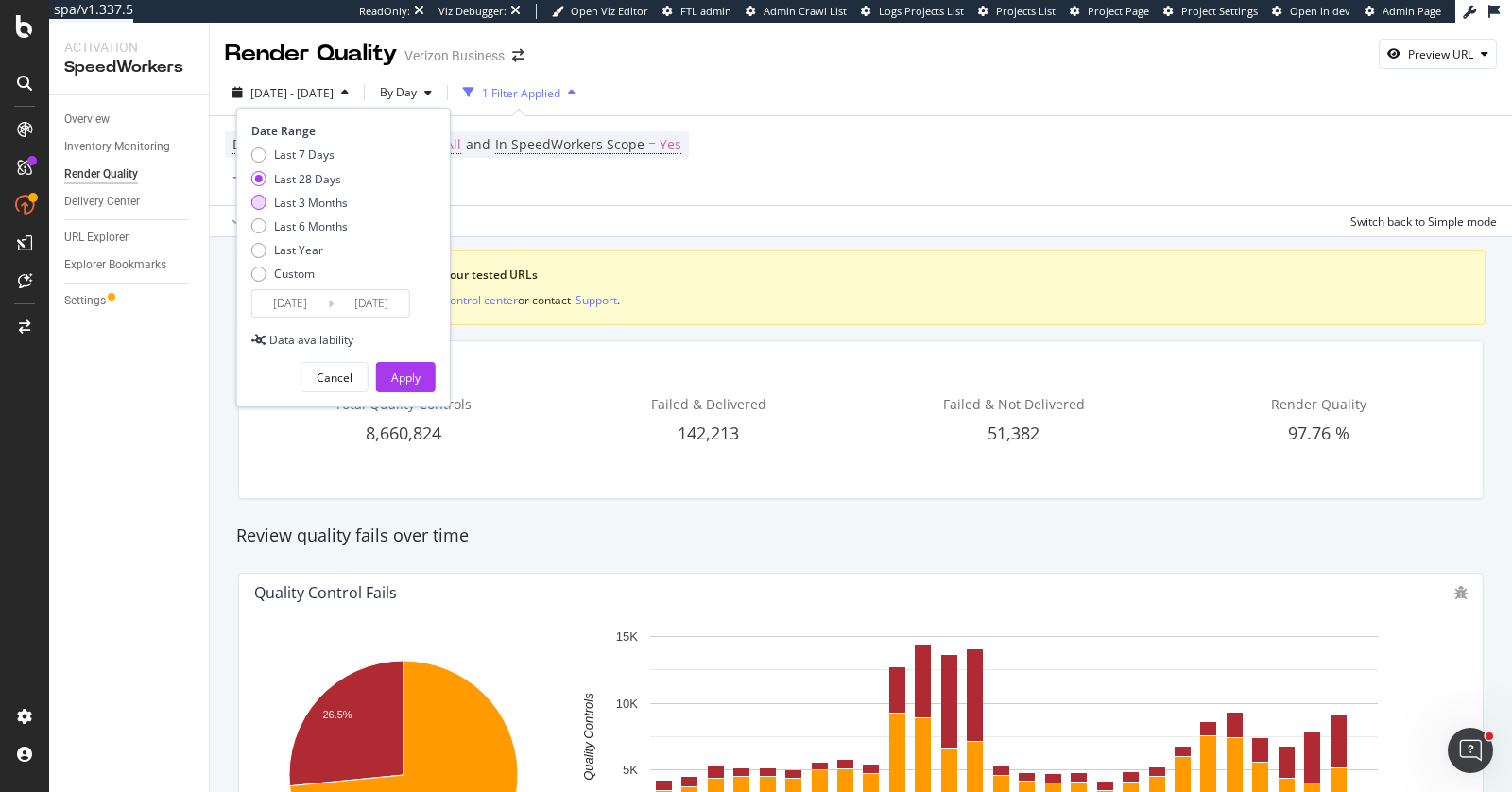
click at [335, 195] on div "Last 3 Months" at bounding box center [311, 202] width 74 height 16
type input "[DATE]"
click at [415, 392] on div "Date Range Last 7 Days Last 28 Days Last 3 Months Last 6 Months Last Year Custo…" at bounding box center [344, 258] width 215 height 300
click at [415, 379] on div "Apply" at bounding box center [405, 377] width 29 height 16
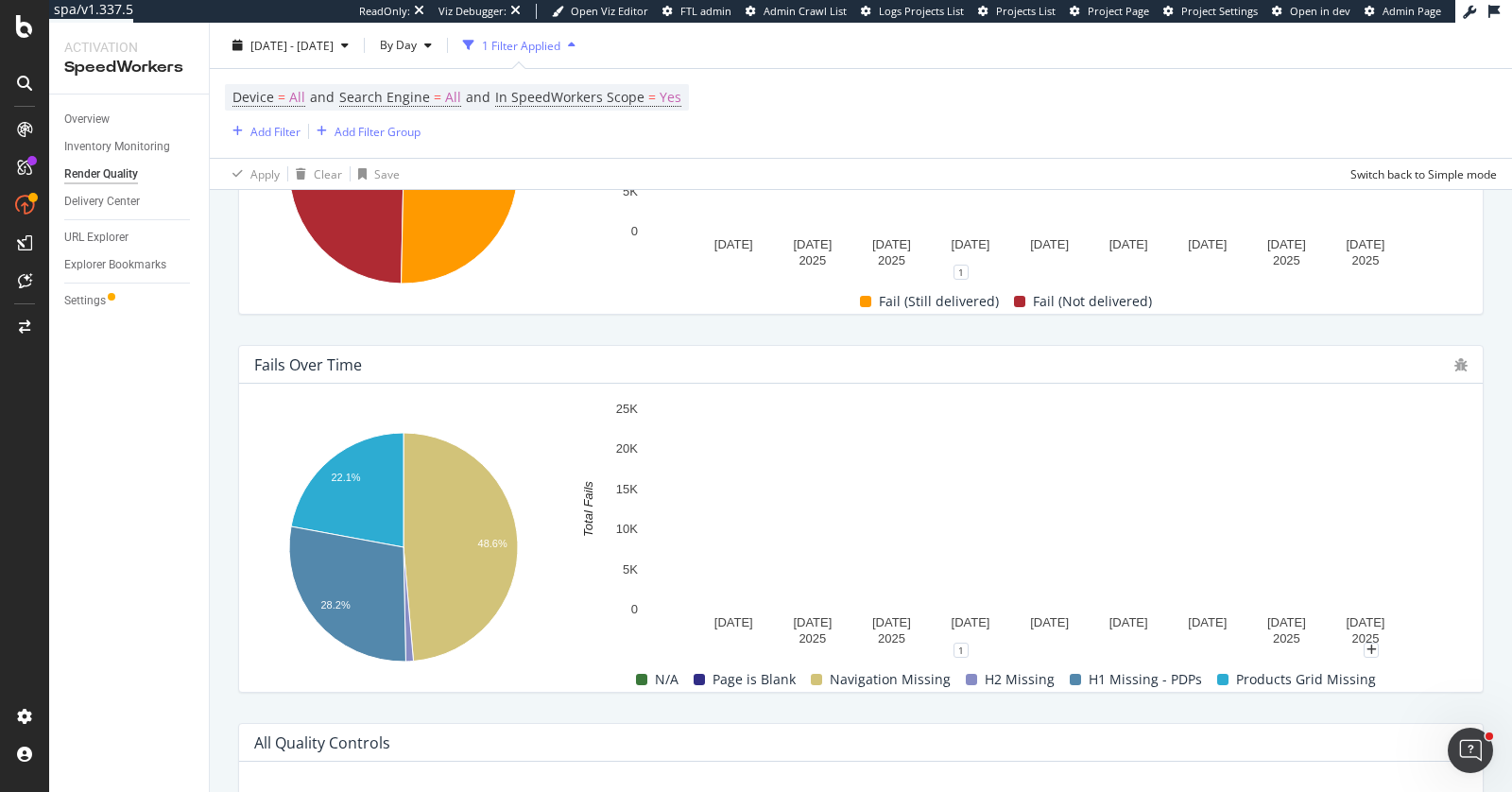
scroll to position [440, 0]
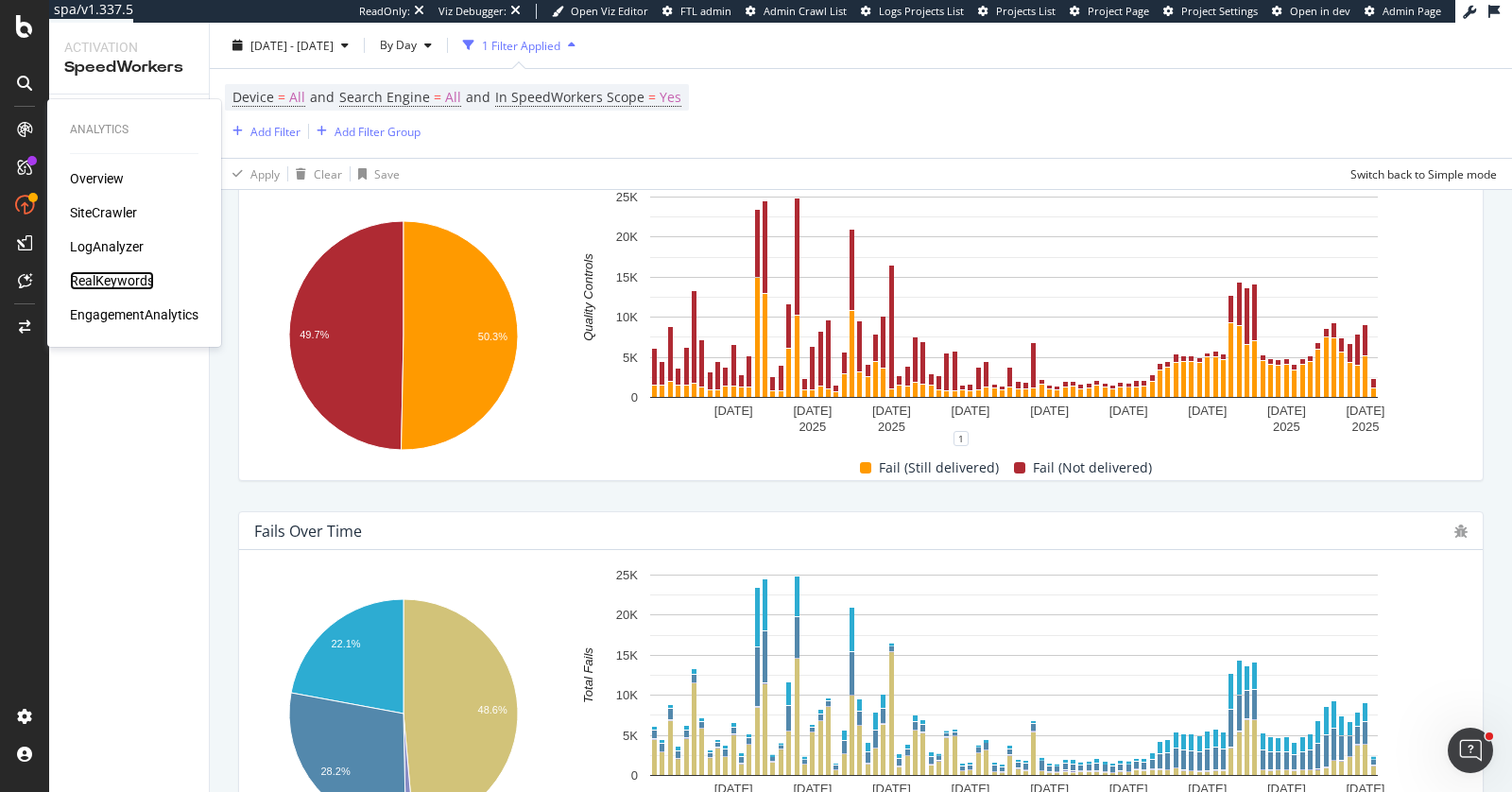
click at [127, 280] on div "RealKeywords" at bounding box center [112, 281] width 84 height 19
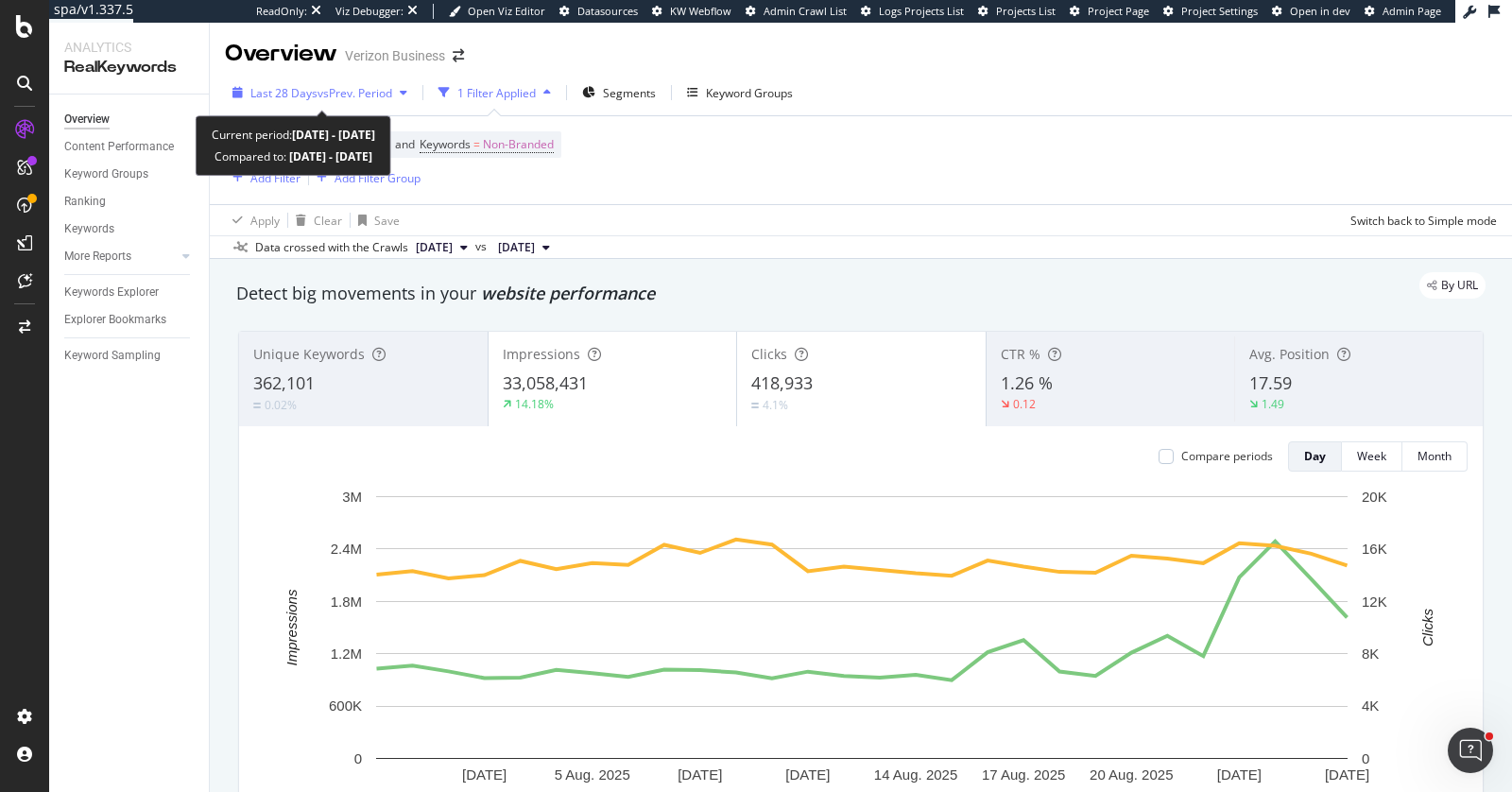
click at [295, 81] on div "Last 28 Days vs Prev. Period" at bounding box center [320, 93] width 190 height 28
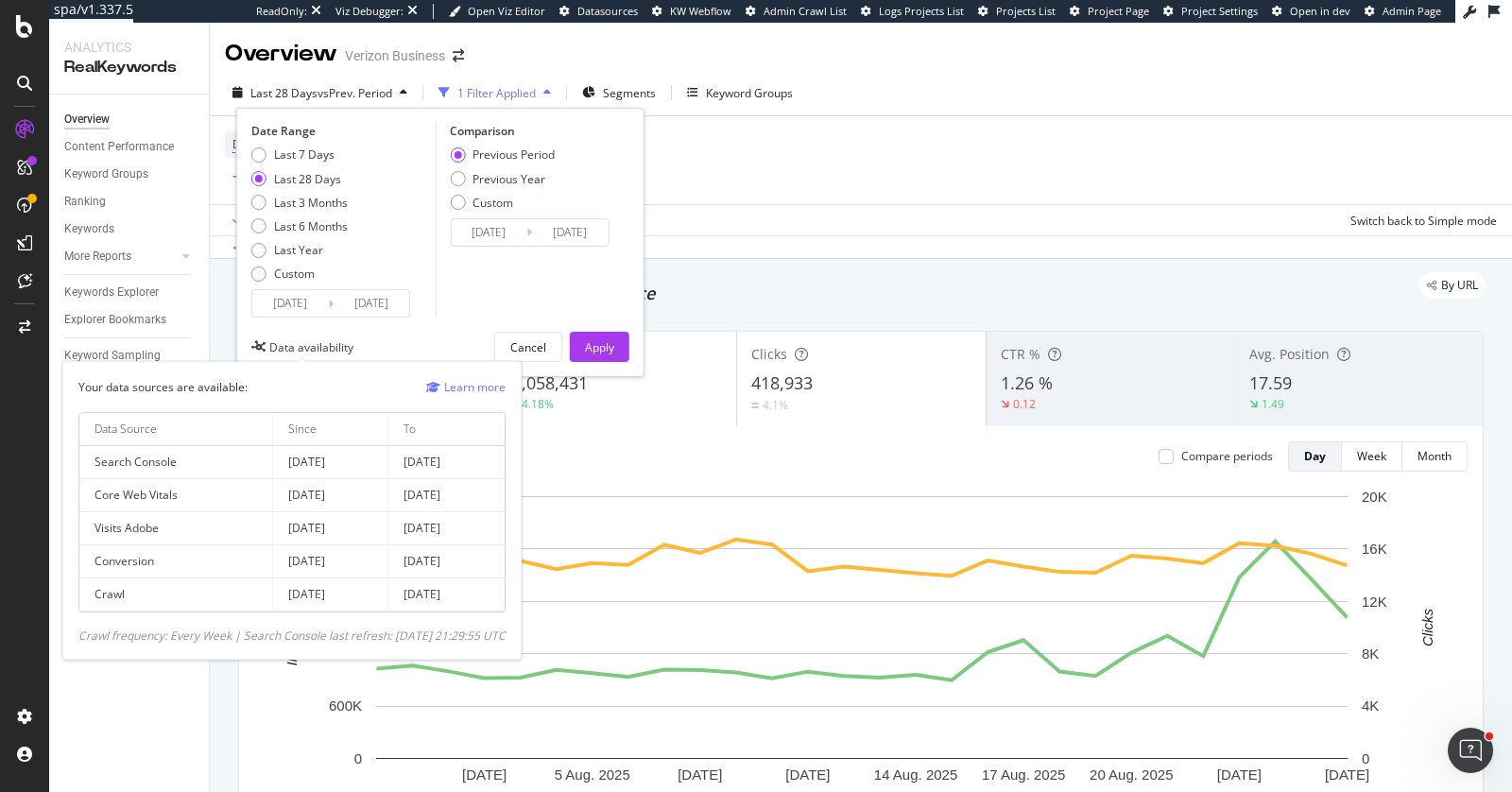
click at [295, 355] on div "Data availability" at bounding box center [303, 347] width 103 height 30
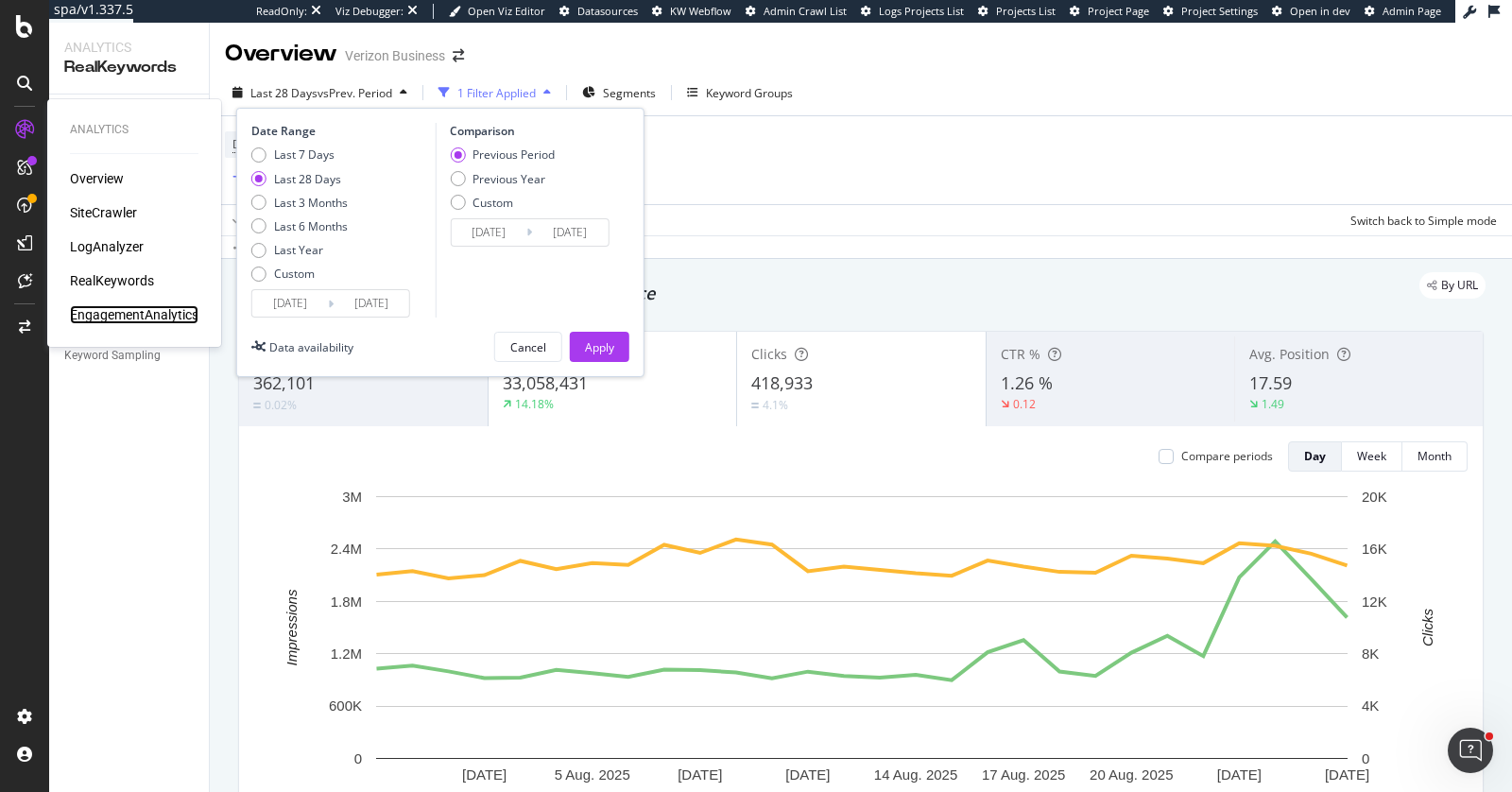
click at [163, 314] on div "EngagementAnalytics" at bounding box center [134, 315] width 128 height 19
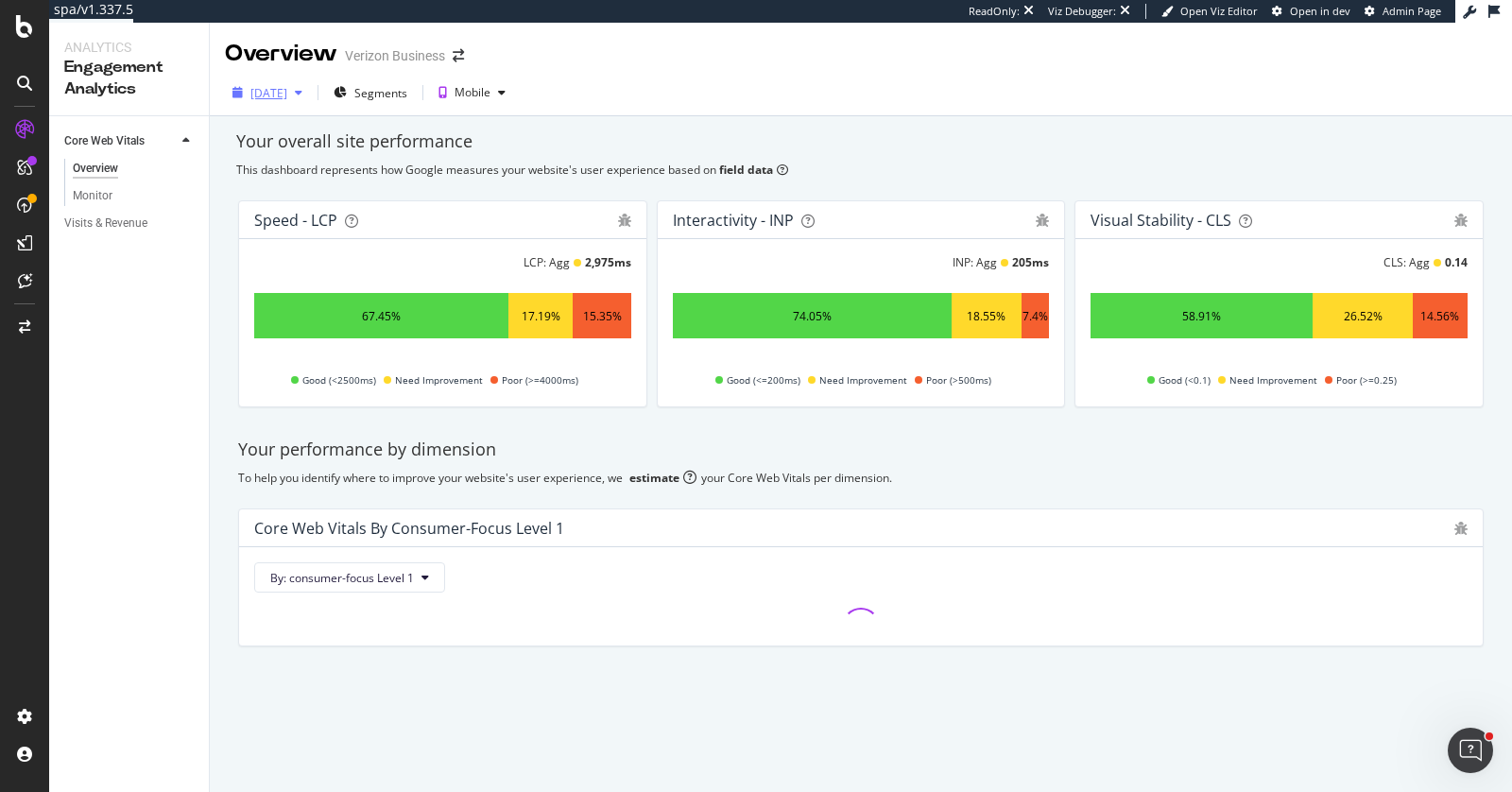
click at [286, 95] on div "[DATE]" at bounding box center [269, 93] width 37 height 16
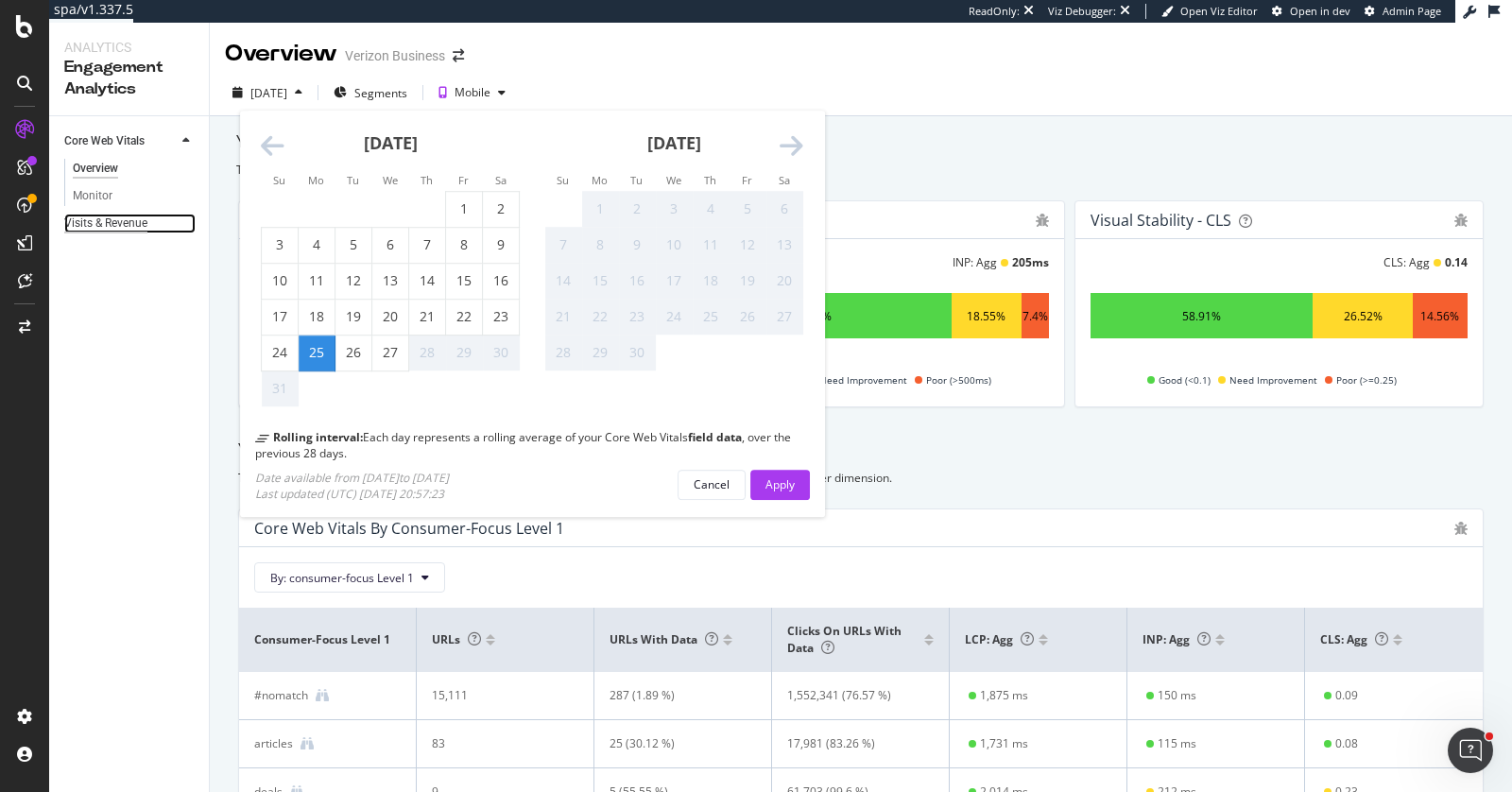
click at [121, 227] on div "Visits & Revenue" at bounding box center [106, 223] width 84 height 20
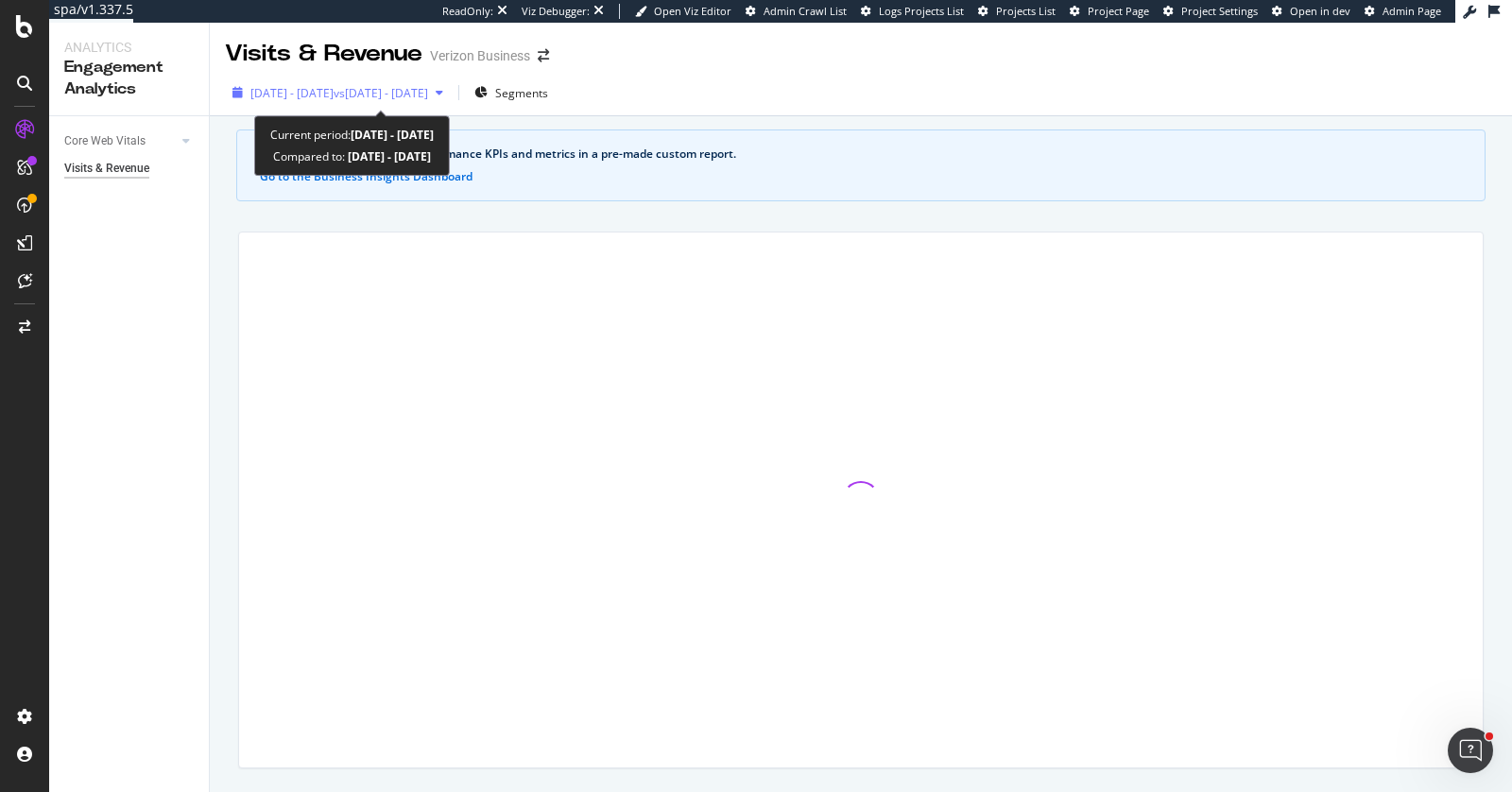
click at [303, 89] on span "[DATE] - [DATE]" at bounding box center [292, 93] width 84 height 16
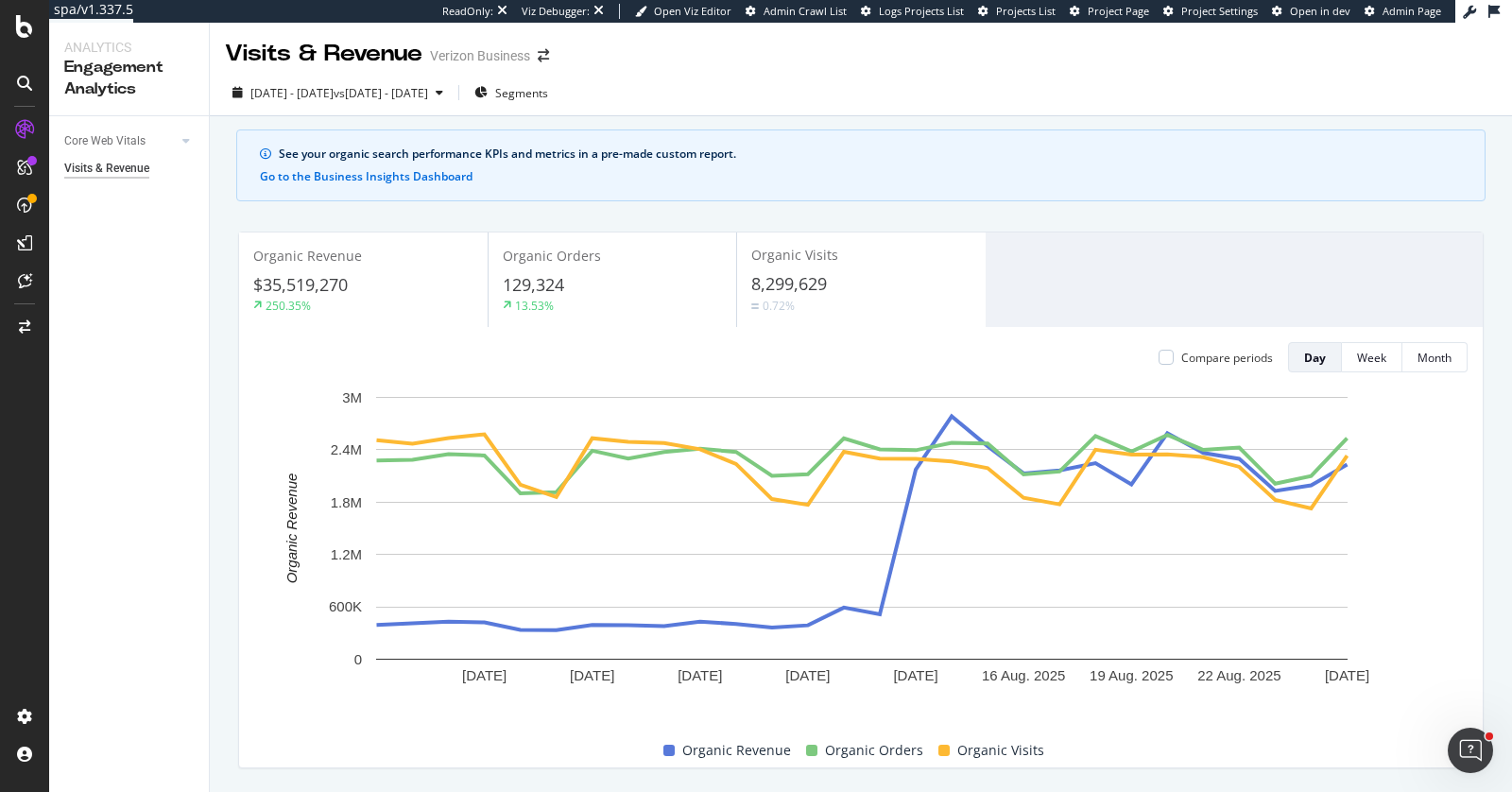
click at [144, 446] on div "Core Web Vitals Overview Monitor Visits & Revenue" at bounding box center [129, 454] width 159 height 676
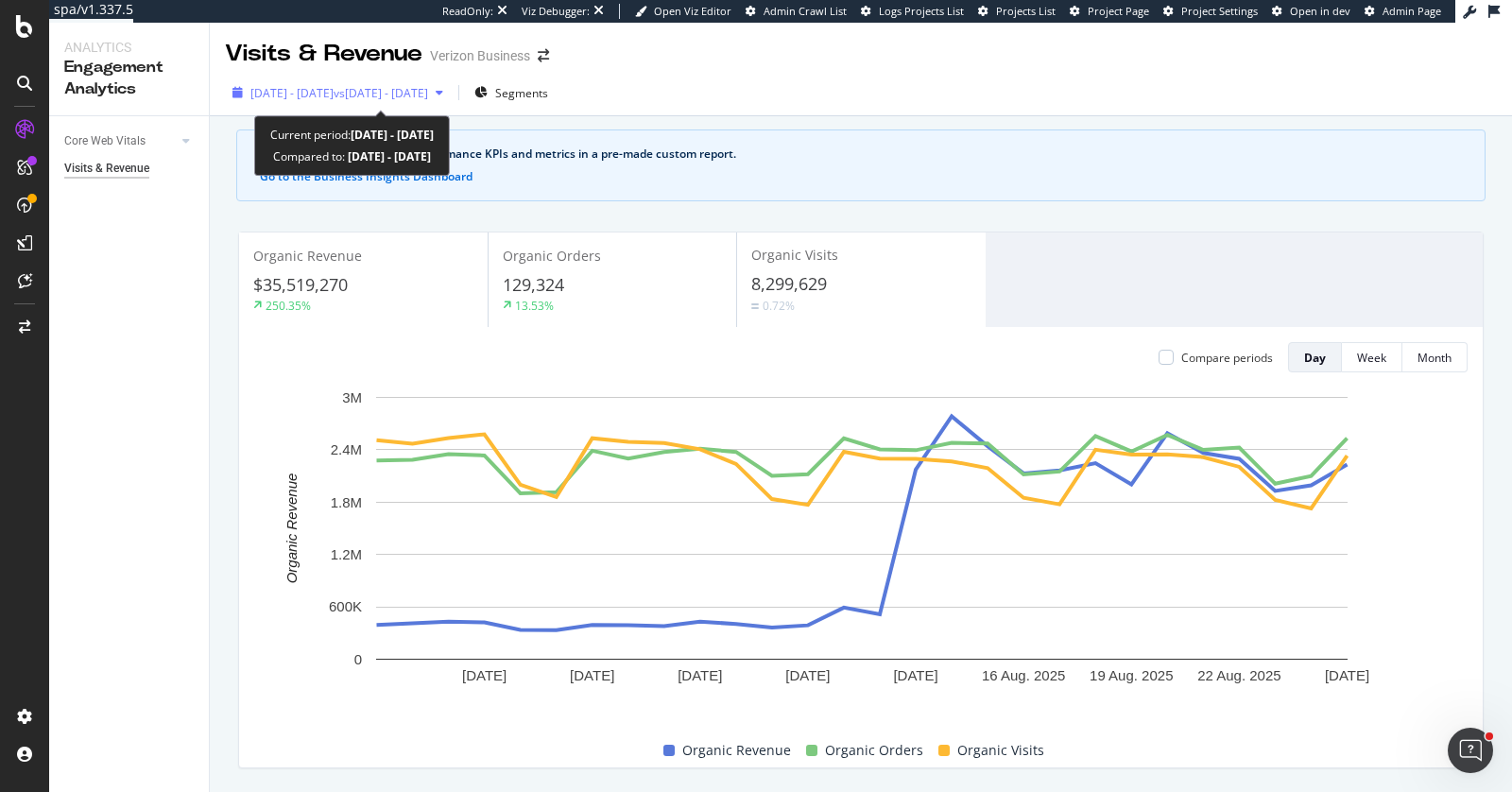
click at [275, 87] on span "[DATE] - [DATE]" at bounding box center [292, 93] width 84 height 16
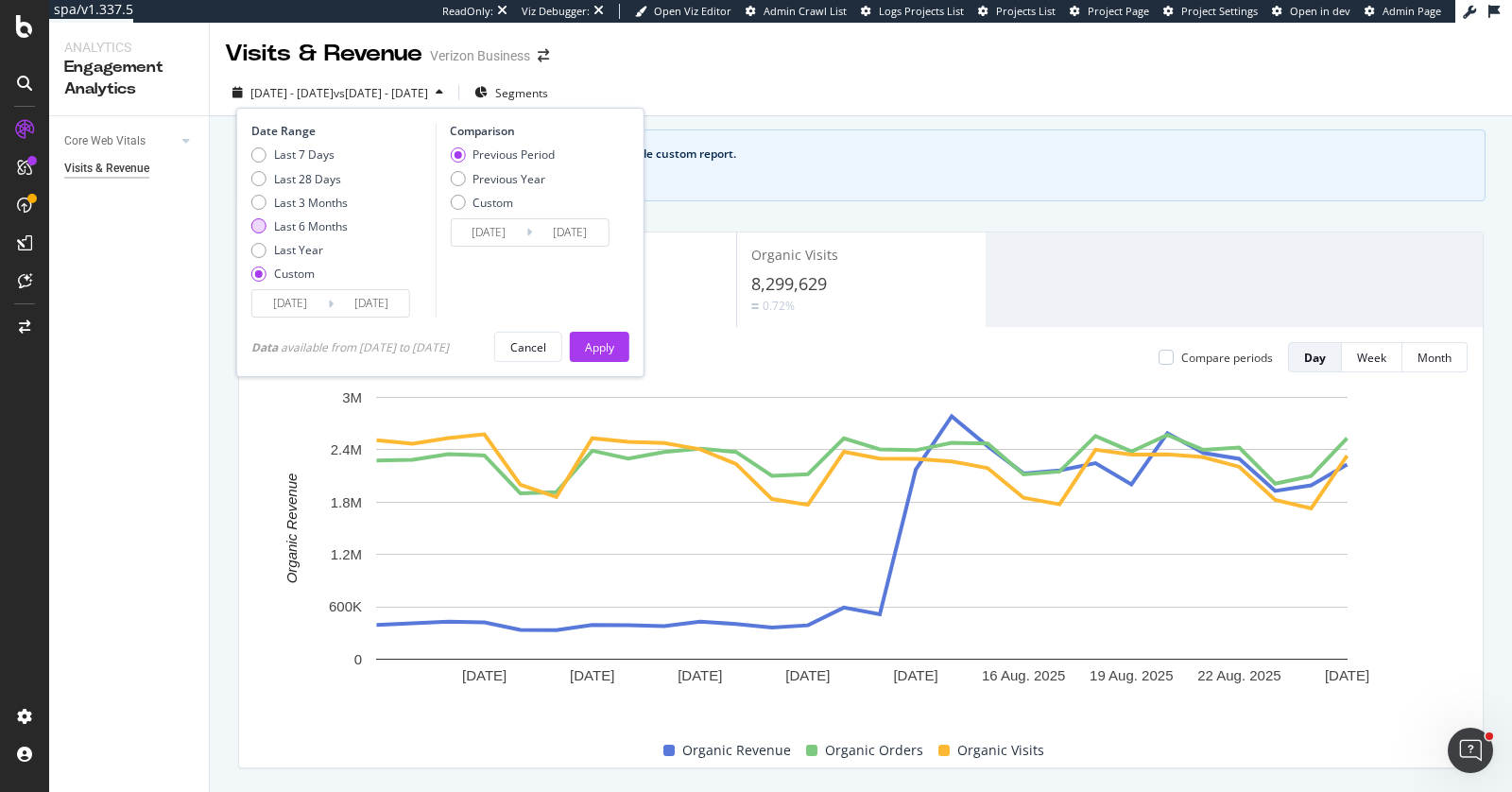
click at [326, 226] on div "Last 6 Months" at bounding box center [311, 226] width 74 height 16
type input "2025/02/27"
type input "[DATE]"
type input "2024/08/29"
type input "2025/02/26"
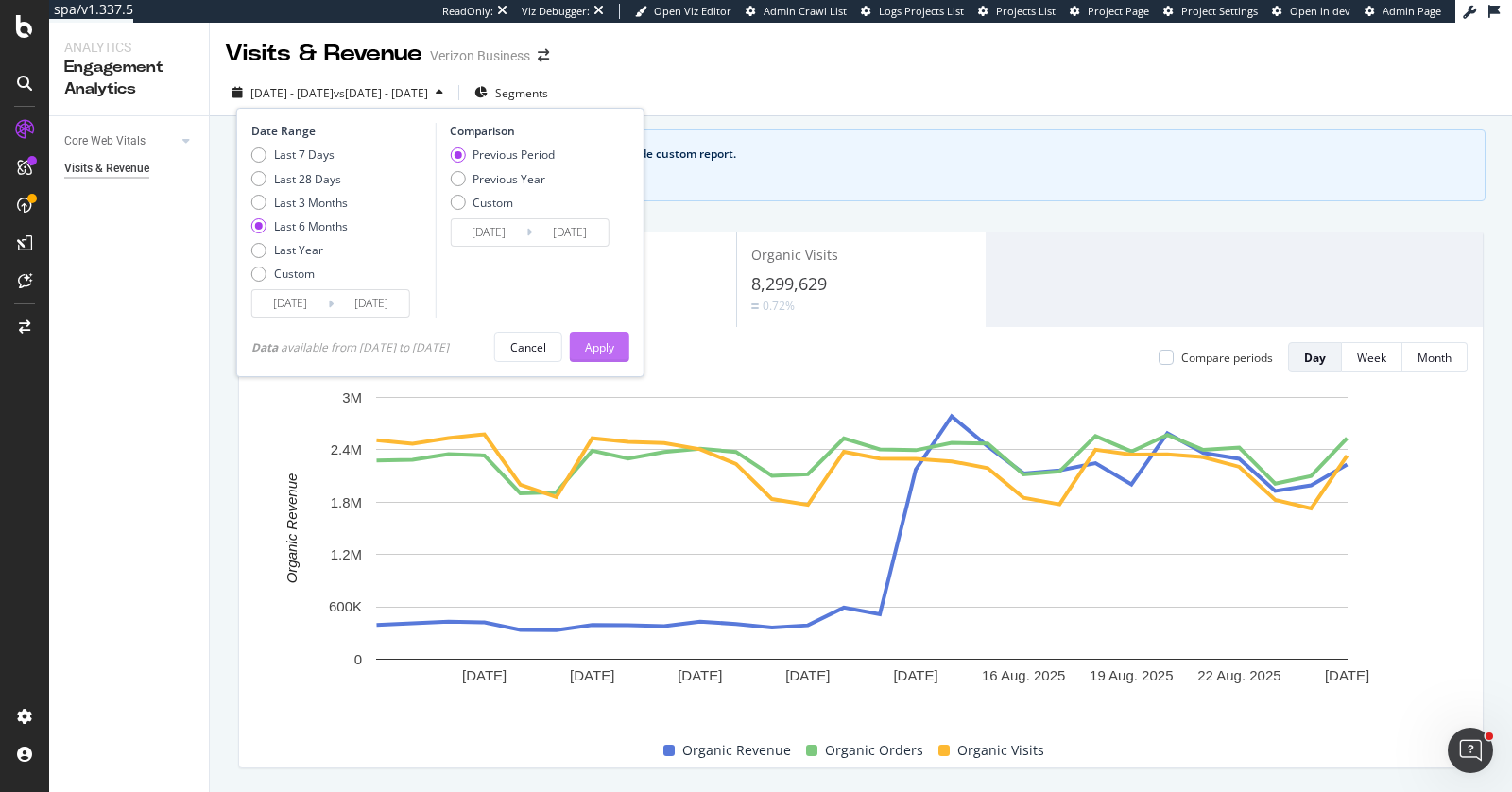
click at [601, 354] on div "Apply" at bounding box center [599, 347] width 29 height 28
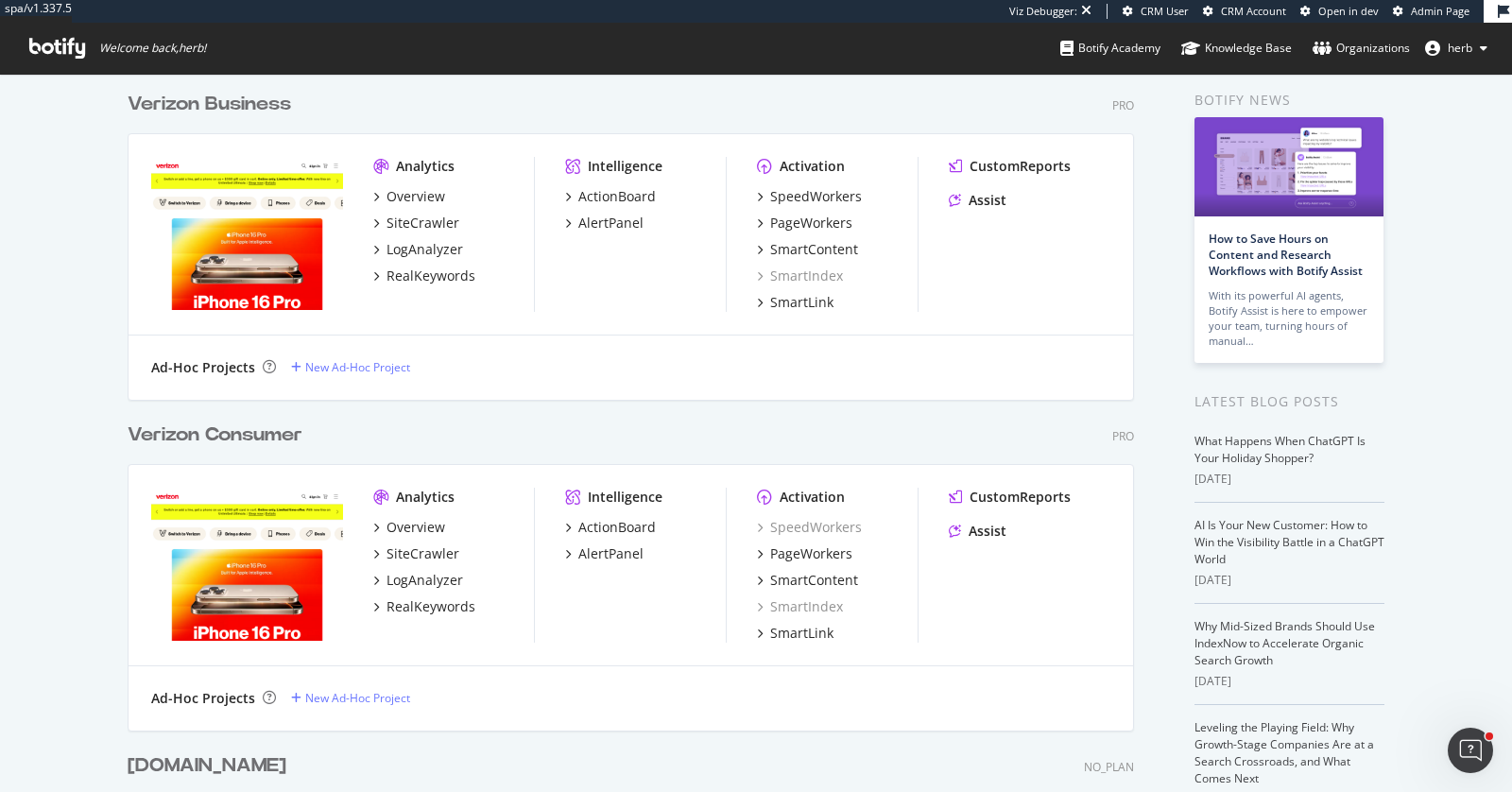
scroll to position [76, 0]
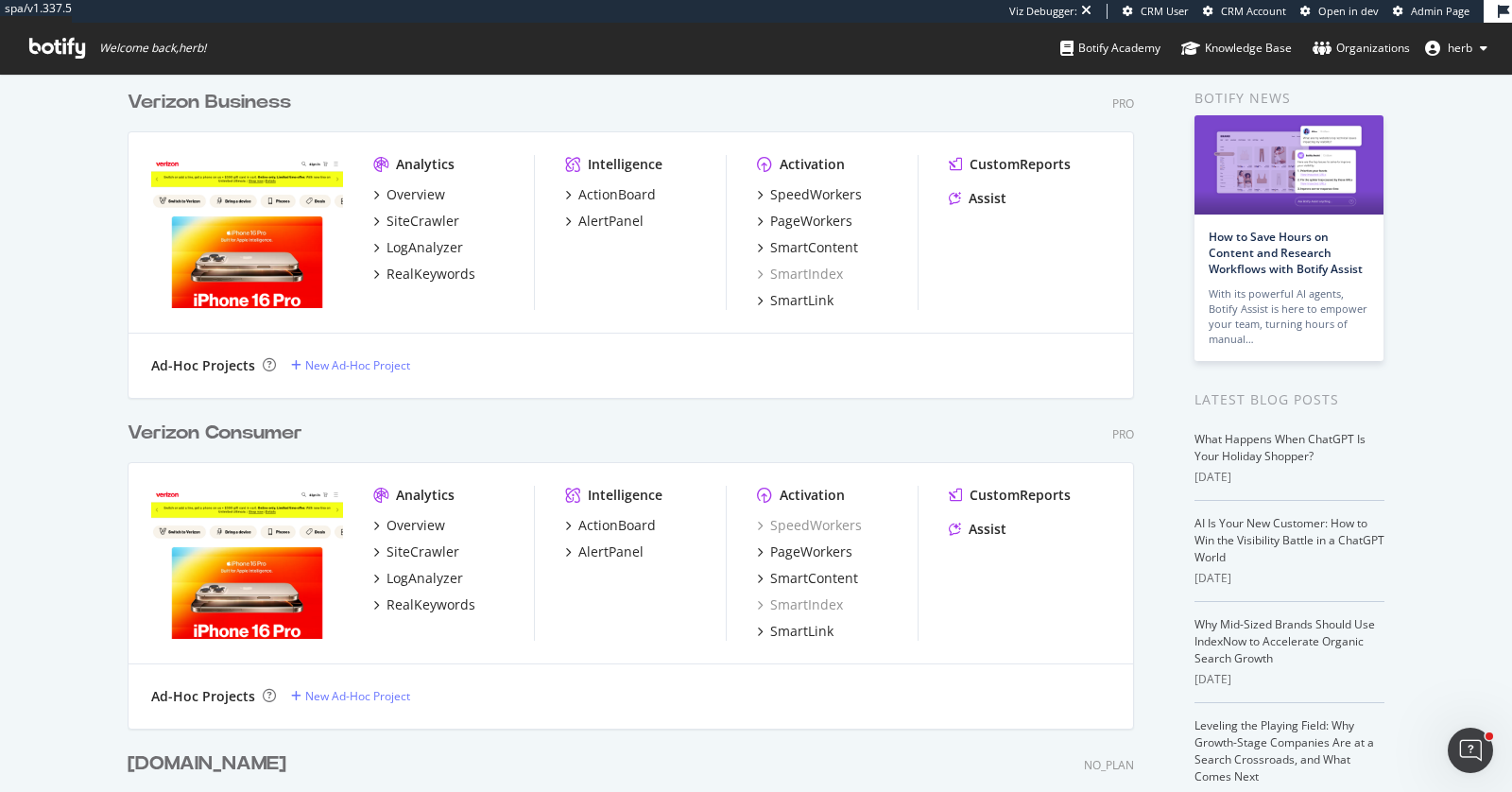
click at [263, 430] on div "Verizon Consumer" at bounding box center [215, 433] width 175 height 28
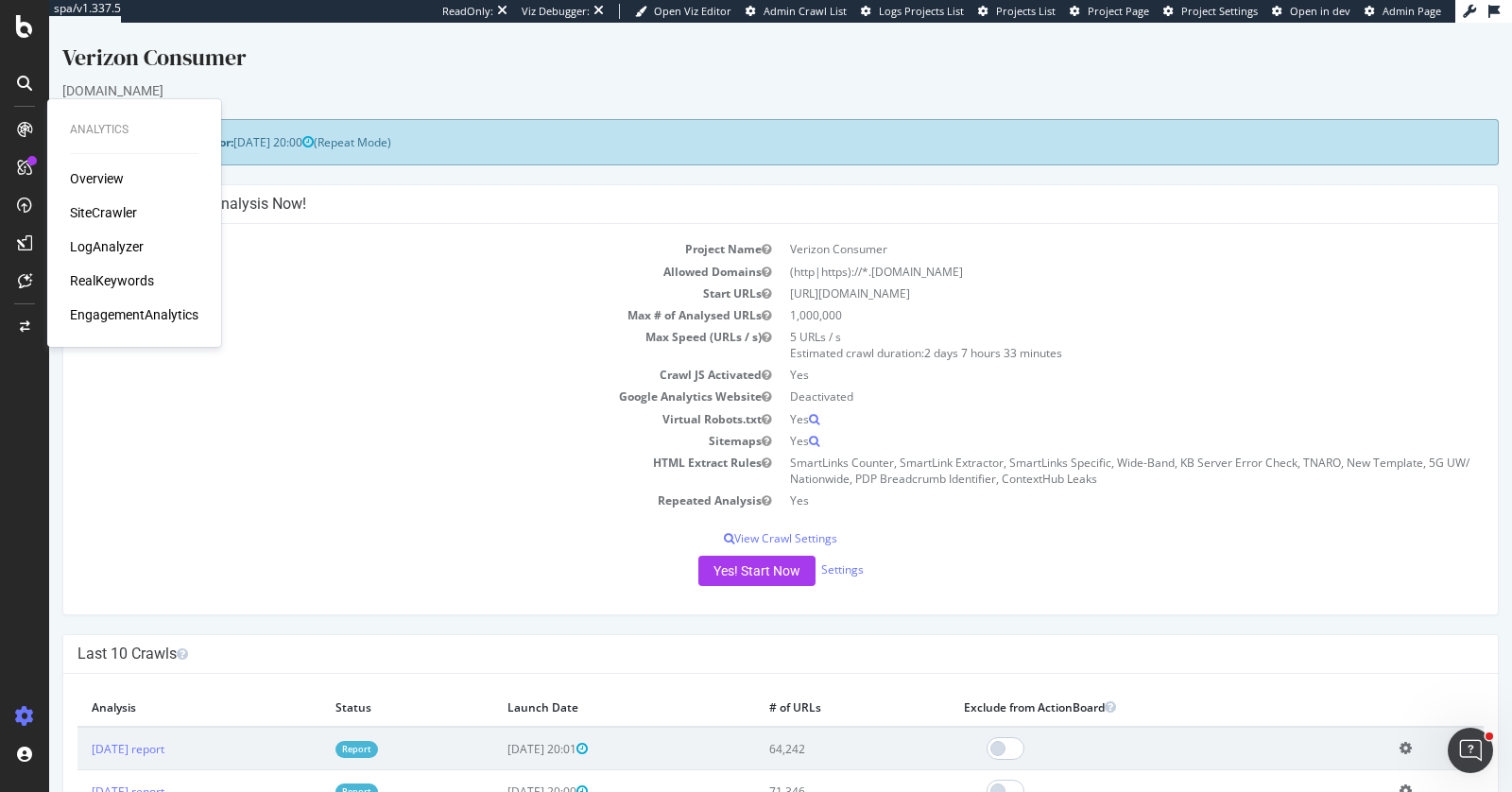
click at [121, 285] on div "RealKeywords" at bounding box center [112, 281] width 84 height 19
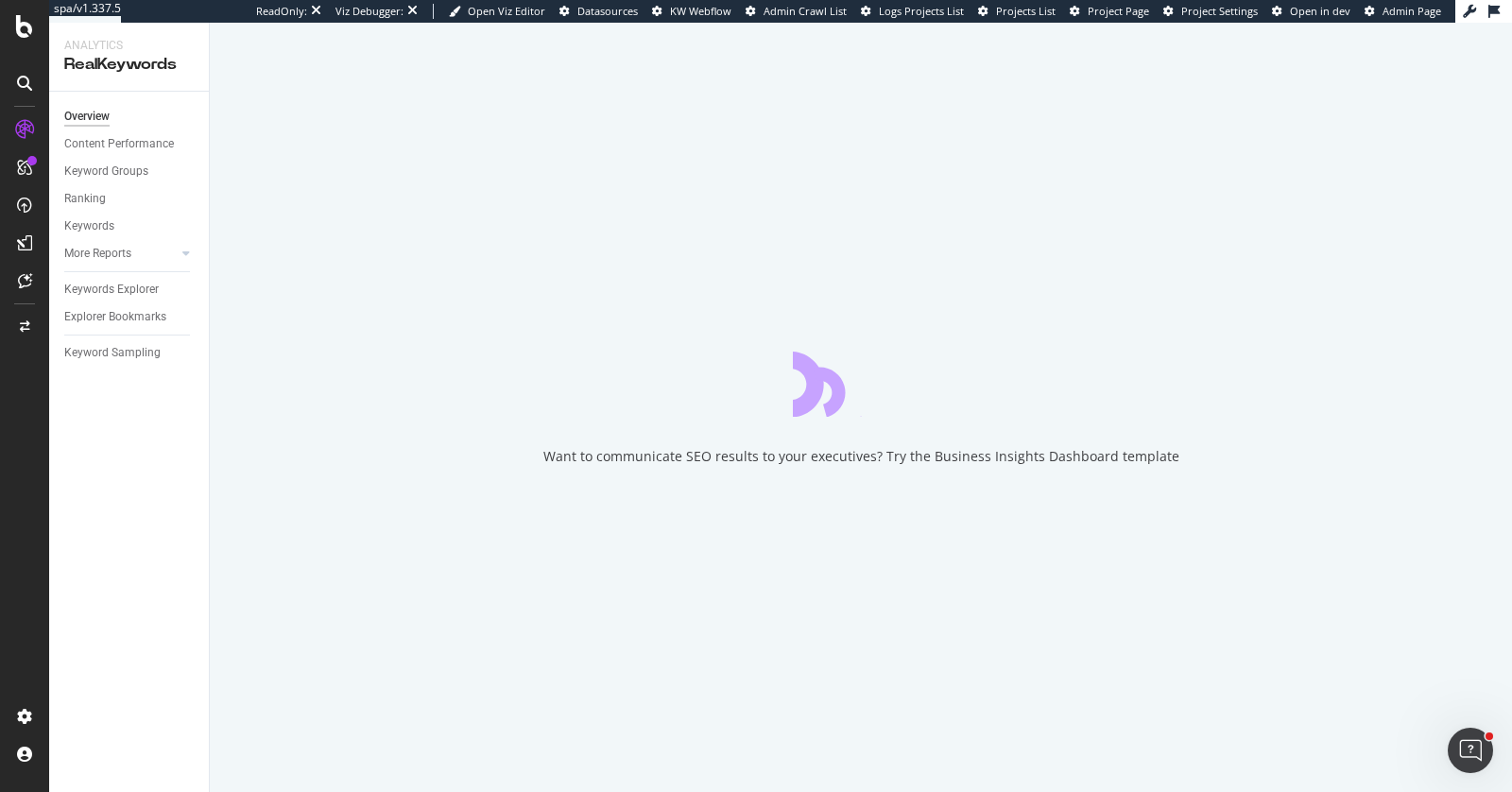
click at [325, 255] on div "Want to communicate SEO results to your executives? Try the Business Insights D…" at bounding box center [861, 407] width 1302 height 769
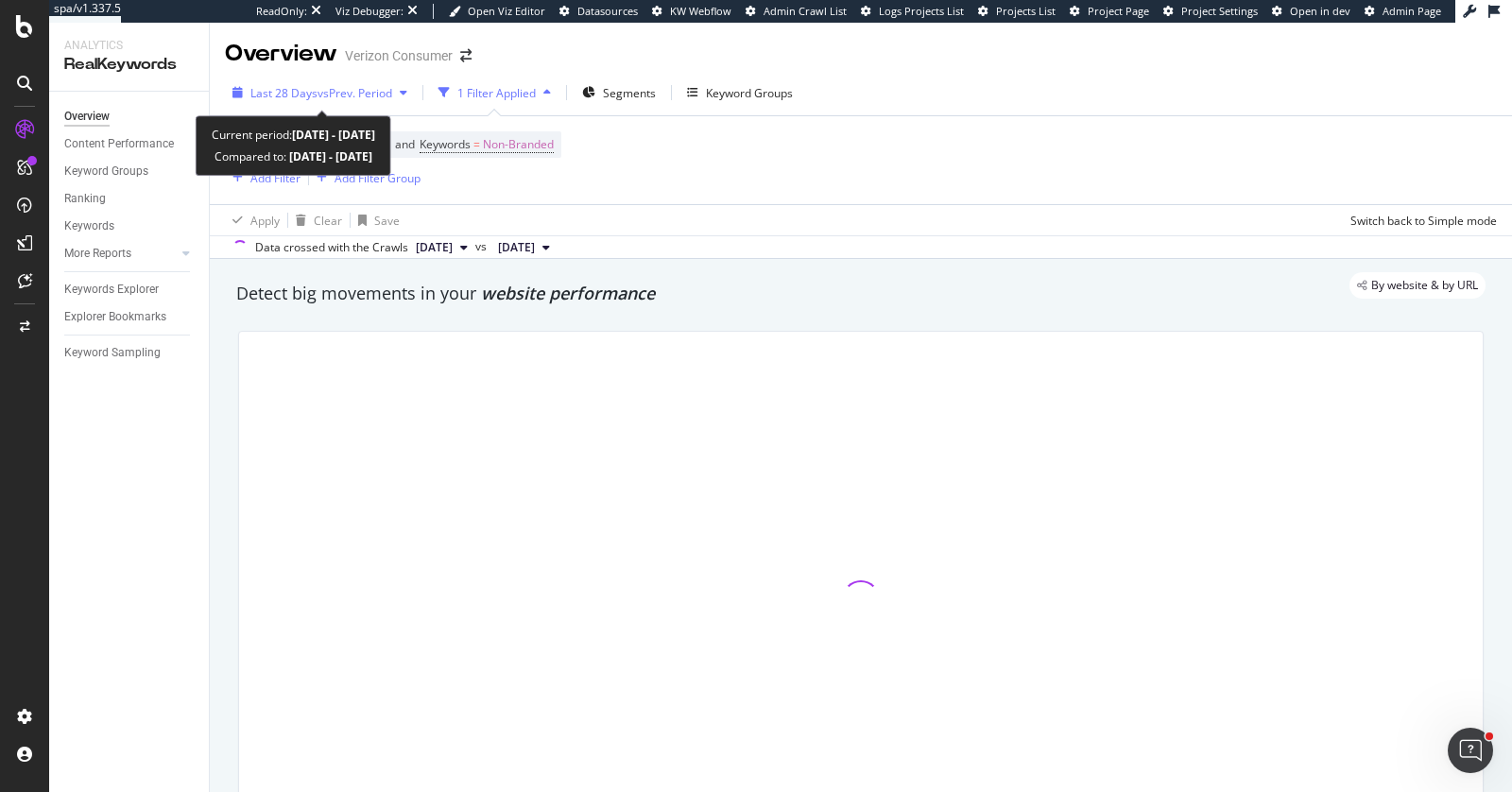
click at [328, 89] on span "vs Prev. Period" at bounding box center [355, 93] width 75 height 16
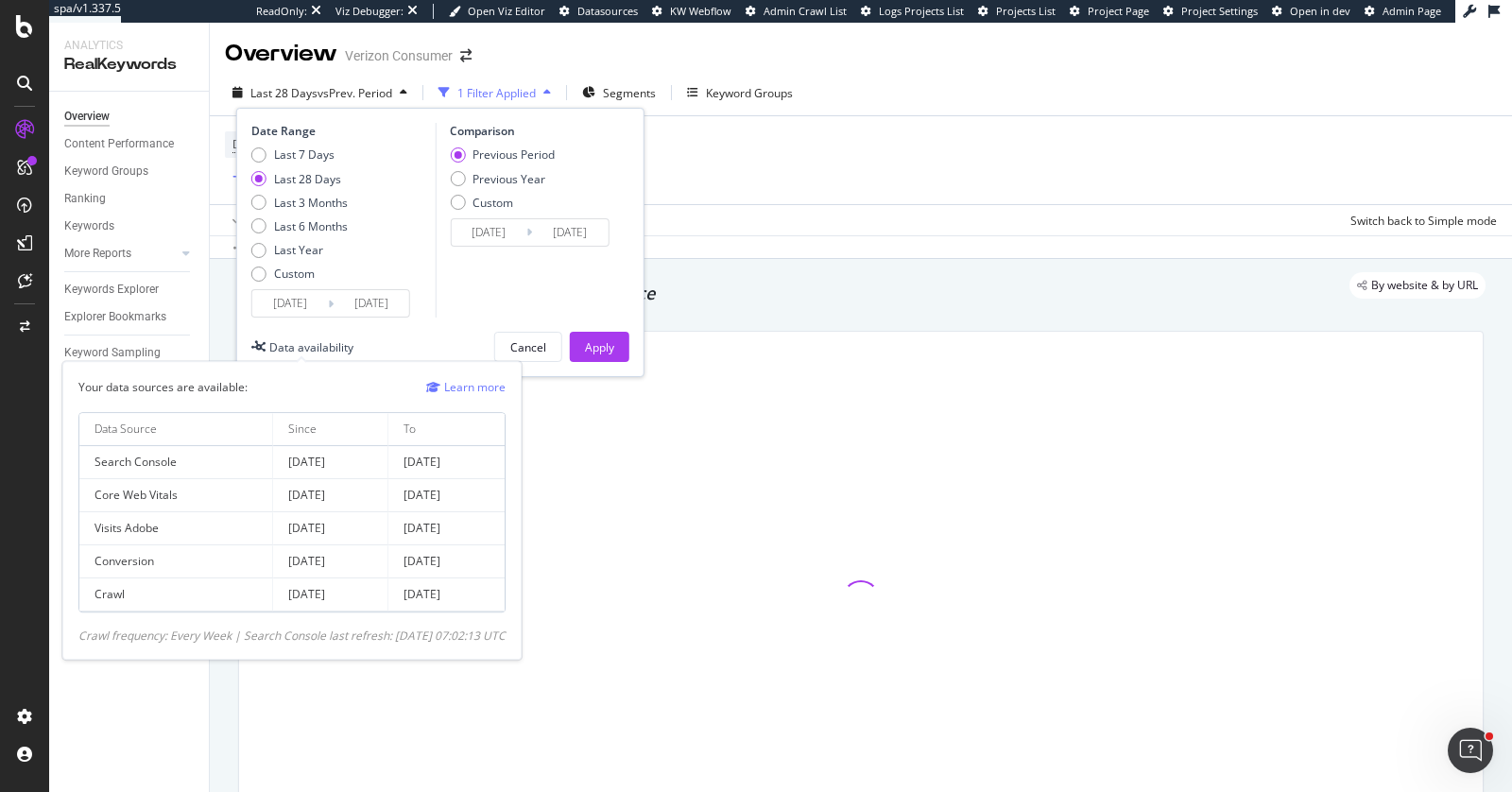
click at [324, 344] on div "Data availability" at bounding box center [311, 347] width 84 height 16
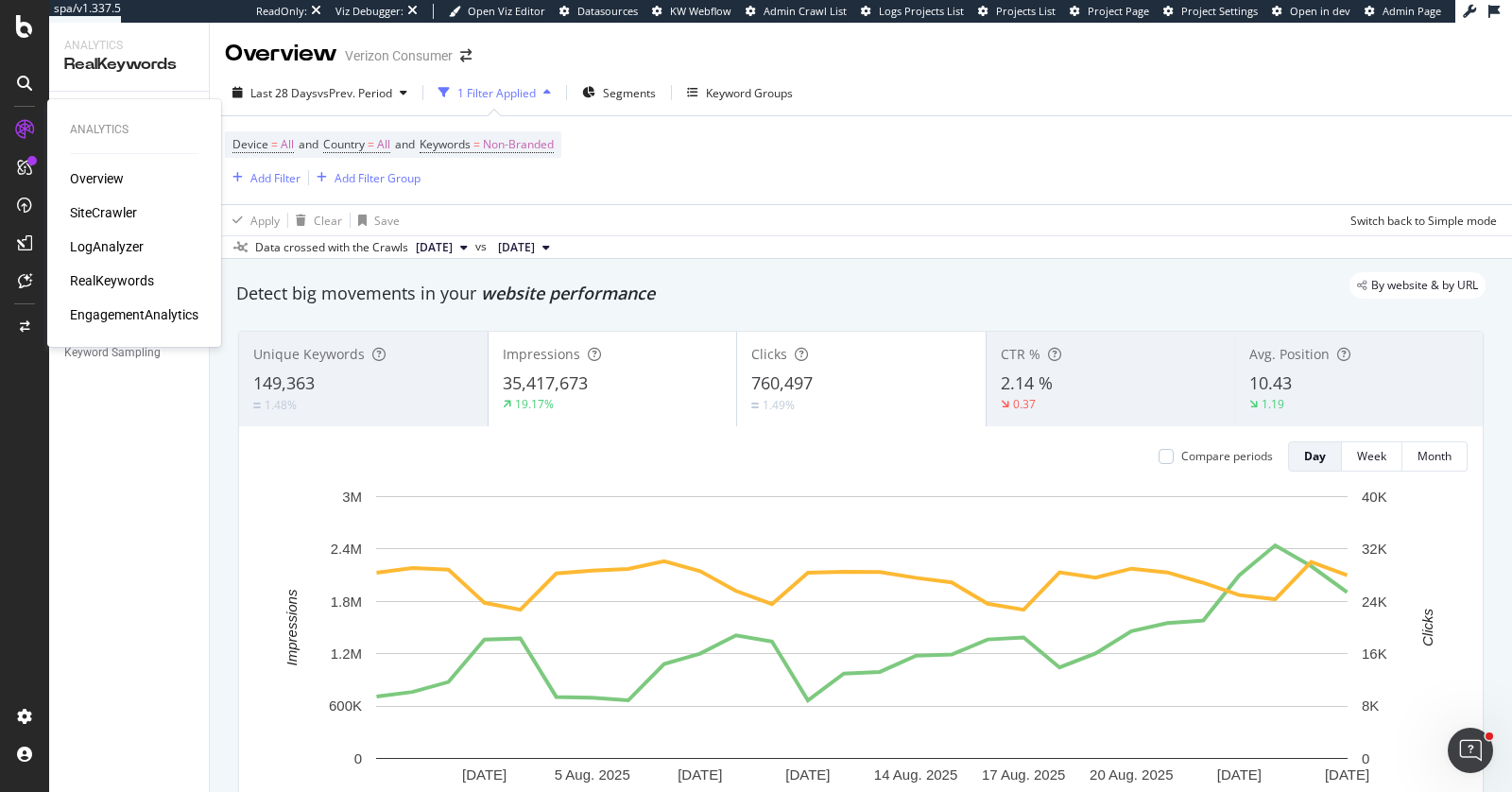
click at [145, 309] on div "EngagementAnalytics" at bounding box center [134, 315] width 128 height 19
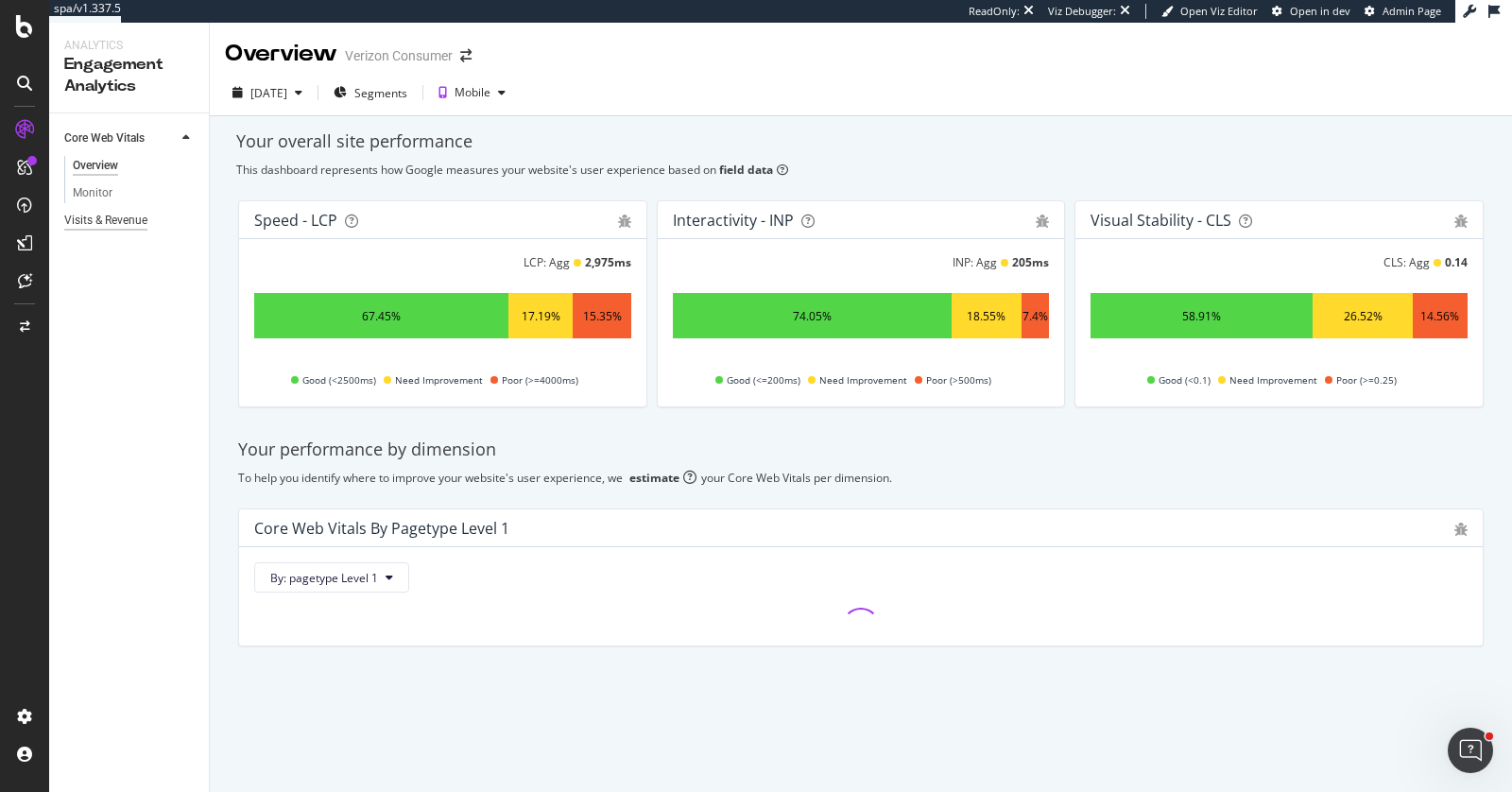
click at [134, 215] on div "Visits & Revenue" at bounding box center [106, 220] width 84 height 20
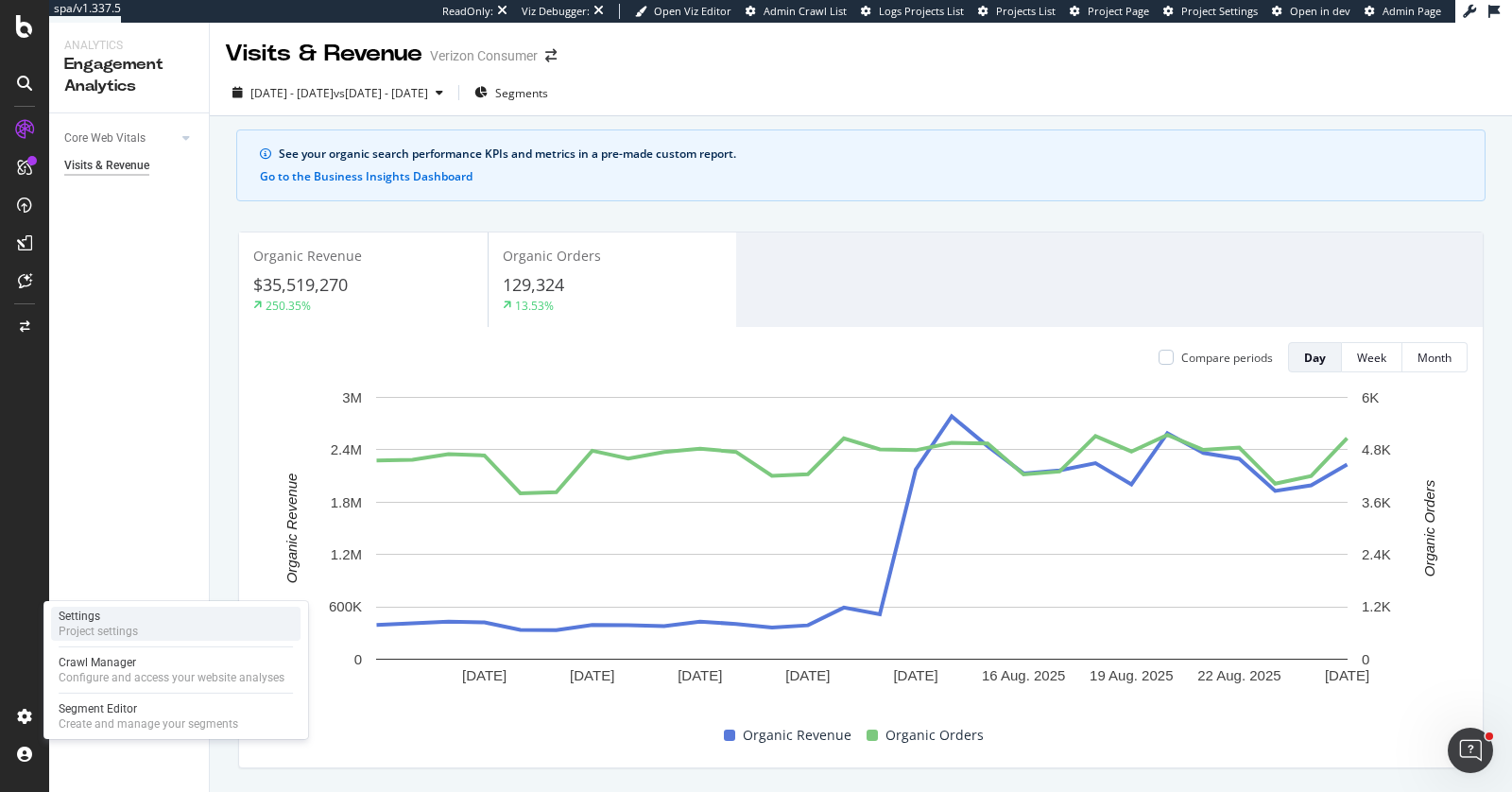
click at [125, 622] on div "Settings" at bounding box center [99, 616] width 80 height 15
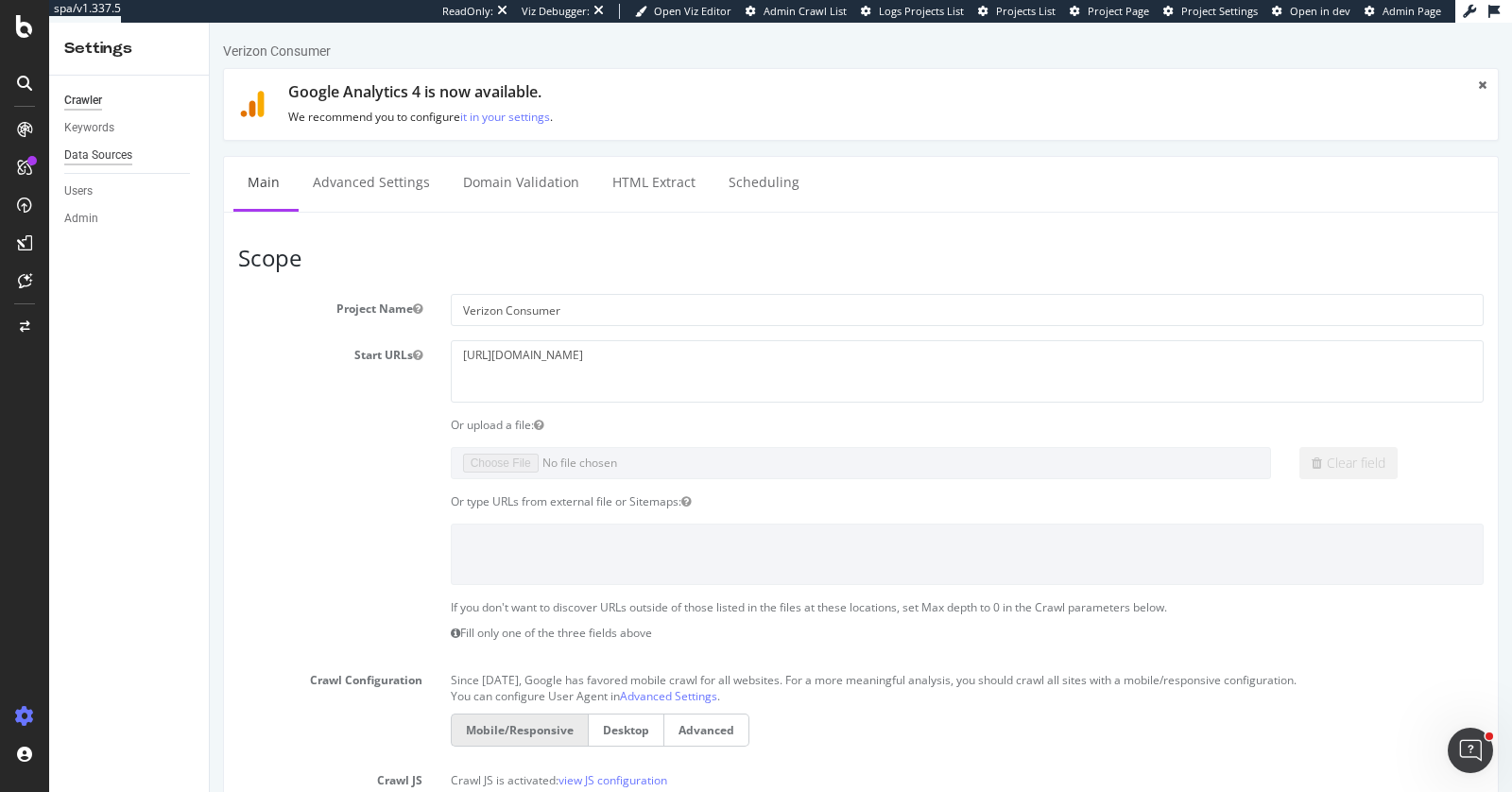
click at [86, 154] on div "Data Sources" at bounding box center [99, 155] width 68 height 20
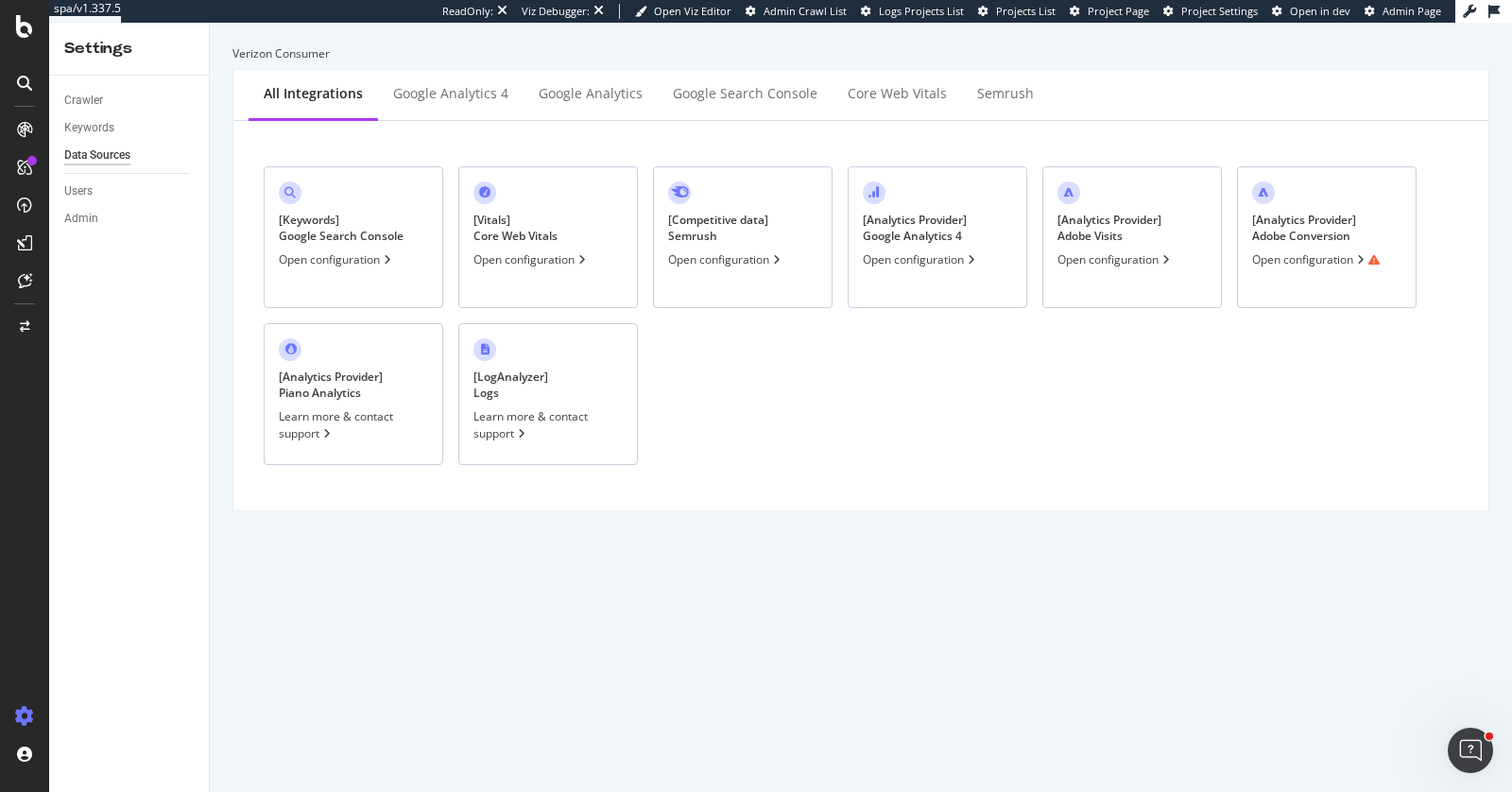
click at [1332, 274] on div "[ Analytics Provider ] Adobe Conversion Open configuration" at bounding box center [1326, 236] width 179 height 141
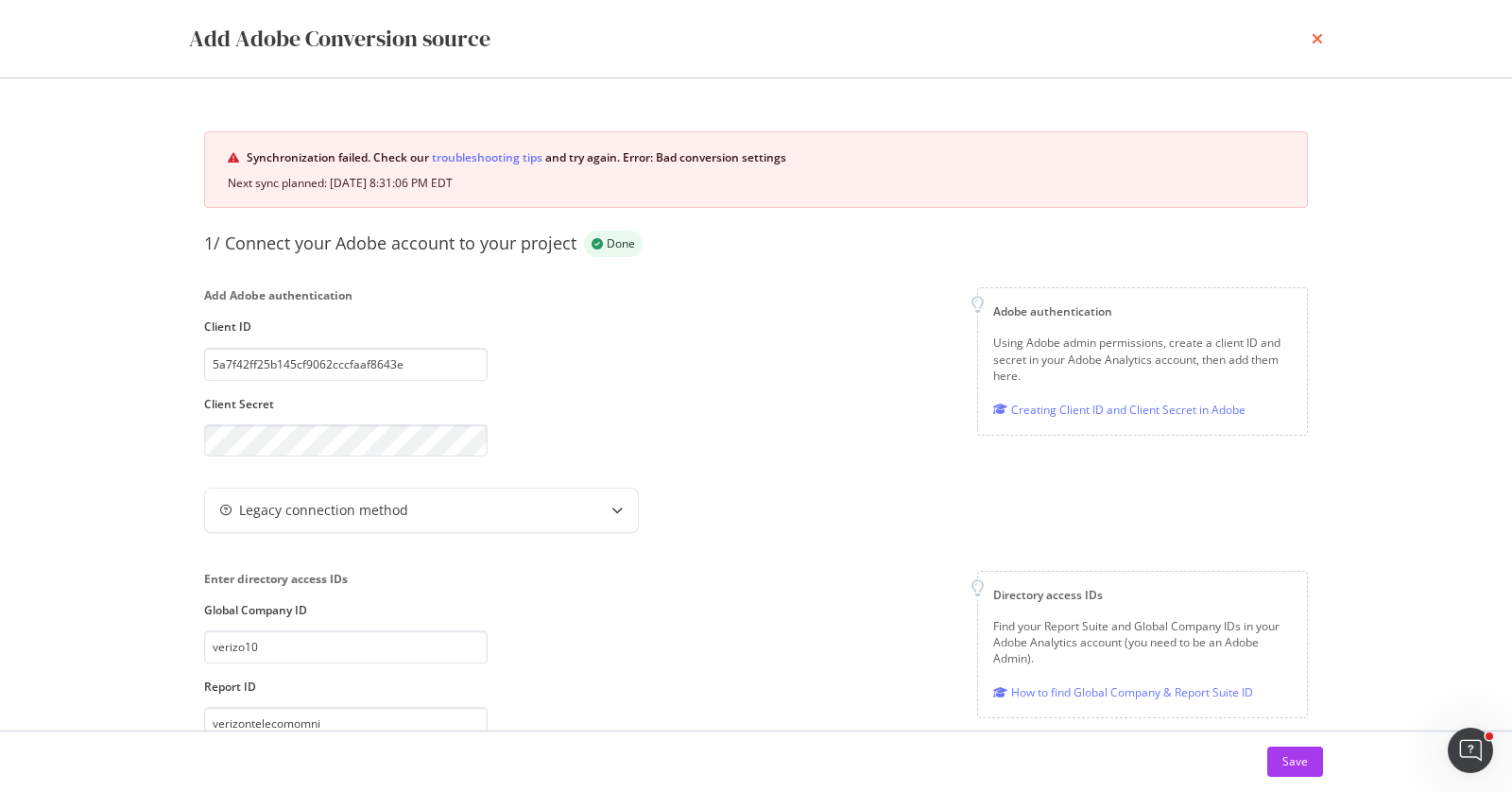
click at [1313, 35] on icon "times" at bounding box center [1317, 39] width 11 height 15
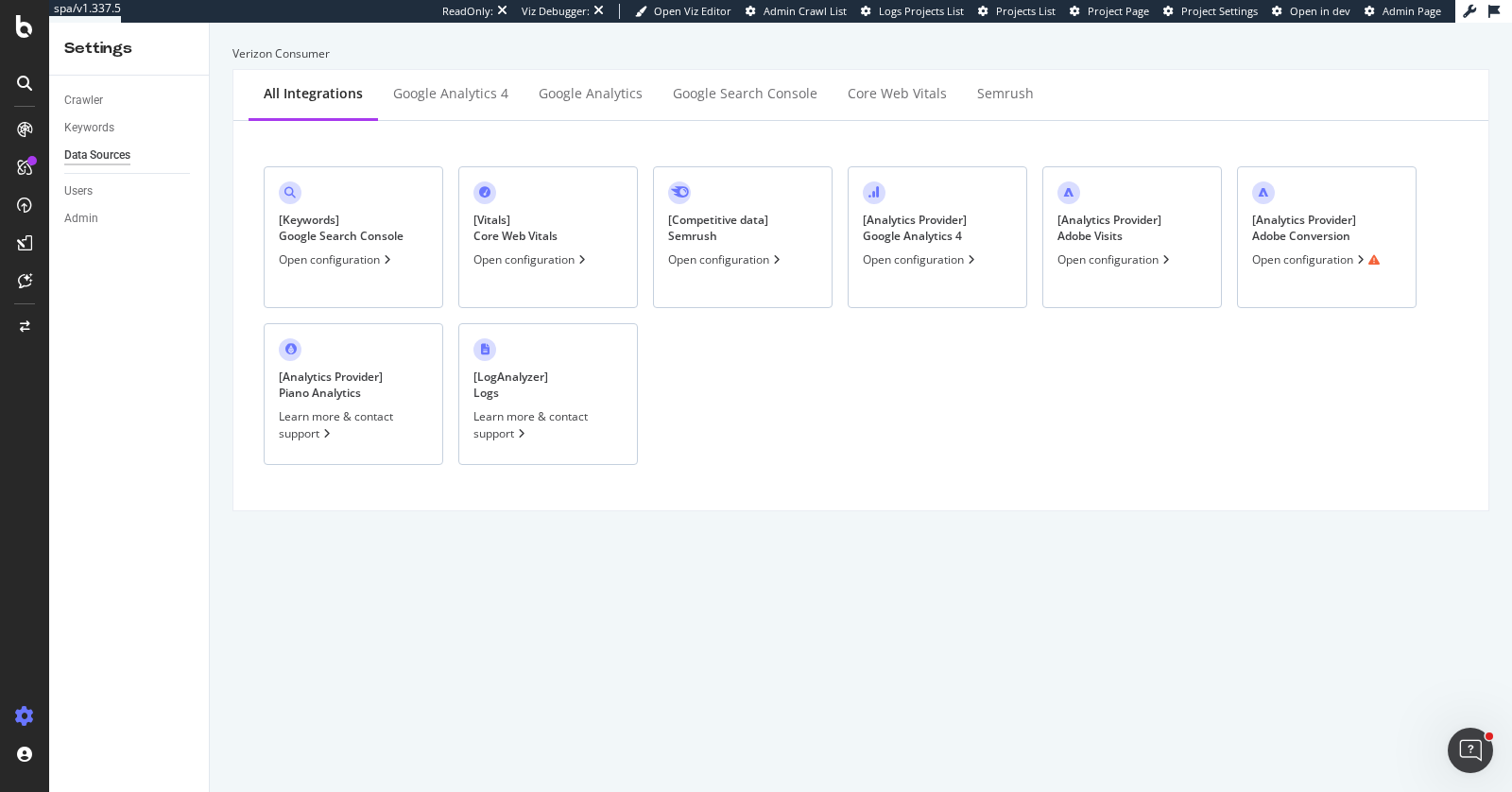
click at [1104, 228] on div "[ Analytics Provider ] Adobe Visits" at bounding box center [1110, 228] width 104 height 32
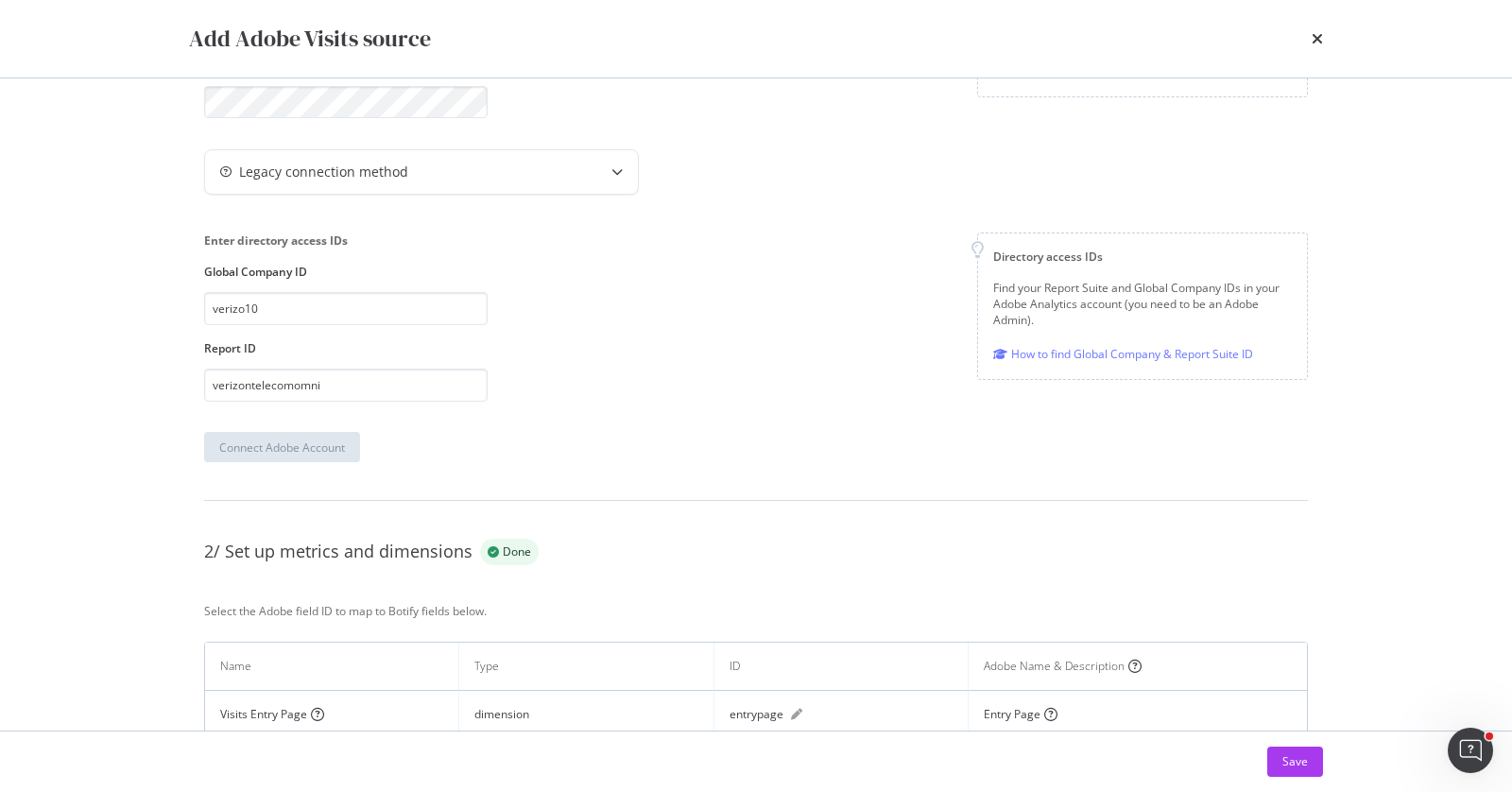
scroll to position [402, 0]
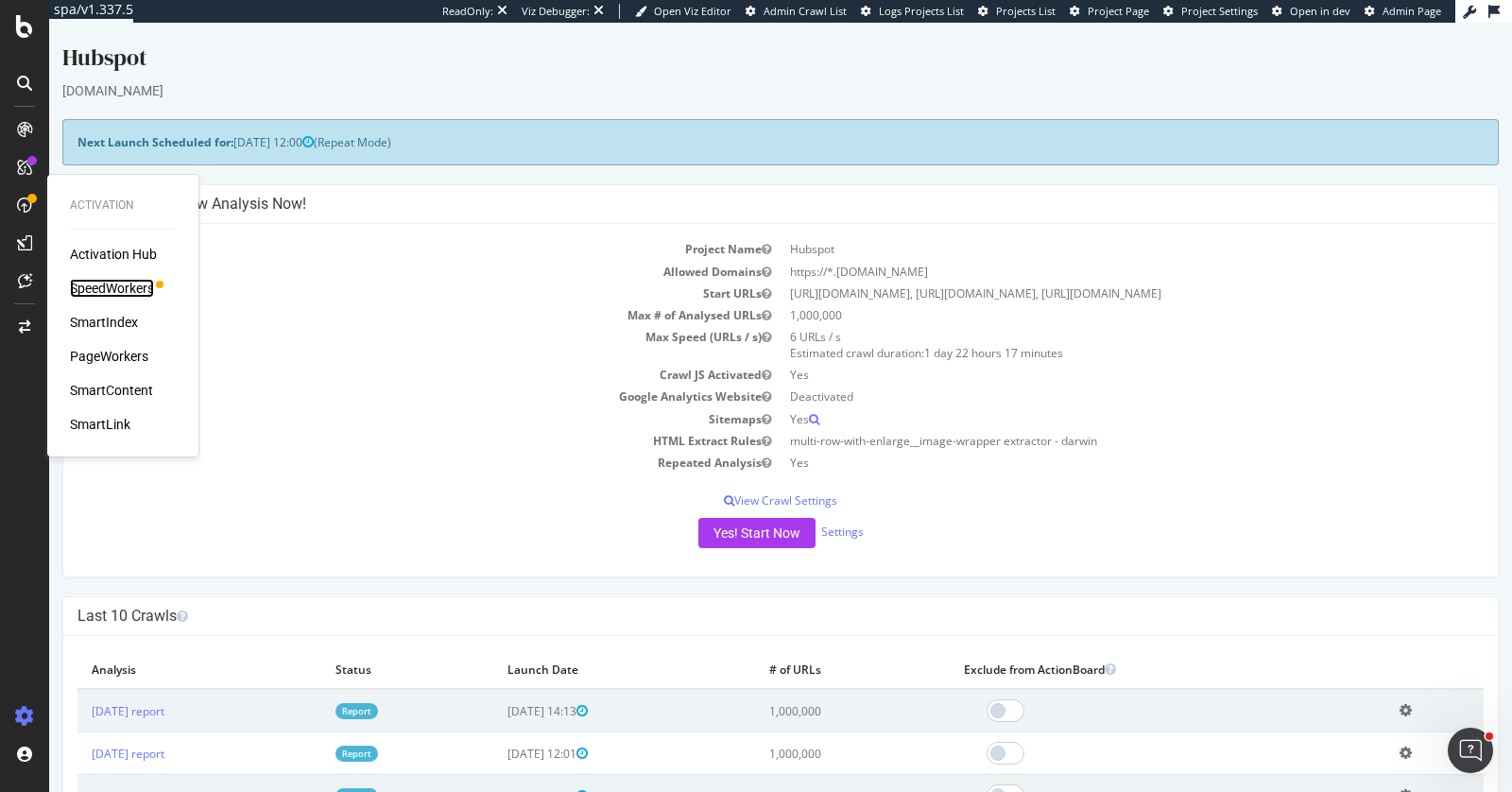
click at [97, 290] on div "SpeedWorkers" at bounding box center [112, 289] width 84 height 19
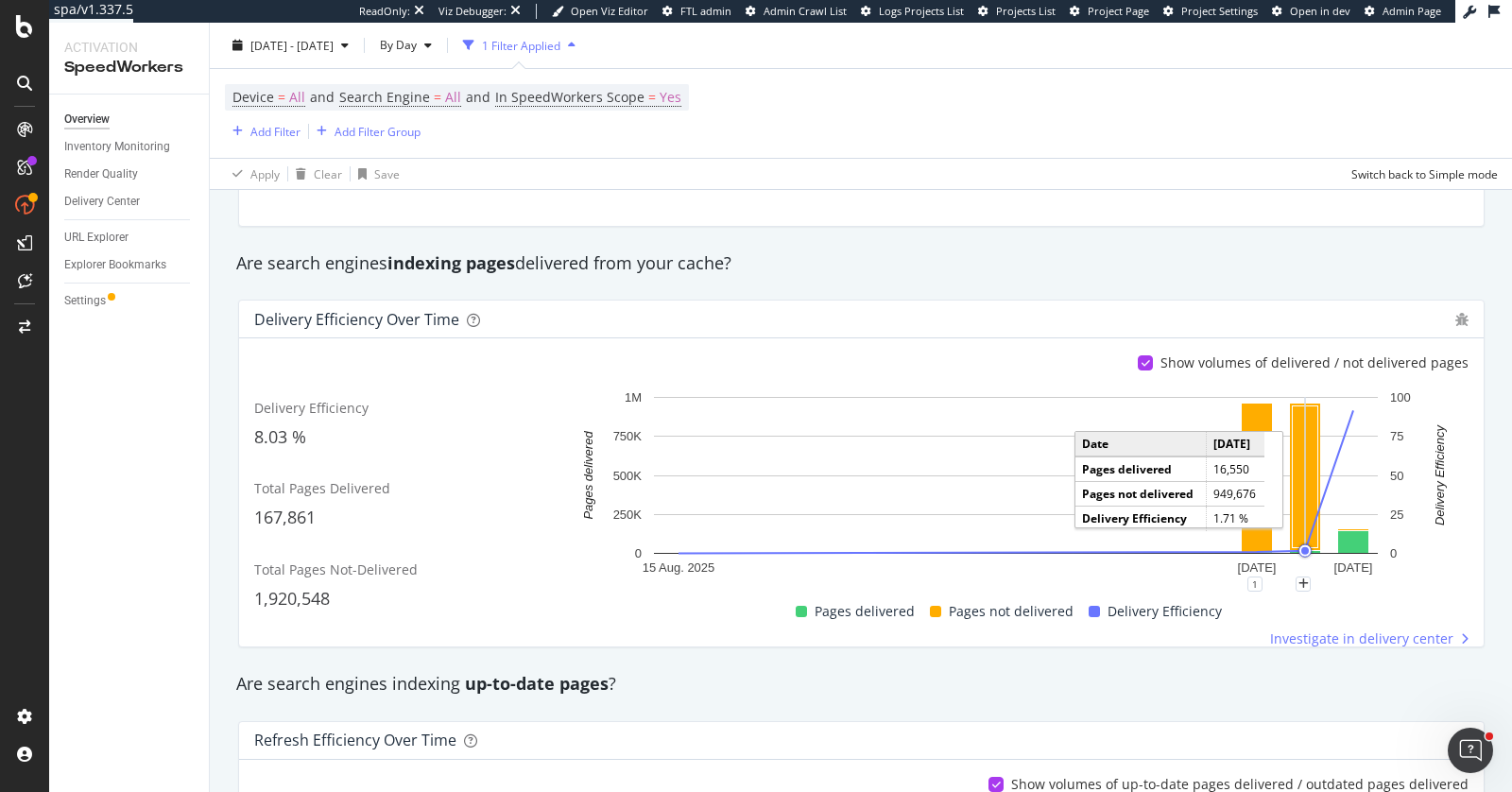
scroll to position [261, 0]
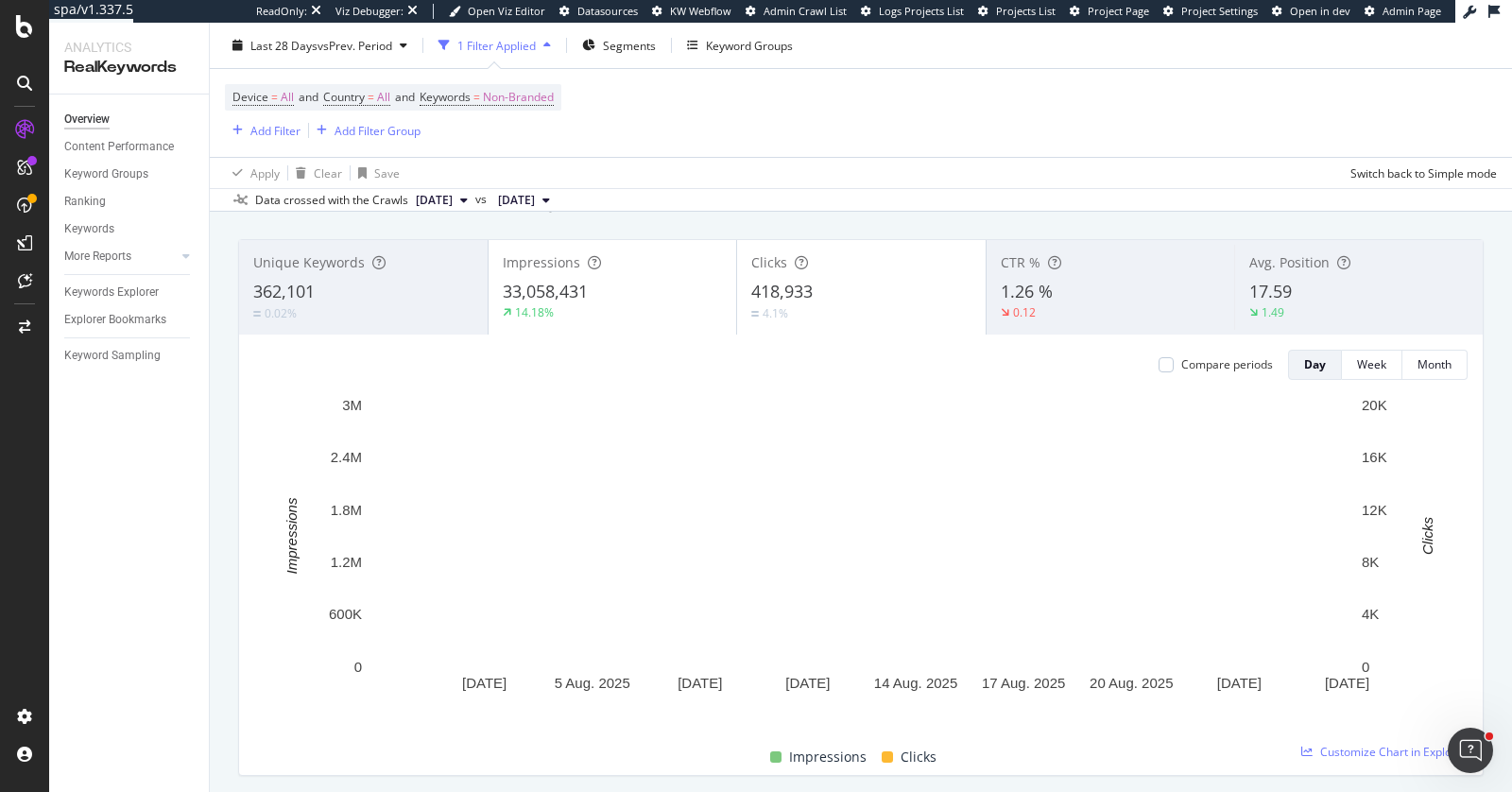
scroll to position [91, 0]
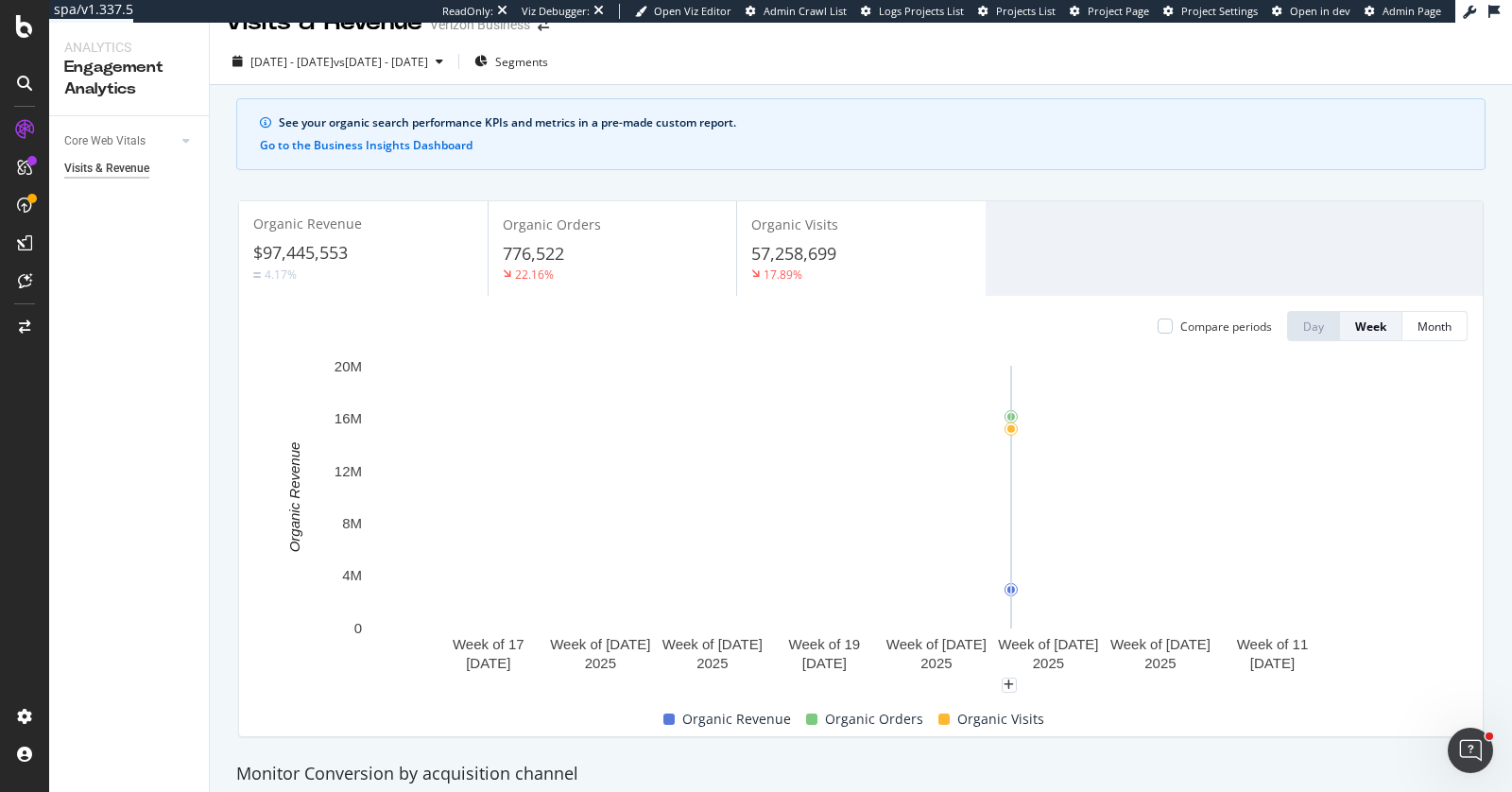
scroll to position [39, 0]
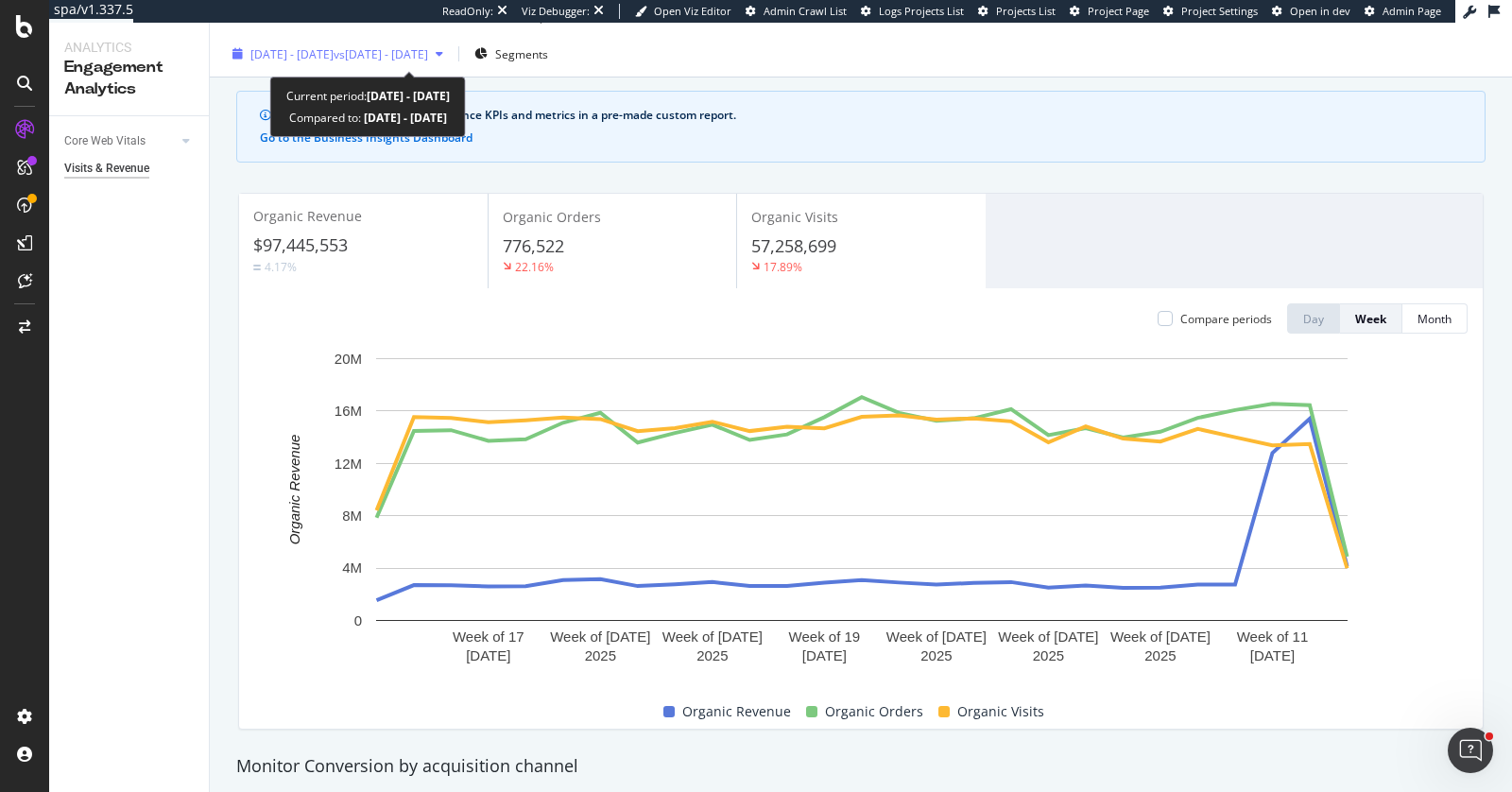
click at [349, 64] on div "2025 Feb. 27th - Aug. 26th vs 2024 Aug. 29th - 2025 Feb. 26th" at bounding box center [338, 54] width 226 height 28
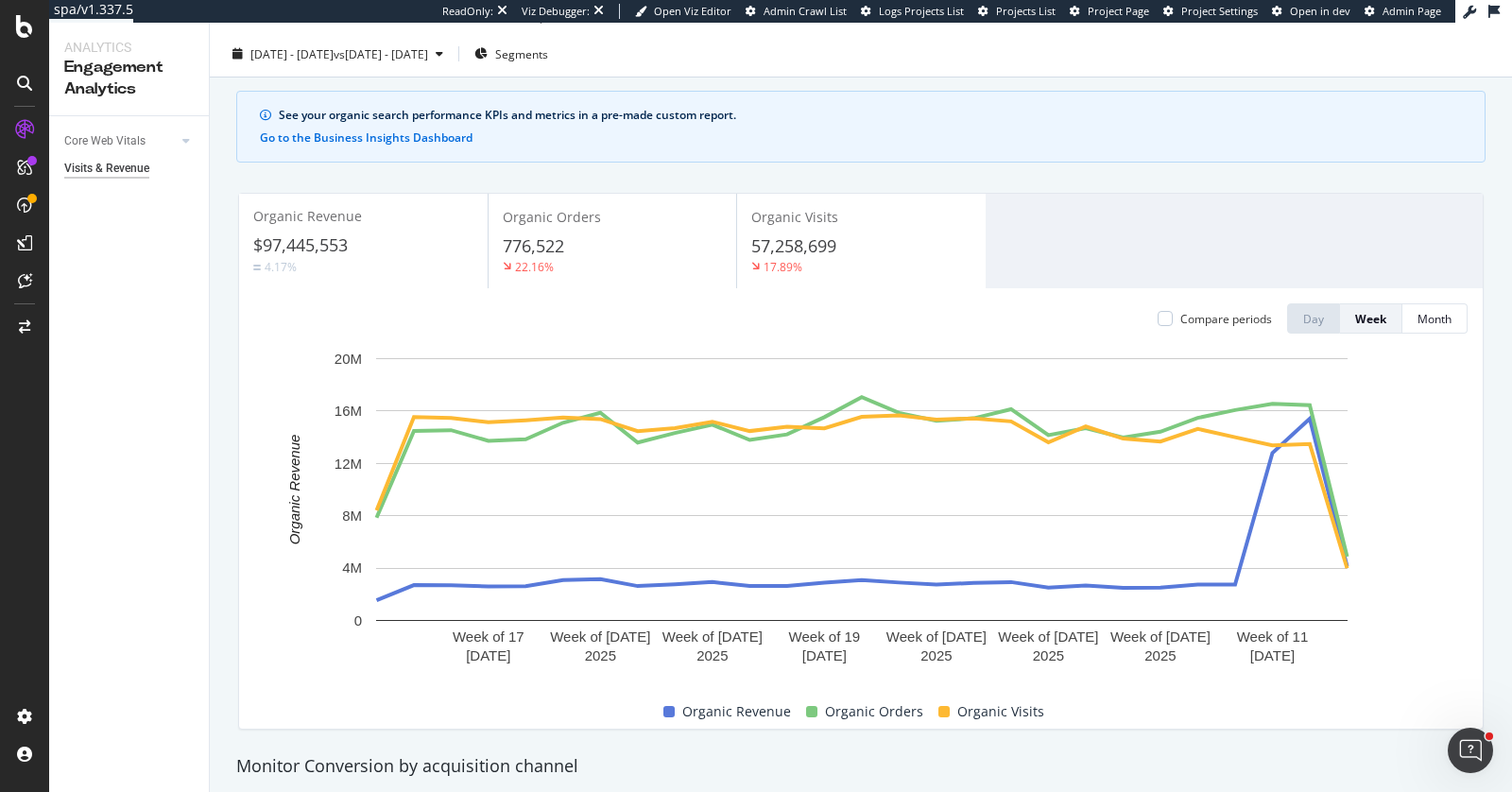
click at [1164, 219] on div "Organic Revenue $97,445,553 4.17% Organic Orders 776,522 22.16% Organic Visits …" at bounding box center [861, 241] width 1243 height 95
click at [1391, 726] on div "Organic Revenue Organic Orders Organic Visits" at bounding box center [853, 711] width 1213 height 37
click at [1333, 717] on div "Organic Revenue Organic Orders Organic Visits" at bounding box center [853, 711] width 1213 height 37
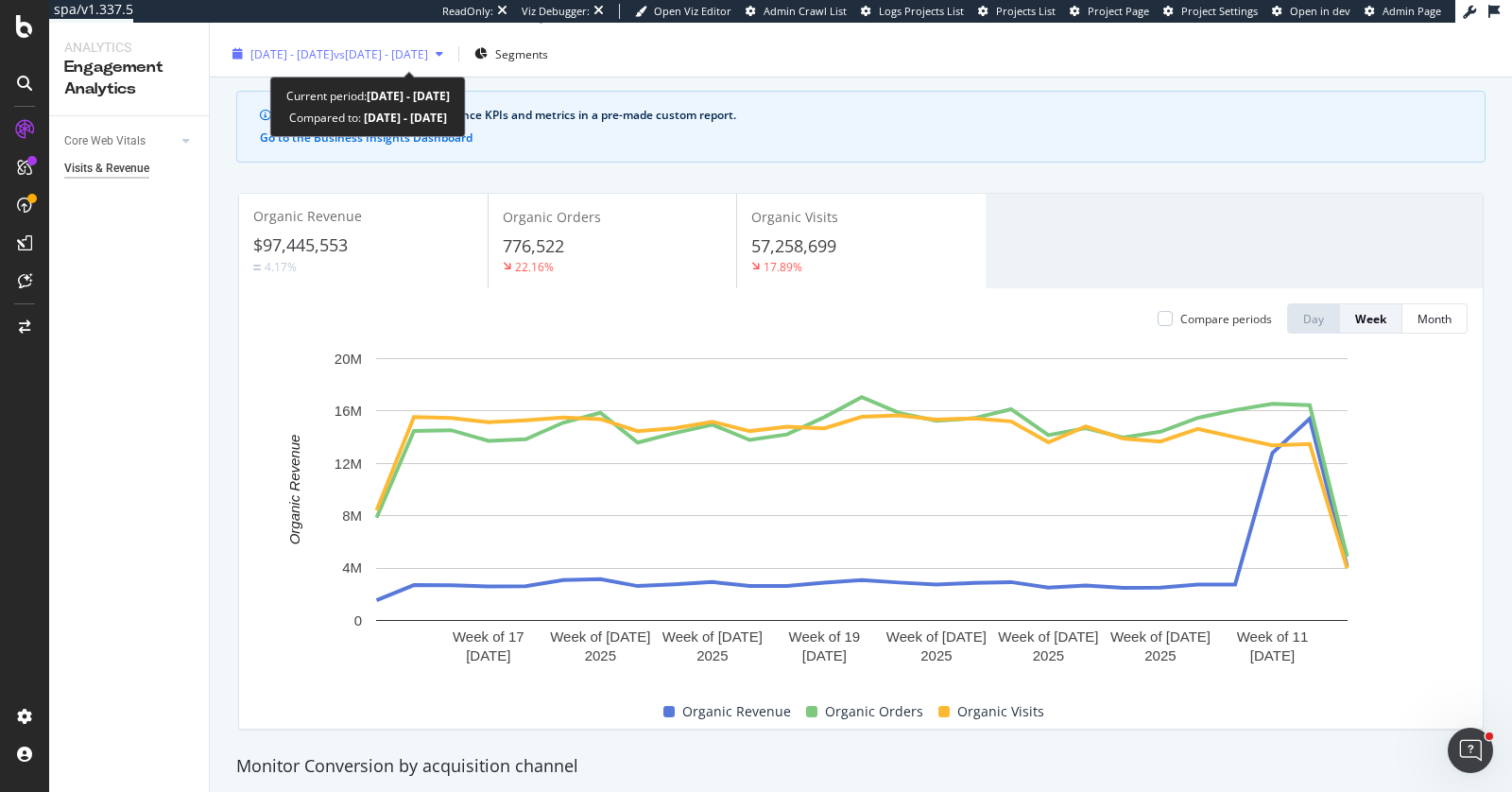
click at [327, 57] on span "2025 Feb. 27th - Aug. 26th" at bounding box center [292, 54] width 84 height 16
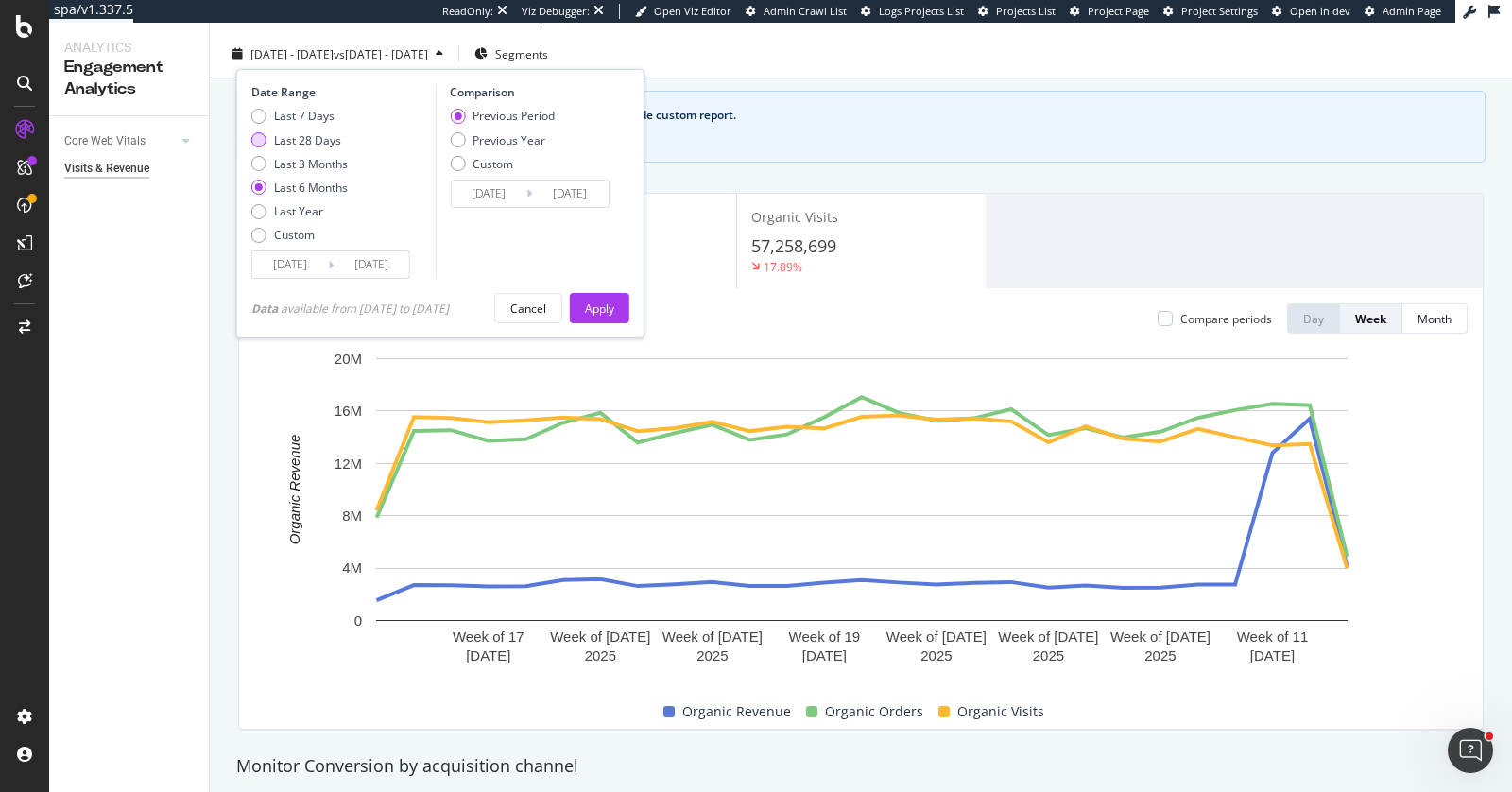
click at [299, 136] on div "Last 28 Days" at bounding box center [308, 140] width 67 height 16
type input "2025/07/30"
type input "2025/07/02"
type input "2025/07/29"
click at [625, 311] on button "Apply" at bounding box center [599, 309] width 60 height 30
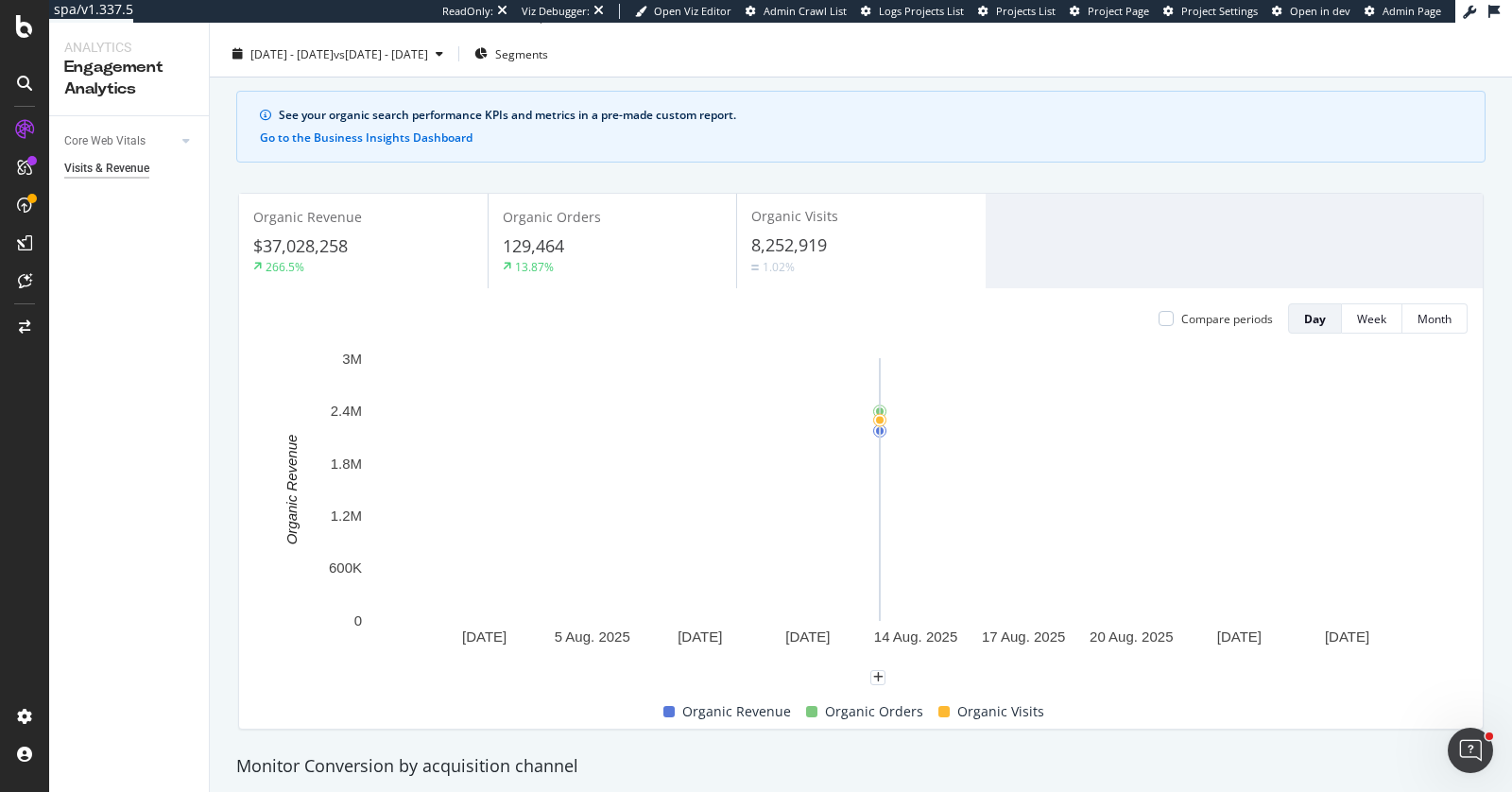
scroll to position [58, 0]
